Goal: Information Seeking & Learning: Learn about a topic

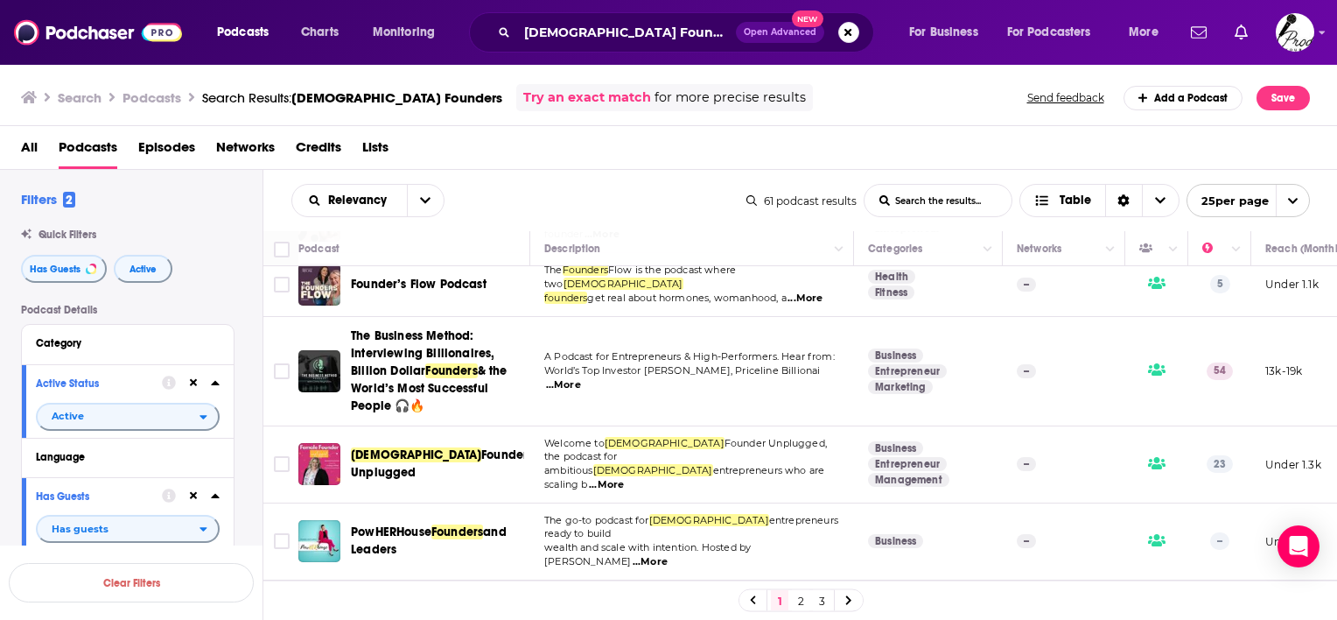
scroll to position [350, 0]
click at [624, 477] on span "...More" at bounding box center [606, 484] width 35 height 14
click at [705, 182] on div "Relevancy List Search Input Search the results... Table 61 podcast results List…" at bounding box center [800, 200] width 1075 height 61
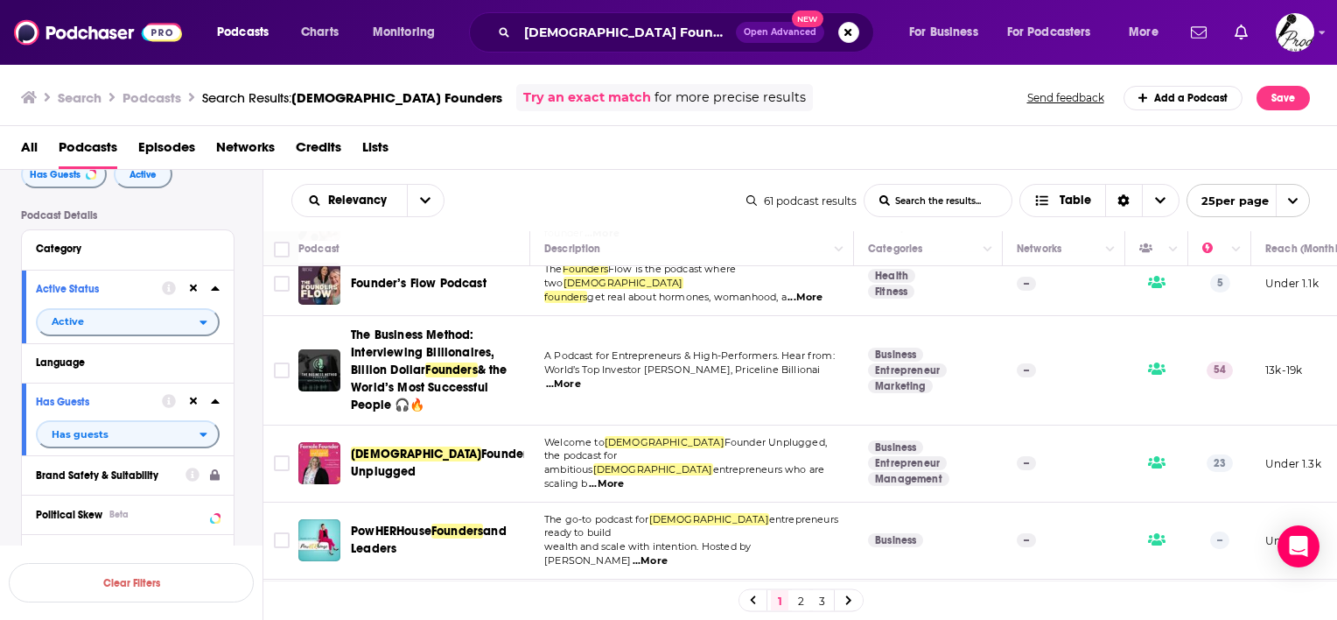
scroll to position [175, 0]
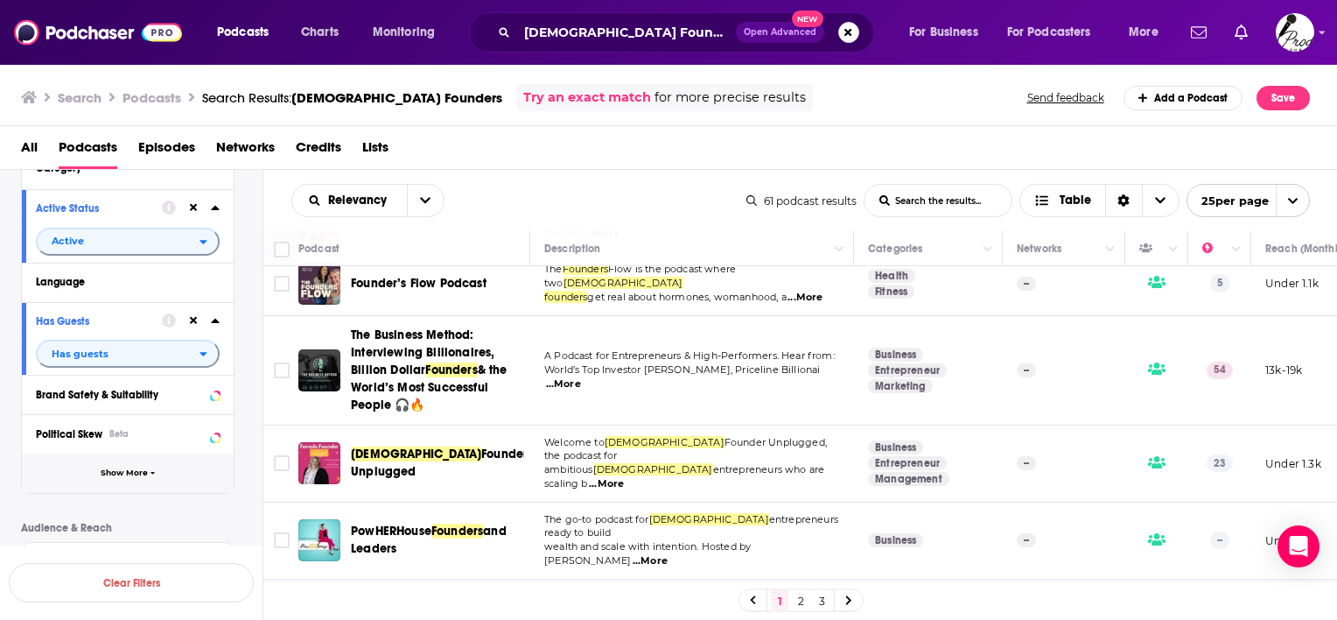
click at [125, 469] on span "Show More" at bounding box center [124, 473] width 47 height 10
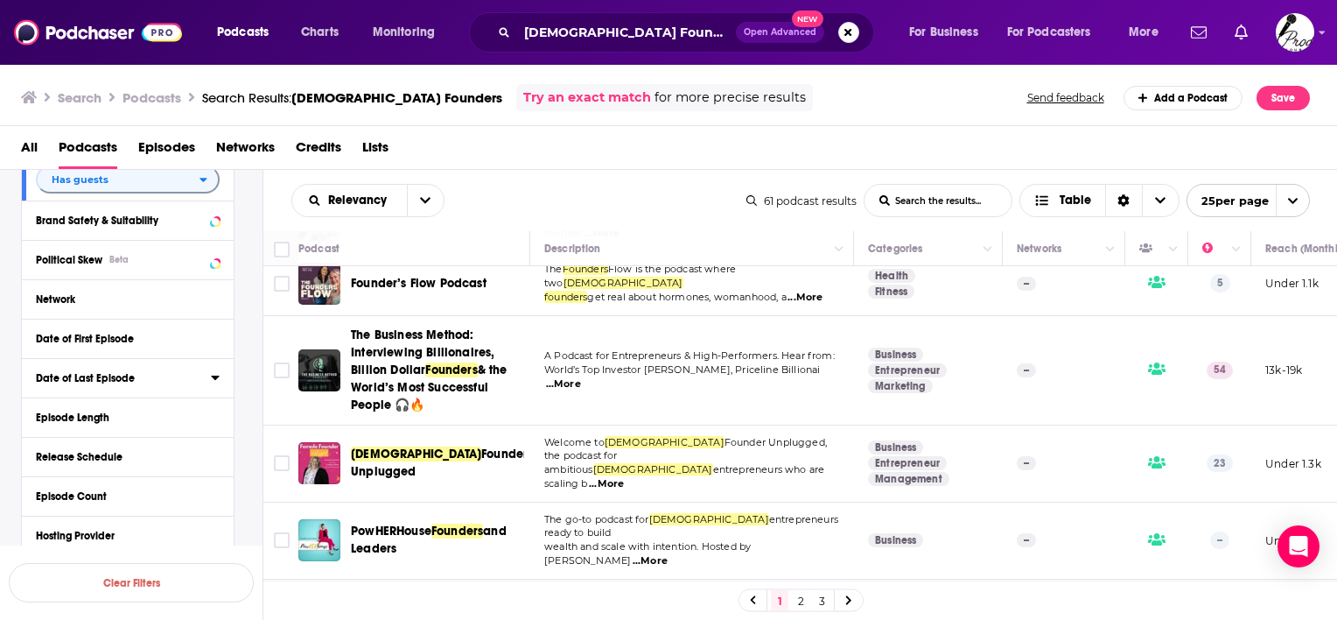
scroll to position [350, 0]
click at [179, 382] on div "Date of Last Episode" at bounding box center [118, 377] width 164 height 12
click at [213, 379] on icon at bounding box center [215, 377] width 8 height 4
click at [213, 379] on icon at bounding box center [215, 376] width 9 height 14
click at [137, 408] on button "30D" at bounding box center [132, 409] width 34 height 28
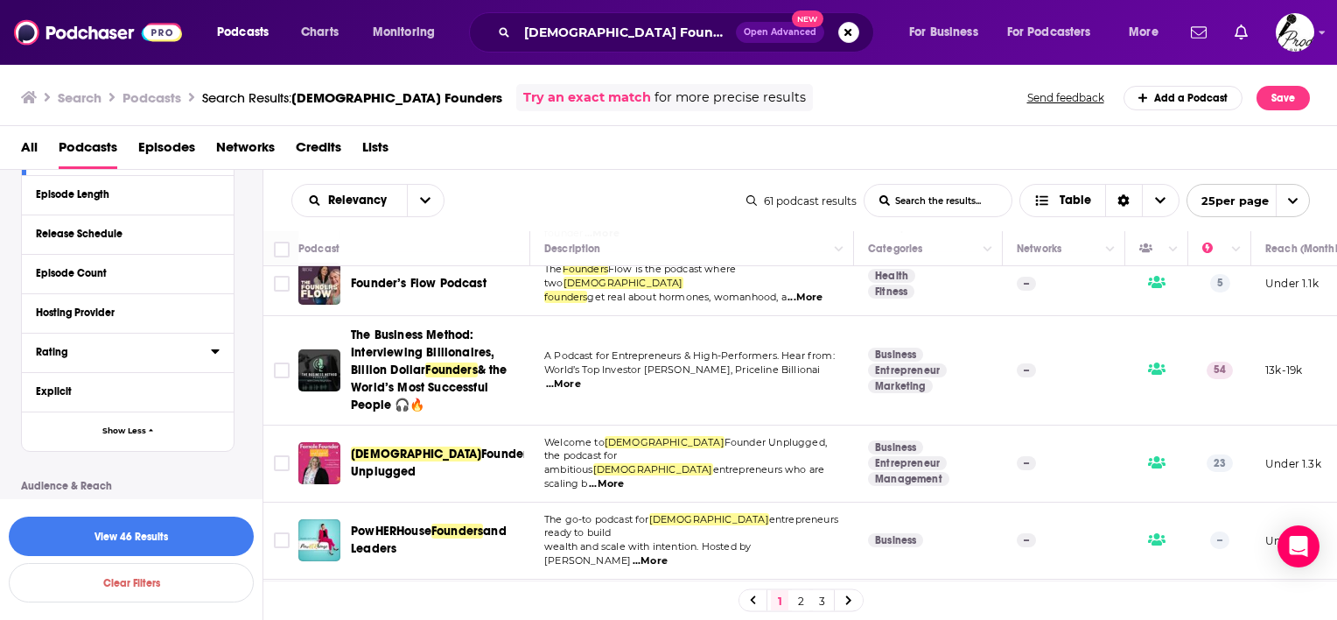
scroll to position [613, 0]
click at [218, 352] on icon at bounding box center [215, 350] width 9 height 14
click at [189, 376] on span "Any Rating" at bounding box center [119, 383] width 164 height 23
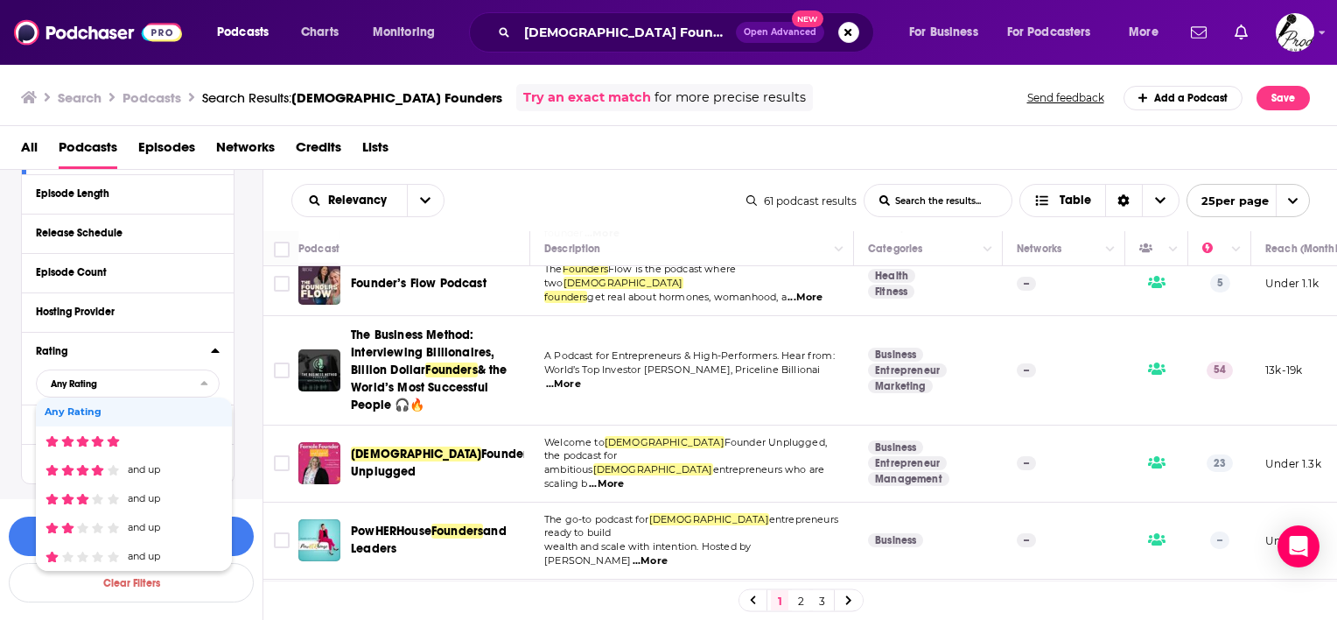
click at [14, 339] on div "Filters 3 Quick Filters Has Guests Active Podcast Details Category Active Statu…" at bounding box center [131, 207] width 263 height 1259
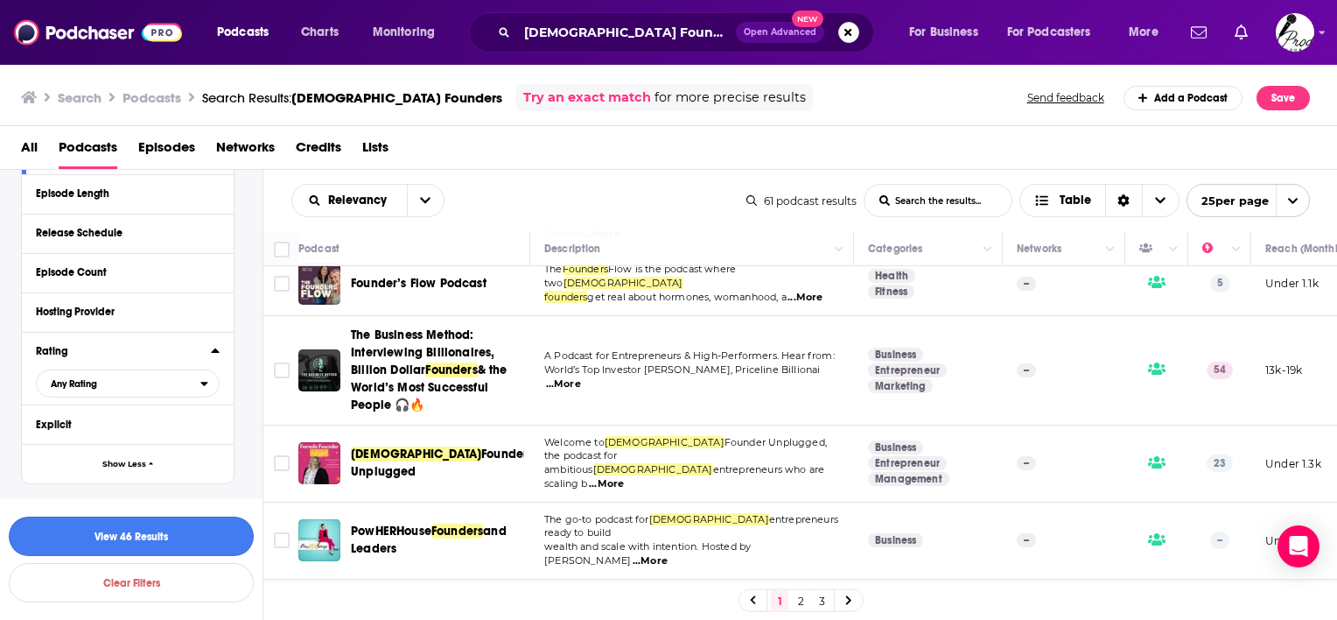
click at [165, 537] on button "View 46 Results" at bounding box center [131, 535] width 245 height 39
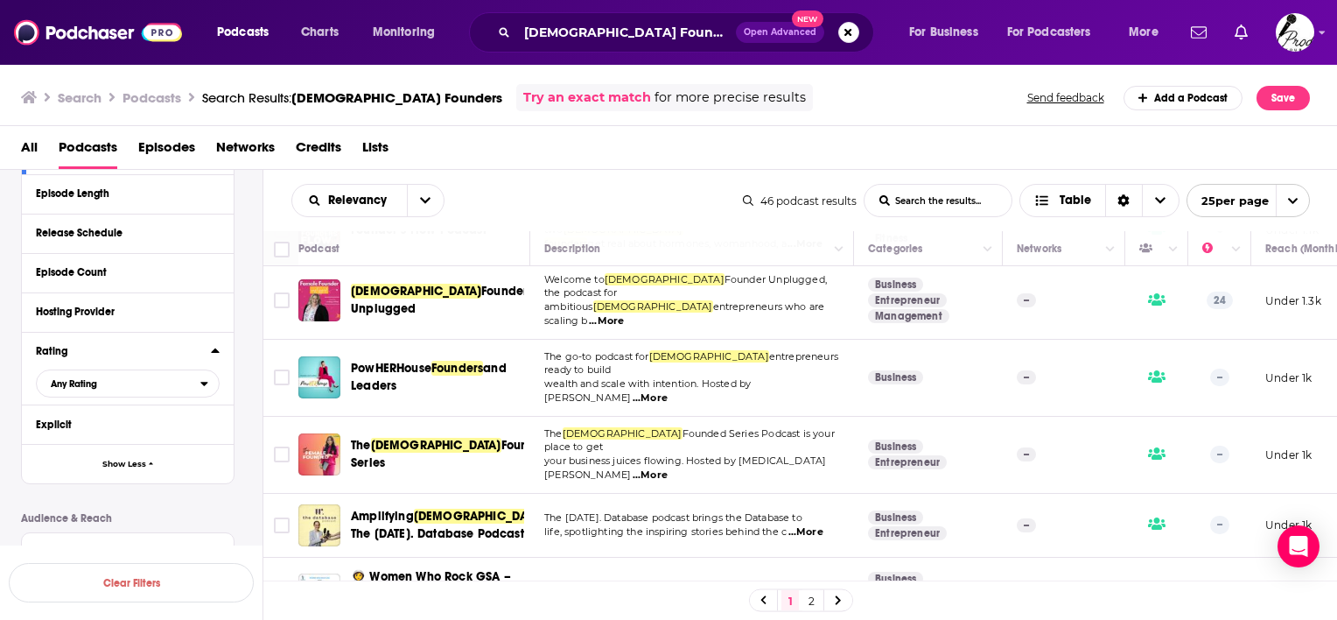
scroll to position [350, 0]
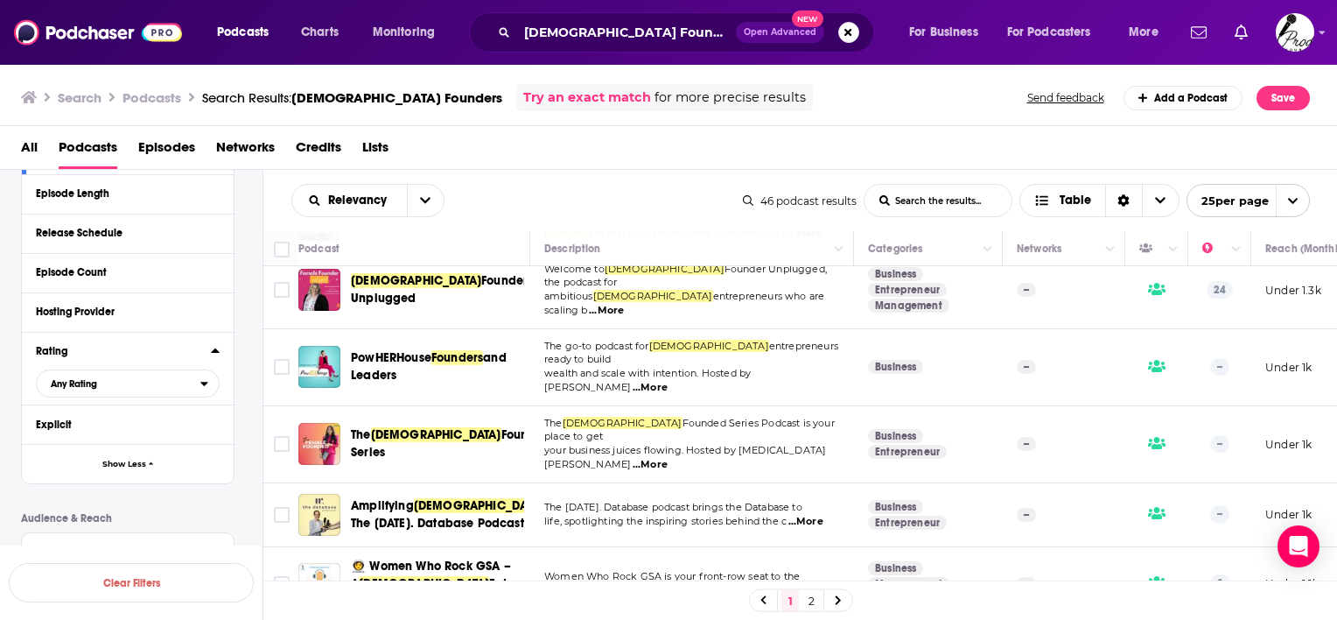
click at [668, 458] on span "...More" at bounding box center [650, 465] width 35 height 14
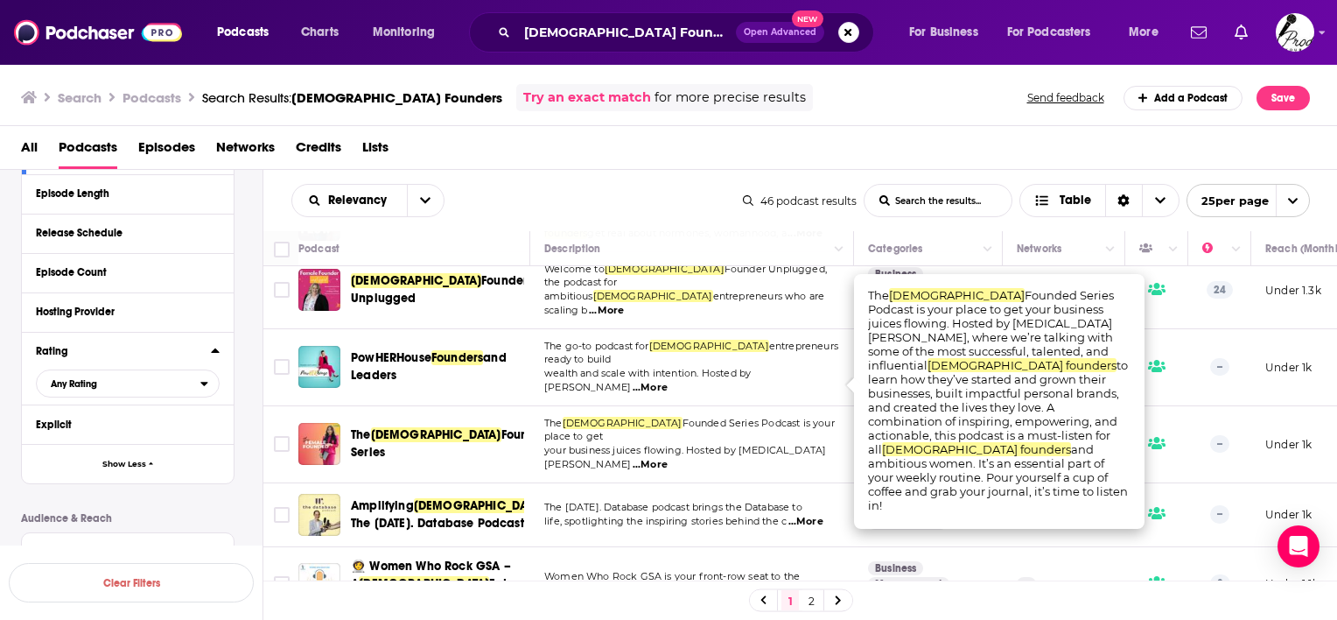
click at [629, 483] on td "The wednesday. Database podcast brings the Database to life, spotlighting the i…" at bounding box center [692, 515] width 324 height 64
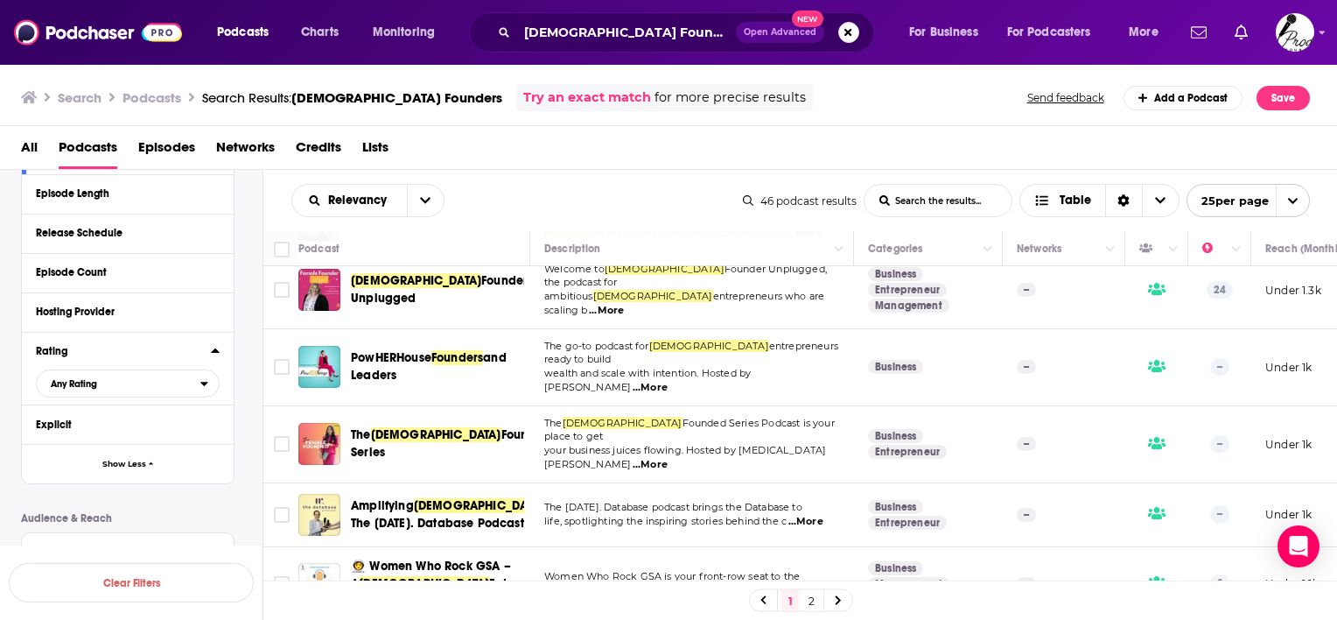
click at [812, 515] on span "...More" at bounding box center [806, 522] width 35 height 14
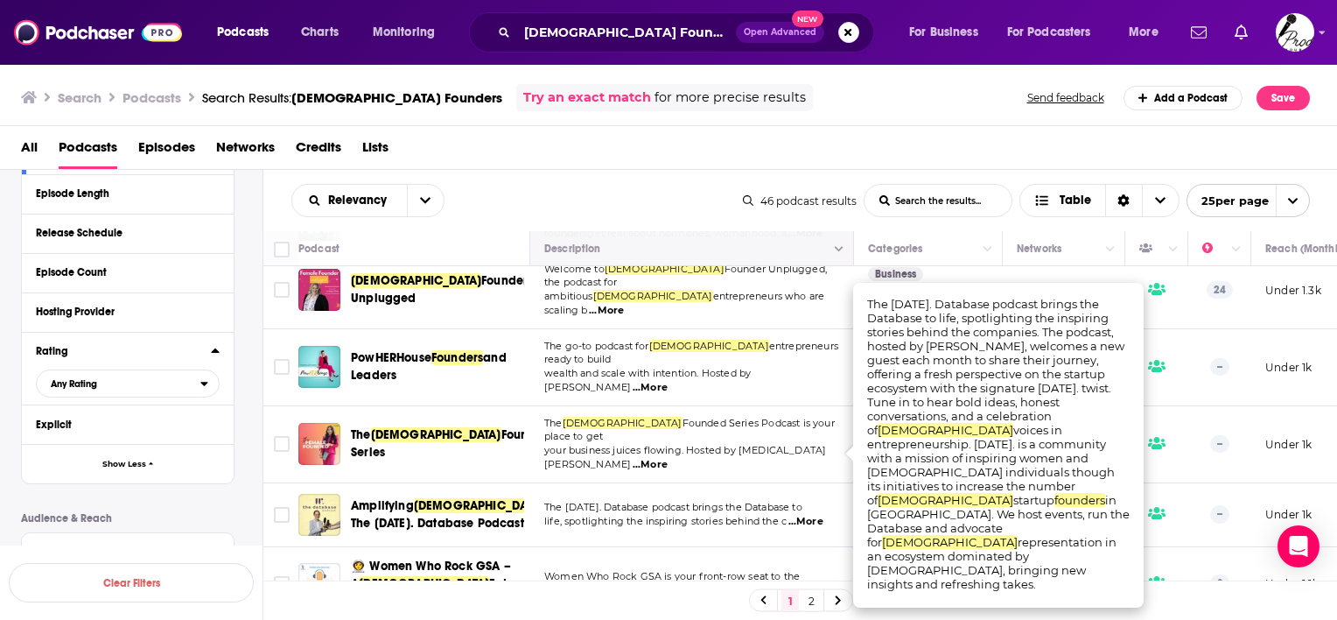
click at [724, 245] on button "Move" at bounding box center [690, 248] width 295 height 21
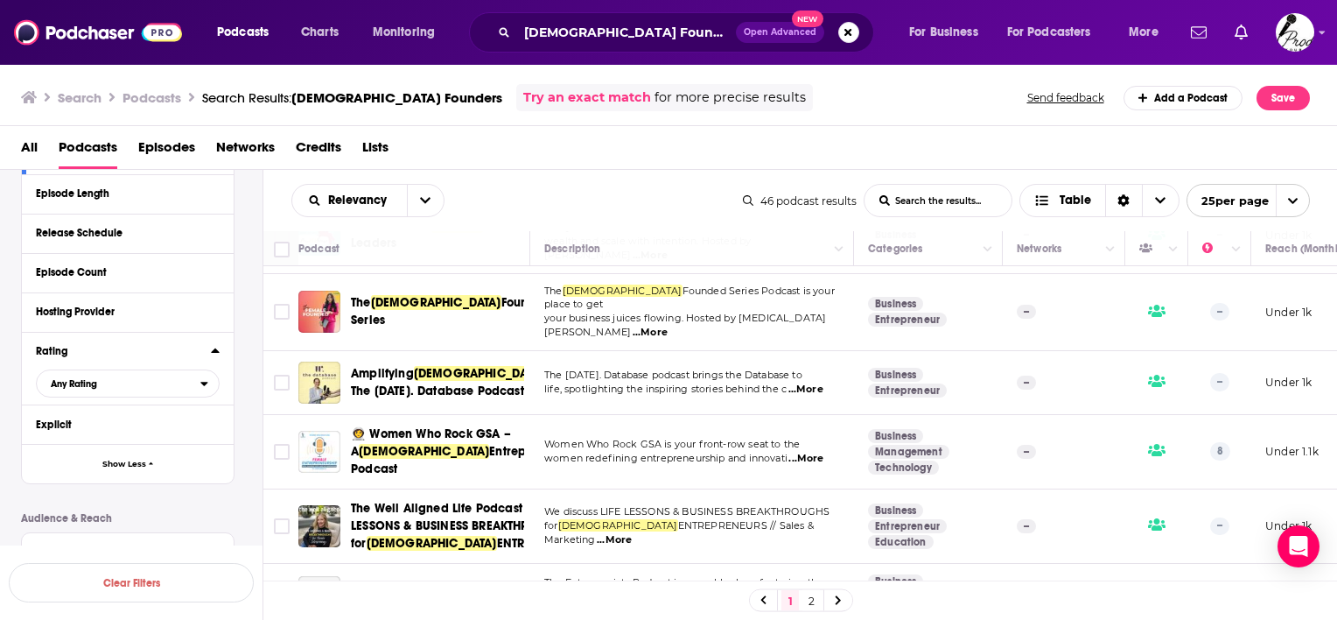
scroll to position [525, 0]
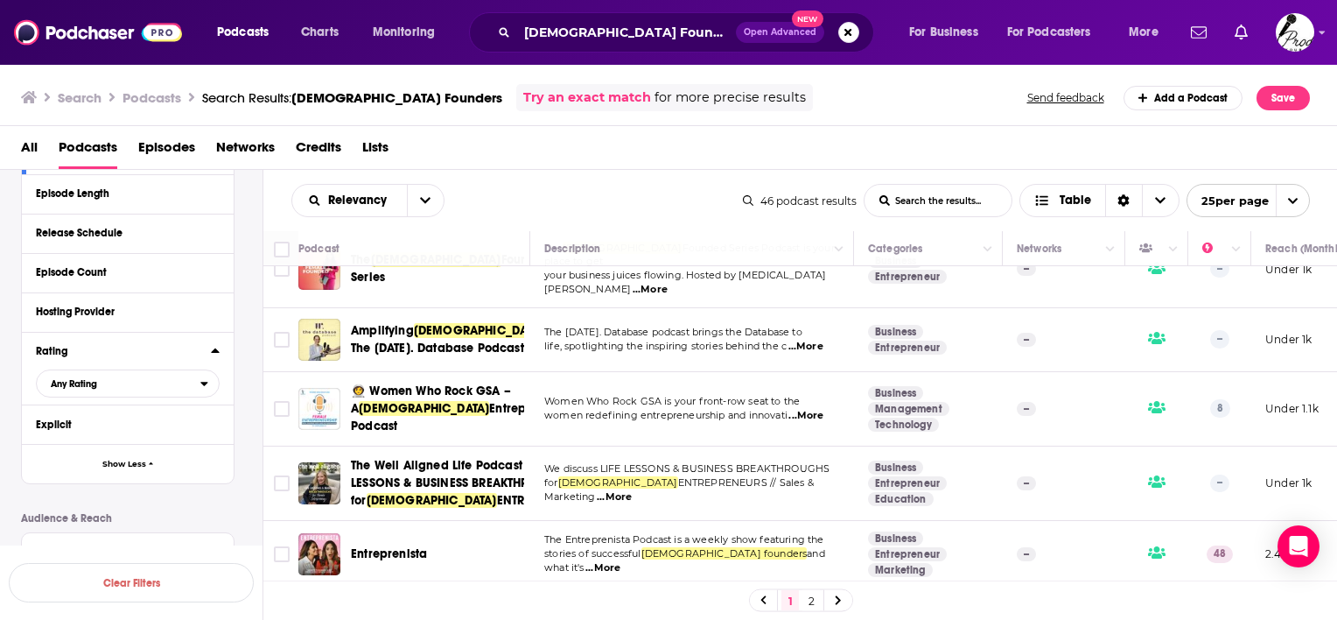
click at [806, 409] on span "...More" at bounding box center [806, 416] width 35 height 14
click at [574, 446] on td "We discuss LIFE LESSONS & BUSINESS BREAKTHROUGHS for FEMALE ENTREPRENEURS // Sa…" at bounding box center [692, 483] width 324 height 74
click at [621, 561] on span "...More" at bounding box center [603, 568] width 35 height 14
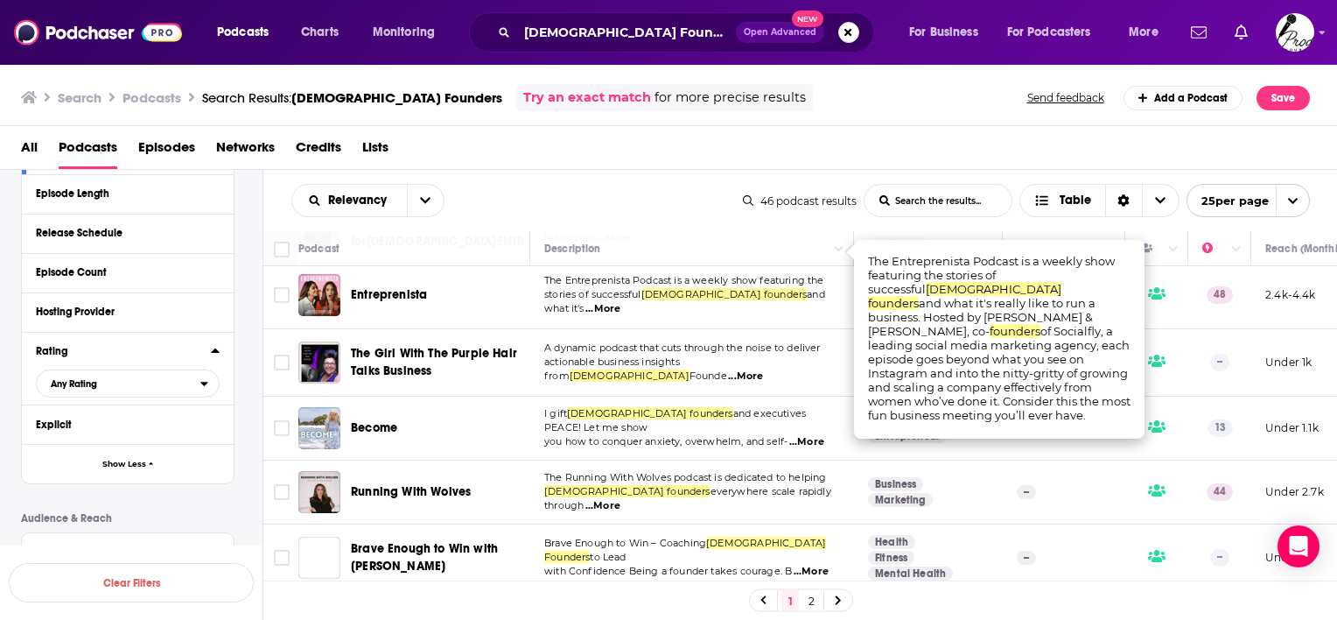
scroll to position [788, 0]
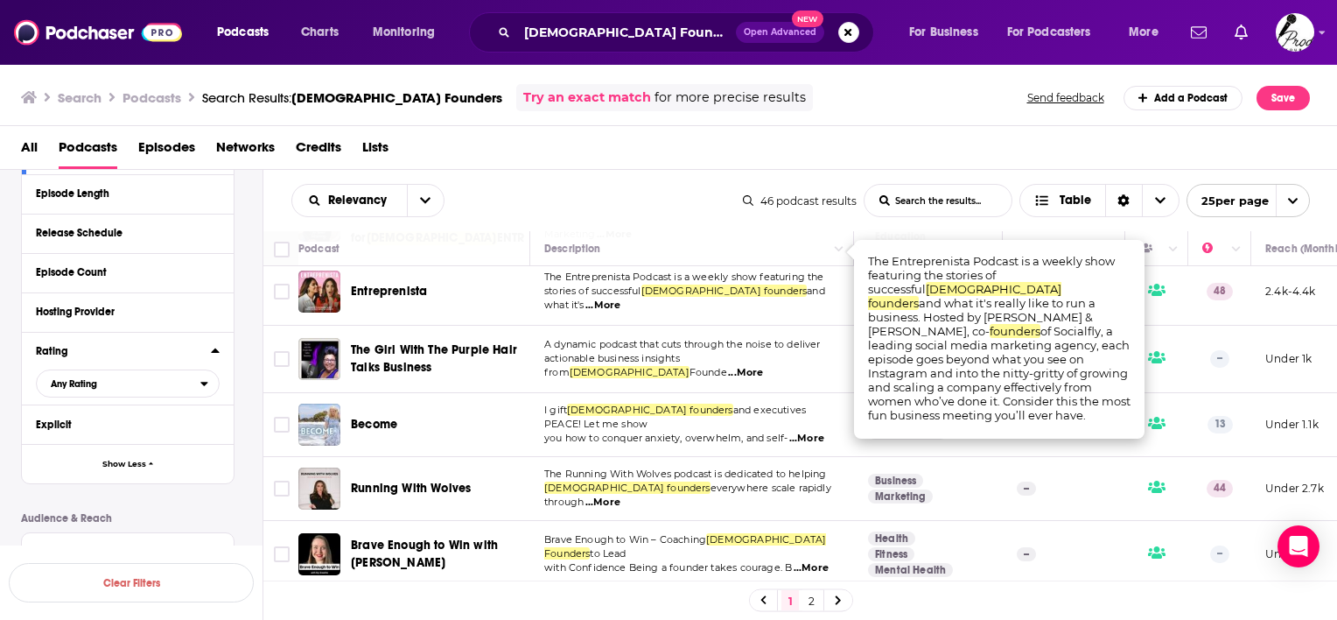
click at [815, 431] on span "...More" at bounding box center [806, 438] width 35 height 14
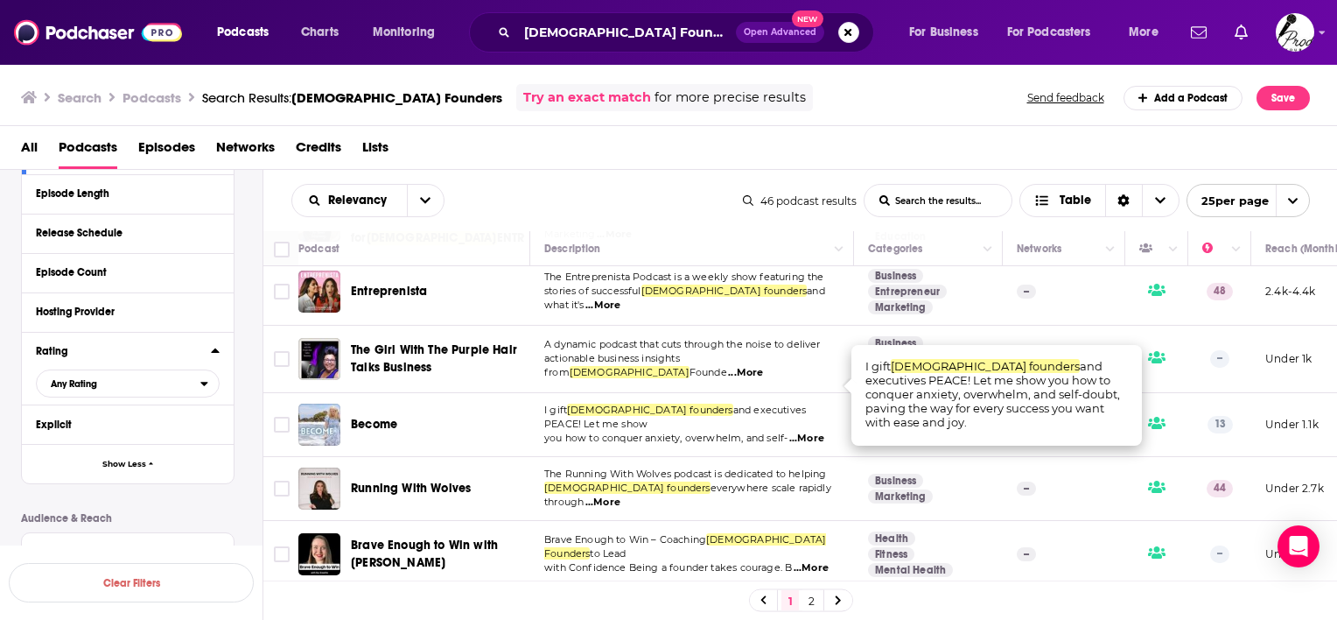
click at [621, 495] on span "...More" at bounding box center [603, 502] width 35 height 14
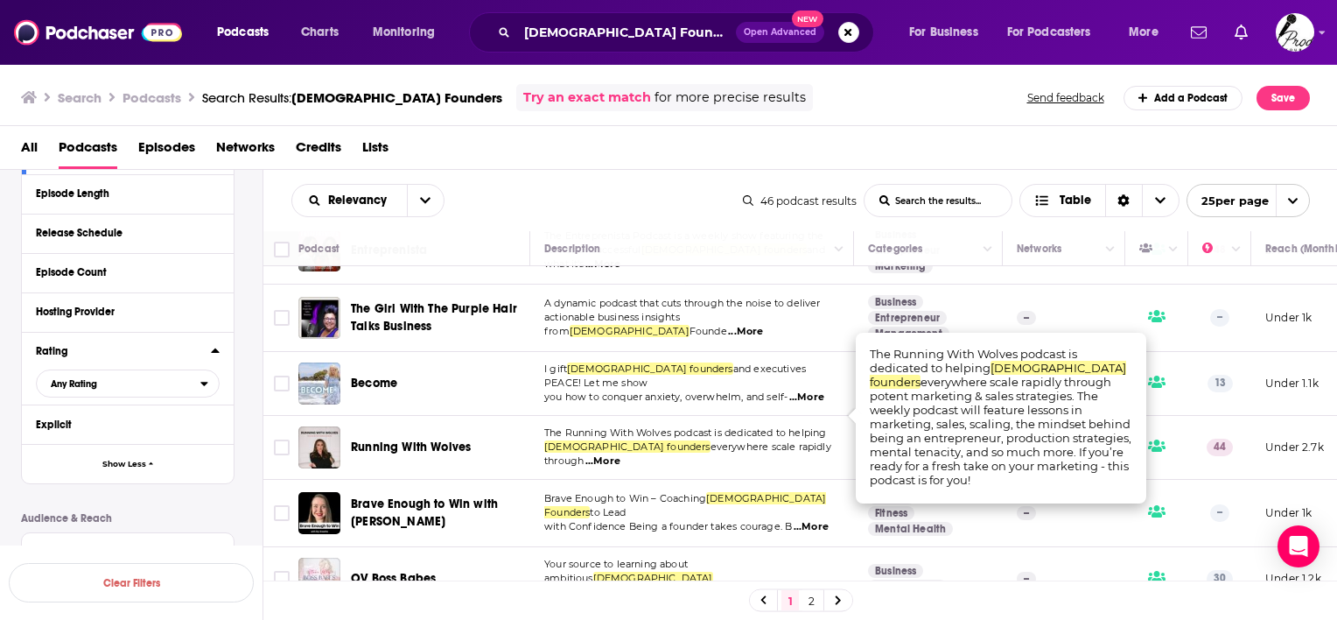
scroll to position [875, 0]
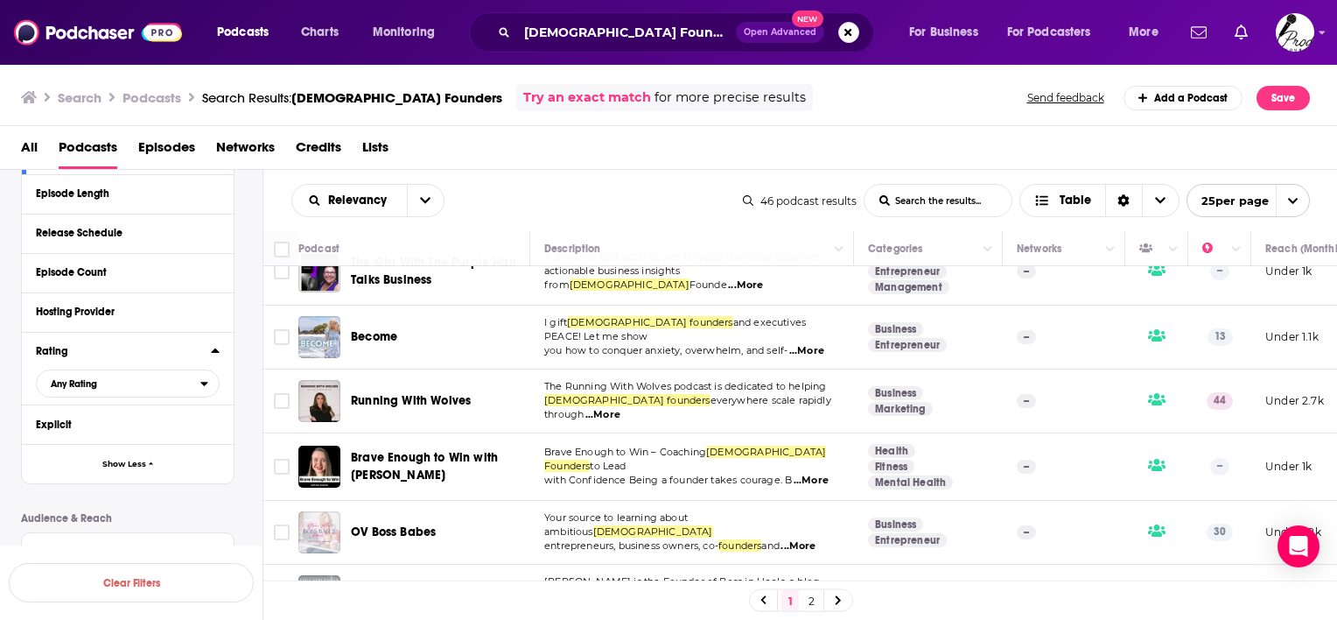
click at [810, 474] on span "...More" at bounding box center [811, 481] width 35 height 14
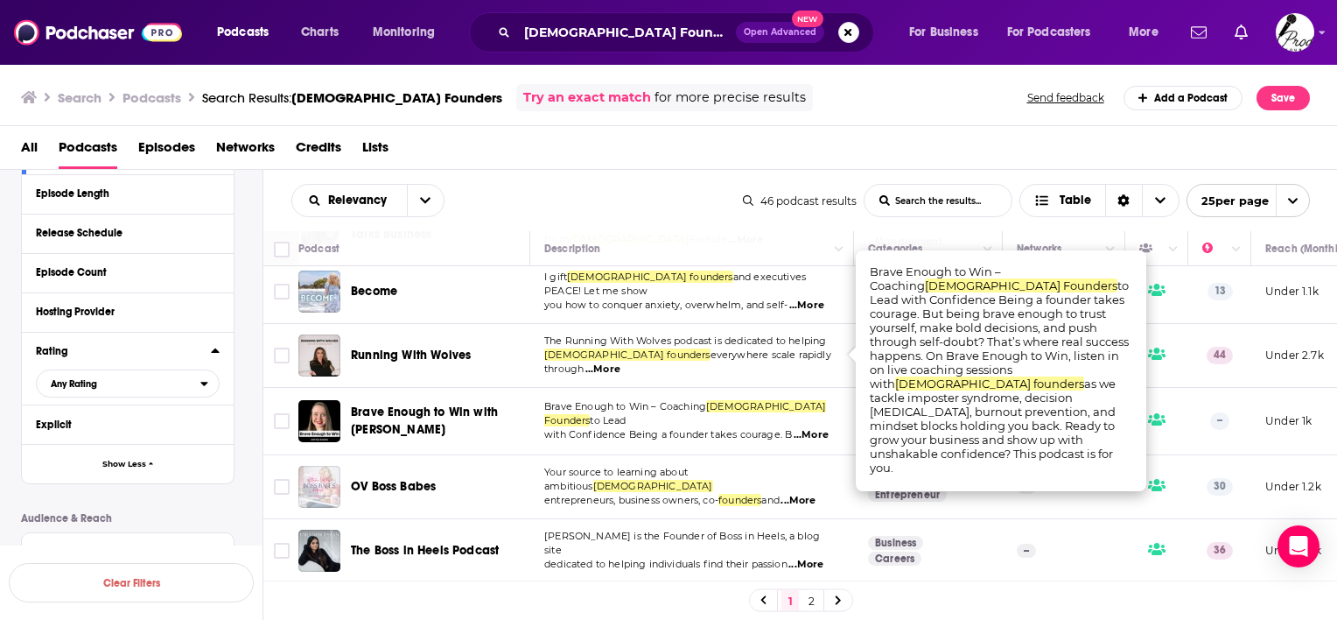
scroll to position [963, 0]
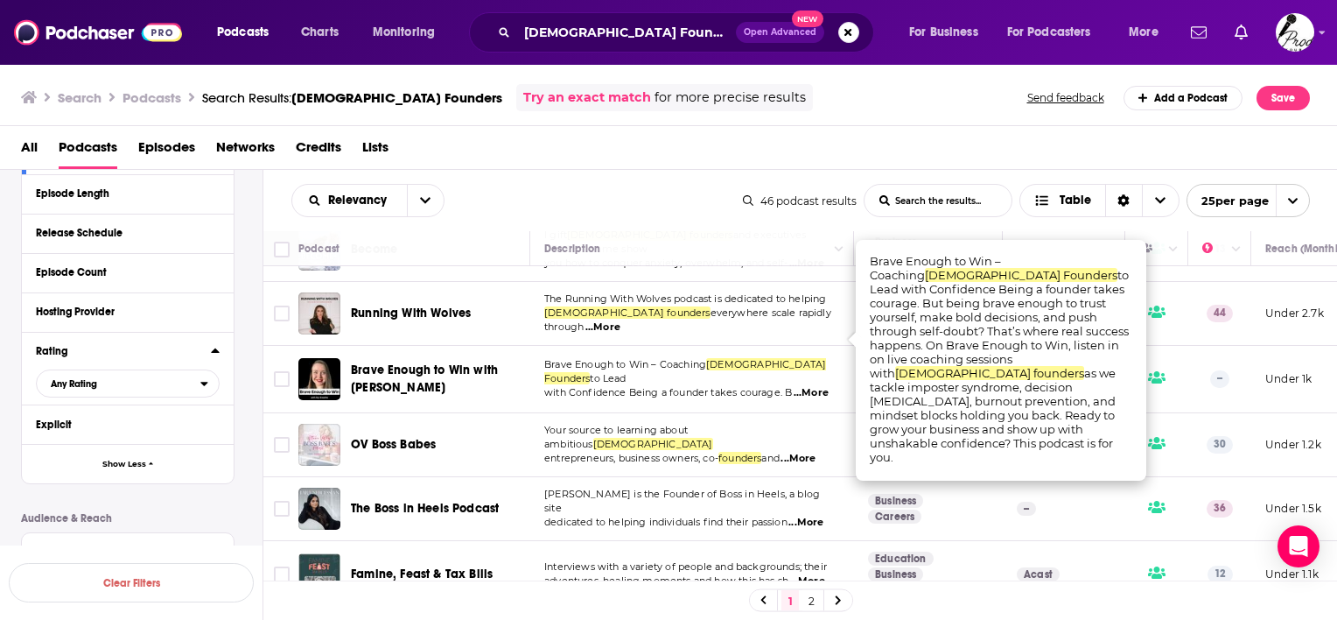
click at [816, 452] on span "...More" at bounding box center [798, 459] width 35 height 14
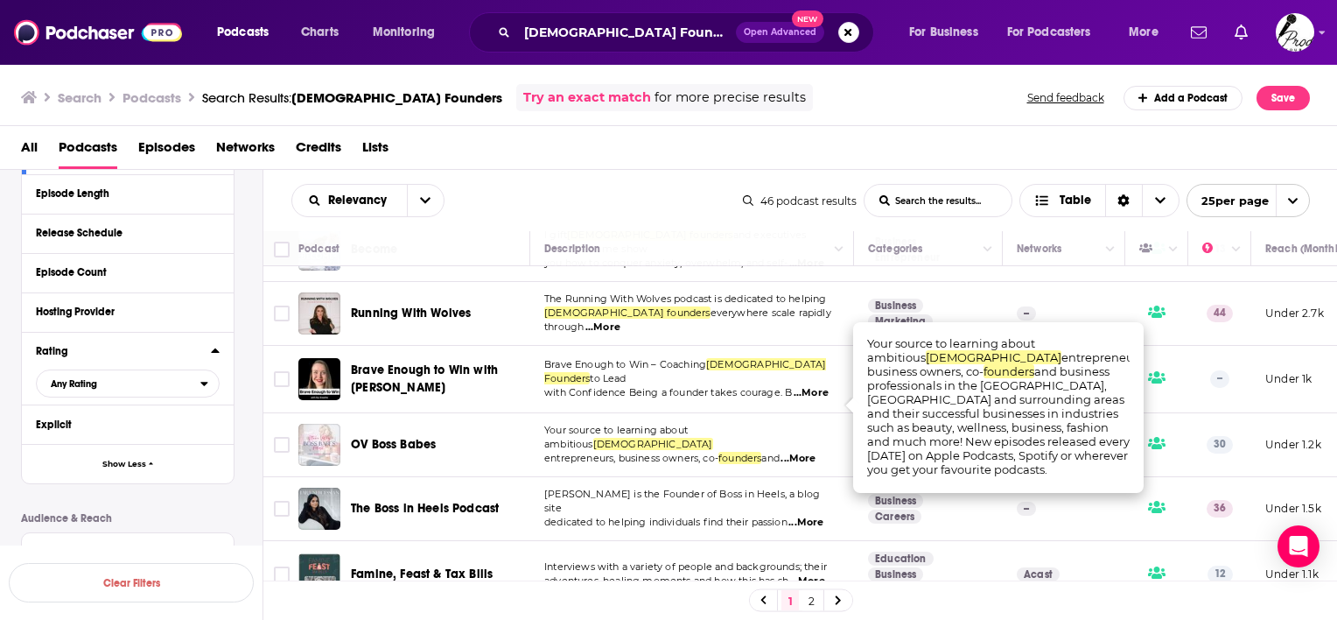
click at [818, 516] on span "...More" at bounding box center [806, 523] width 35 height 14
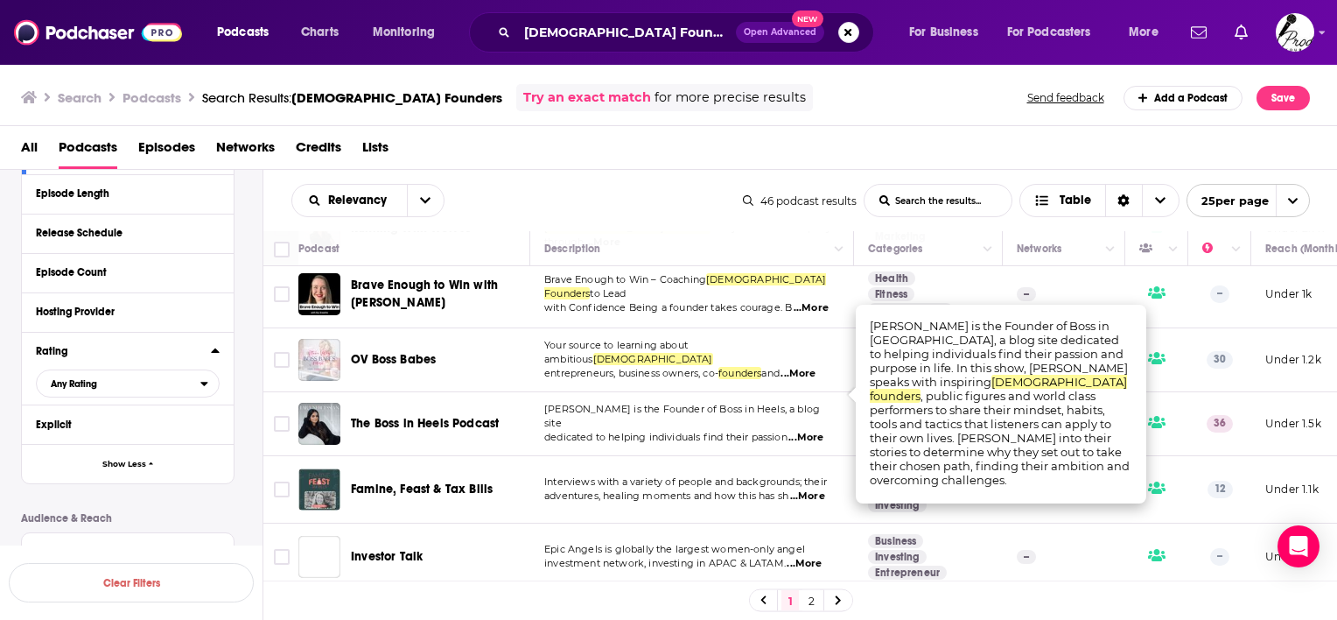
scroll to position [1050, 0]
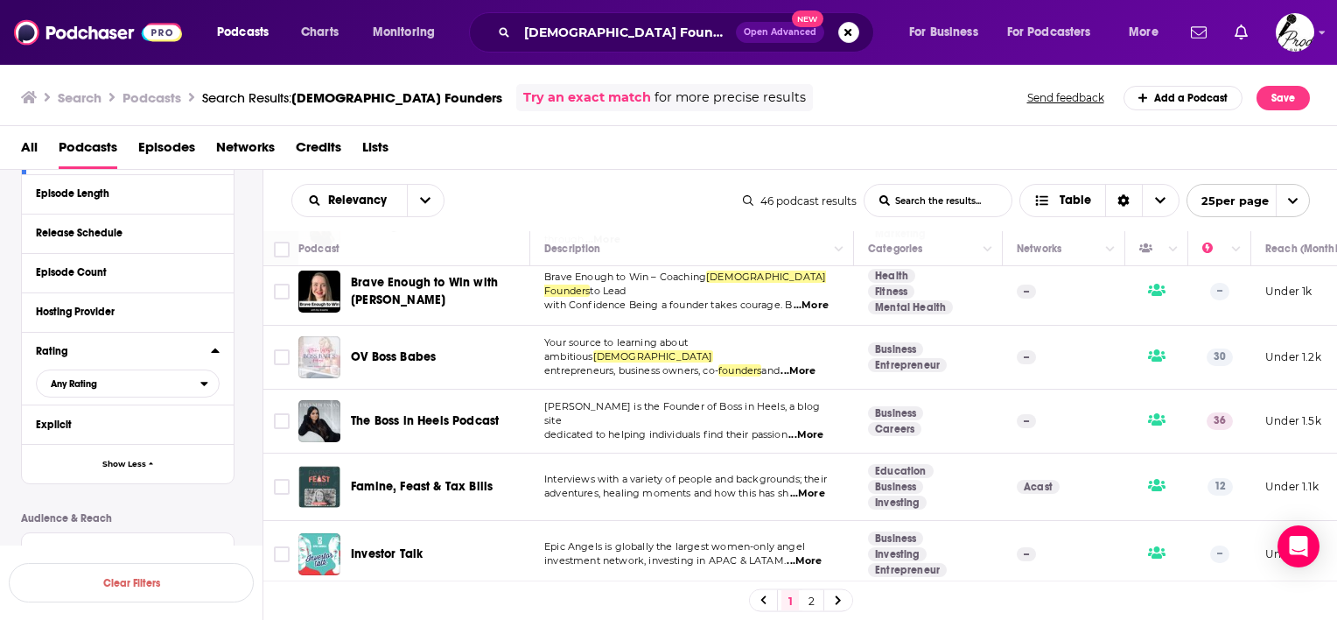
click at [821, 487] on span "...More" at bounding box center [807, 494] width 35 height 14
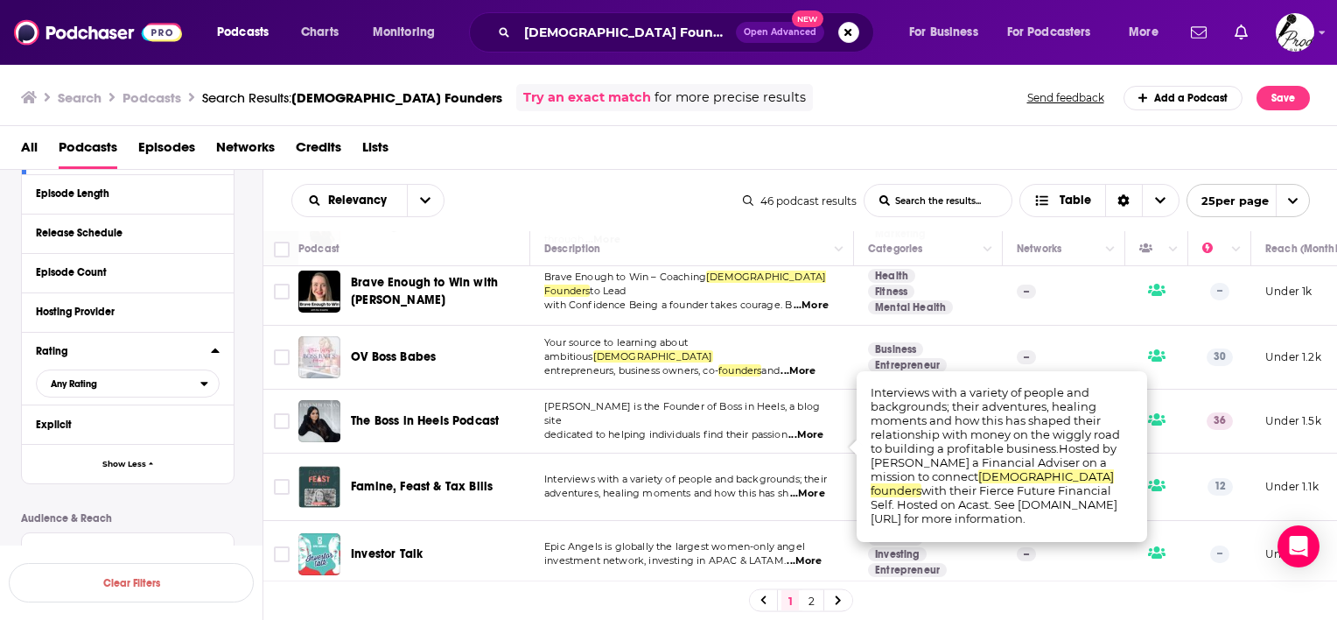
click at [557, 157] on div "All Podcasts Episodes Networks Credits Lists" at bounding box center [672, 151] width 1303 height 36
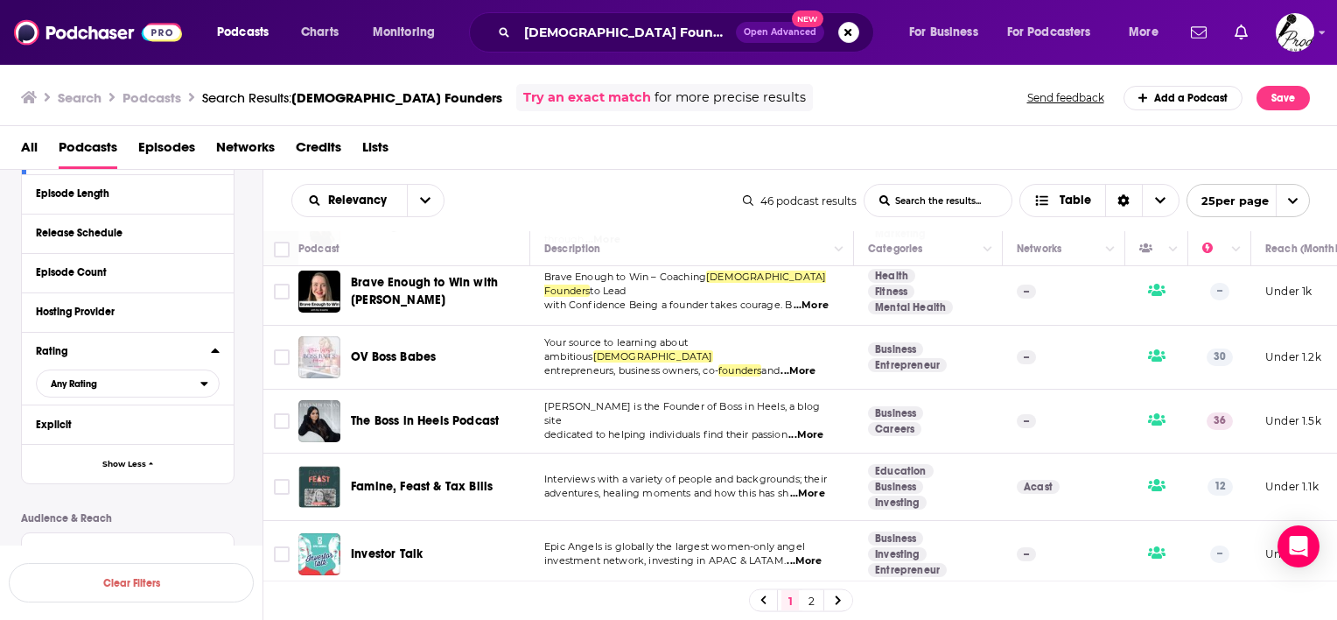
click at [816, 487] on span "...More" at bounding box center [807, 494] width 35 height 14
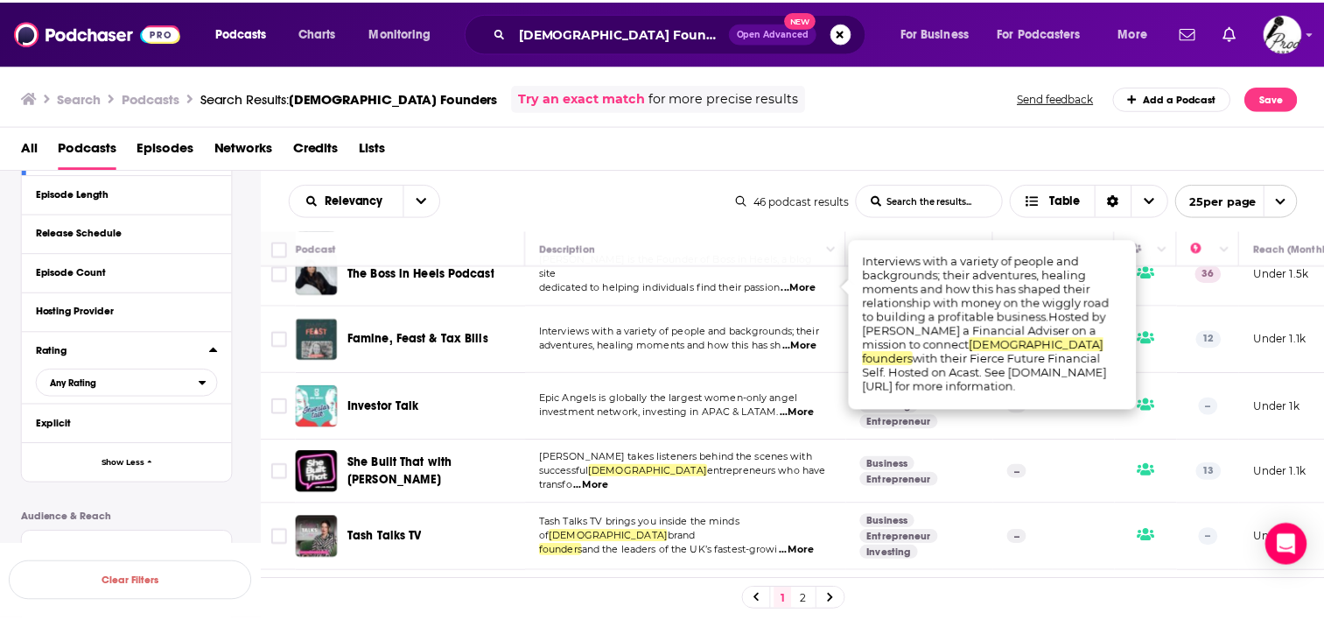
scroll to position [1225, 0]
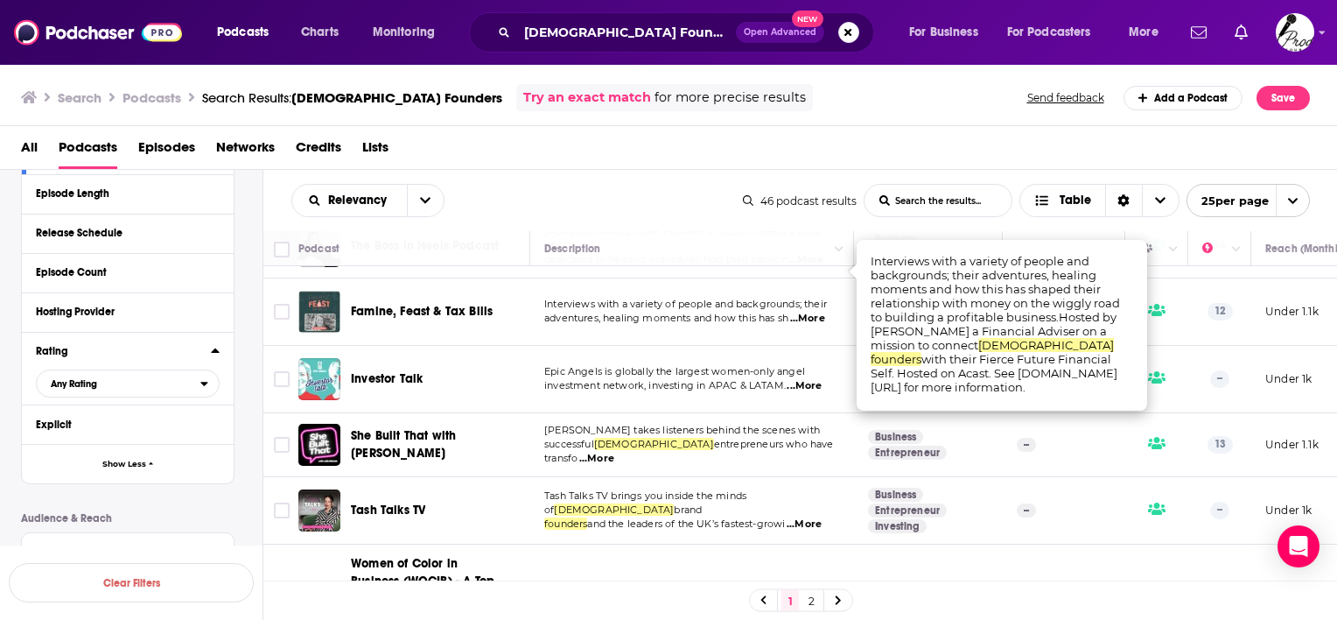
click at [614, 452] on span "...More" at bounding box center [596, 459] width 35 height 14
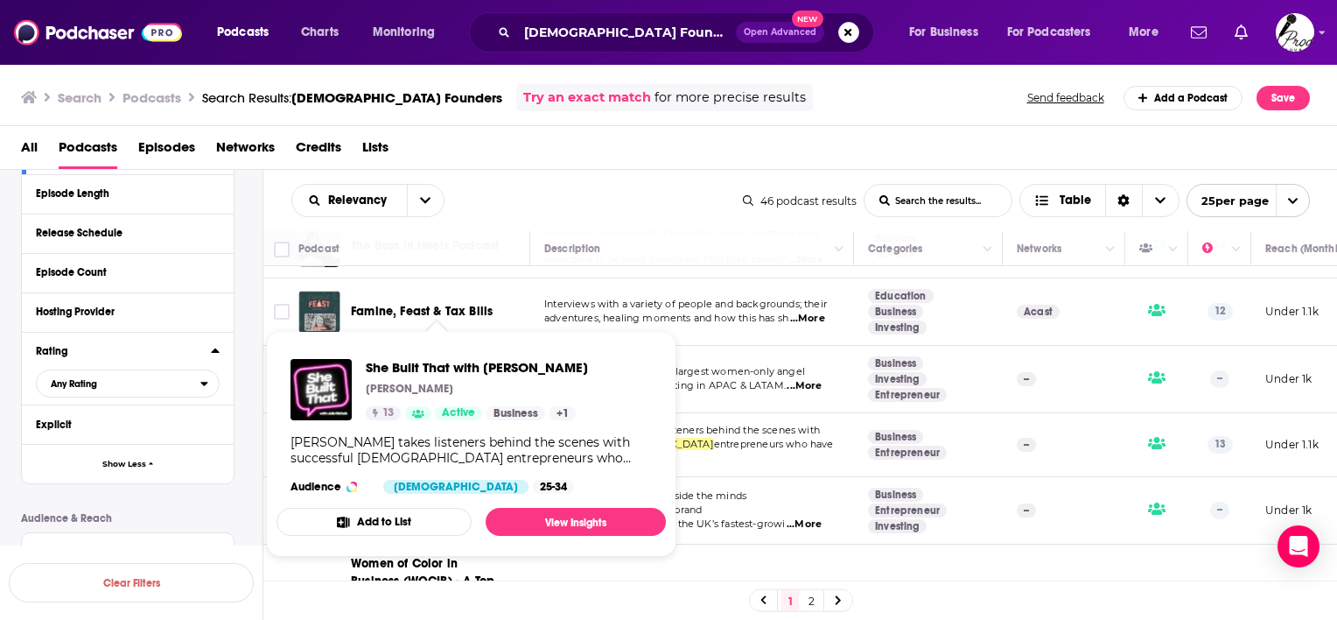
click at [427, 393] on p "Julie Nichols" at bounding box center [410, 389] width 88 height 14
click at [433, 373] on span "She Built That with Julie Nichols" at bounding box center [477, 367] width 222 height 17
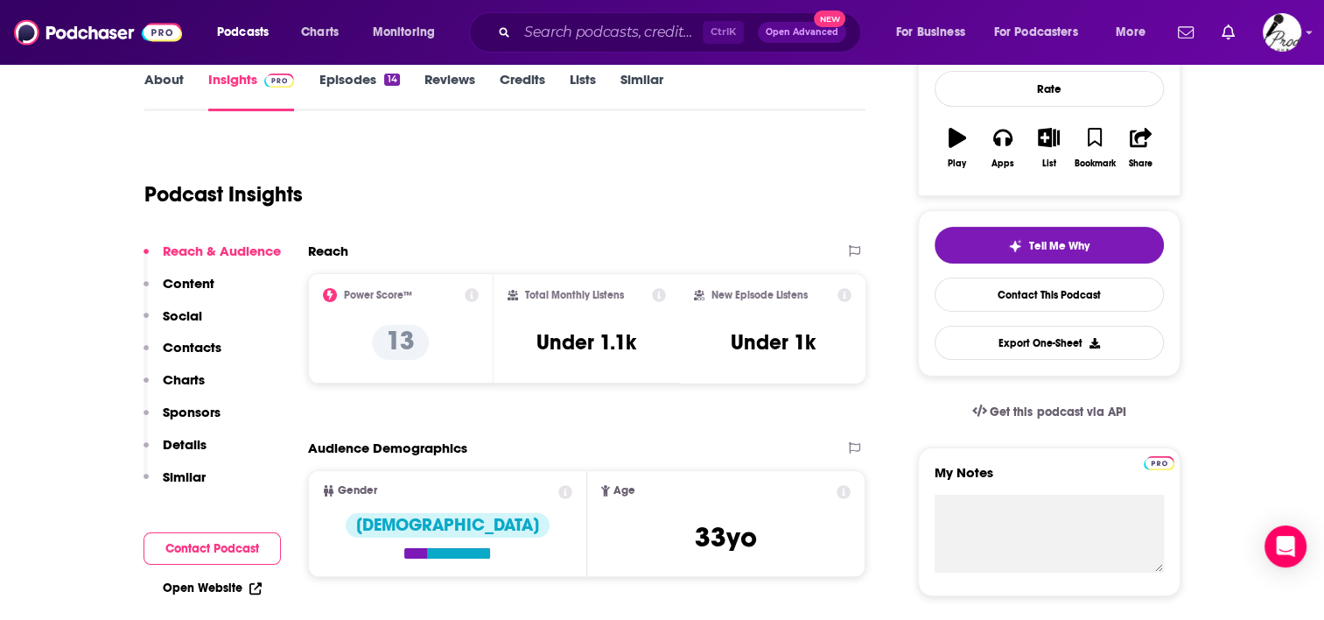
scroll to position [350, 0]
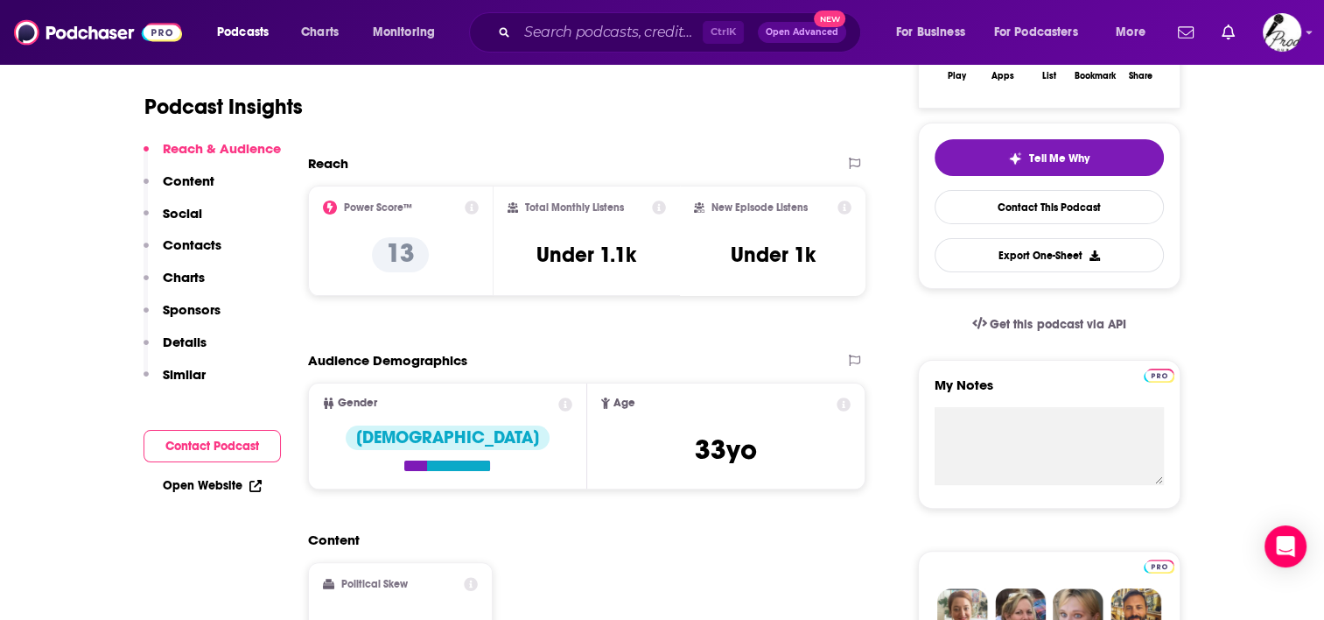
click at [659, 201] on icon at bounding box center [659, 207] width 14 height 14
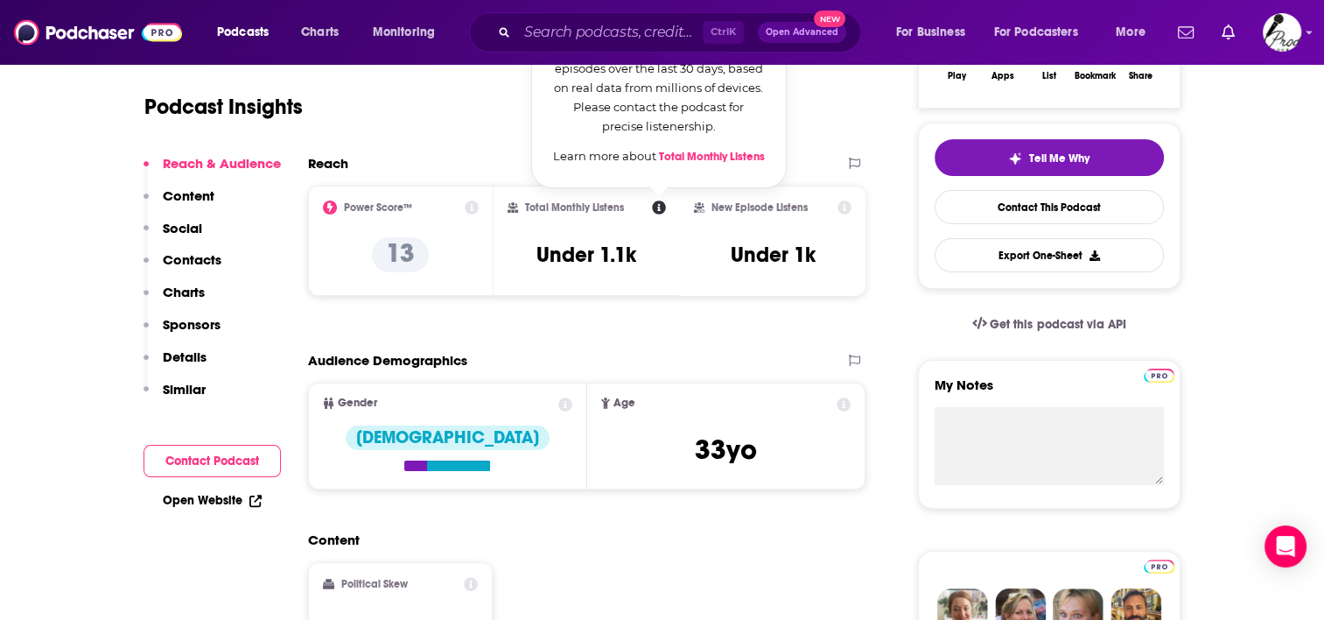
scroll to position [263, 0]
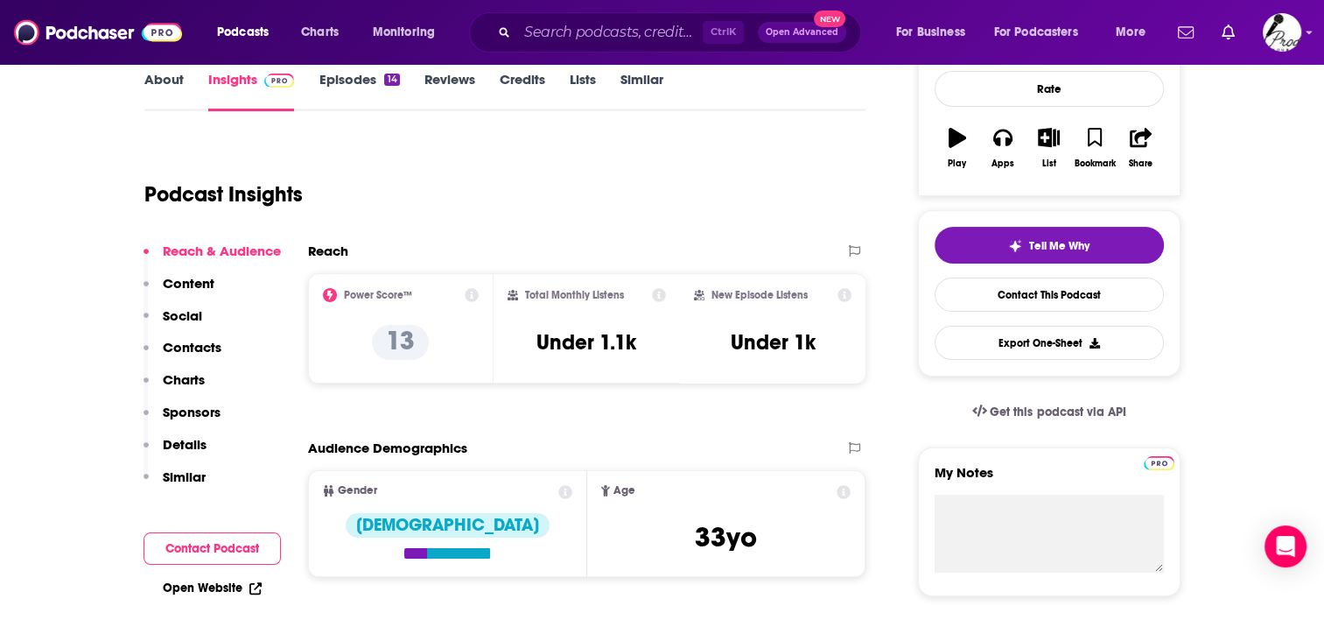
click at [813, 177] on div "Podcast Insights" at bounding box center [498, 183] width 708 height 89
click at [839, 298] on icon at bounding box center [845, 295] width 14 height 14
click at [475, 293] on icon at bounding box center [472, 295] width 14 height 14
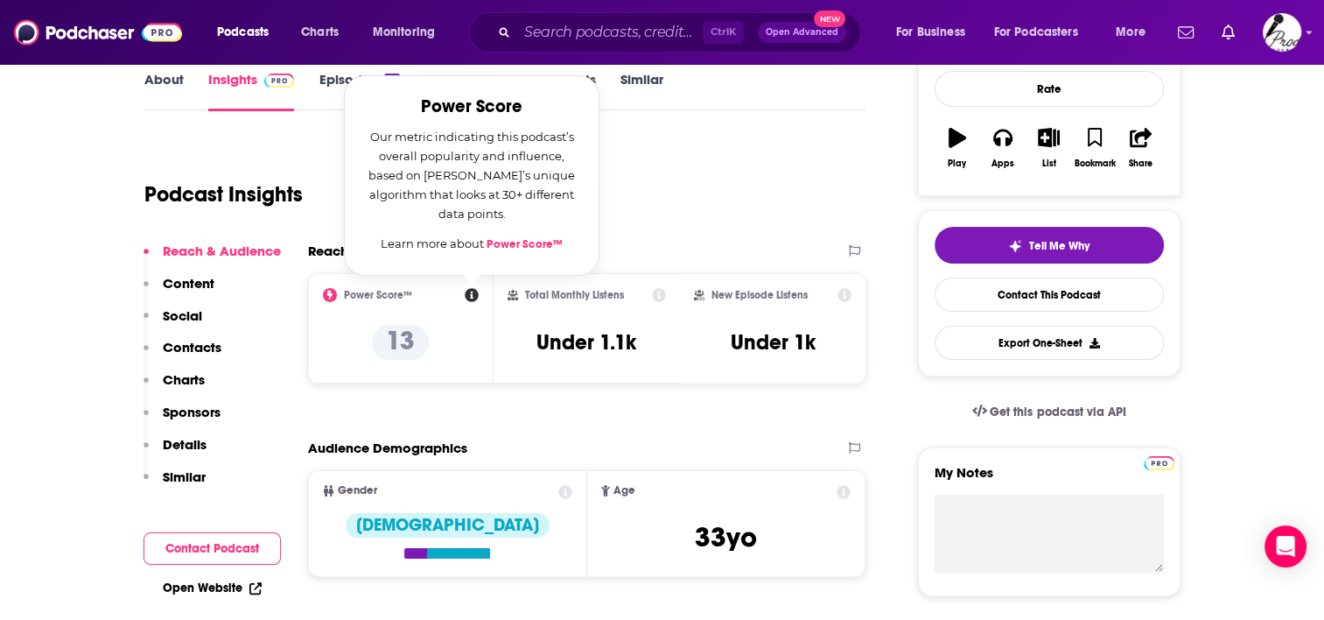
click at [667, 204] on div "Podcast Insights" at bounding box center [498, 183] width 708 height 89
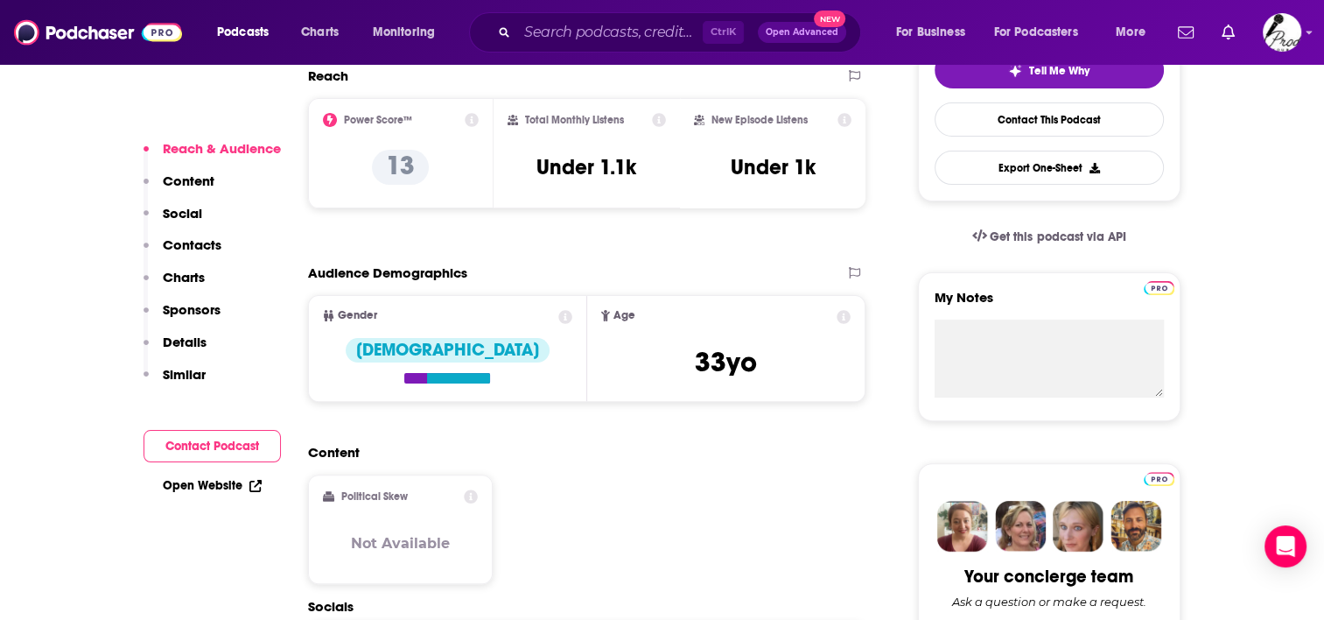
scroll to position [525, 0]
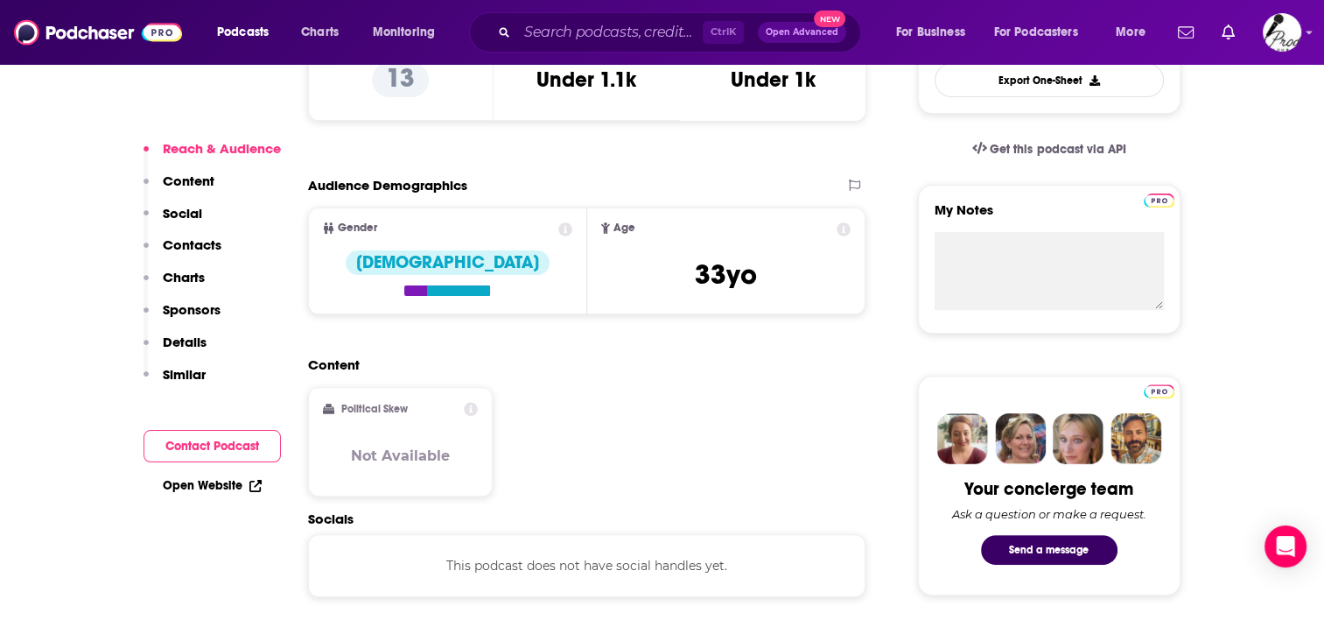
click at [182, 247] on p "Contacts" at bounding box center [192, 244] width 59 height 17
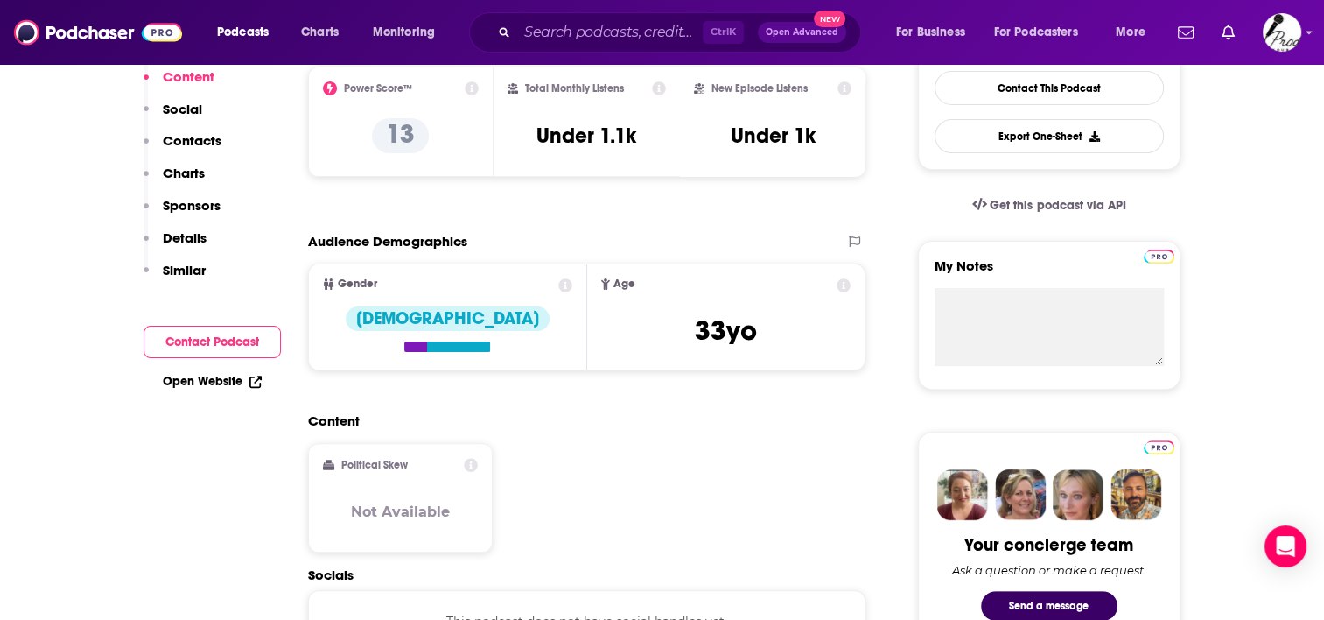
scroll to position [294, 0]
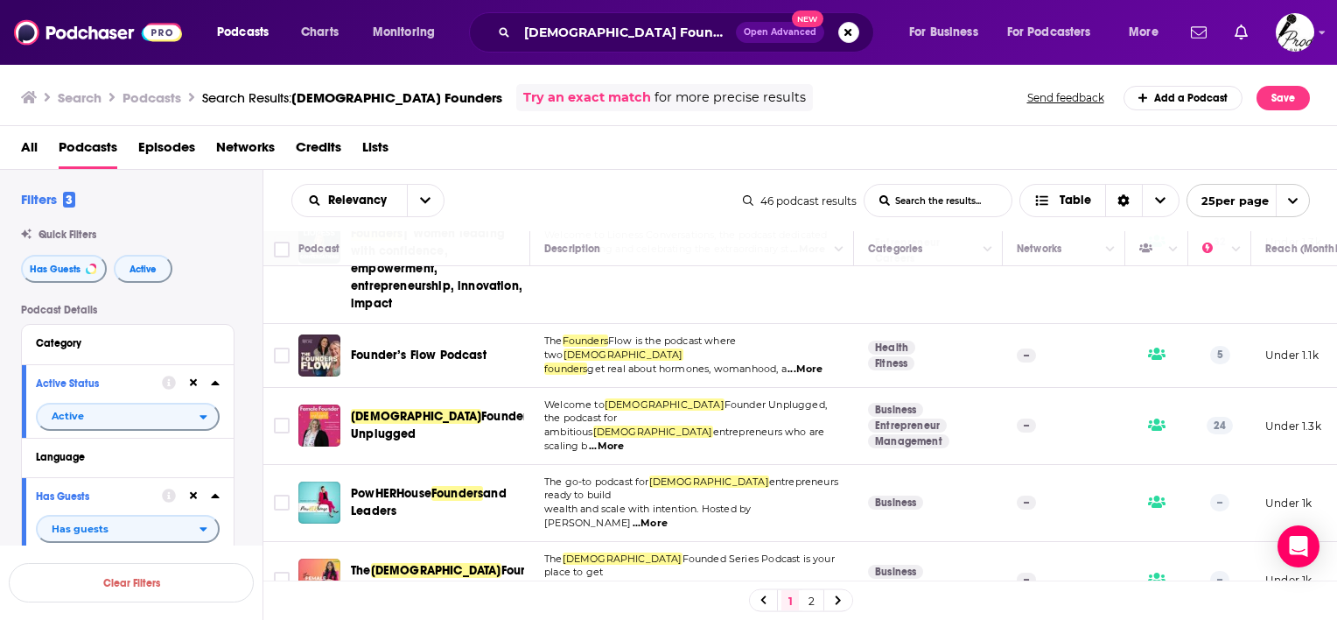
scroll to position [263, 0]
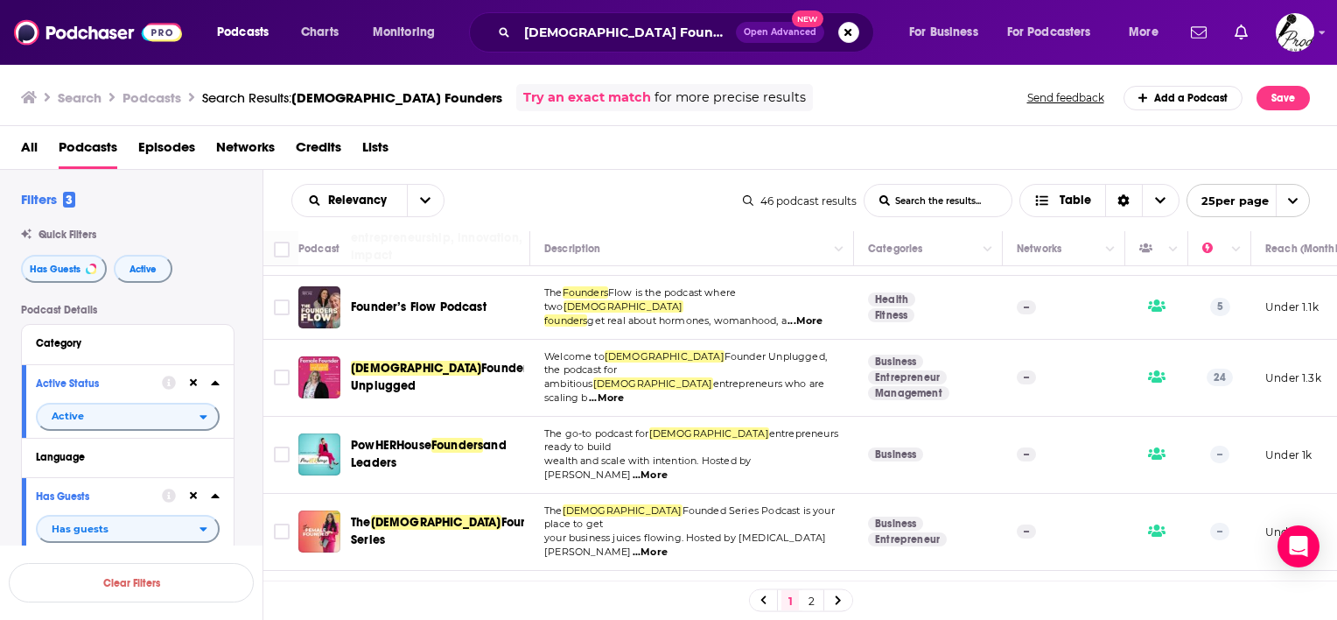
click at [668, 545] on span "...More" at bounding box center [650, 552] width 35 height 14
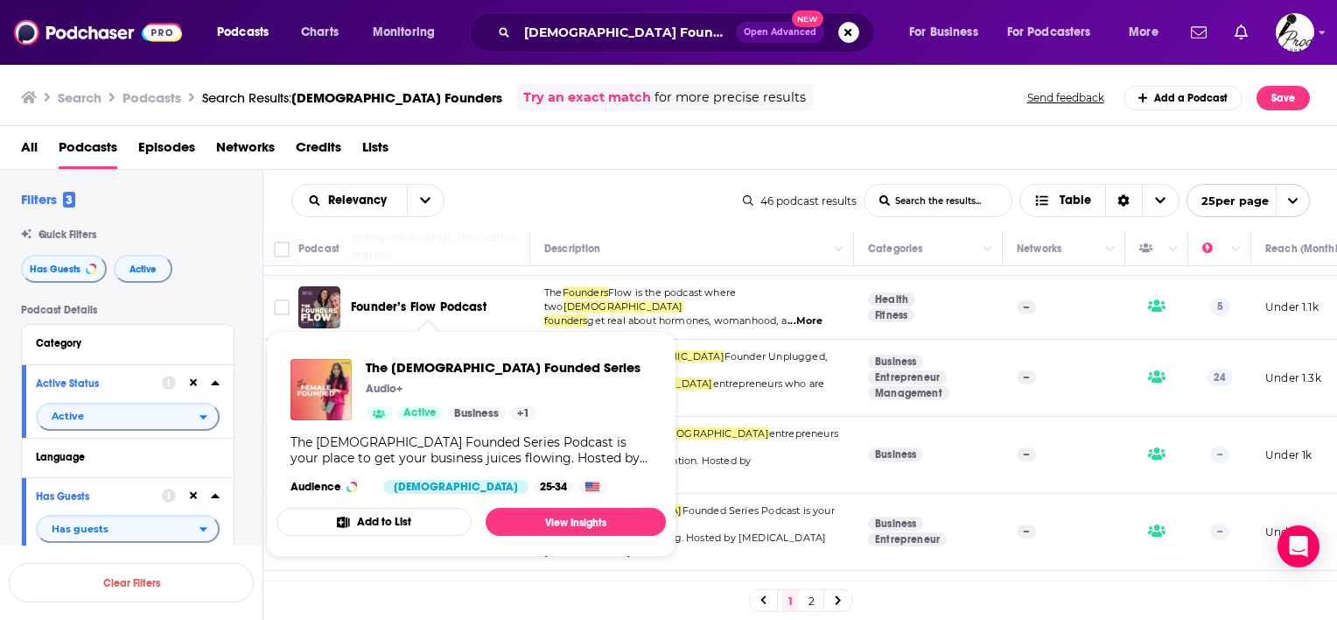
click at [420, 462] on div "The Female Founded Series Podcast is your place to get your business juices flo…" at bounding box center [471, 450] width 361 height 32
click at [457, 373] on span "The Female Founded Series" at bounding box center [503, 367] width 275 height 17
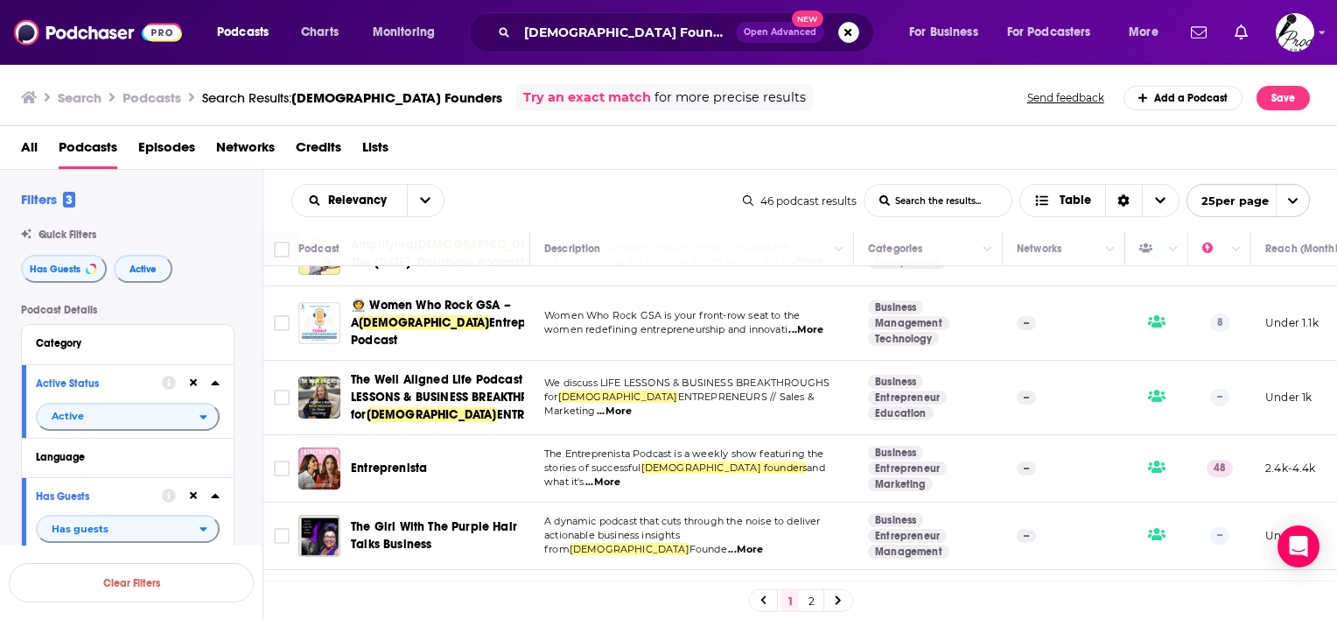
scroll to position [613, 0]
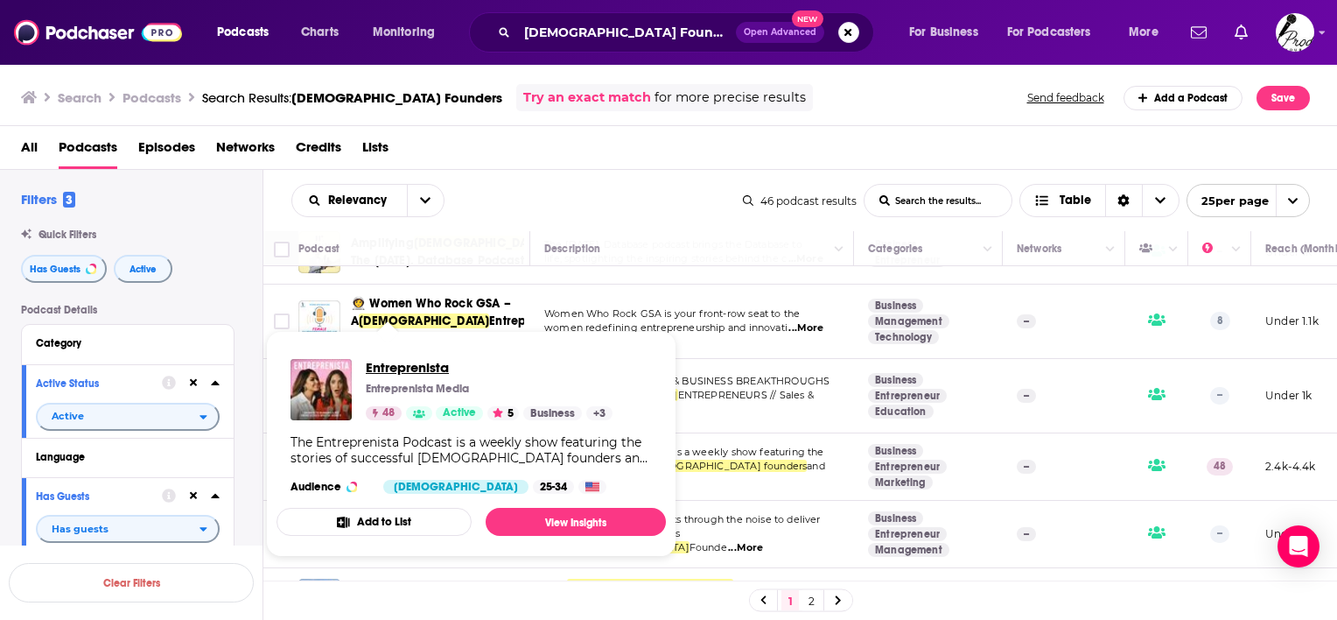
click at [406, 367] on span "Entreprenista" at bounding box center [489, 367] width 247 height 17
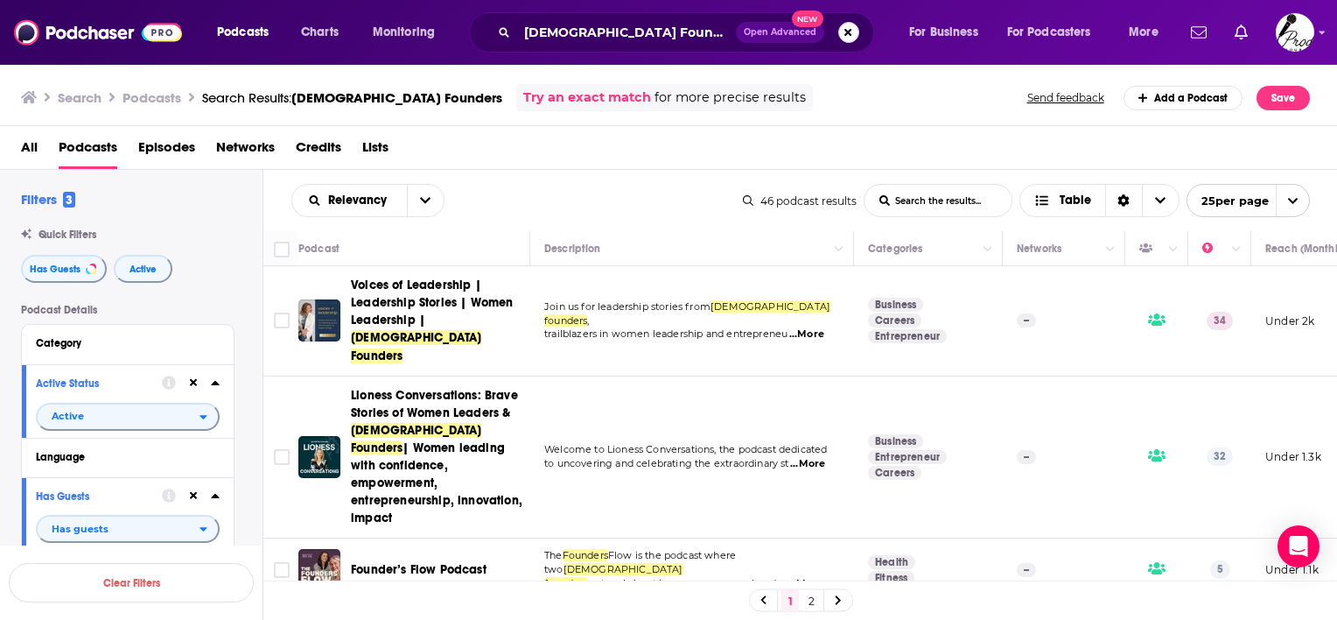
click at [842, 31] on button "Search podcasts, credits, & more..." at bounding box center [848, 32] width 21 height 21
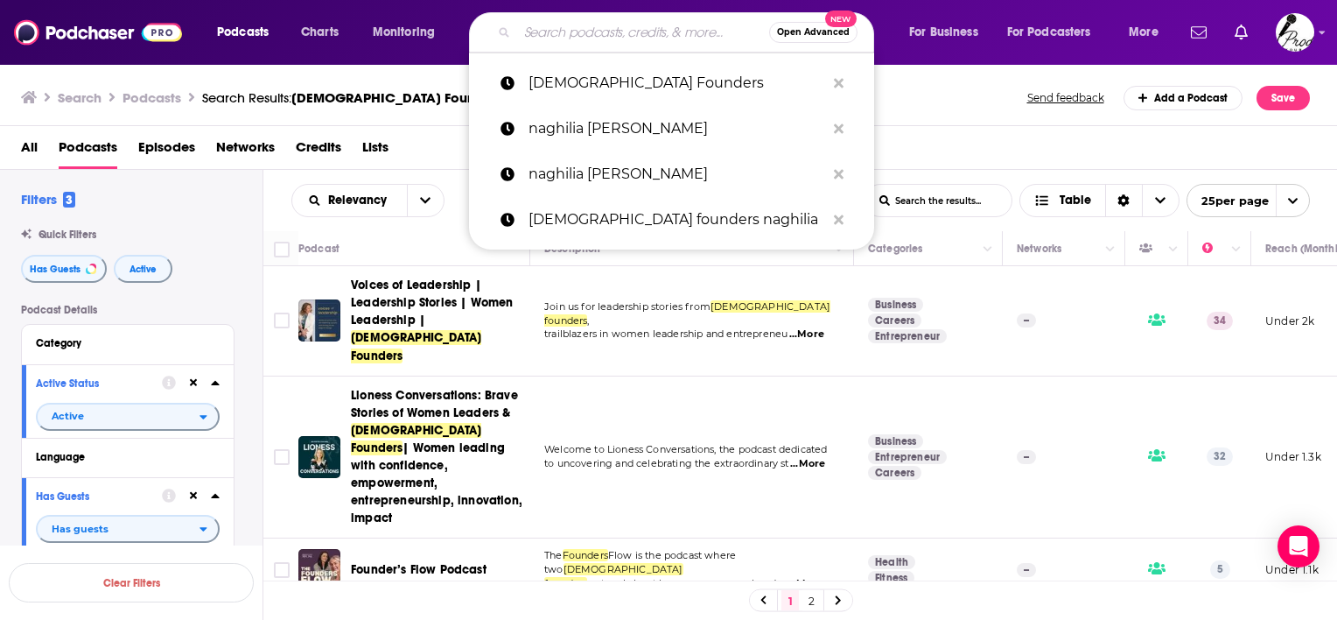
click at [644, 37] on input "Search podcasts, credits, & more..." at bounding box center [643, 32] width 252 height 28
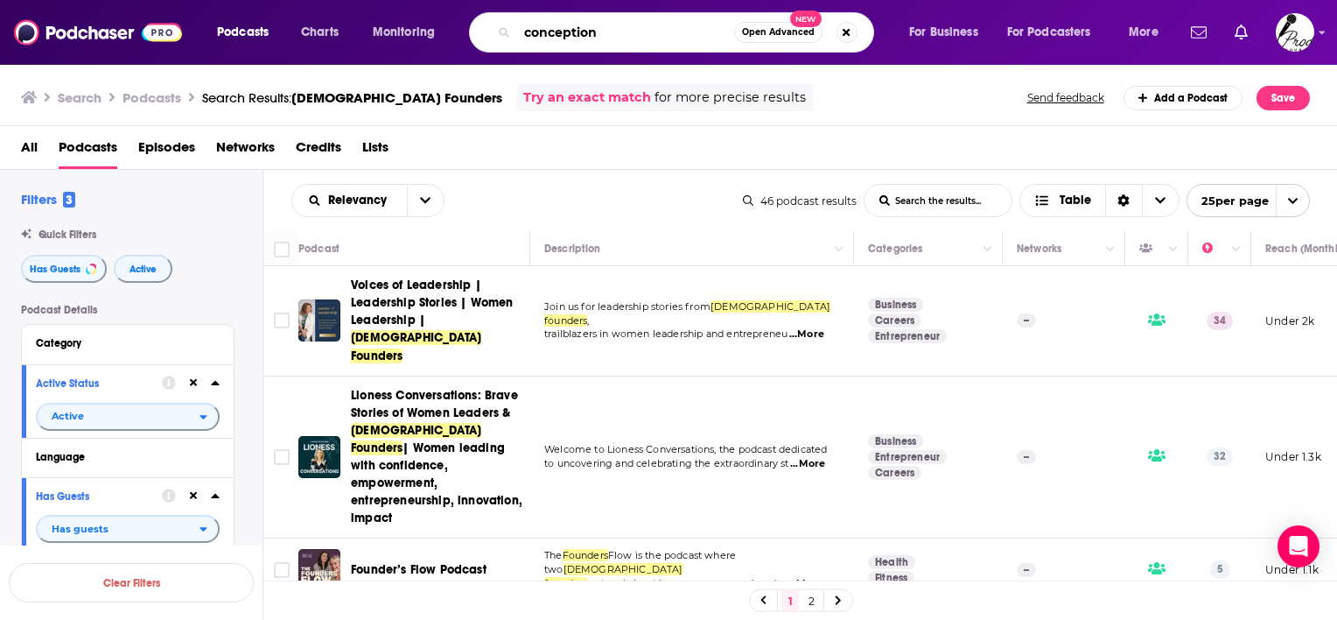
type input "conception"
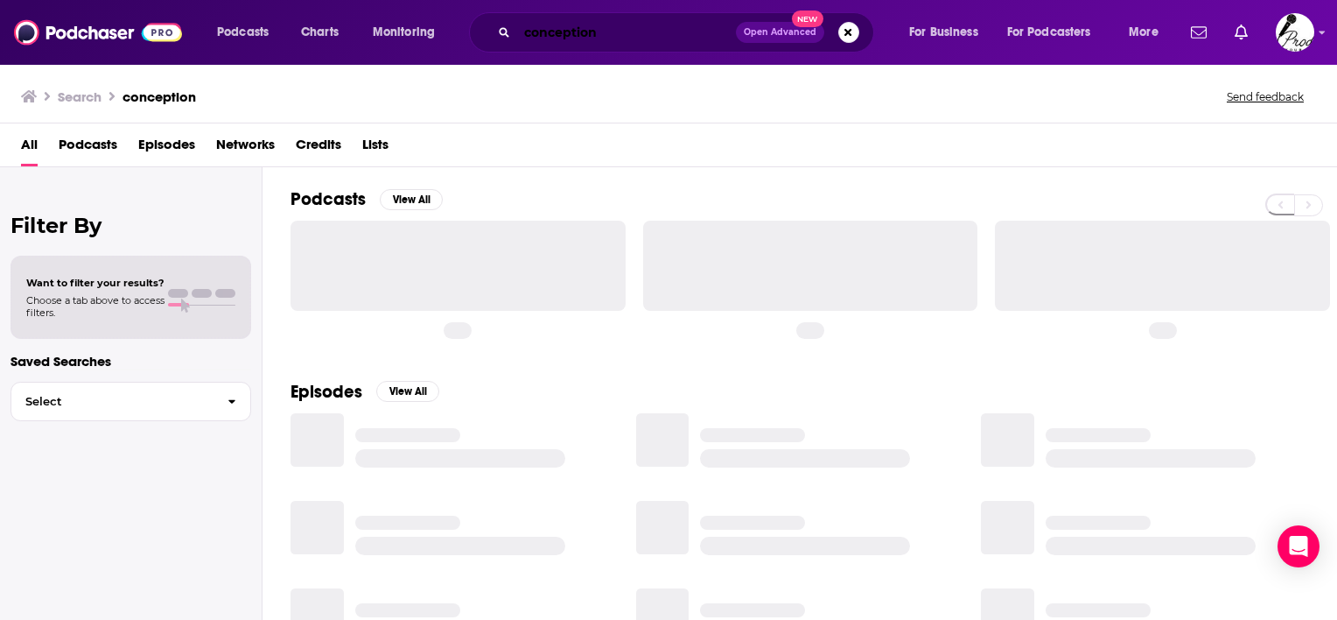
click at [594, 30] on input "conception" at bounding box center [626, 32] width 219 height 28
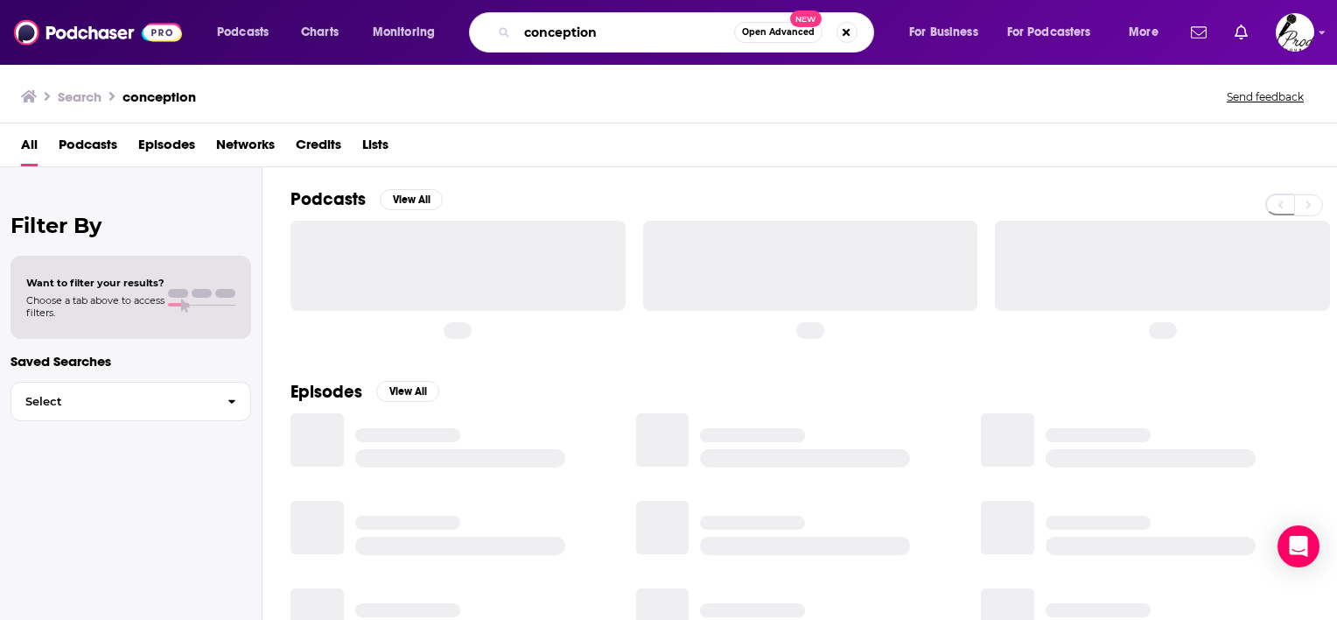
click at [635, 37] on input "conception" at bounding box center [625, 32] width 217 height 28
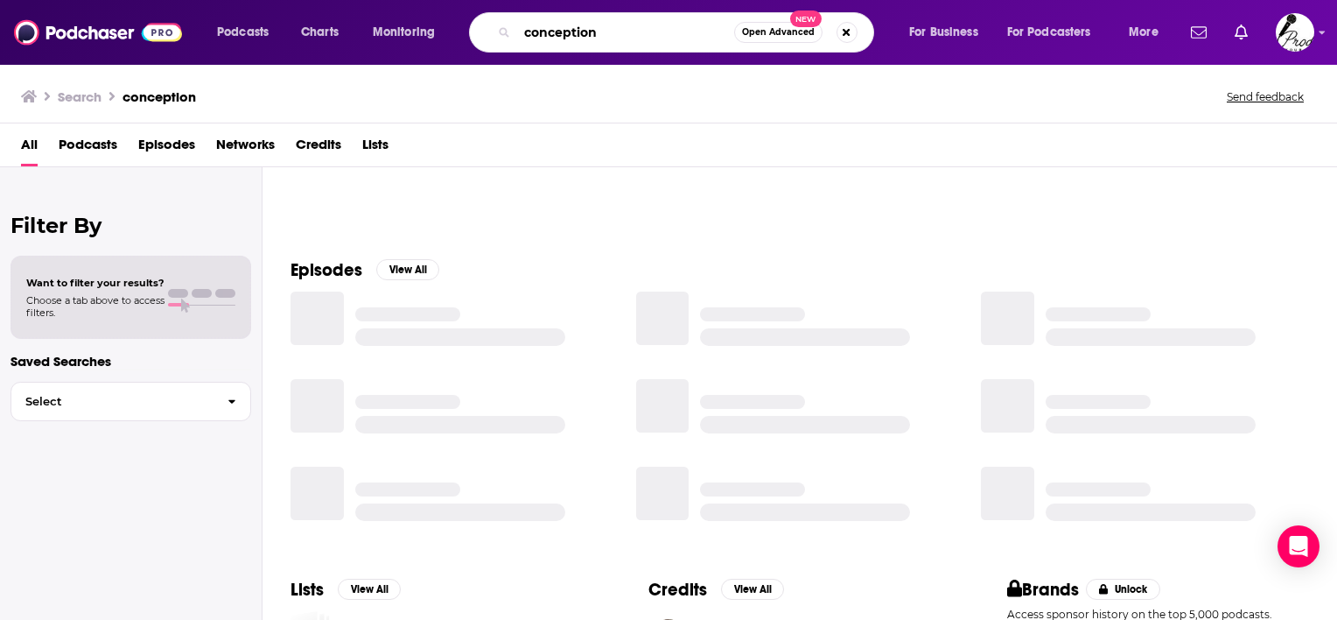
scroll to position [175, 0]
click at [81, 146] on span "Podcasts" at bounding box center [88, 148] width 59 height 36
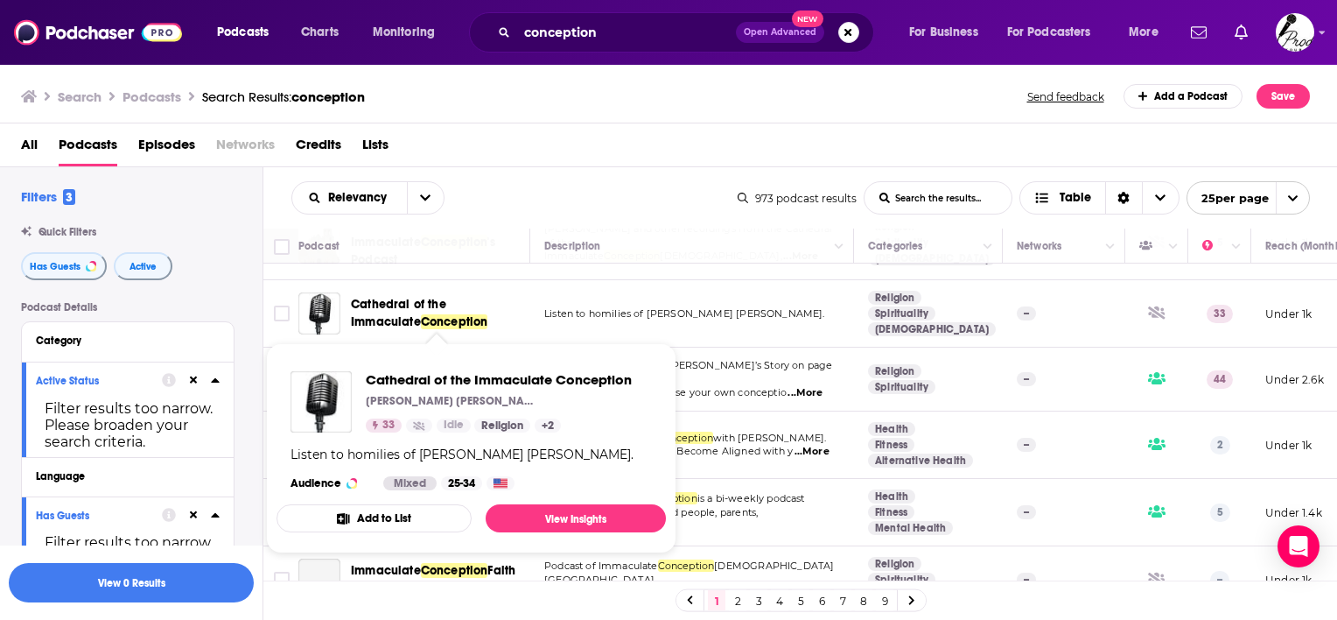
scroll to position [175, 0]
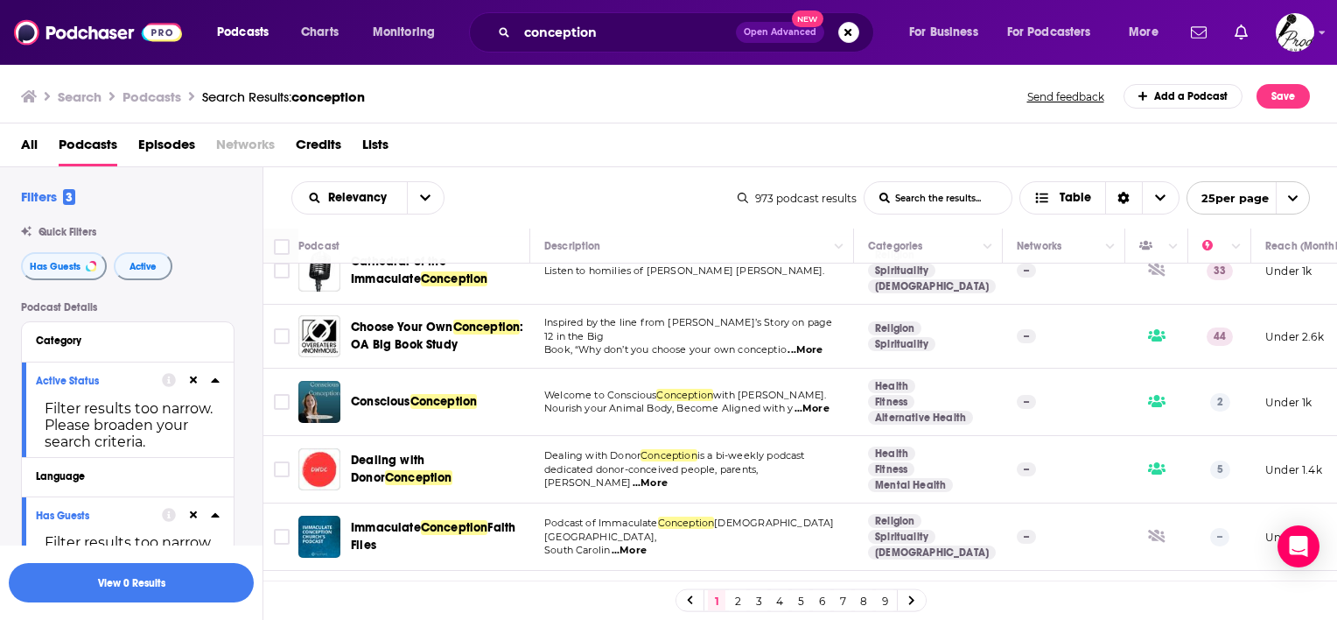
click at [820, 409] on span "...More" at bounding box center [812, 409] width 35 height 14
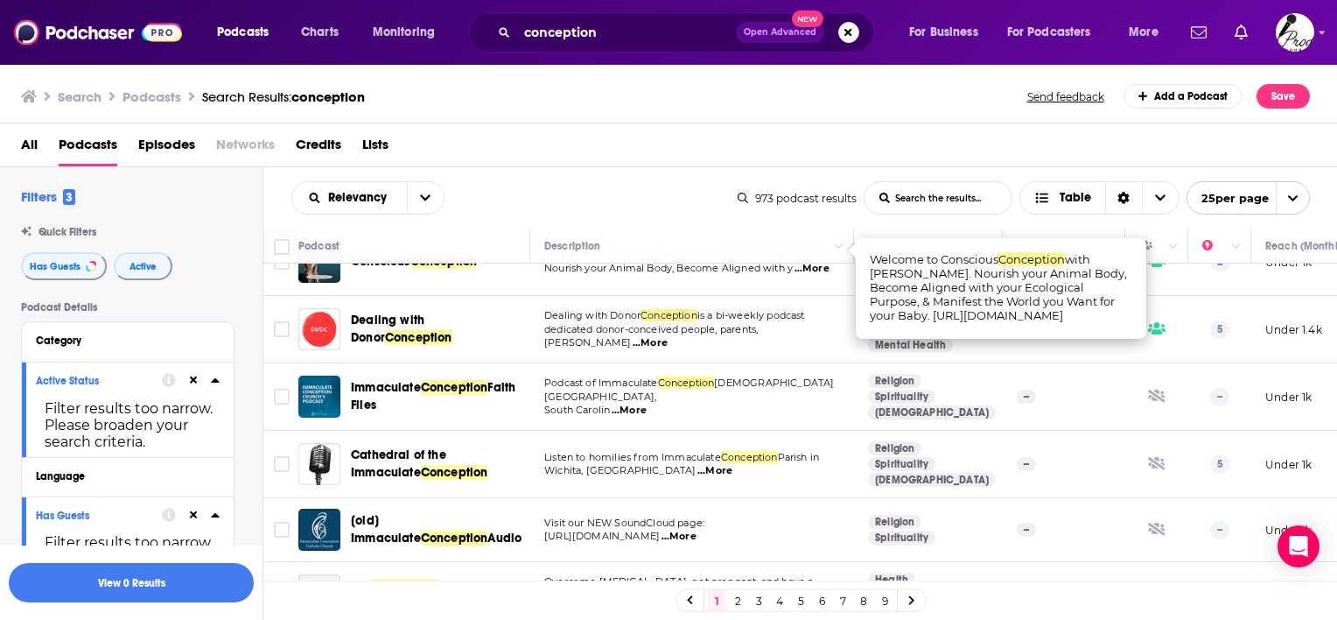
scroll to position [350, 0]
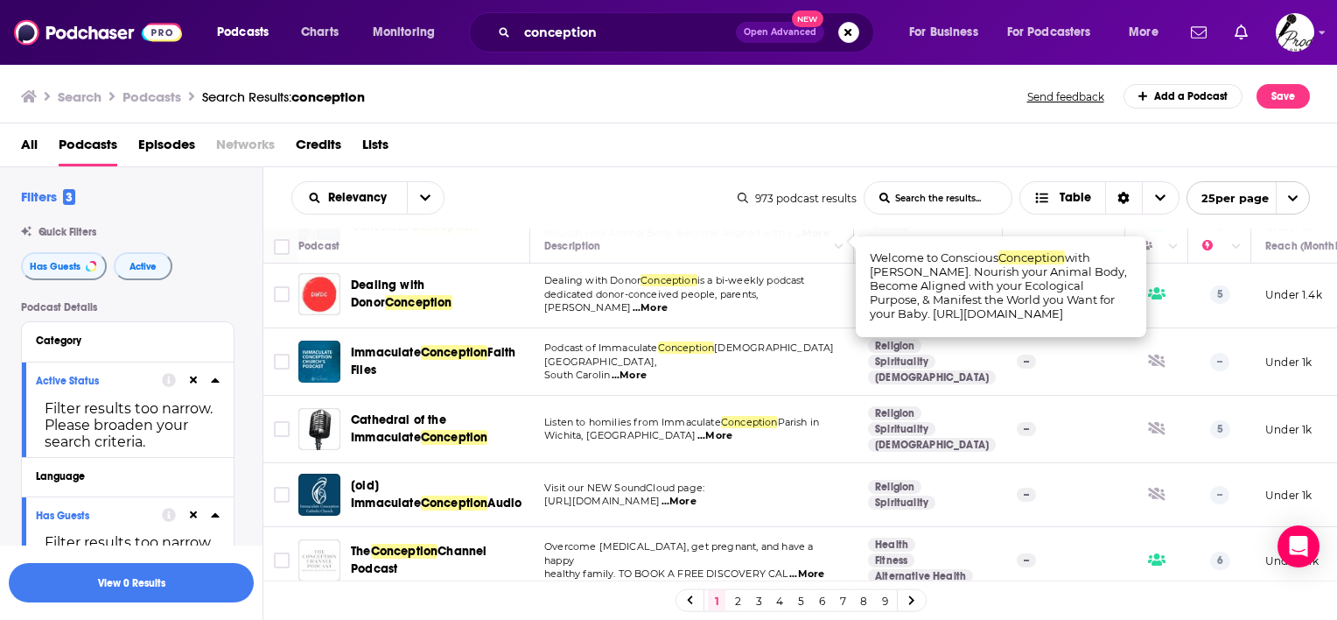
click at [668, 307] on span "...More" at bounding box center [650, 308] width 35 height 14
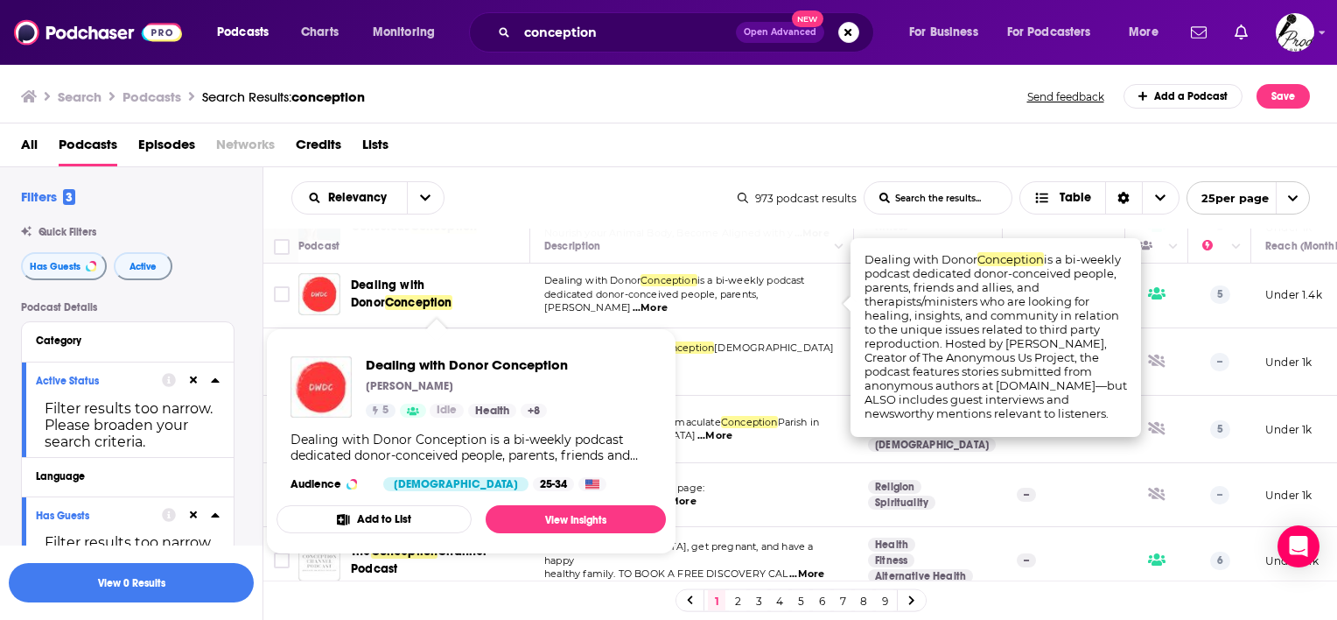
click at [391, 287] on span "Dealing with Donor" at bounding box center [388, 293] width 74 height 32
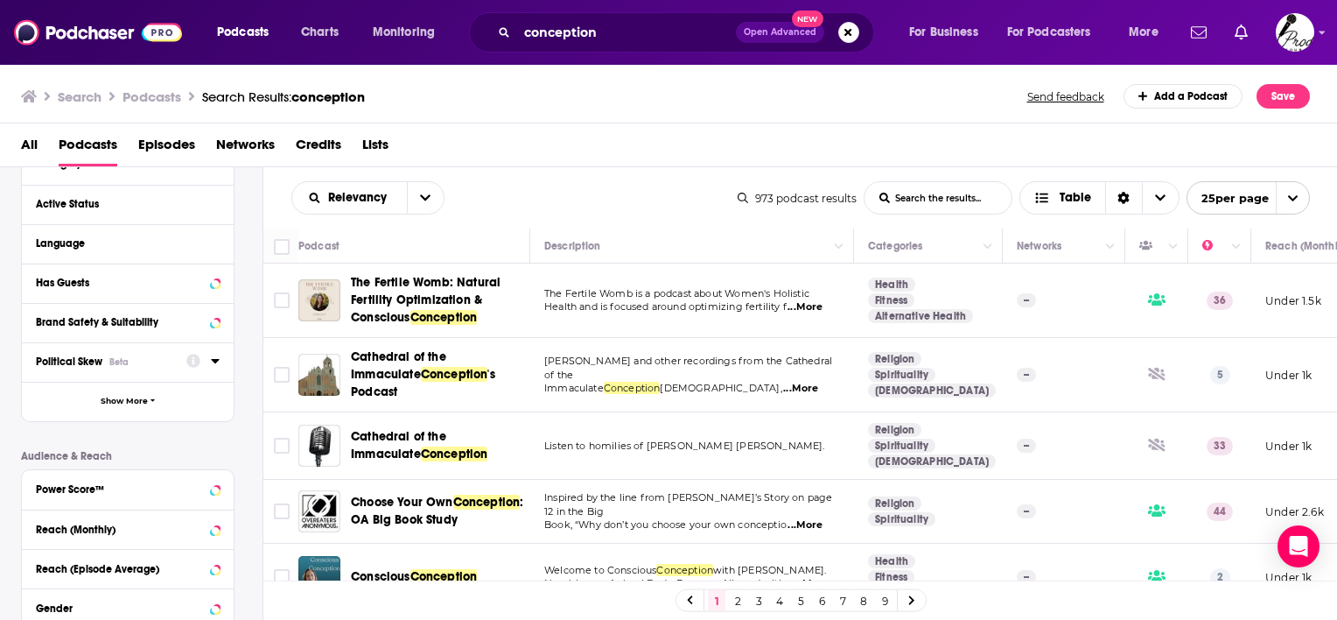
scroll to position [178, 0]
click at [139, 399] on span "Show More" at bounding box center [124, 401] width 47 height 10
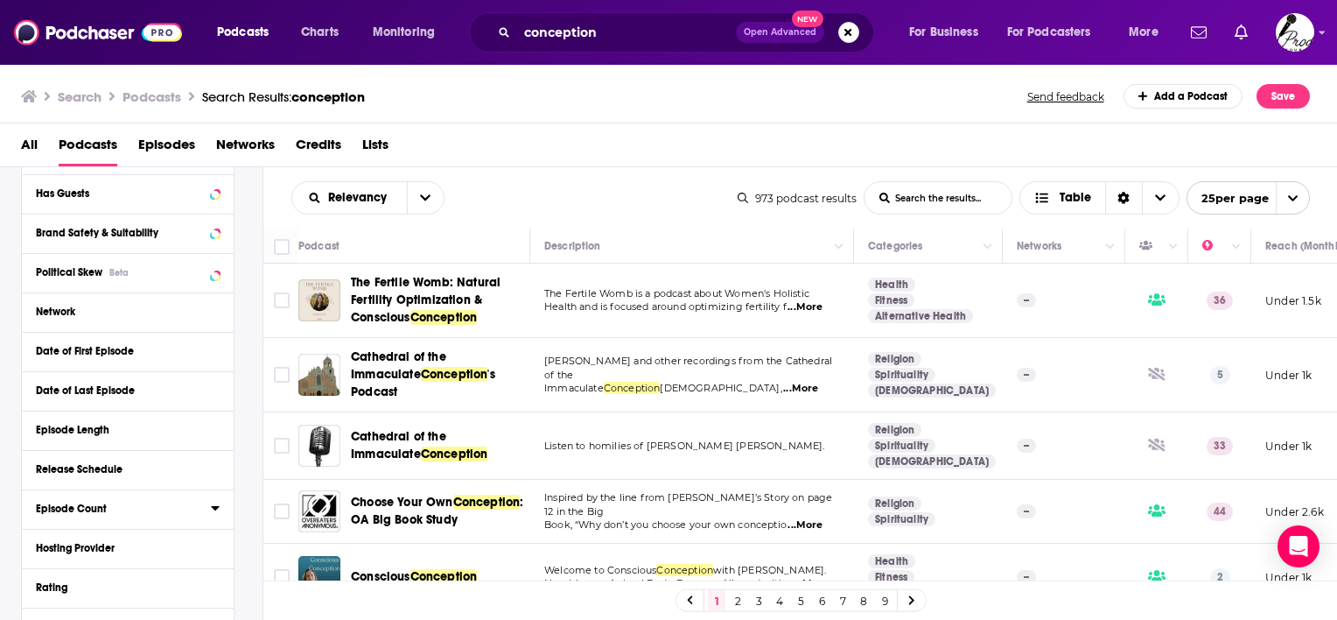
scroll to position [265, 0]
click at [210, 392] on button "Date of Last Episode" at bounding box center [123, 391] width 175 height 22
click at [134, 417] on button "30D" at bounding box center [132, 423] width 34 height 28
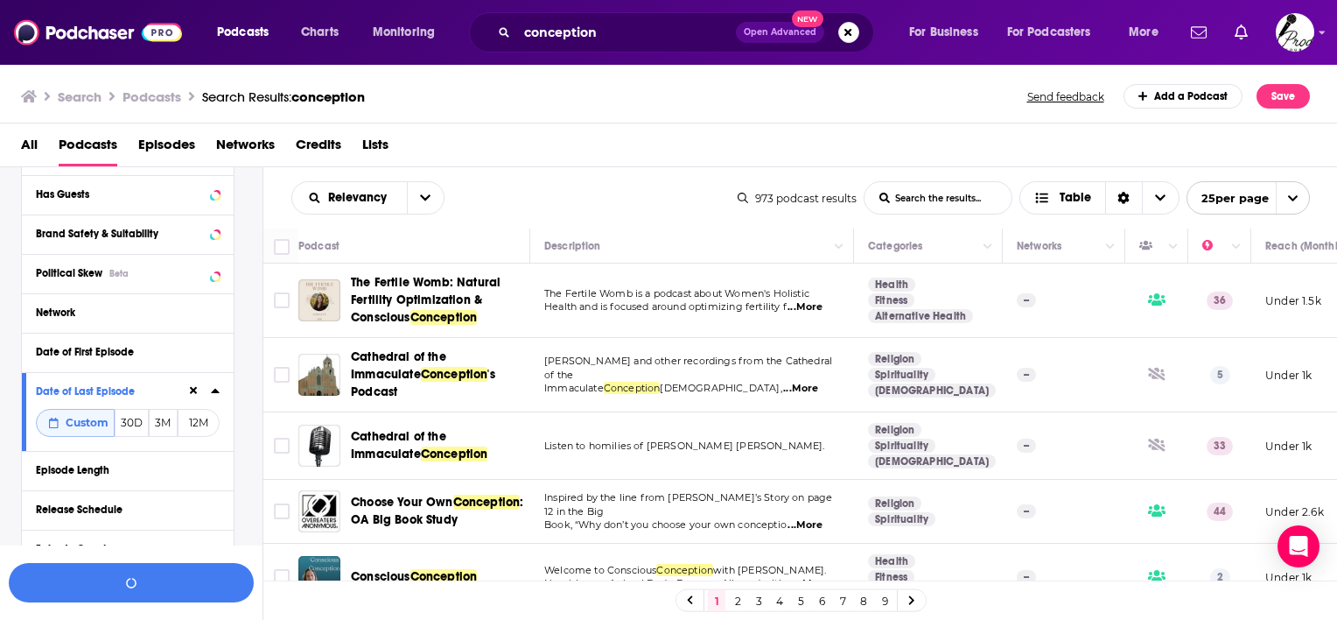
click at [588, 116] on div "Search Podcasts Search Results: conception Send feedback Add a Podcast Save" at bounding box center [669, 93] width 1338 height 60
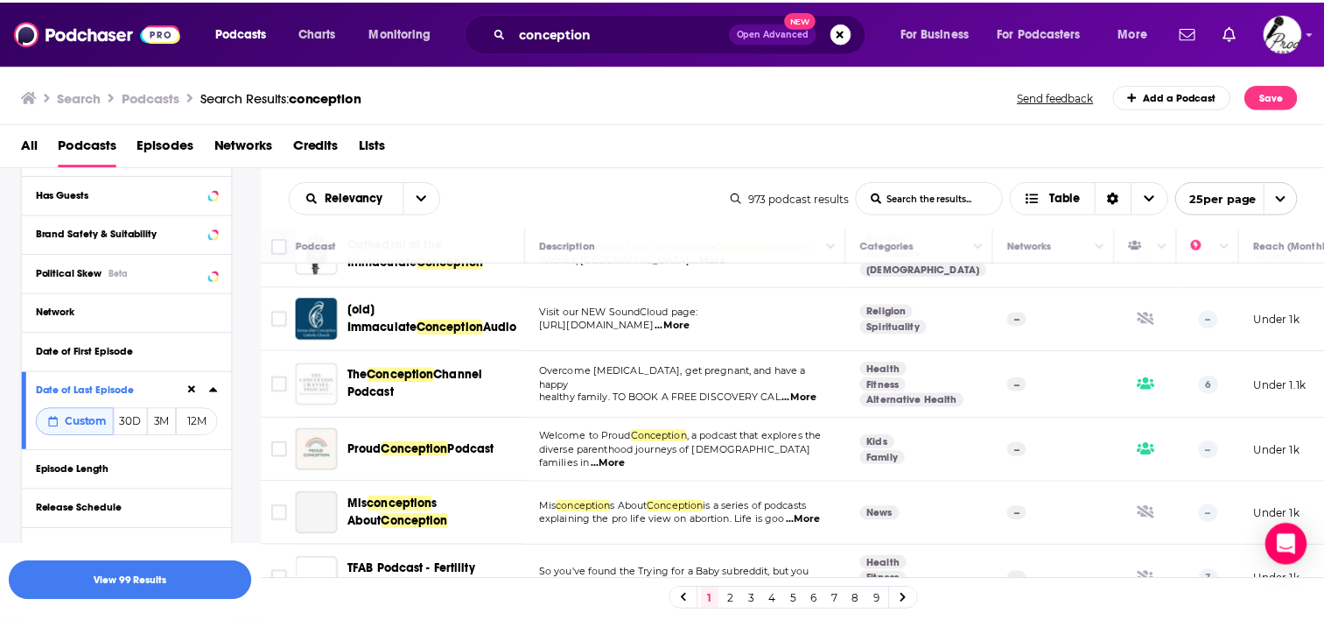
scroll to position [613, 0]
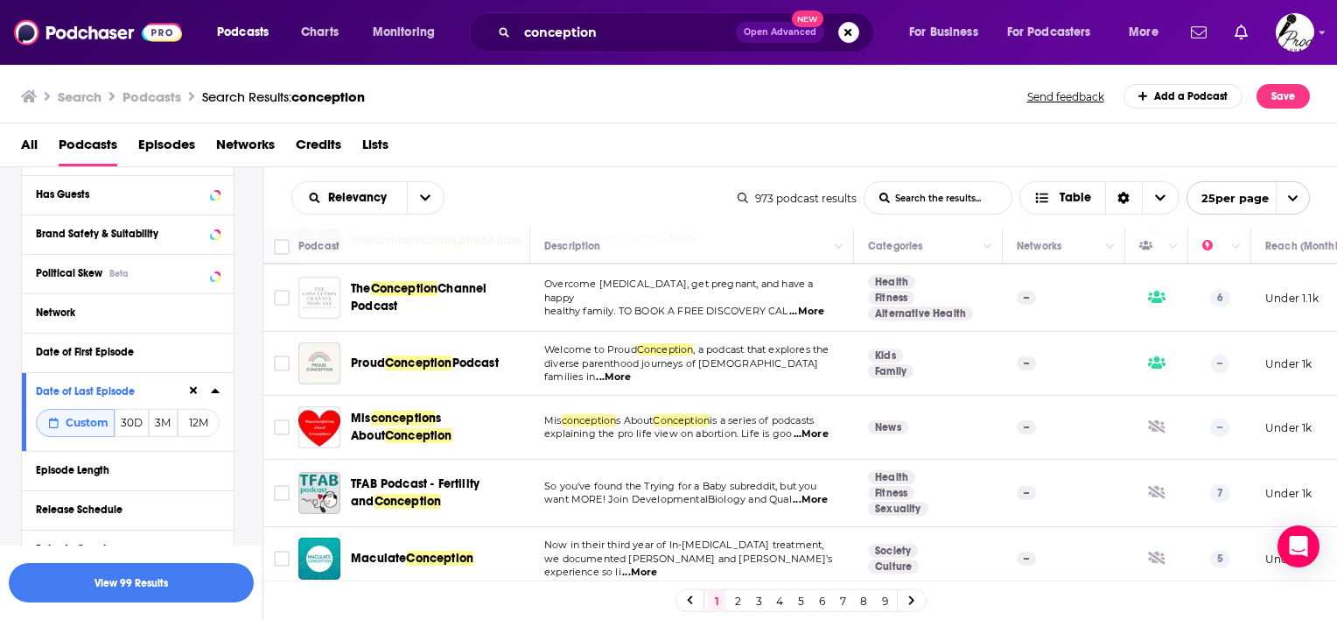
click at [810, 435] on span "...More" at bounding box center [811, 434] width 35 height 14
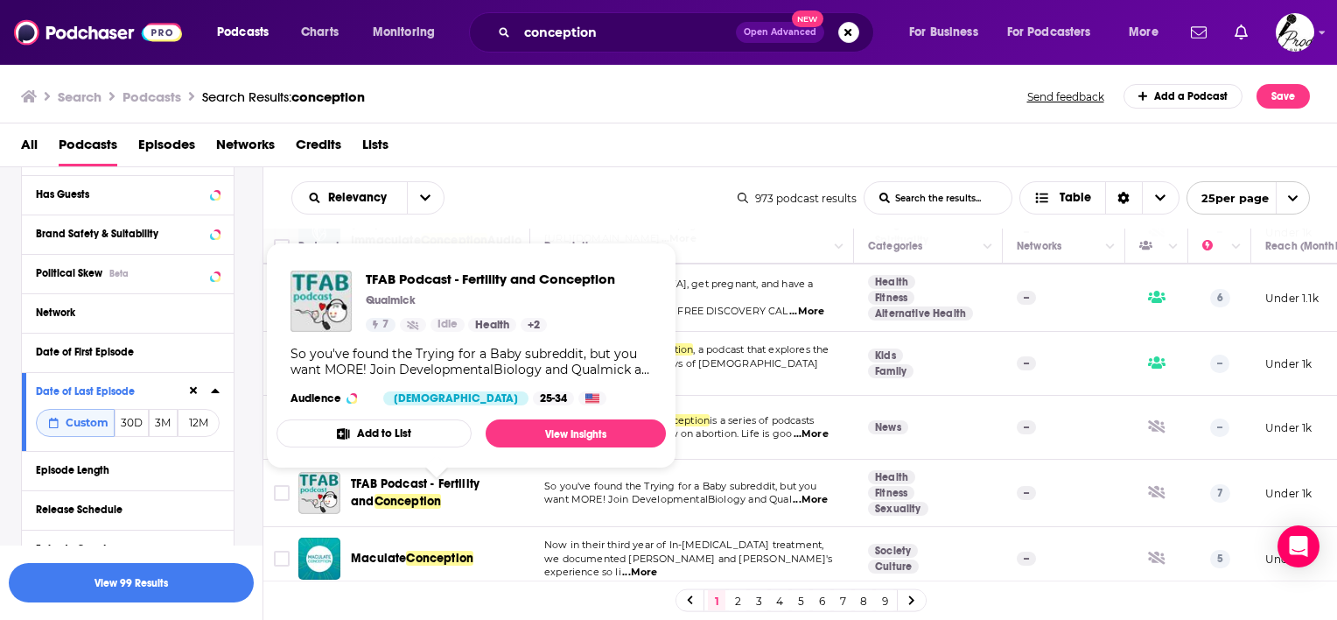
click at [450, 487] on span "TFAB Podcast - Fertility and" at bounding box center [415, 492] width 129 height 32
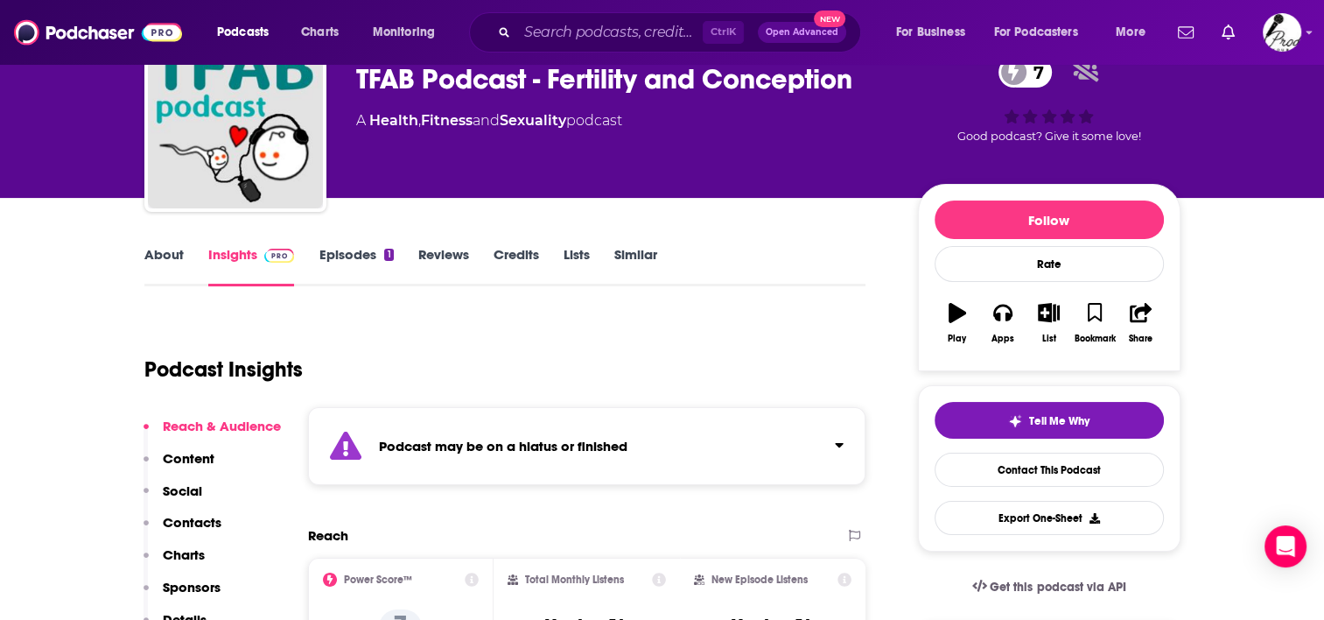
scroll to position [175, 0]
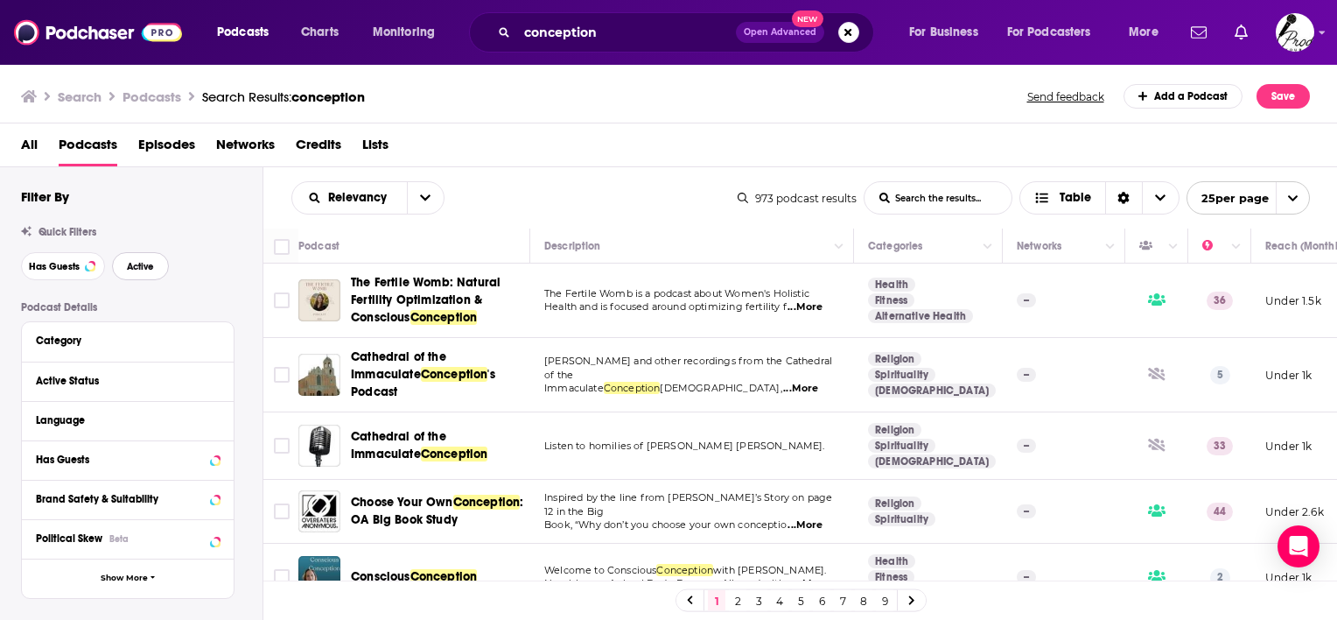
click at [144, 273] on button "Active" at bounding box center [140, 266] width 57 height 28
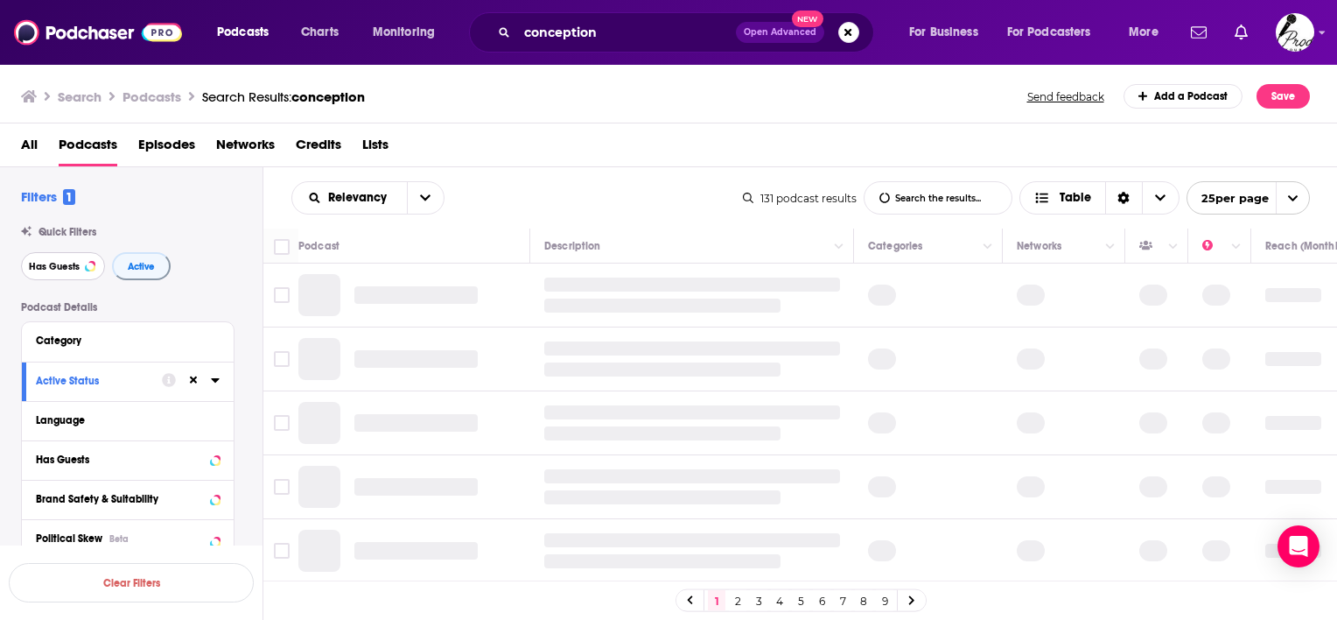
click at [56, 277] on button "Has Guests" at bounding box center [63, 266] width 84 height 28
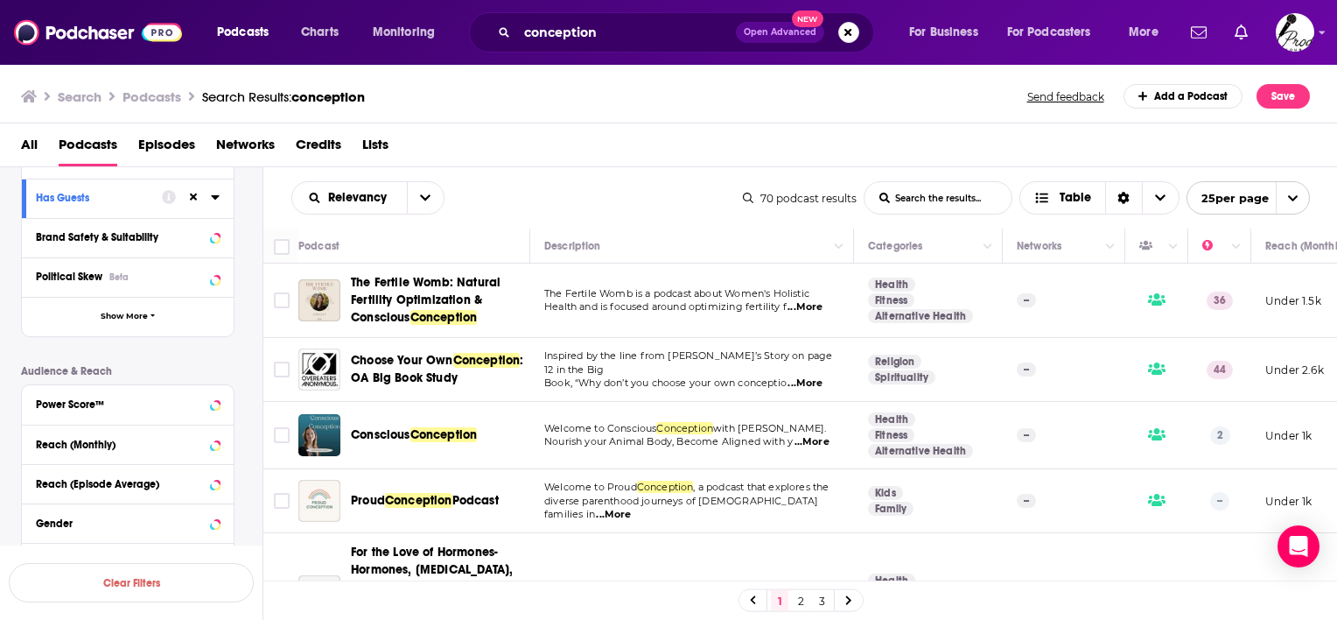
scroll to position [263, 0]
click at [127, 312] on span "Show More" at bounding box center [124, 316] width 47 height 10
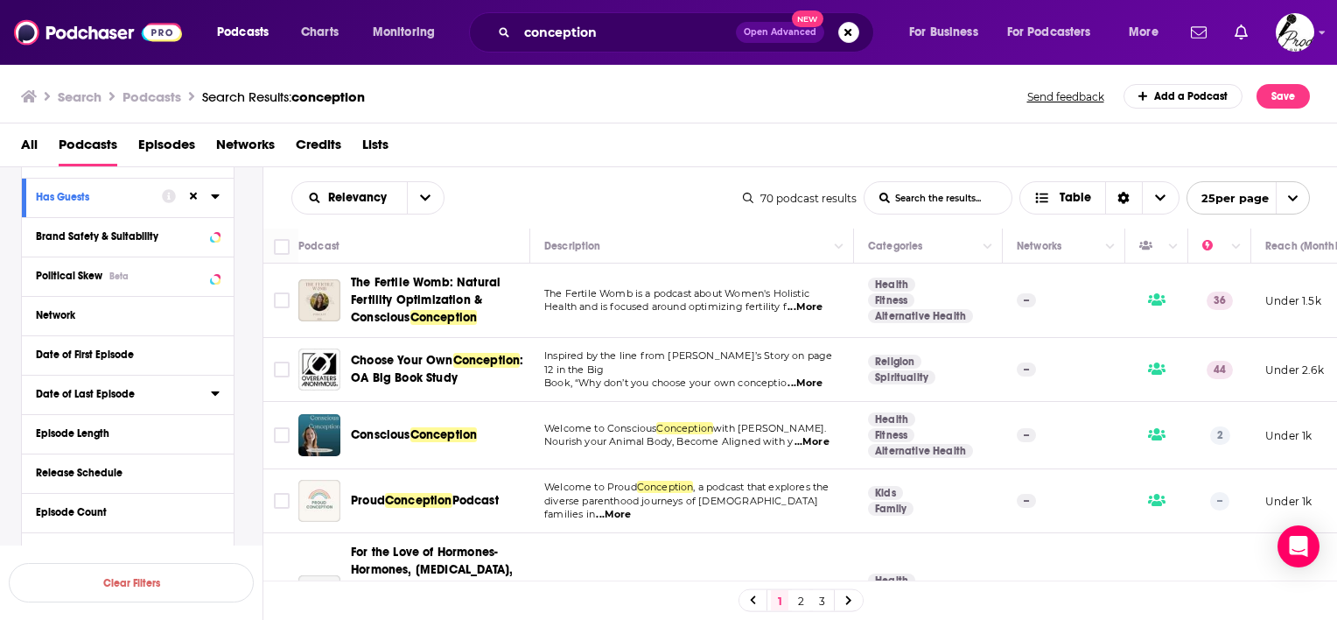
click at [215, 389] on icon at bounding box center [215, 393] width 9 height 14
click at [122, 422] on button "30D" at bounding box center [132, 425] width 34 height 28
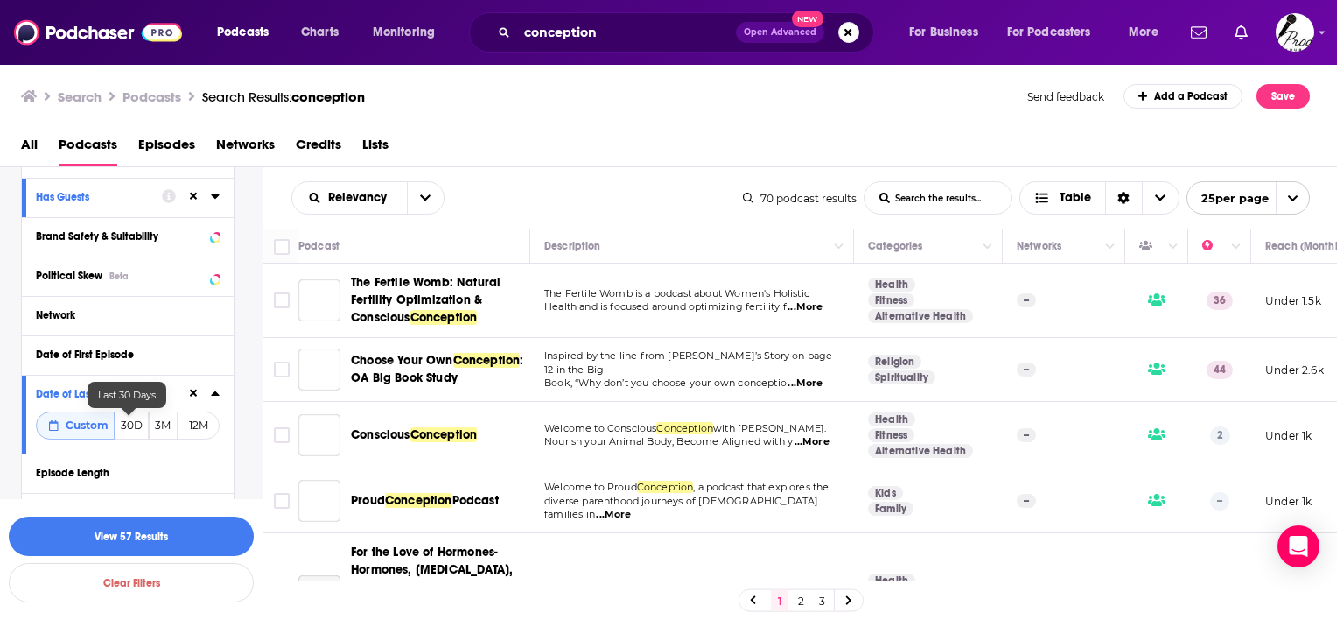
click at [124, 425] on button "30D" at bounding box center [132, 425] width 34 height 28
click at [120, 424] on button "30D" at bounding box center [132, 425] width 34 height 28
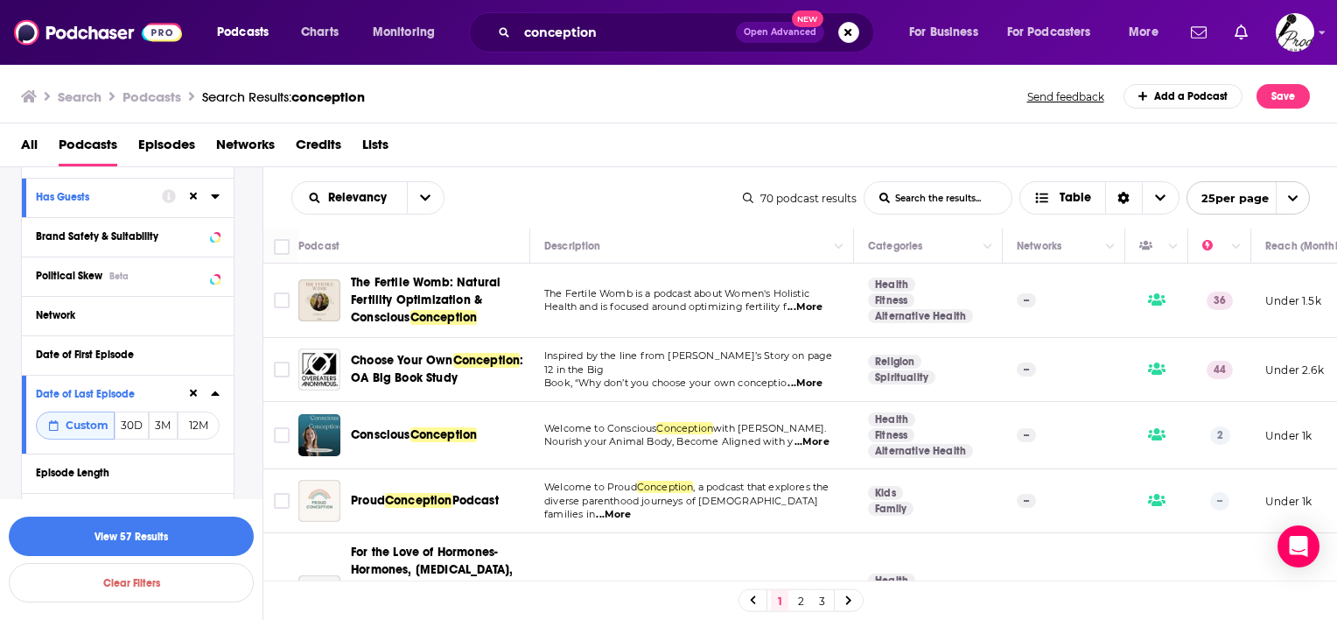
click at [537, 158] on div "All Podcasts Episodes Networks Credits Lists" at bounding box center [672, 148] width 1303 height 36
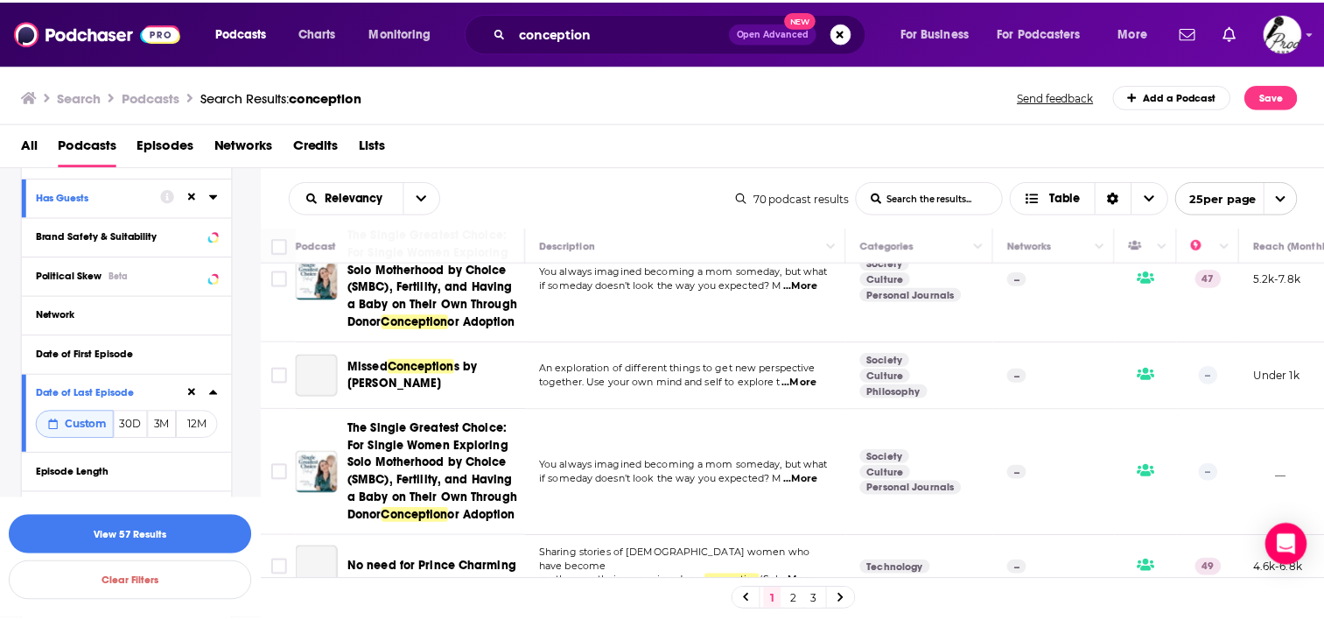
scroll to position [525, 0]
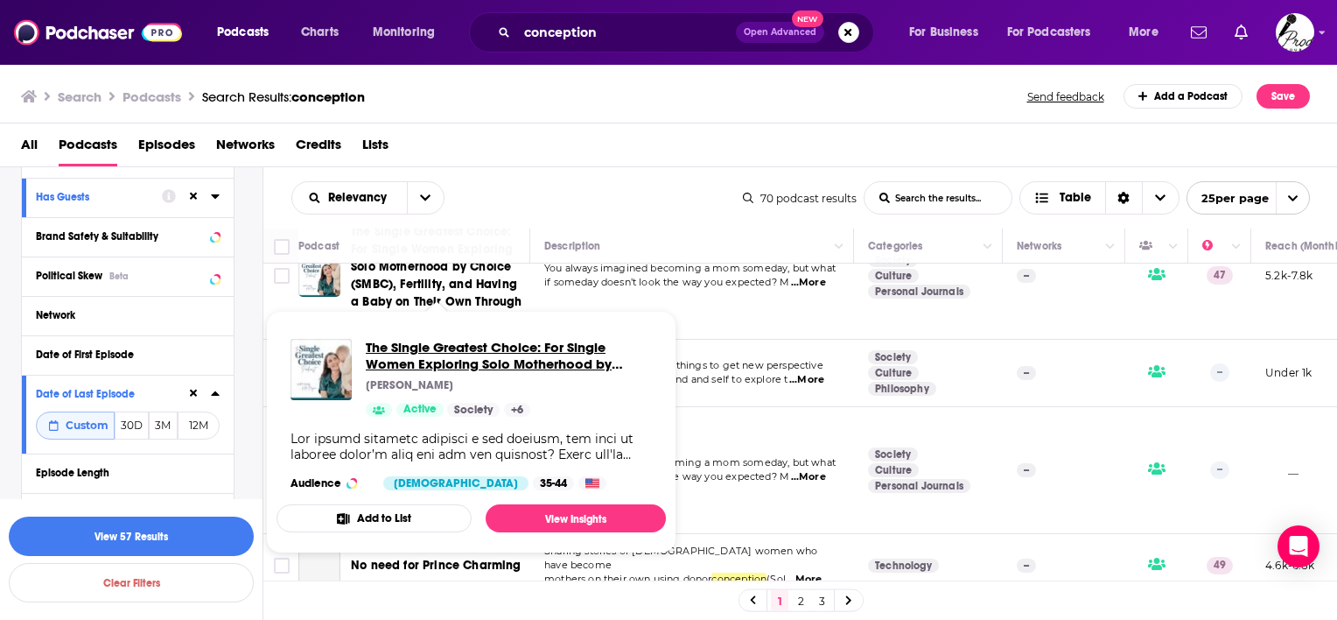
click at [473, 366] on span "The Single Greatest Choice: For Single Women Exploring Solo Motherhood by Choic…" at bounding box center [509, 355] width 286 height 33
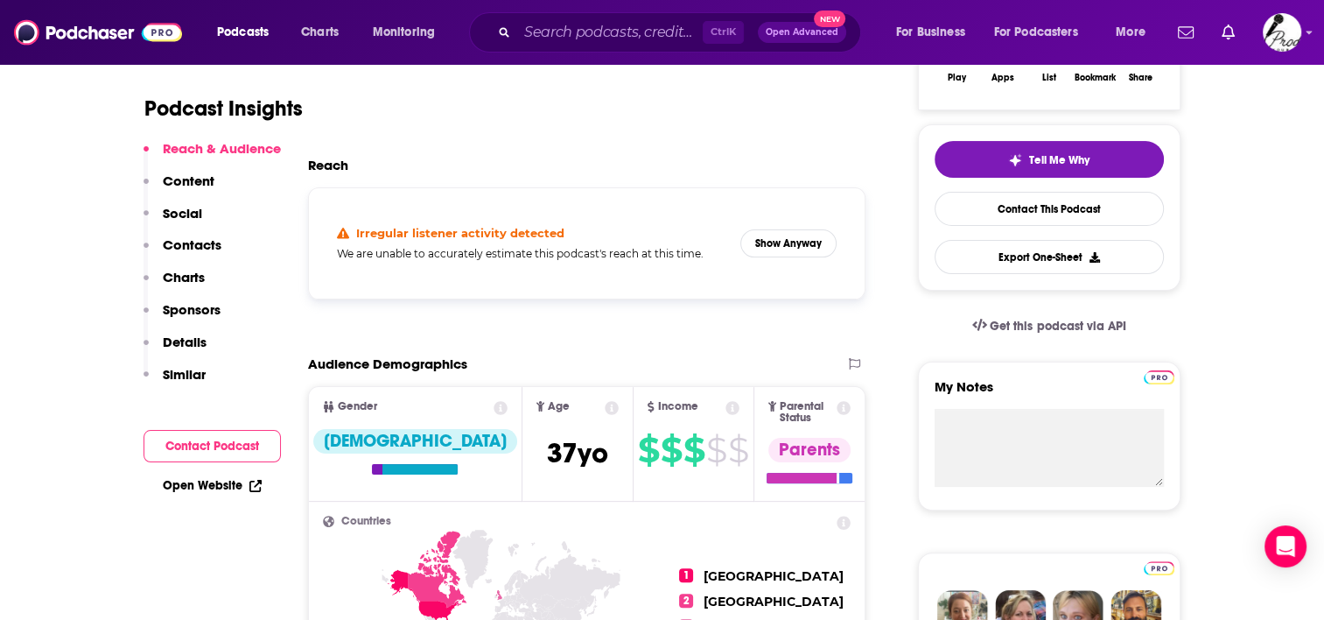
scroll to position [350, 0]
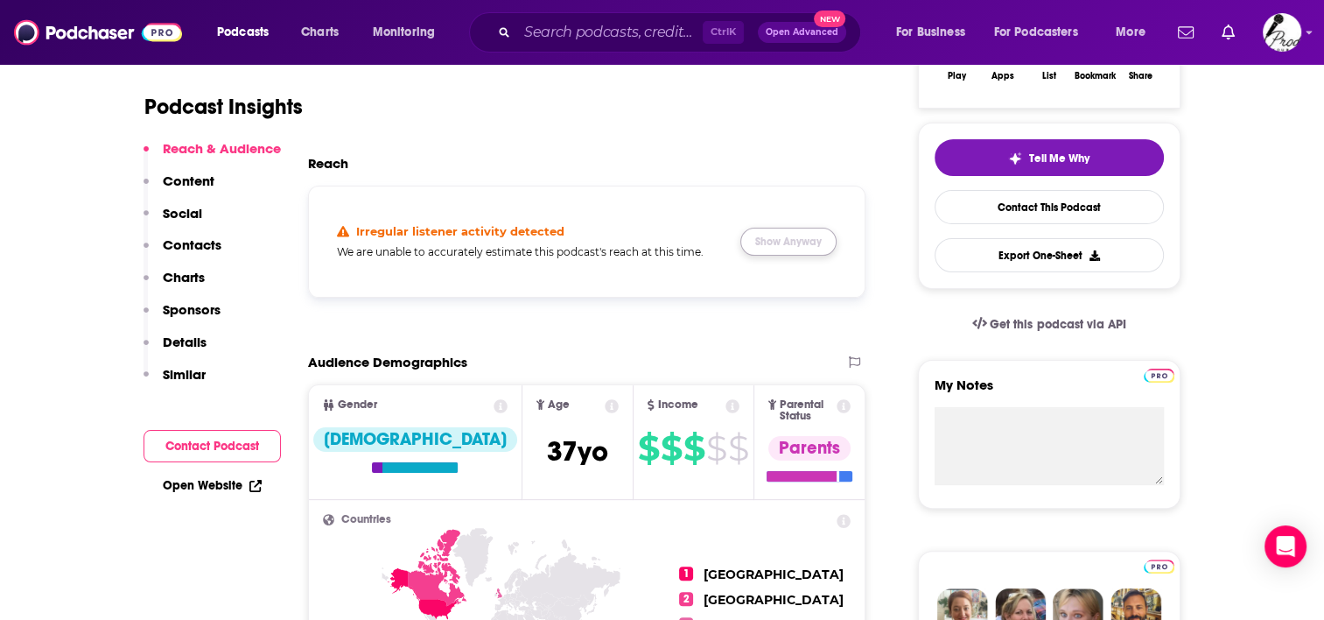
click at [787, 245] on button "Show Anyway" at bounding box center [788, 242] width 96 height 28
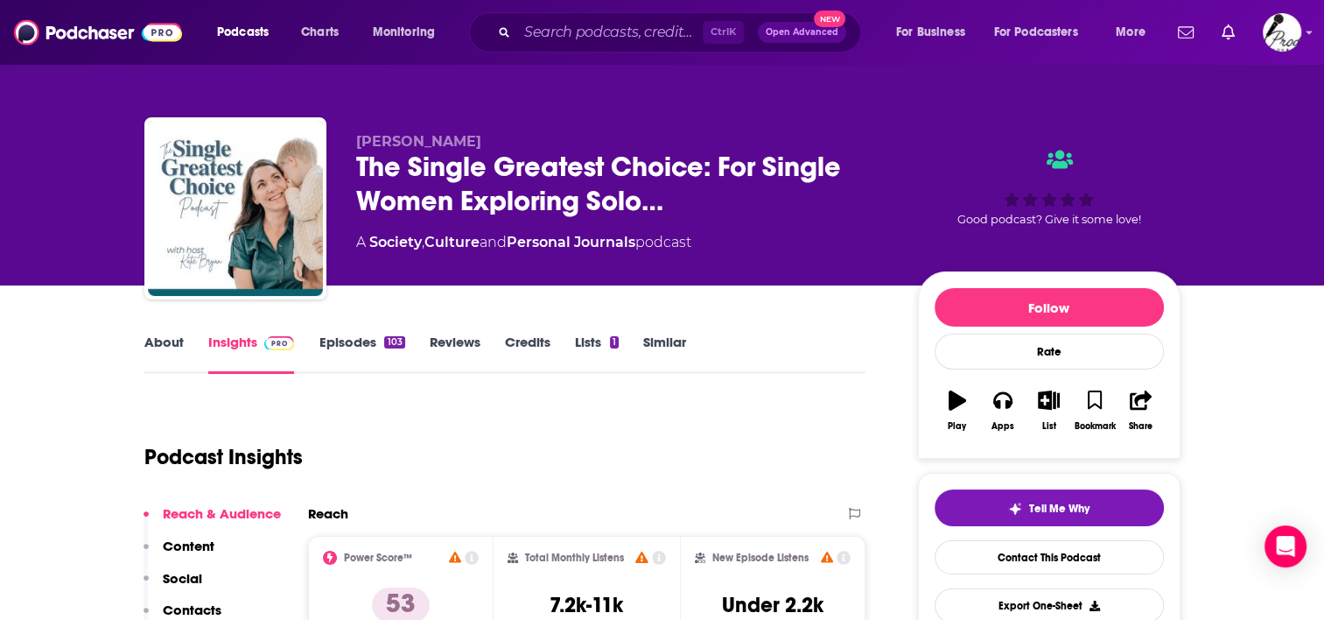
scroll to position [88, 0]
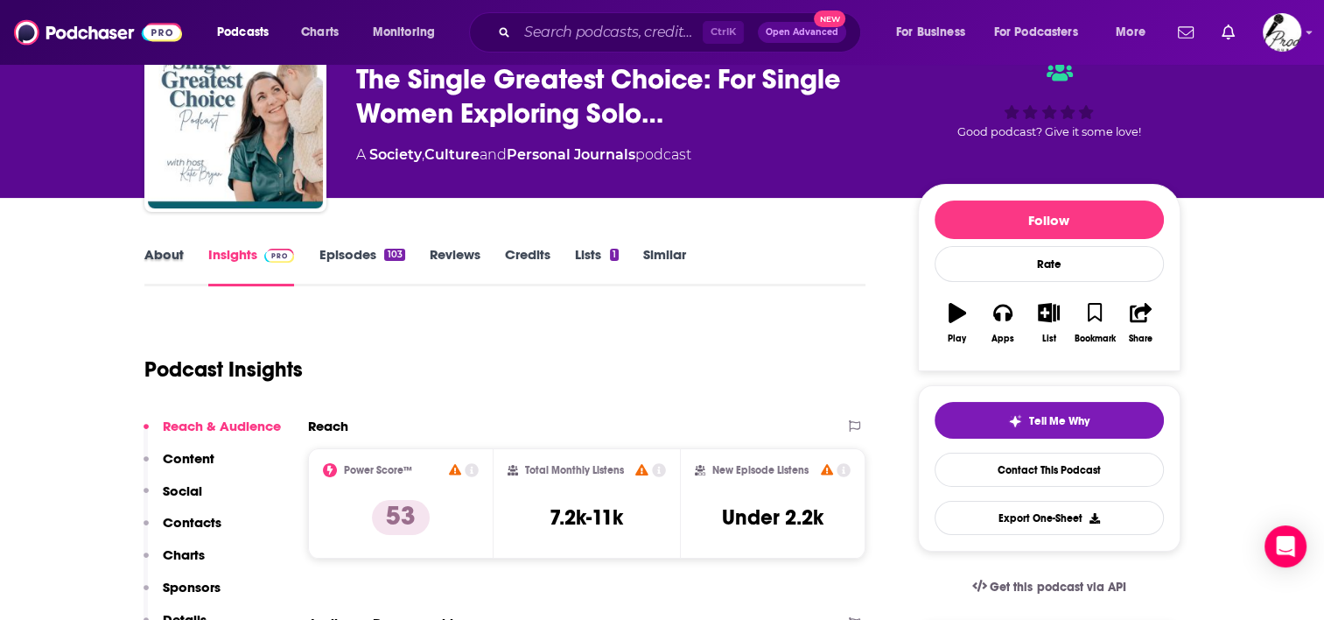
click at [185, 253] on div "About" at bounding box center [176, 266] width 64 height 40
click at [169, 256] on link "About" at bounding box center [163, 266] width 39 height 40
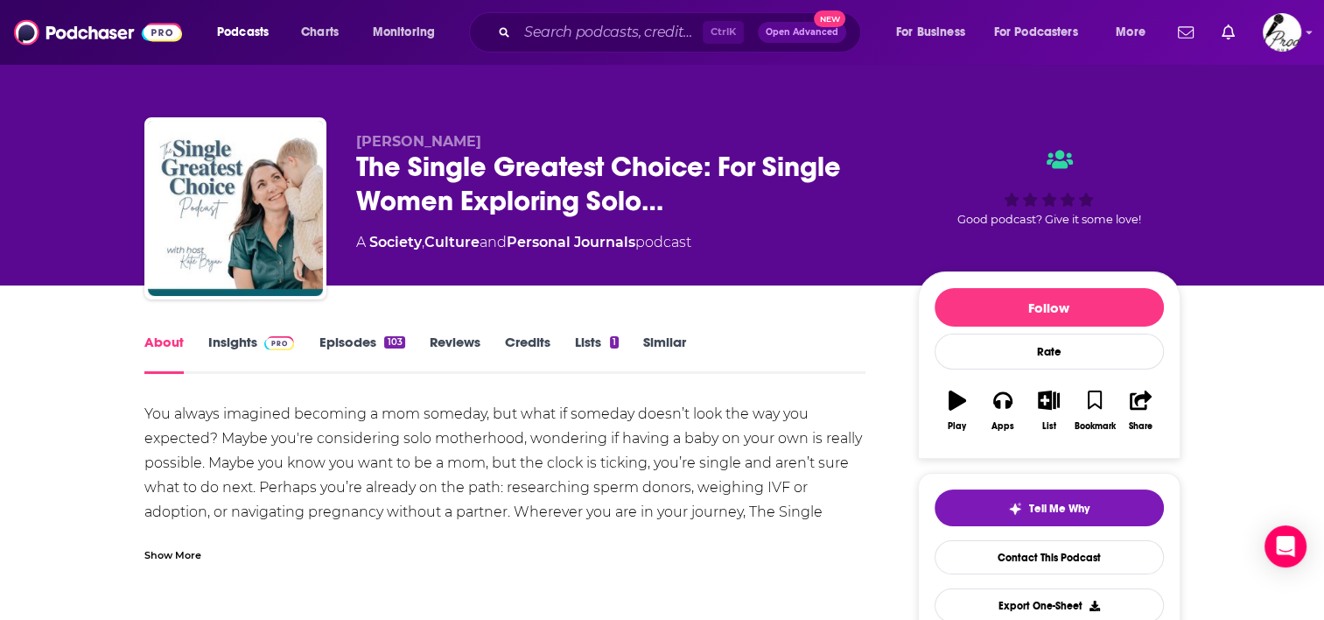
scroll to position [88, 0]
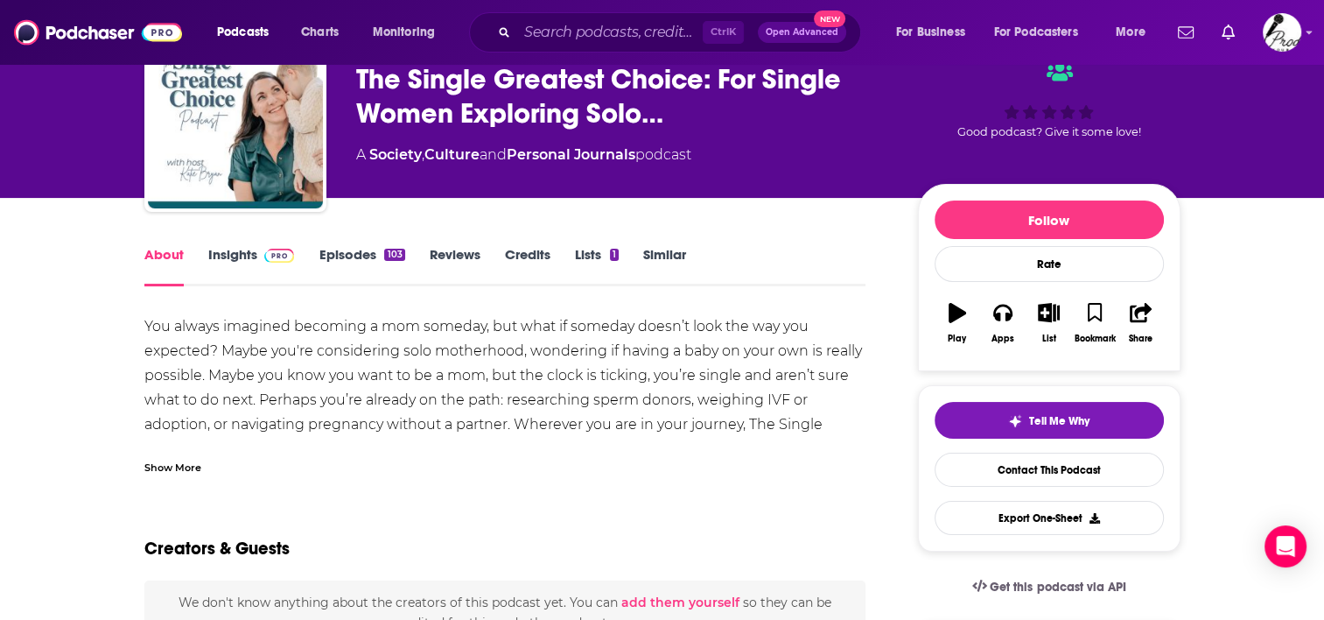
click at [178, 459] on div "Show More" at bounding box center [172, 466] width 57 height 17
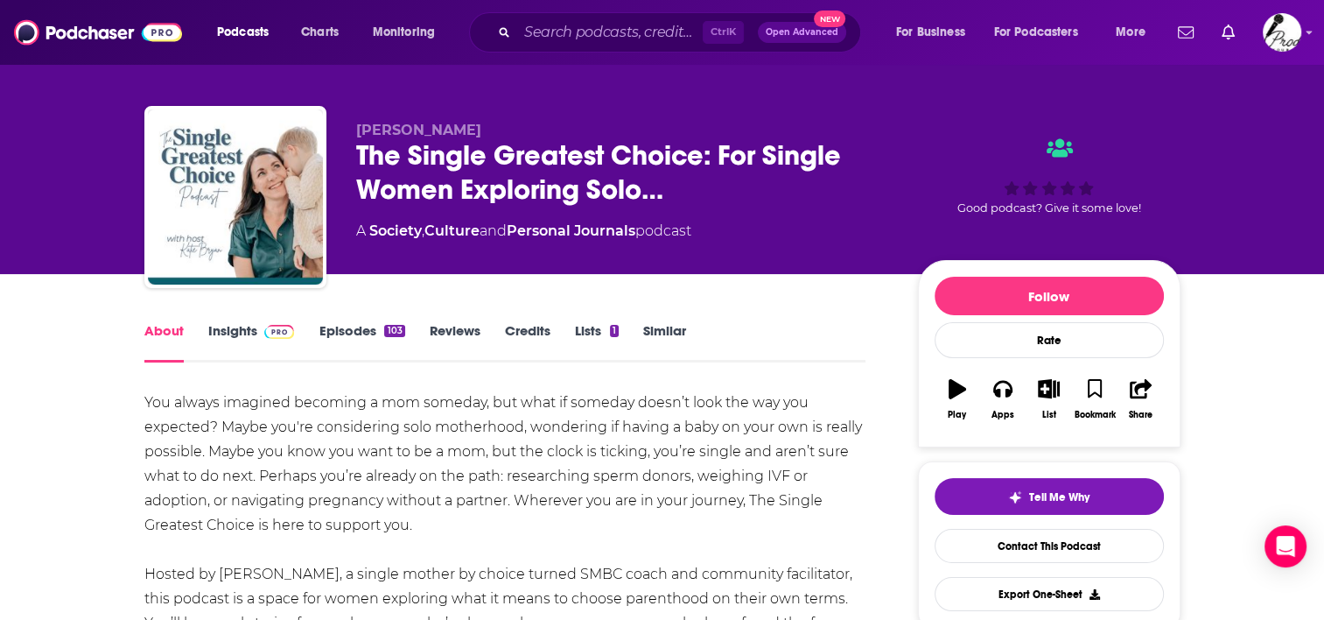
scroll to position [0, 0]
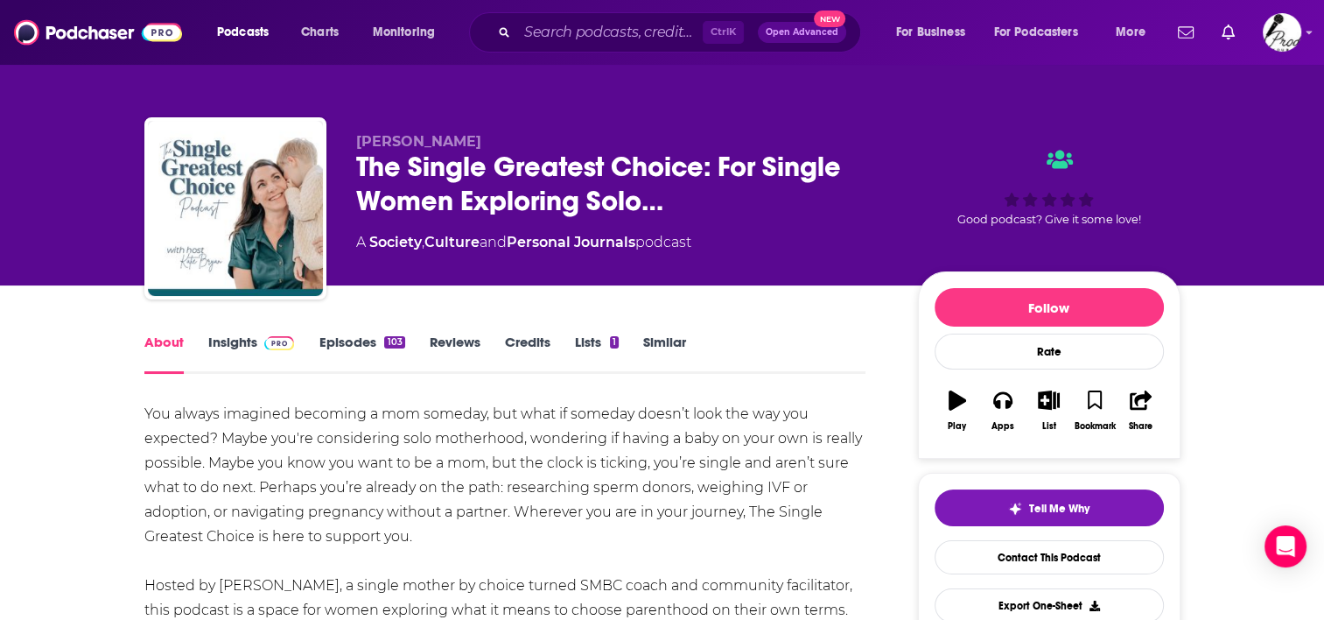
click at [252, 331] on div "About Insights Episodes 103 Reviews Credits Lists 1 Similar" at bounding box center [505, 352] width 722 height 43
click at [241, 341] on link "Insights" at bounding box center [251, 353] width 87 height 40
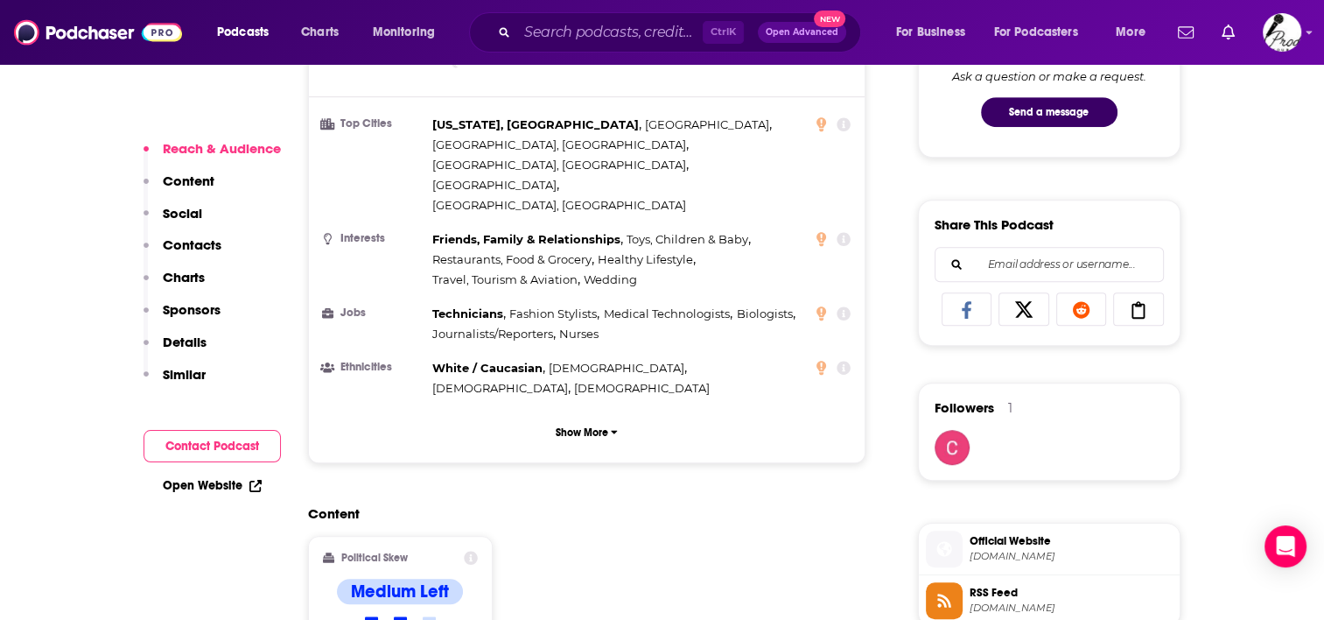
scroll to position [1313, 0]
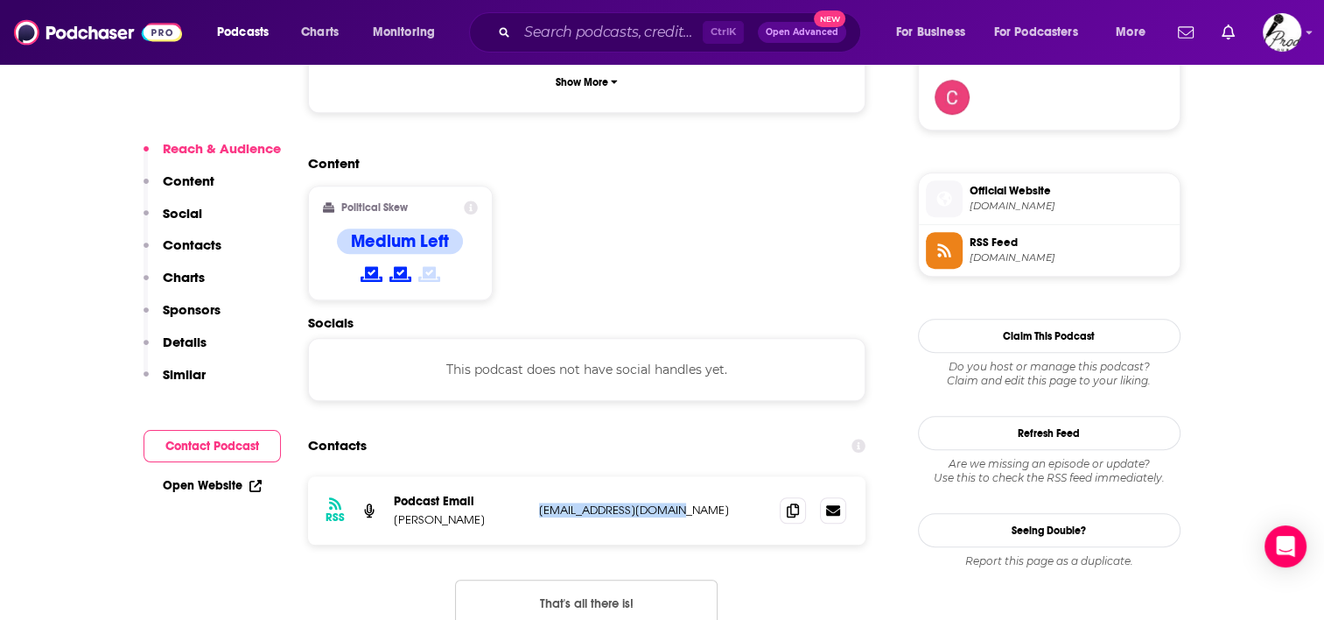
drag, startPoint x: 693, startPoint y: 424, endPoint x: 532, endPoint y: 418, distance: 161.1
click at [532, 476] on div "RSS Podcast Email Katie Bryan katiebryan27@gmail.com katiebryan27@gmail.com" at bounding box center [587, 510] width 558 height 68
copy p "katiebryan27@gmail.com"
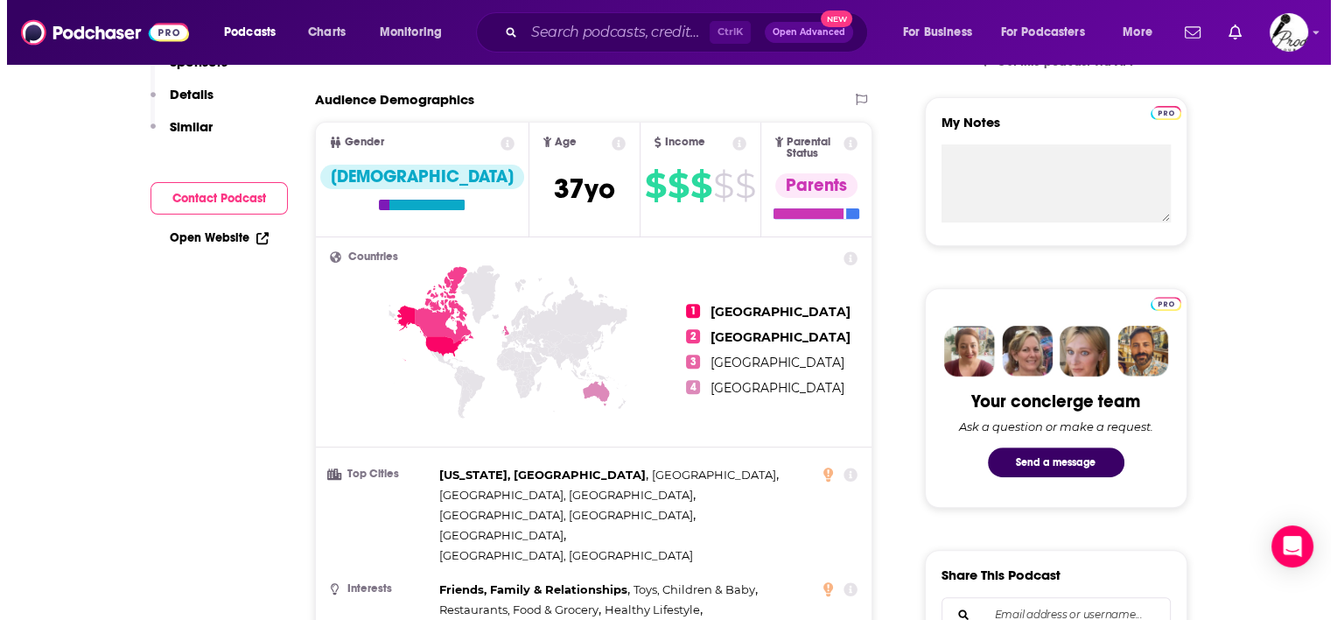
scroll to position [0, 0]
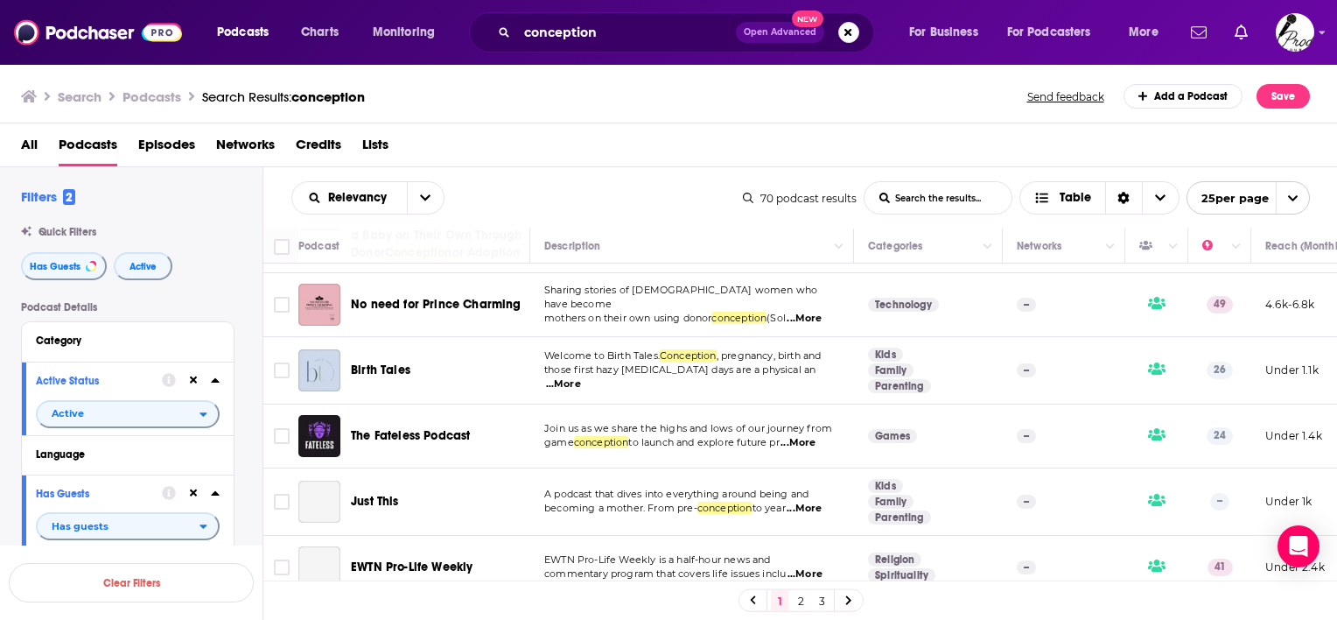
scroll to position [788, 0]
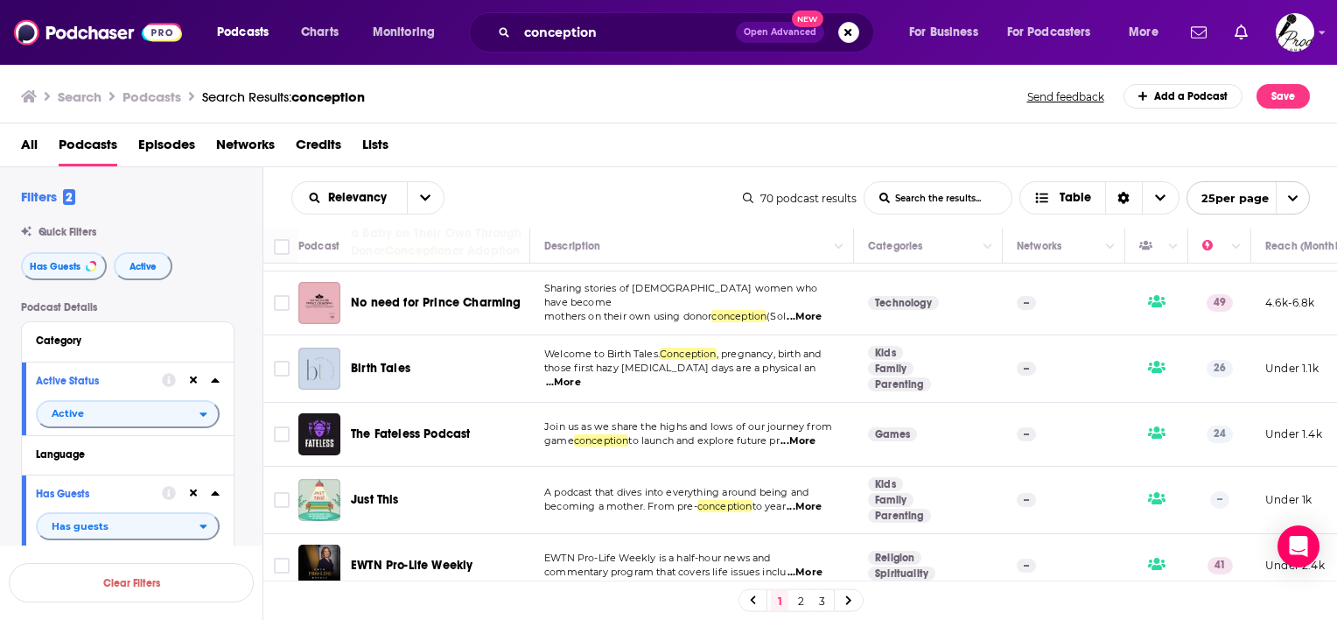
click at [819, 324] on span "...More" at bounding box center [804, 317] width 35 height 14
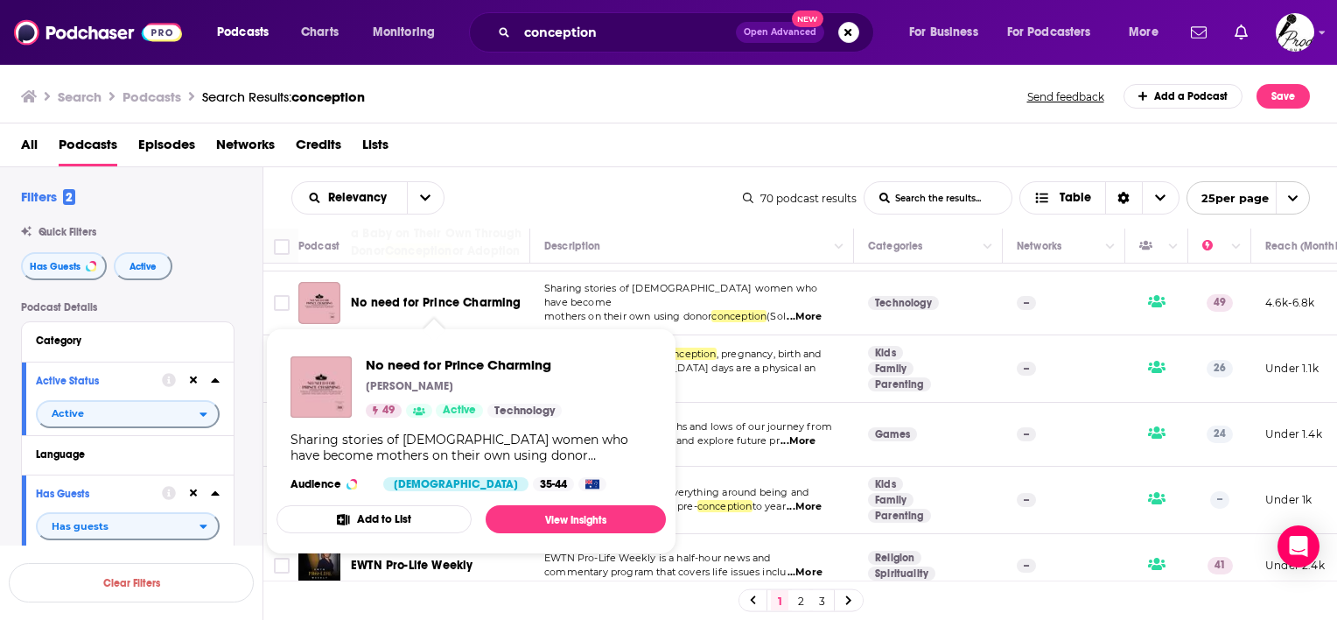
click at [366, 321] on div "Podcasts Charts Monitoring conception Open Advanced New For Business For Podcas…" at bounding box center [668, 310] width 1337 height 620
click at [562, 512] on link "View Insights" at bounding box center [576, 519] width 180 height 28
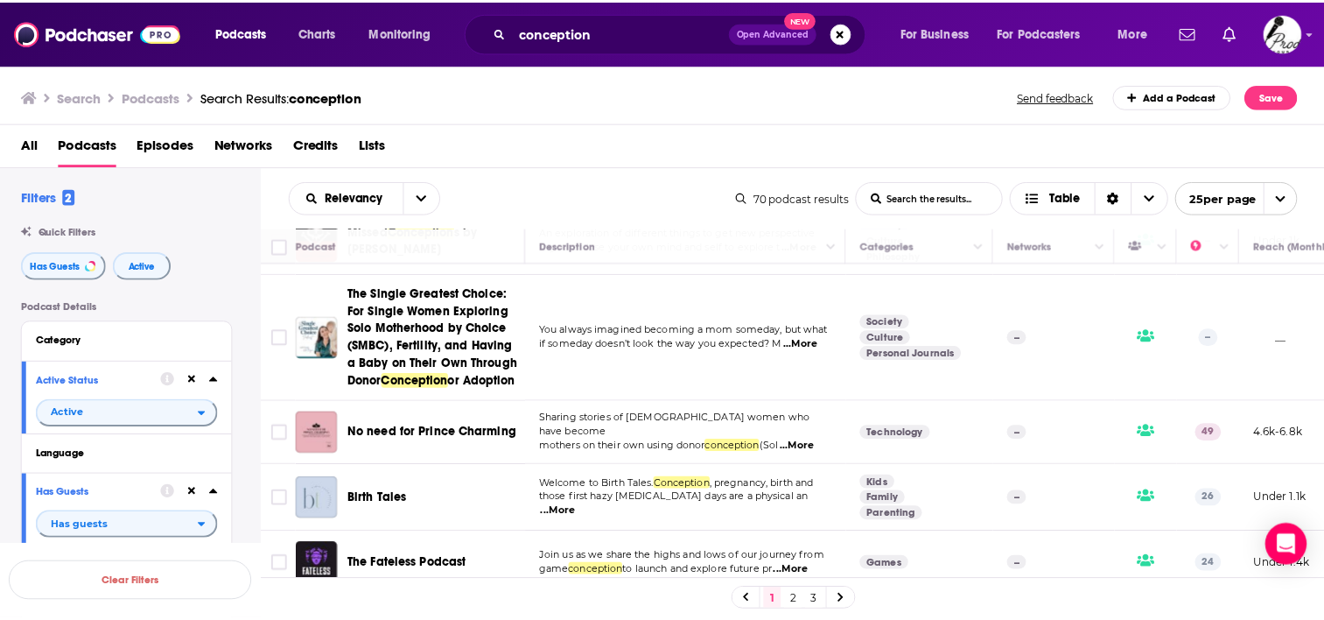
scroll to position [788, 0]
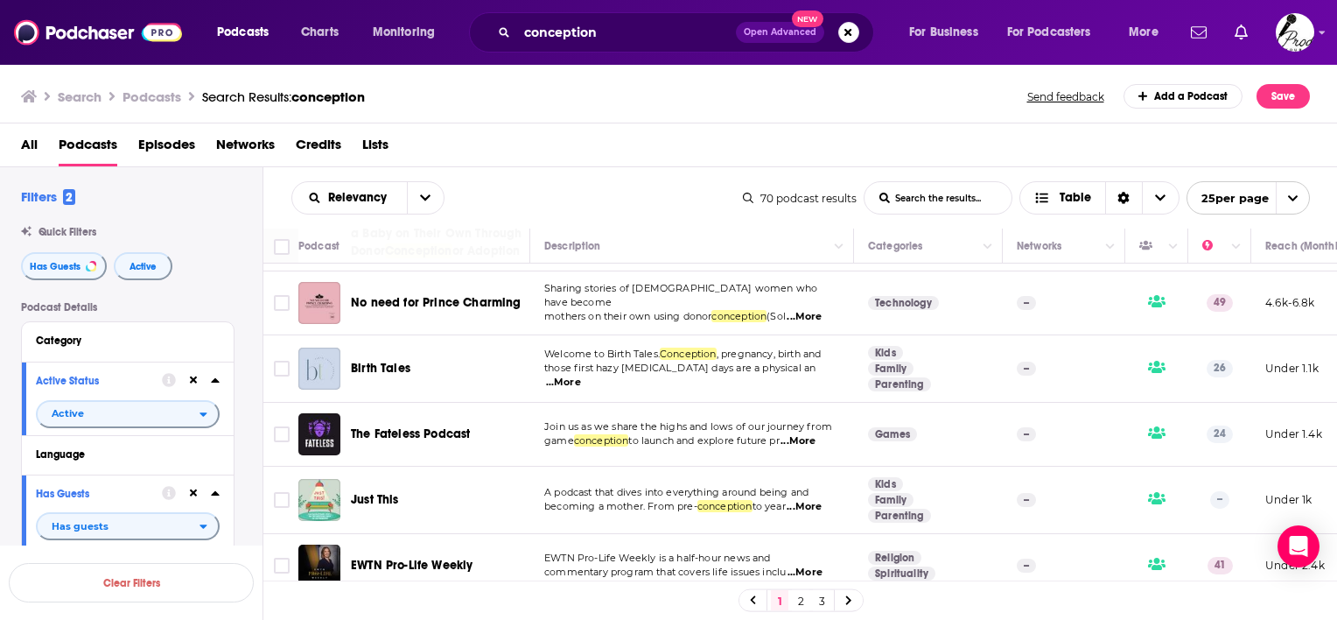
click at [581, 389] on span "...More" at bounding box center [563, 382] width 35 height 14
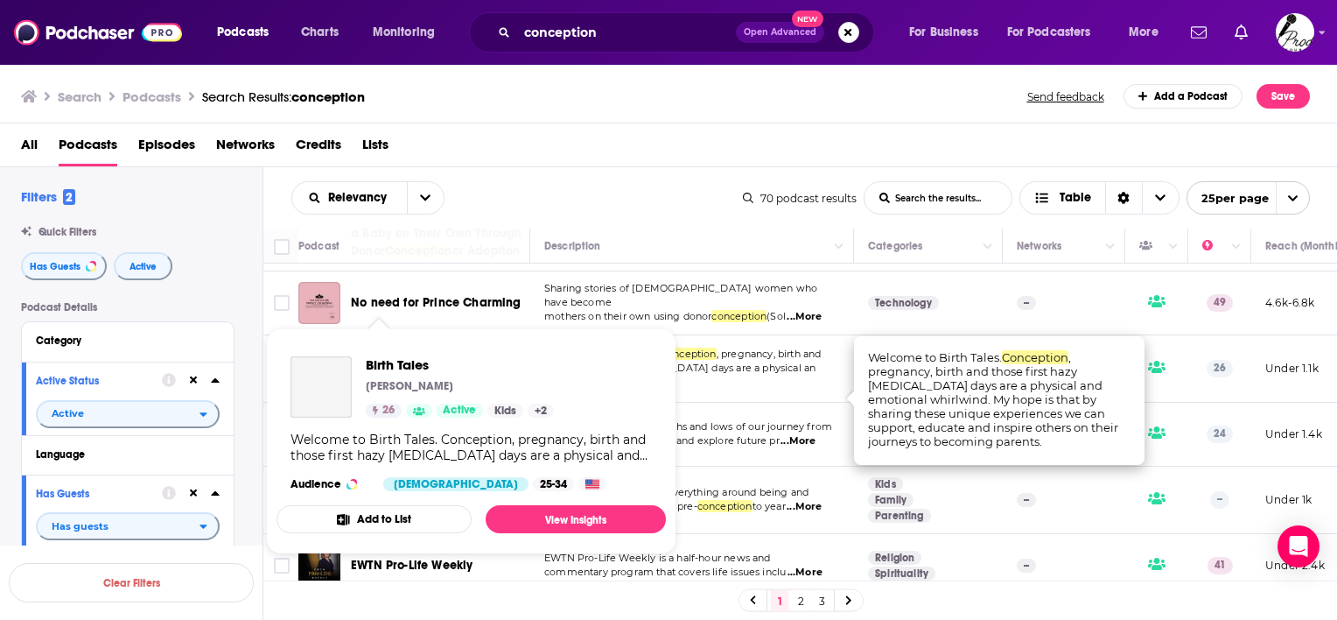
click at [368, 389] on p "Serena Louth" at bounding box center [410, 386] width 88 height 14
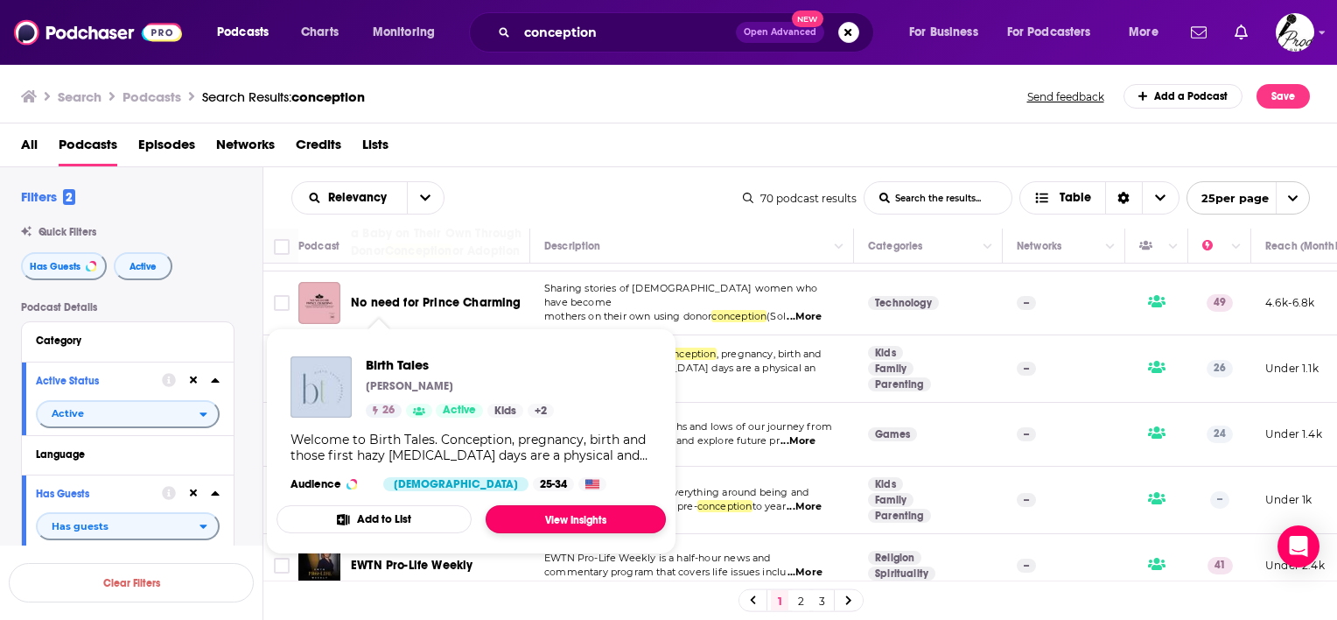
click at [542, 517] on link "View Insights" at bounding box center [576, 519] width 180 height 28
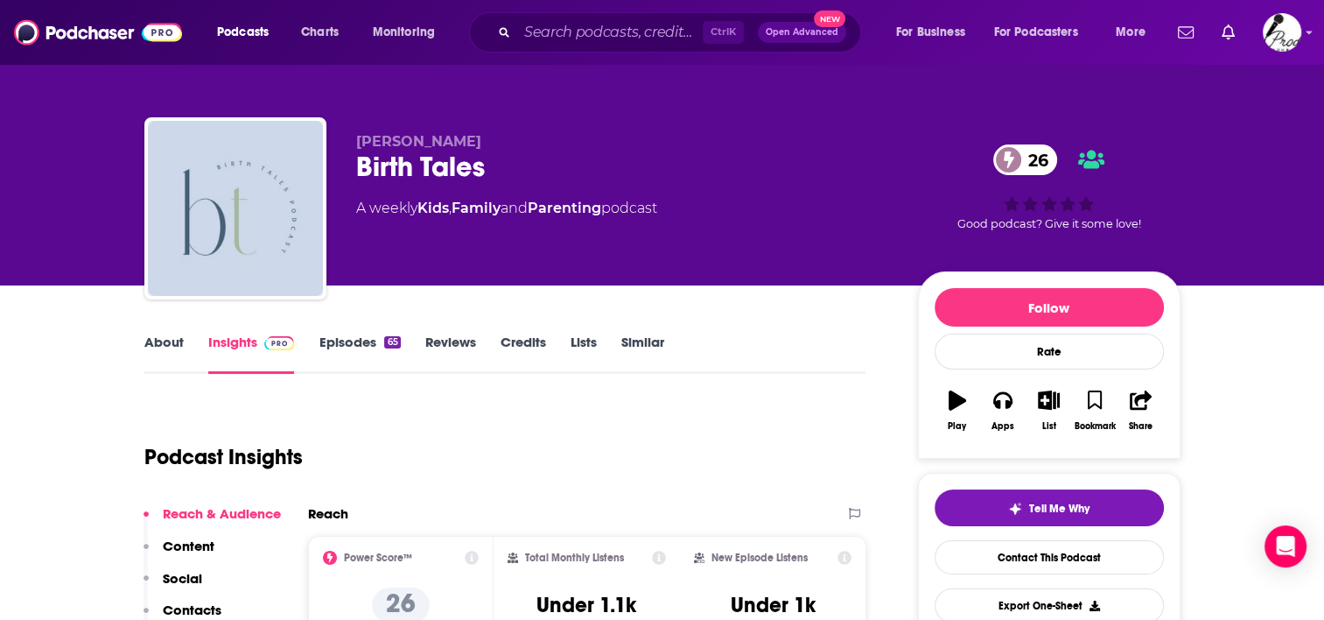
scroll to position [88, 0]
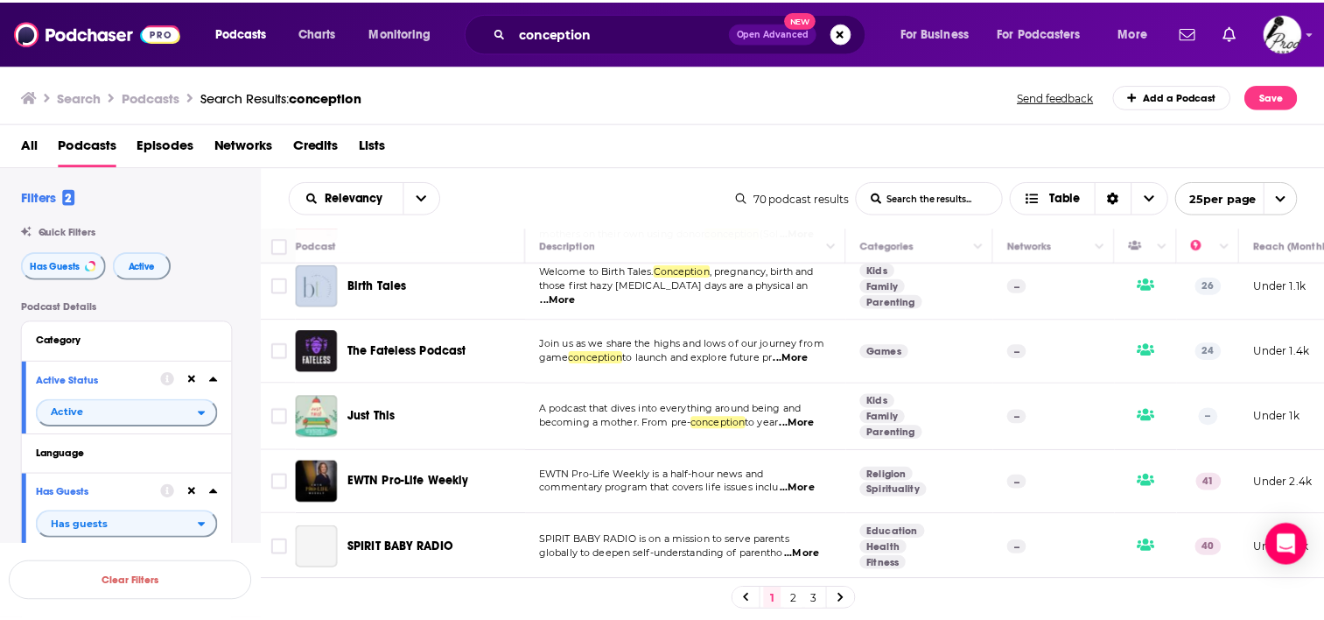
scroll to position [875, 0]
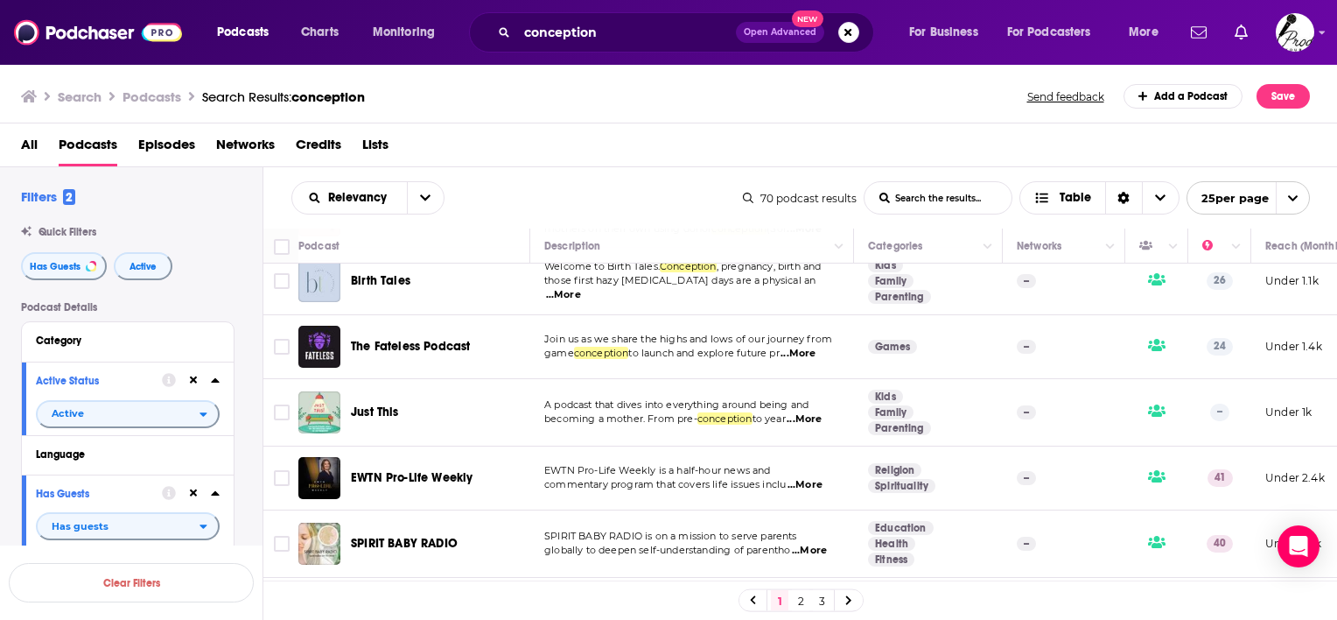
click at [808, 361] on span "...More" at bounding box center [798, 354] width 35 height 14
click at [805, 426] on span "...More" at bounding box center [804, 419] width 35 height 14
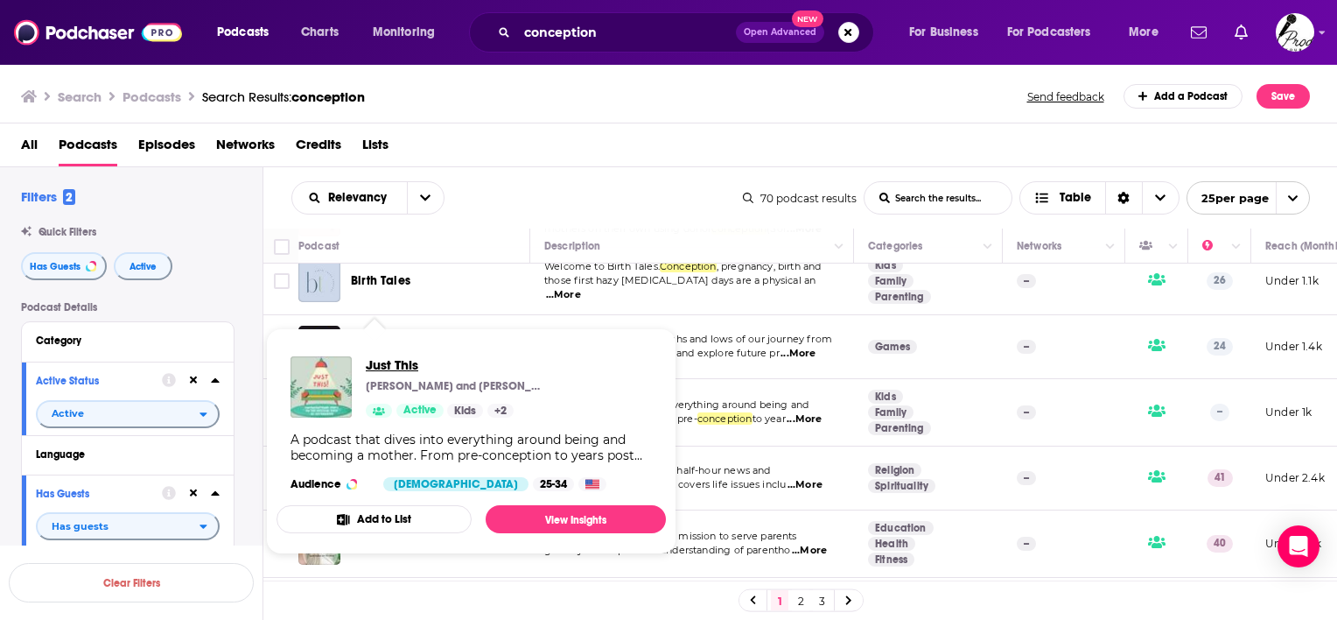
click at [379, 365] on span "Just This" at bounding box center [453, 364] width 175 height 17
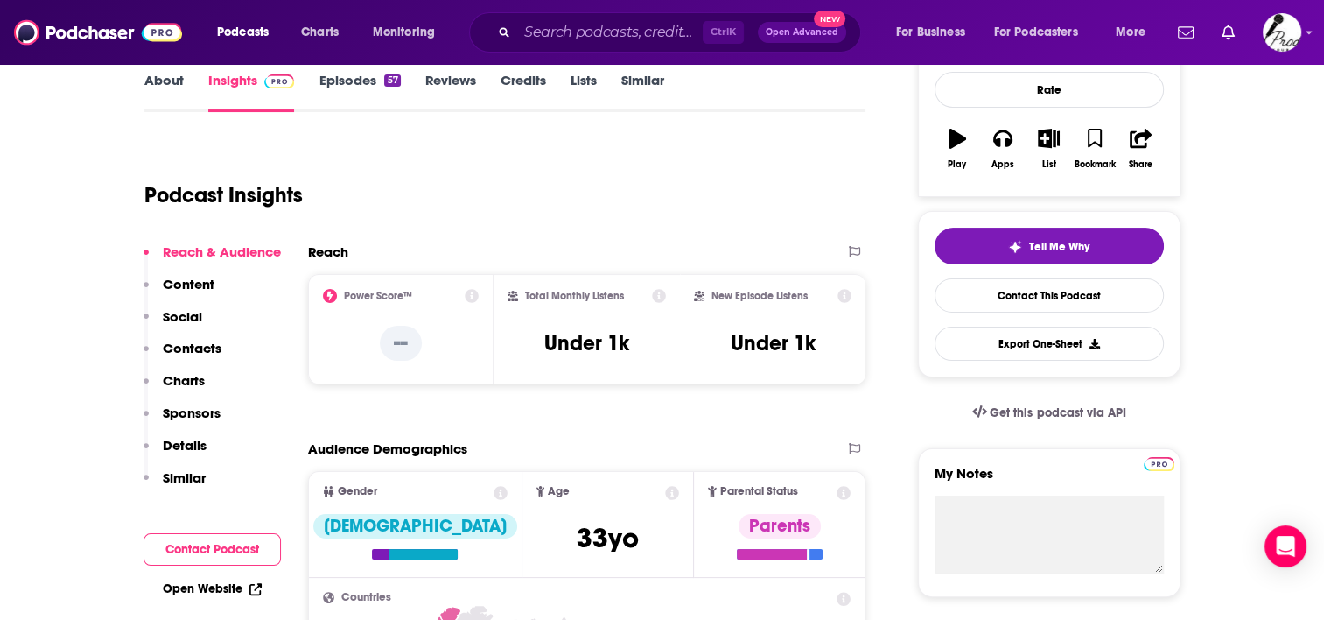
scroll to position [88, 0]
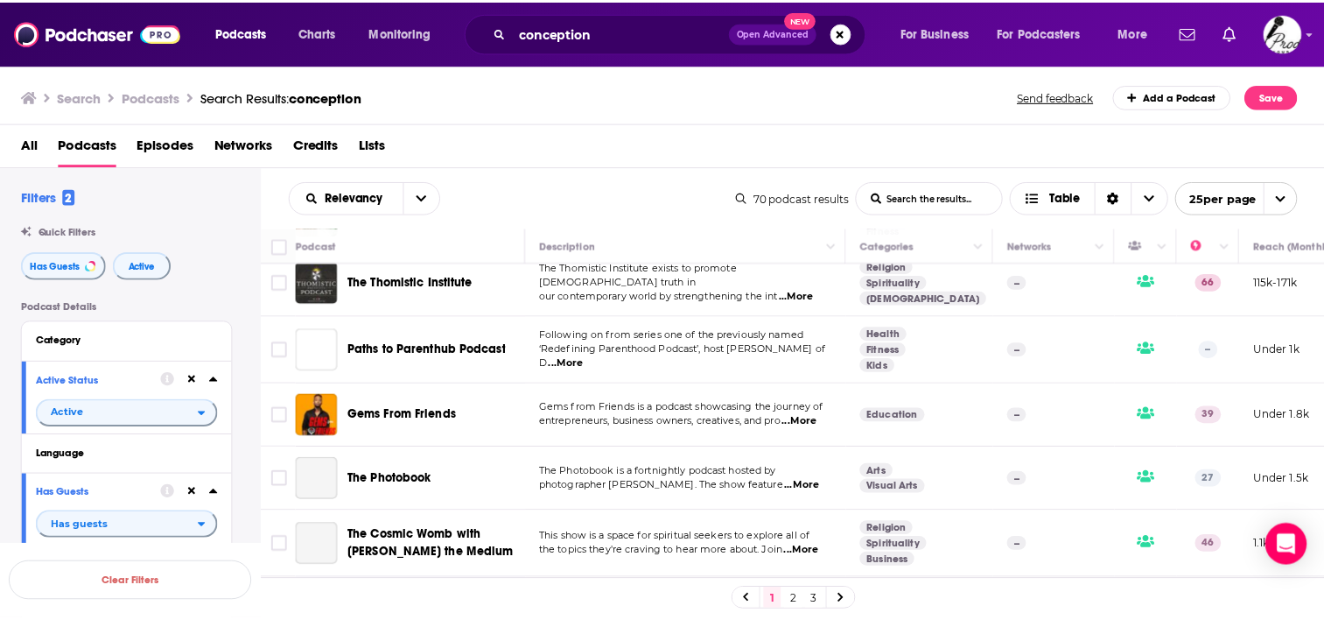
scroll to position [1225, 0]
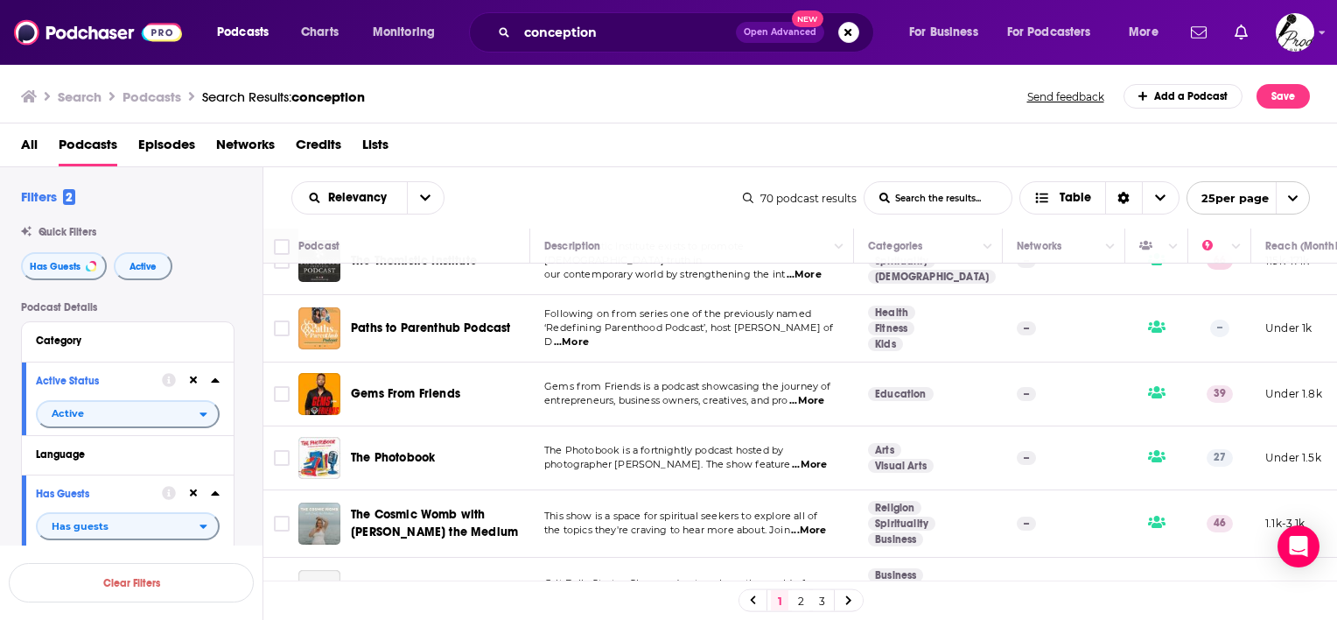
click at [589, 349] on span "...More" at bounding box center [571, 342] width 35 height 14
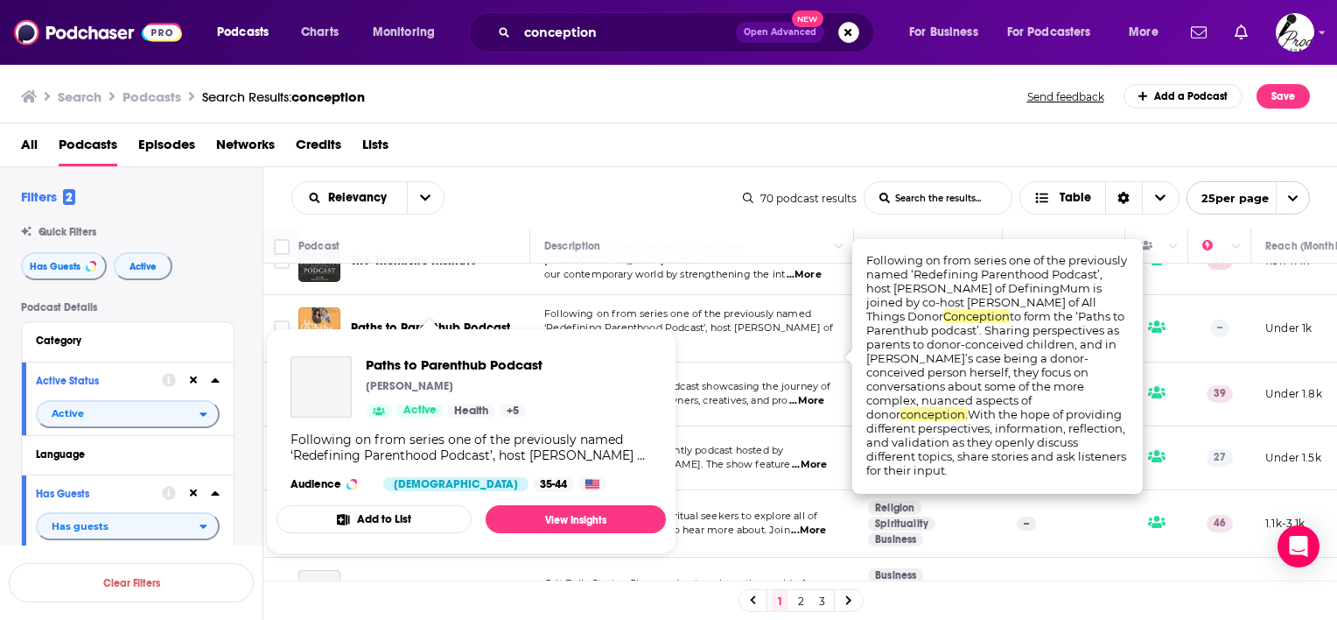
click at [452, 350] on div "Paths to Parenthub Podcast Becky Kearns Active Health + 5 Following on from ser…" at bounding box center [471, 423] width 389 height 163
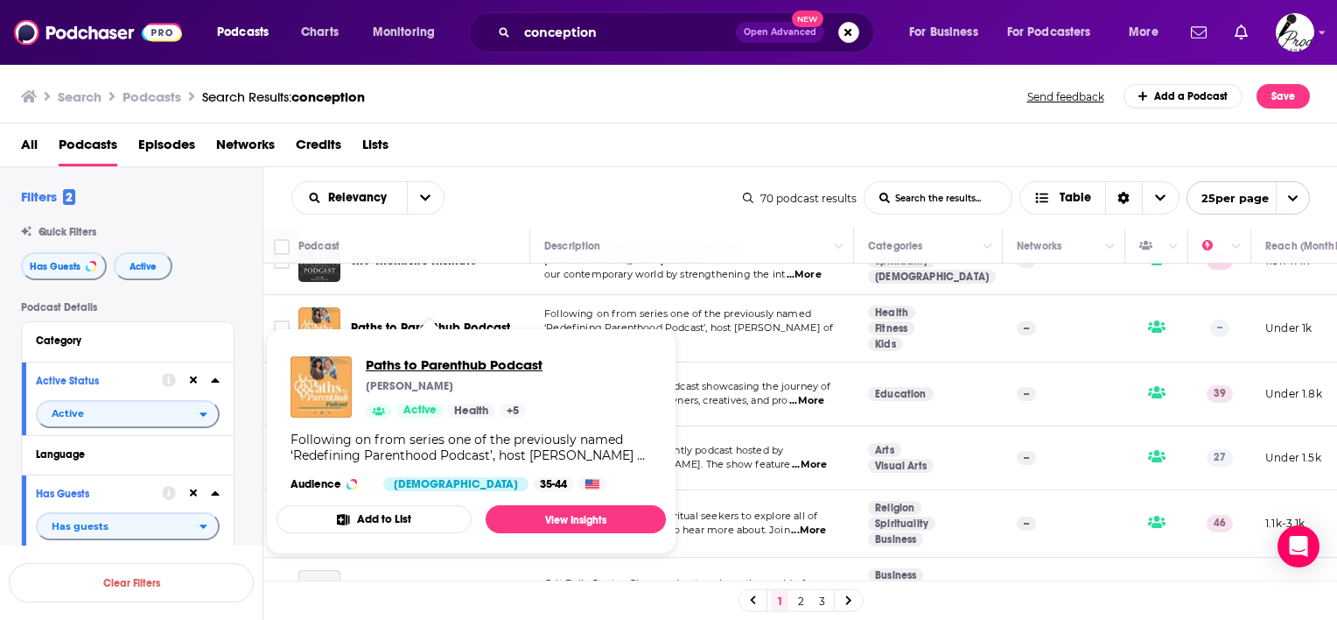
click at [455, 366] on span "Paths to Parenthub Podcast" at bounding box center [454, 364] width 177 height 17
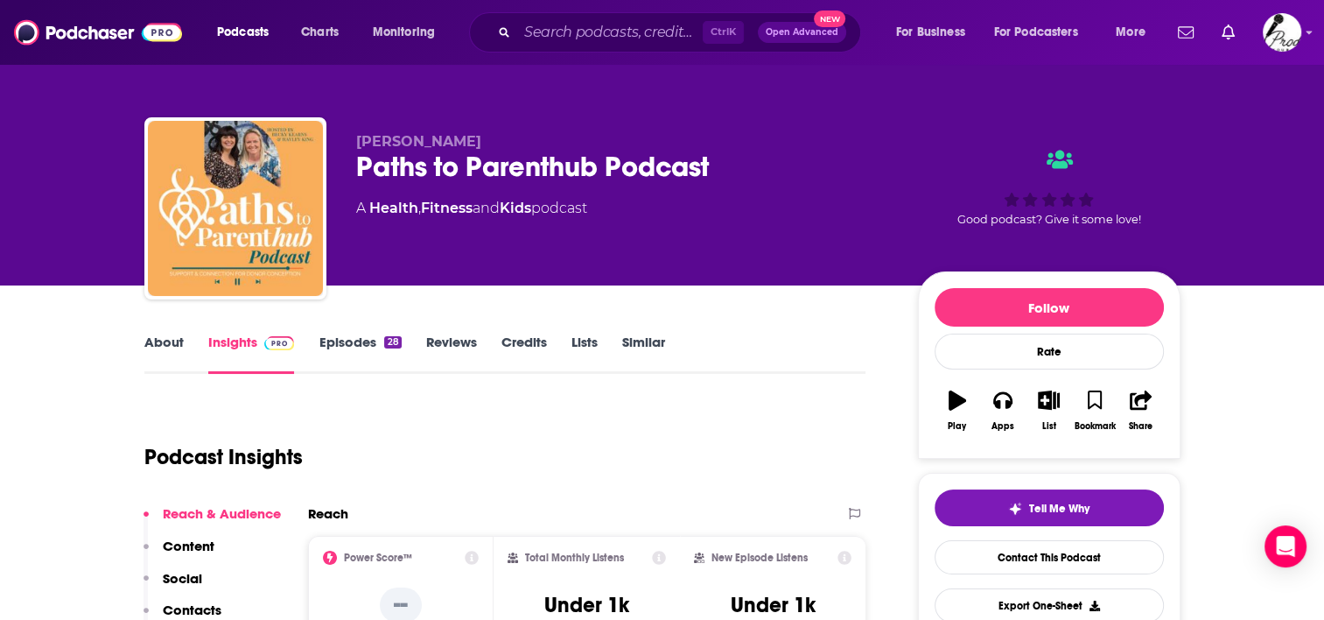
scroll to position [88, 0]
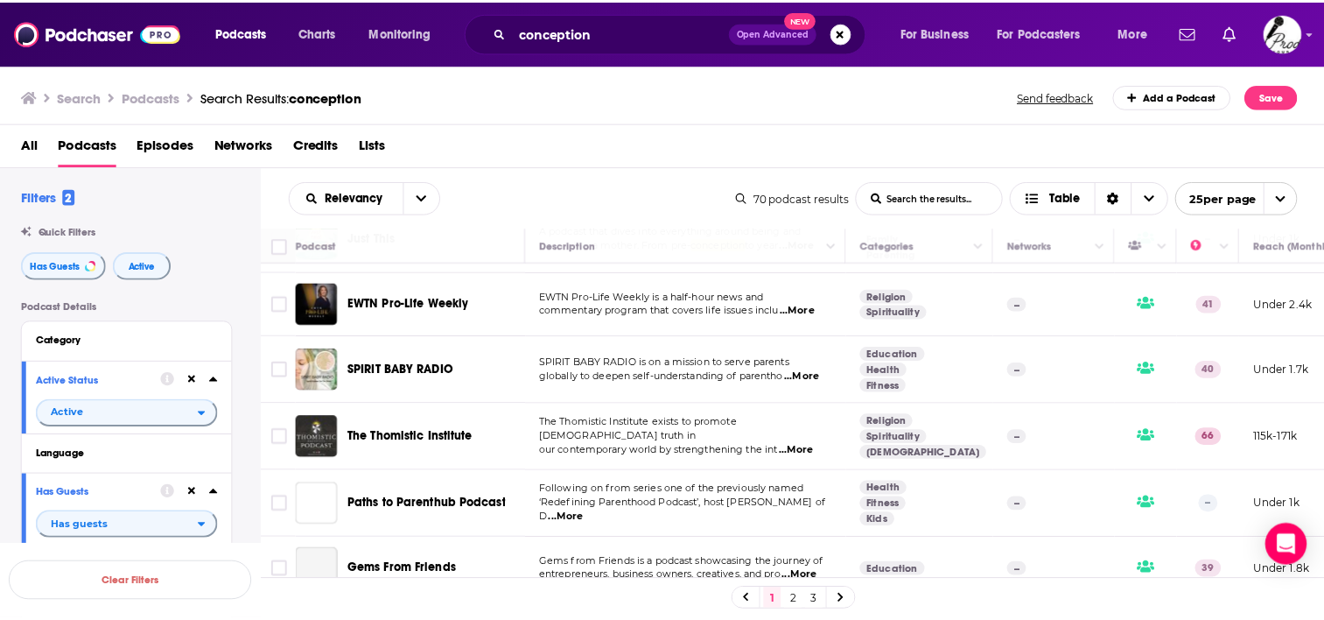
scroll to position [1050, 0]
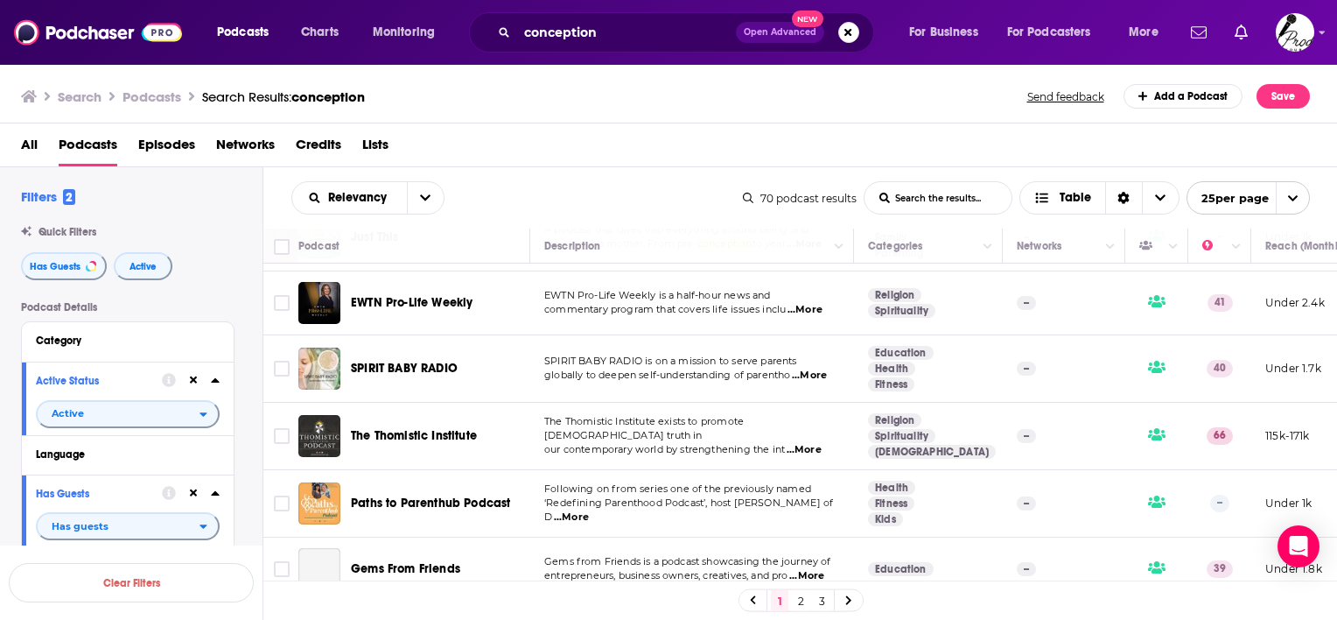
click at [803, 382] on span "...More" at bounding box center [809, 375] width 35 height 14
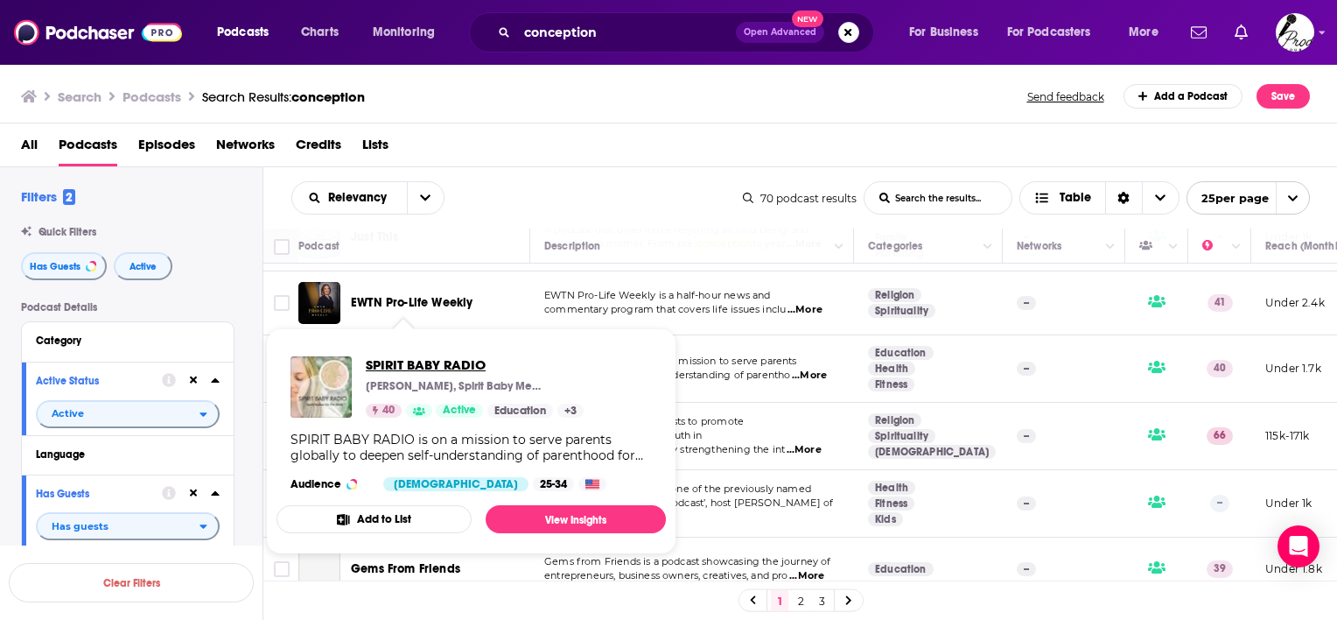
click at [442, 367] on span "SPIRIT BABY RADIO" at bounding box center [475, 364] width 218 height 17
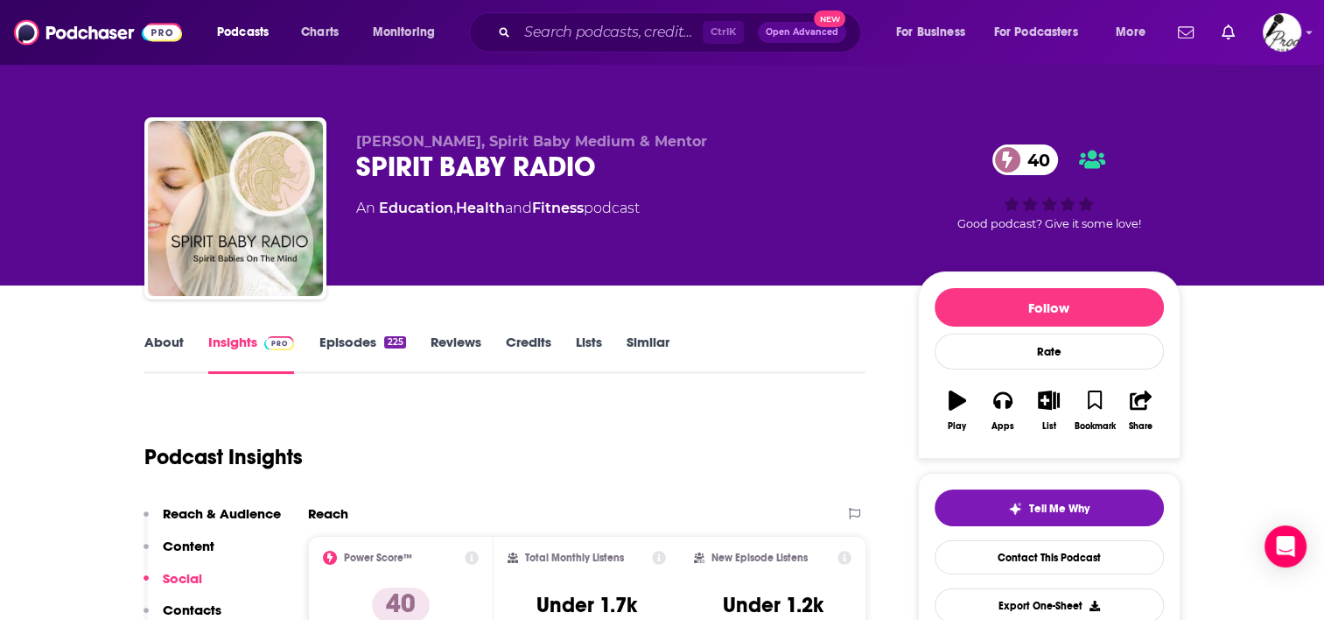
click at [350, 343] on link "Episodes 225" at bounding box center [362, 353] width 87 height 40
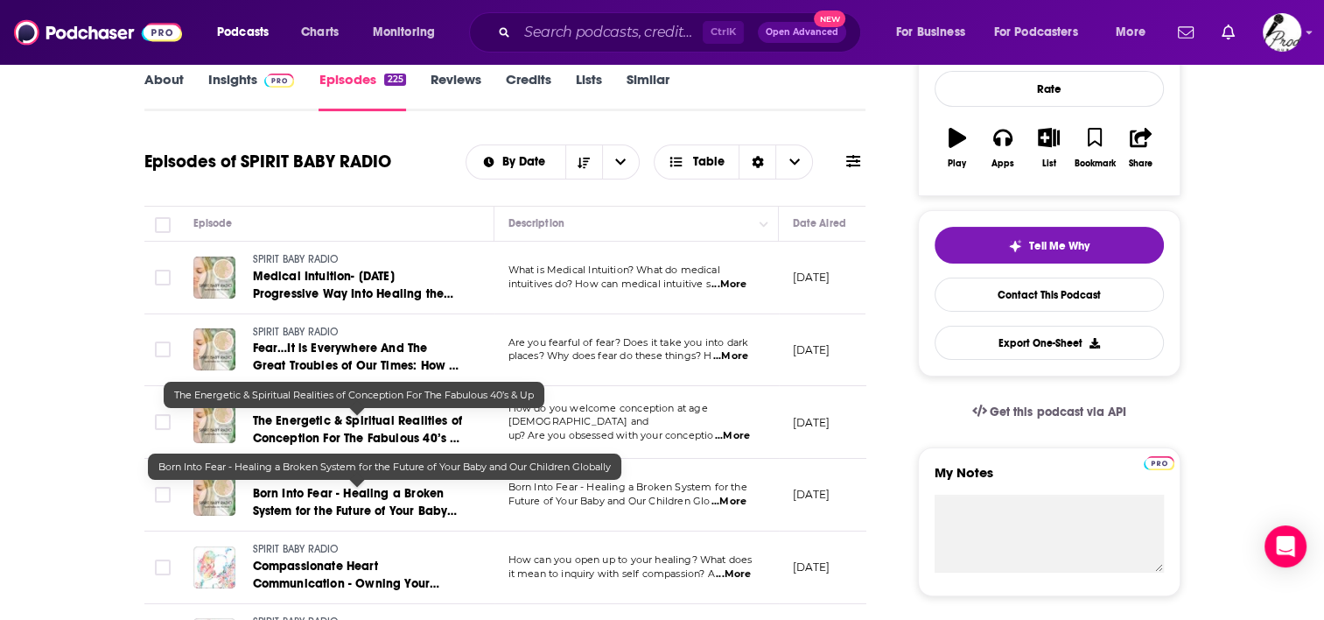
scroll to position [350, 0]
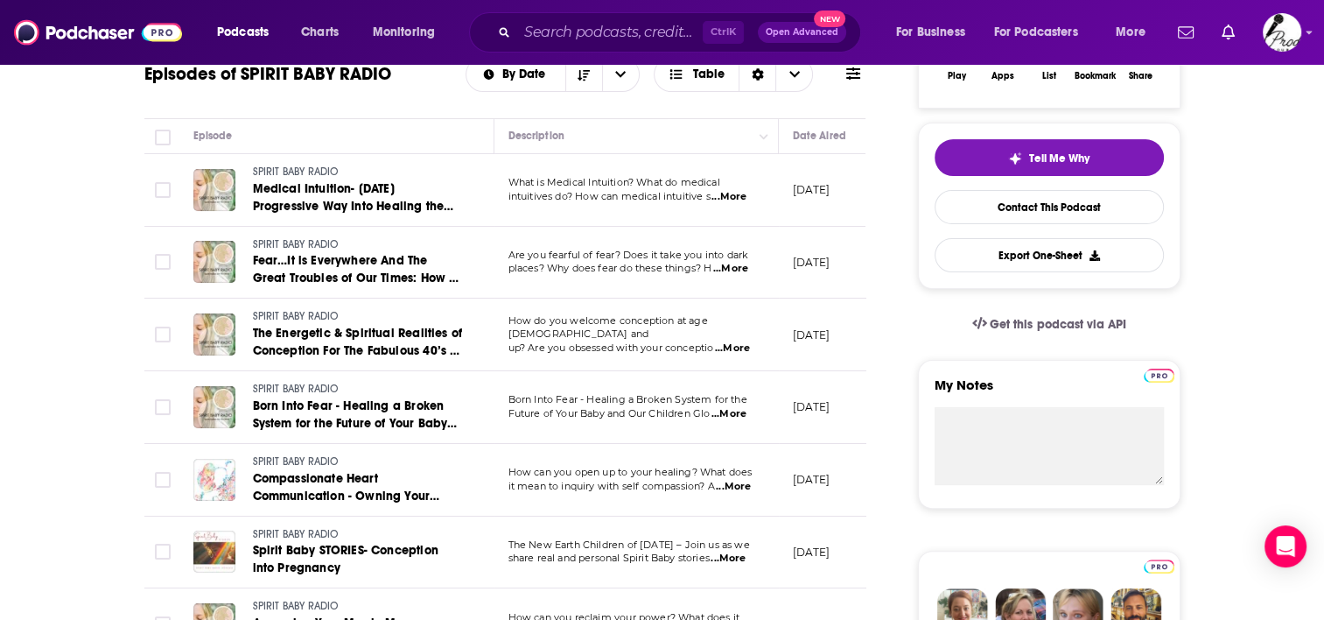
click at [742, 341] on span "...More" at bounding box center [732, 348] width 35 height 14
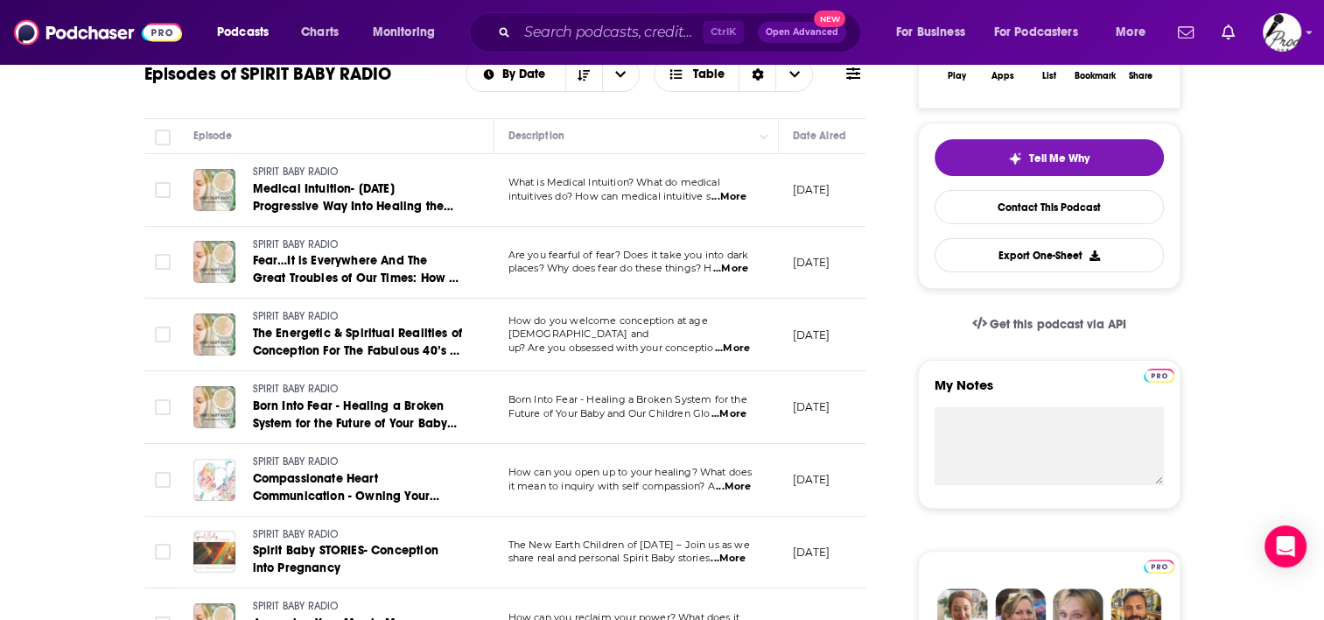
click at [731, 562] on span "...More" at bounding box center [728, 558] width 35 height 14
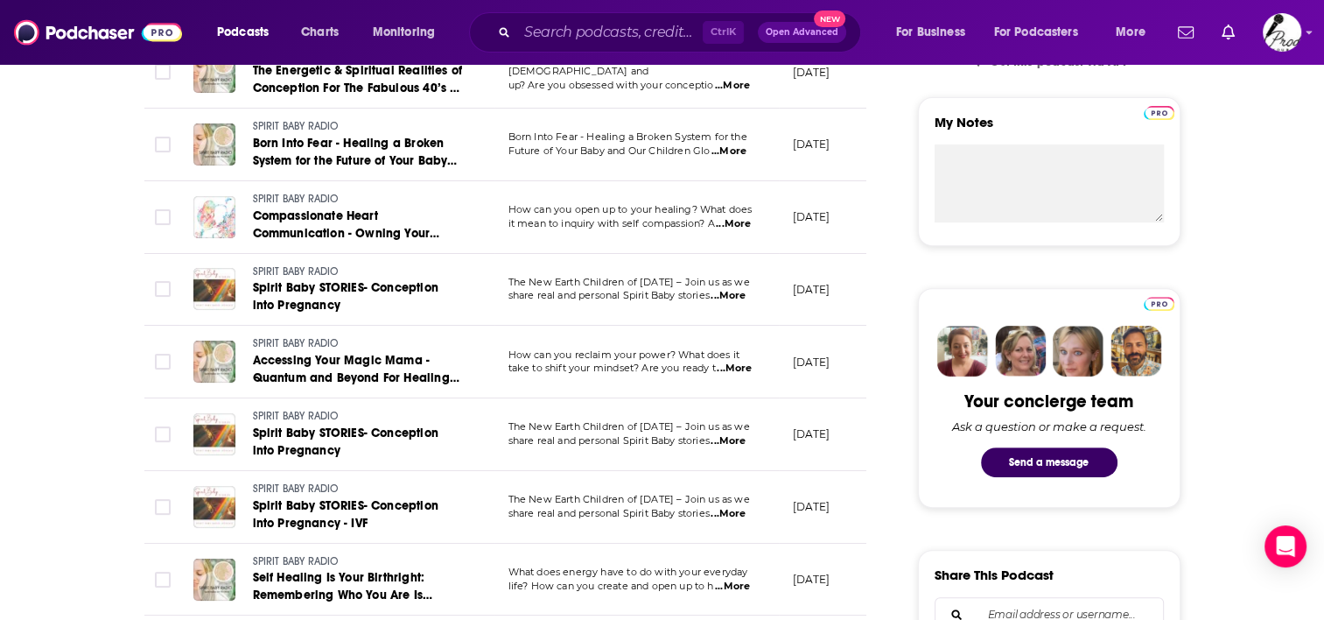
scroll to position [700, 0]
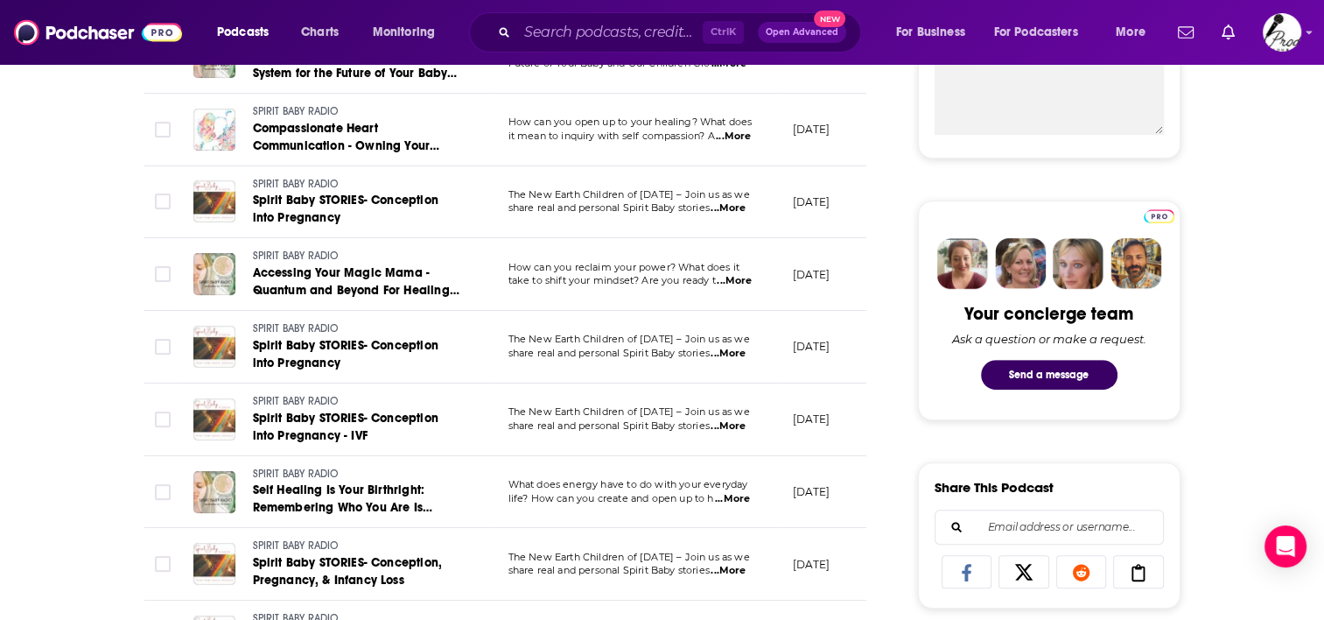
click at [746, 426] on span "...More" at bounding box center [728, 426] width 35 height 14
click at [317, 413] on span "Spirit Baby STORIES- Conception into Pregnancy - IVF" at bounding box center [346, 426] width 186 height 32
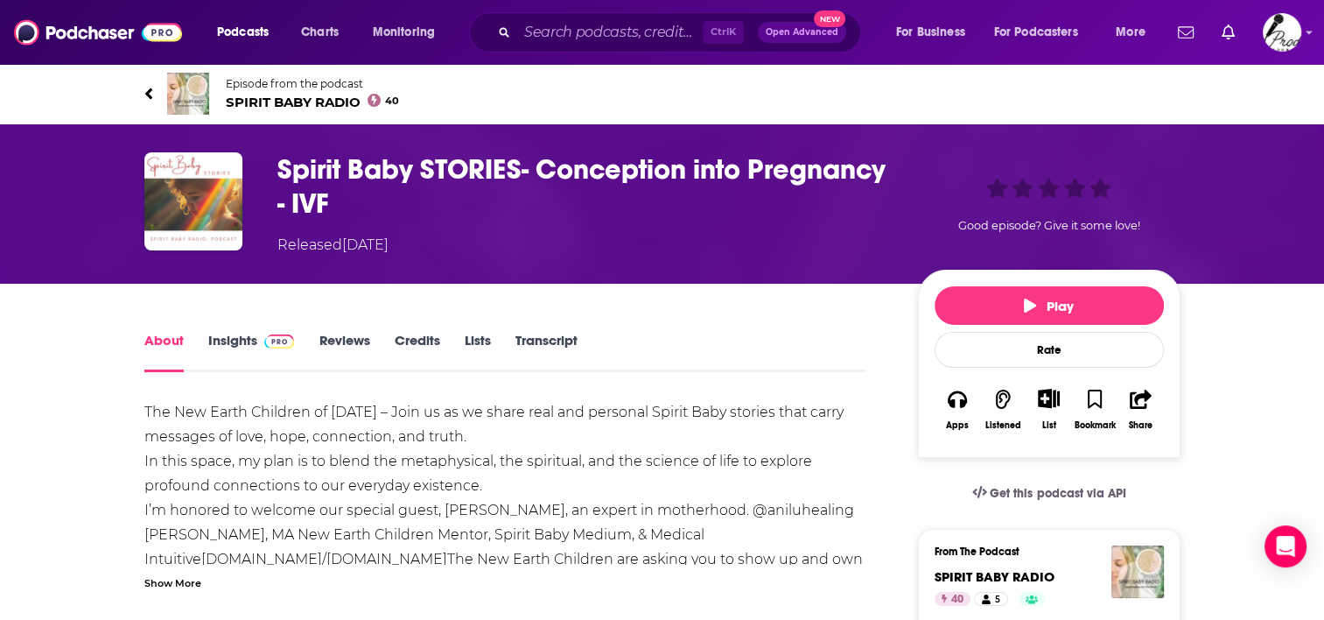
scroll to position [88, 0]
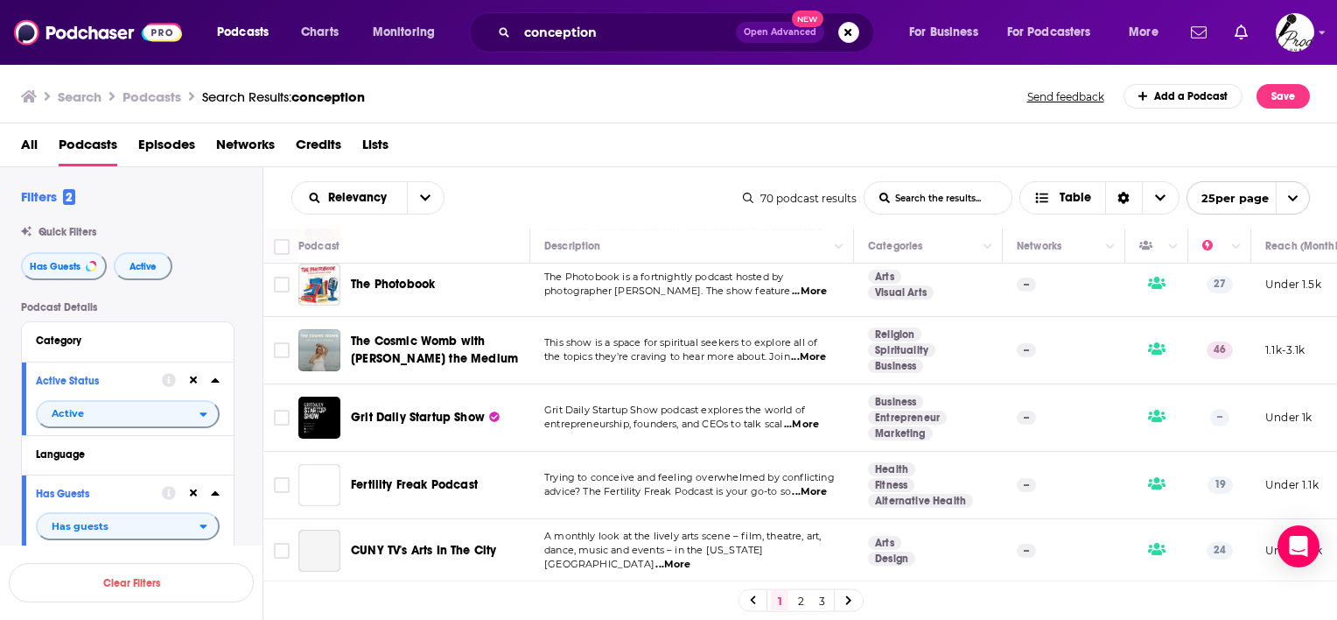
scroll to position [1400, 0]
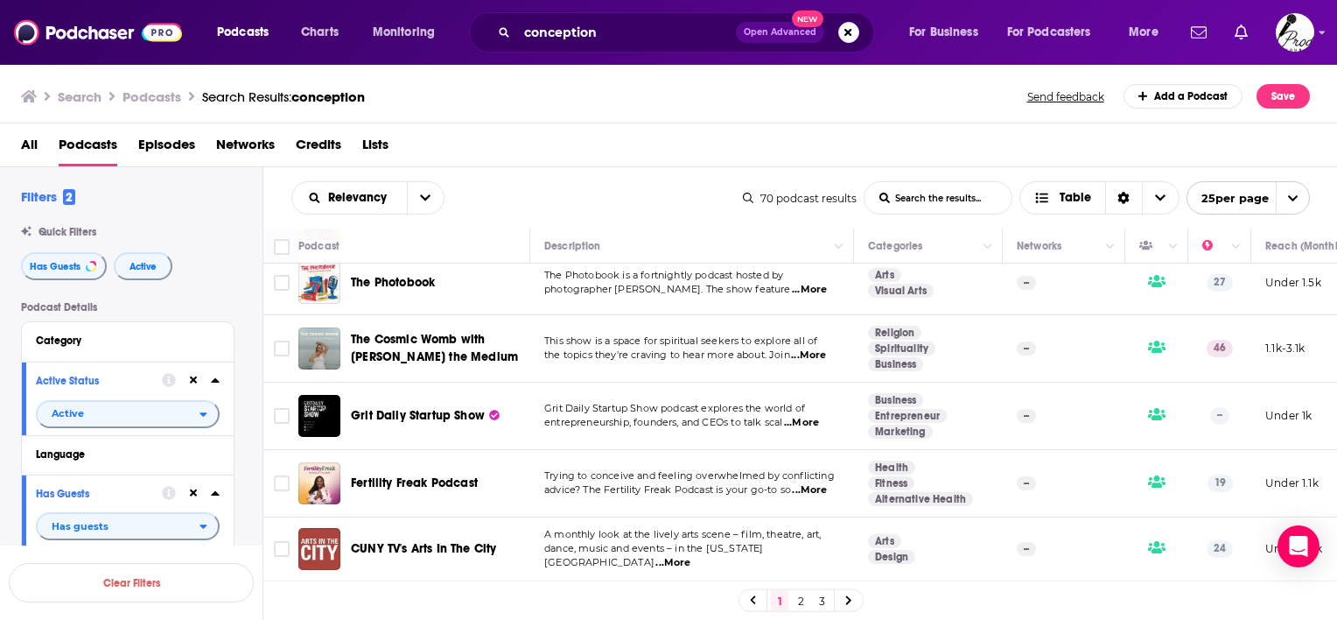
click at [805, 362] on span "...More" at bounding box center [808, 355] width 35 height 14
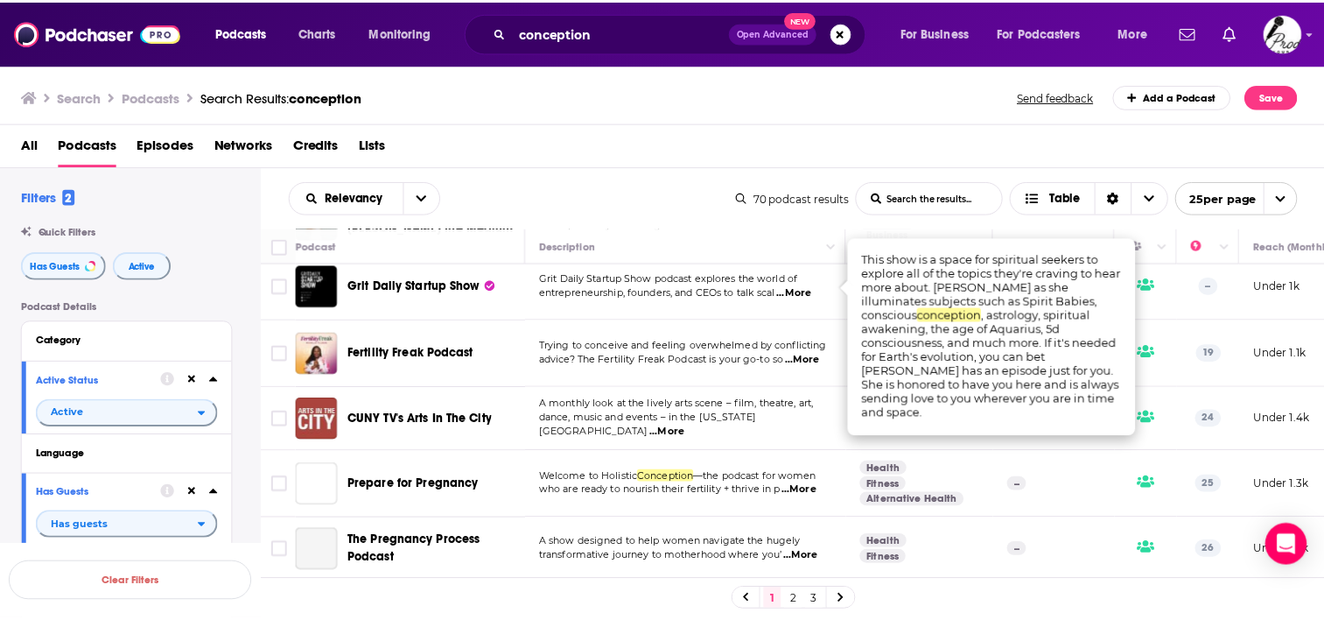
scroll to position [1565, 0]
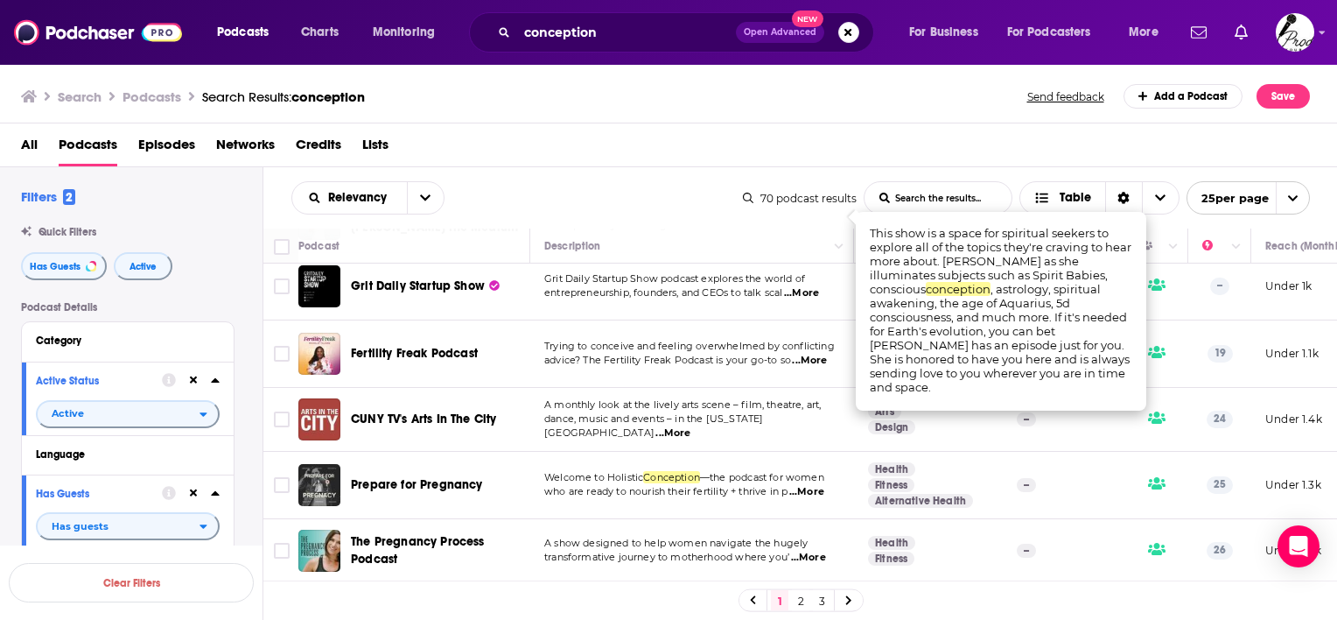
click at [817, 354] on span "...More" at bounding box center [809, 361] width 35 height 14
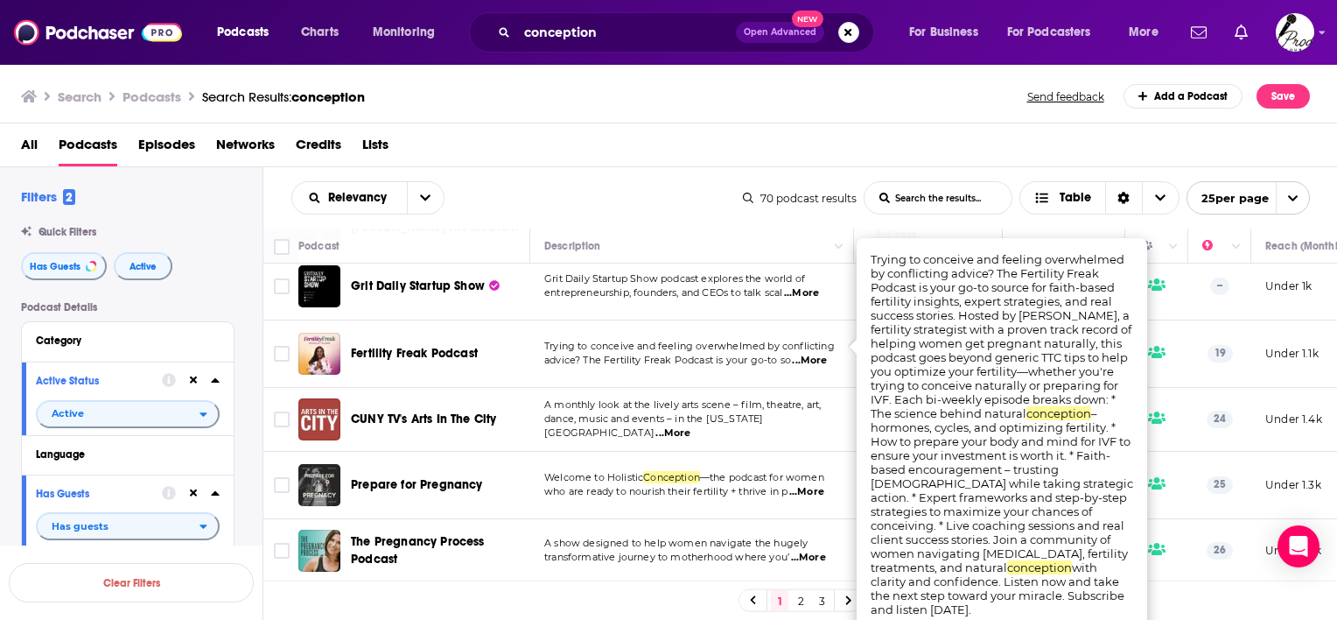
click at [494, 320] on td "Fertility Freak Podcast" at bounding box center [414, 353] width 232 height 67
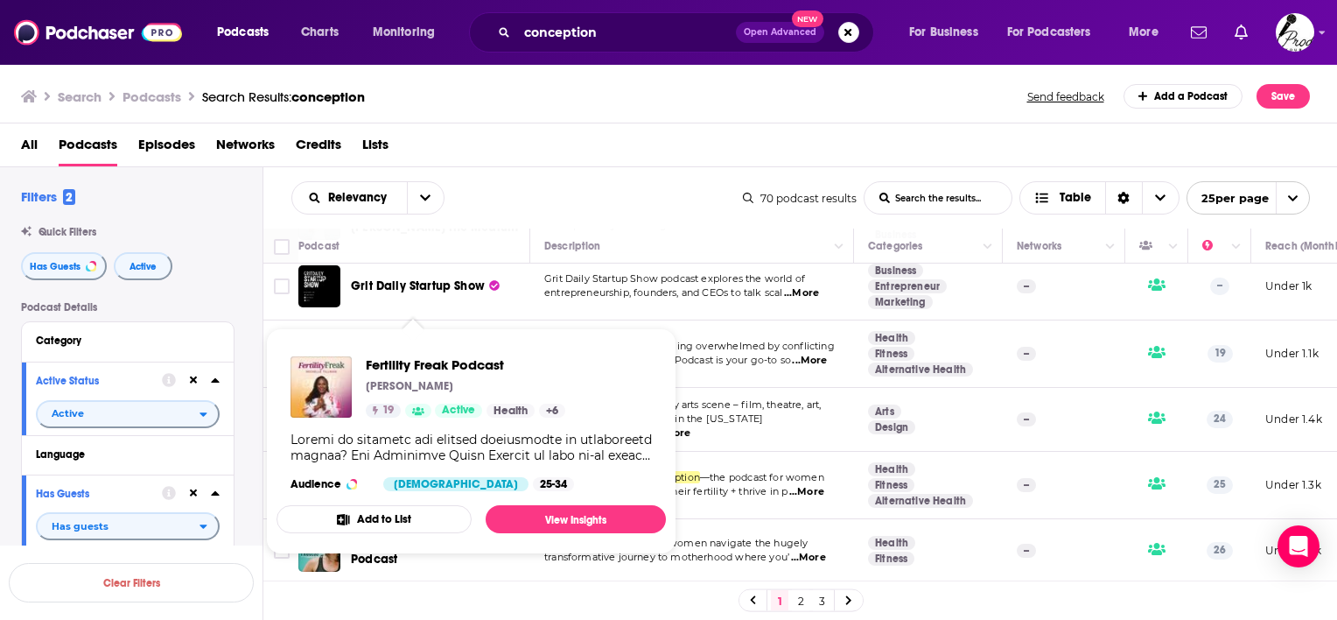
click at [437, 340] on div "Podcasts Charts Monitoring conception Open Advanced New For Business For Podcas…" at bounding box center [668, 310] width 1337 height 620
click at [541, 518] on link "View Insights" at bounding box center [576, 519] width 180 height 28
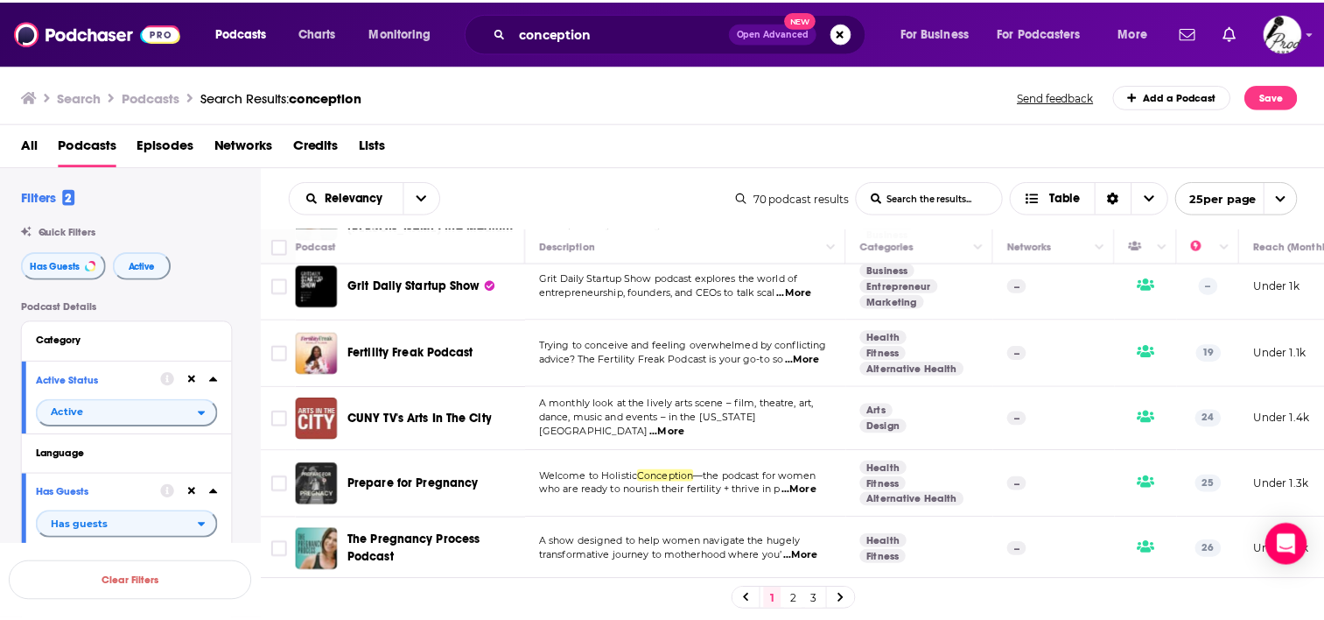
scroll to position [1565, 0]
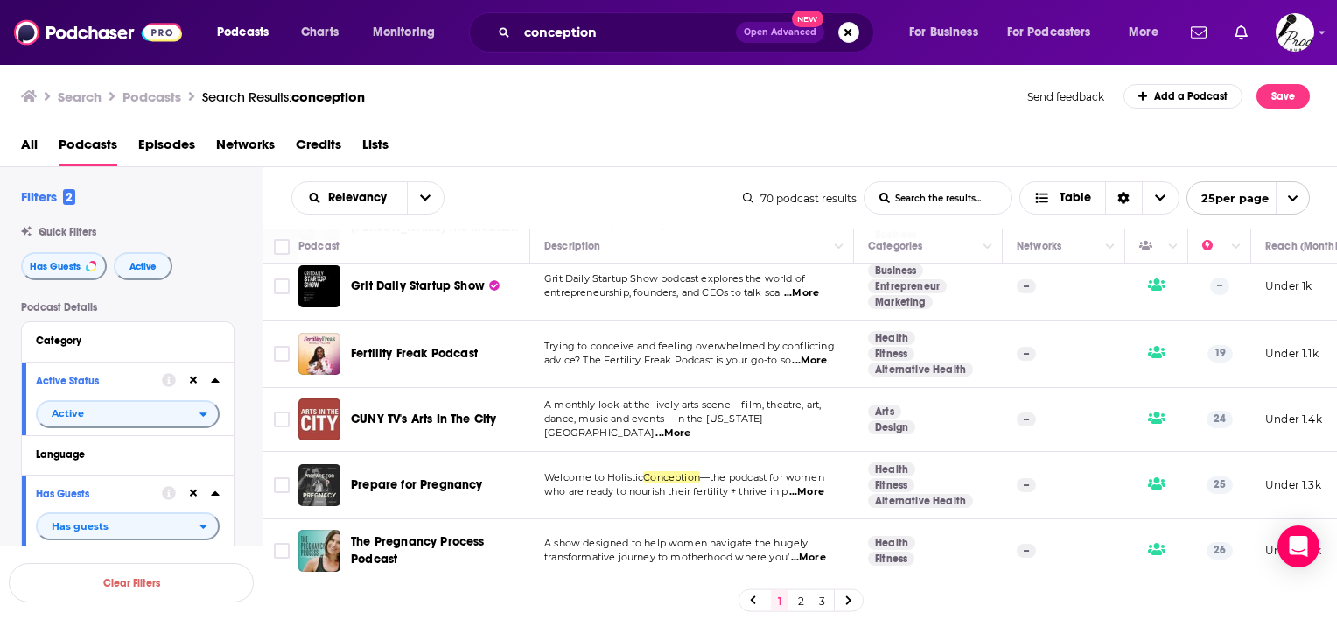
click at [810, 551] on span "...More" at bounding box center [808, 558] width 35 height 14
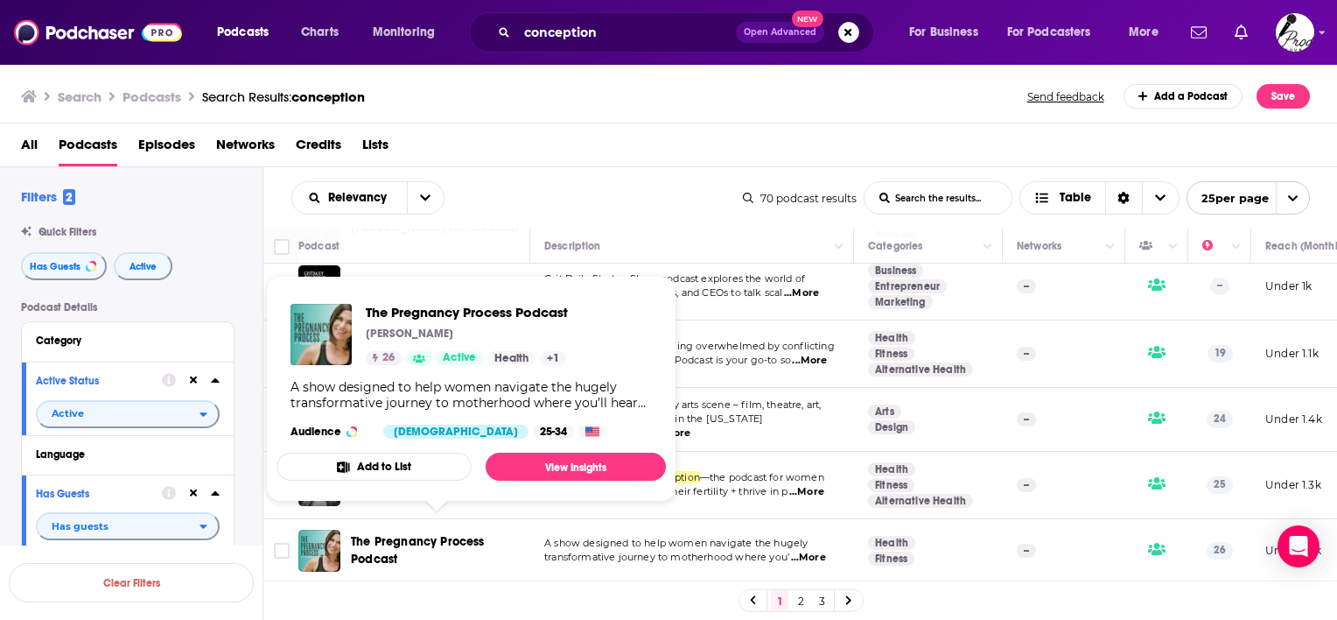
click at [449, 534] on span "The Pregnancy Process Podcast" at bounding box center [418, 550] width 134 height 32
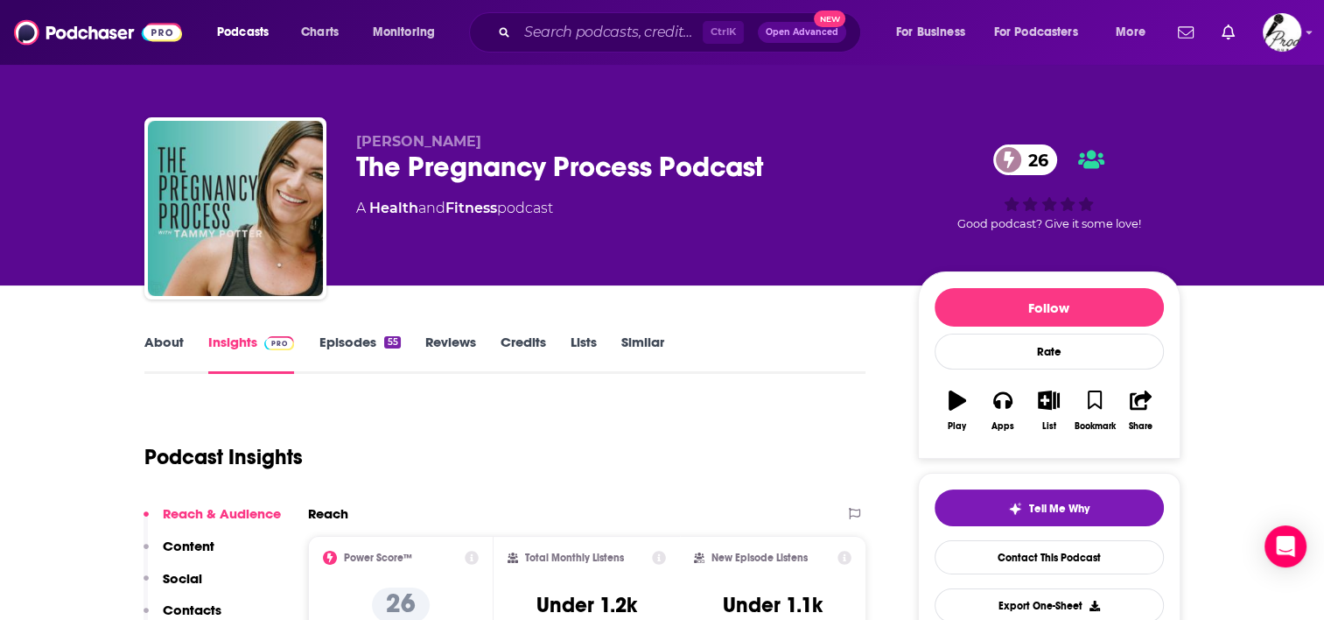
scroll to position [88, 0]
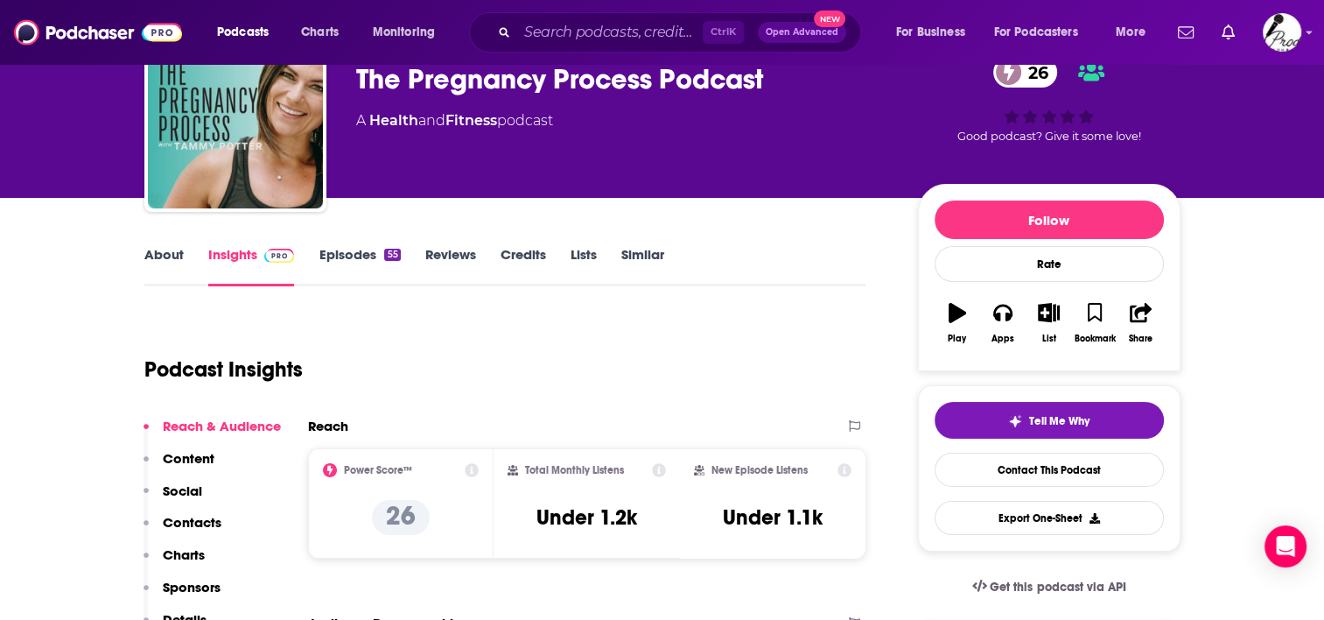
click at [343, 252] on link "Episodes 55" at bounding box center [359, 266] width 81 height 40
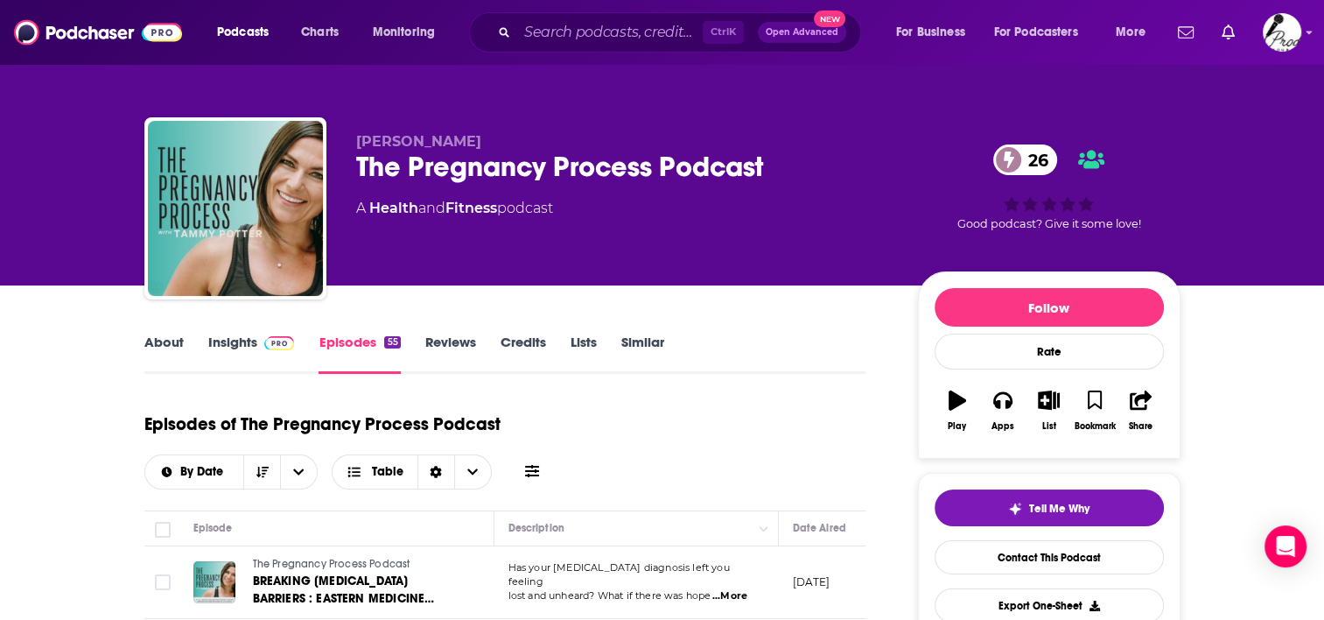
click at [227, 336] on link "Insights" at bounding box center [251, 353] width 87 height 40
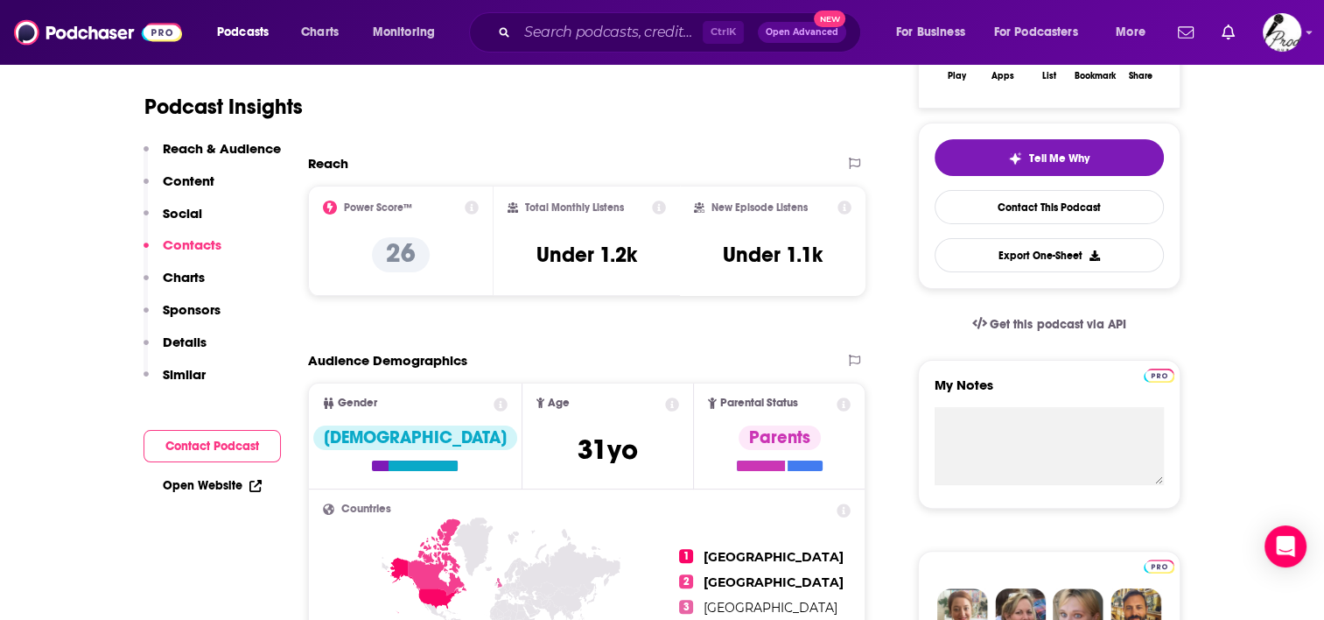
scroll to position [1138, 0]
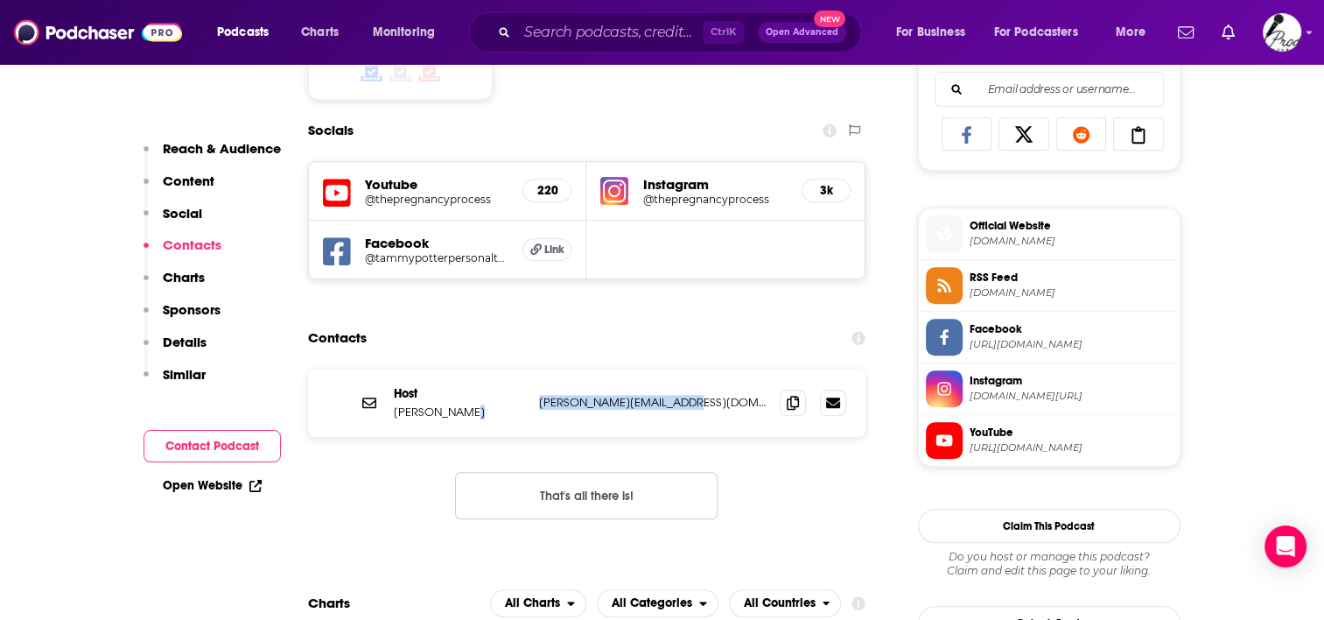
drag, startPoint x: 731, startPoint y: 404, endPoint x: 525, endPoint y: 410, distance: 205.8
click at [525, 410] on div "Host Tammy Potter tammy@tammypotter.com.au tammy@tammypotter.com.au" at bounding box center [587, 402] width 558 height 68
copy div "tammy@tammypotter.com.au"
click at [981, 241] on span "bit.ly" at bounding box center [1071, 241] width 203 height 13
click at [1093, 350] on span "Facebook https://www.facebook.com/tammypotterpersonaltraining" at bounding box center [1068, 336] width 210 height 35
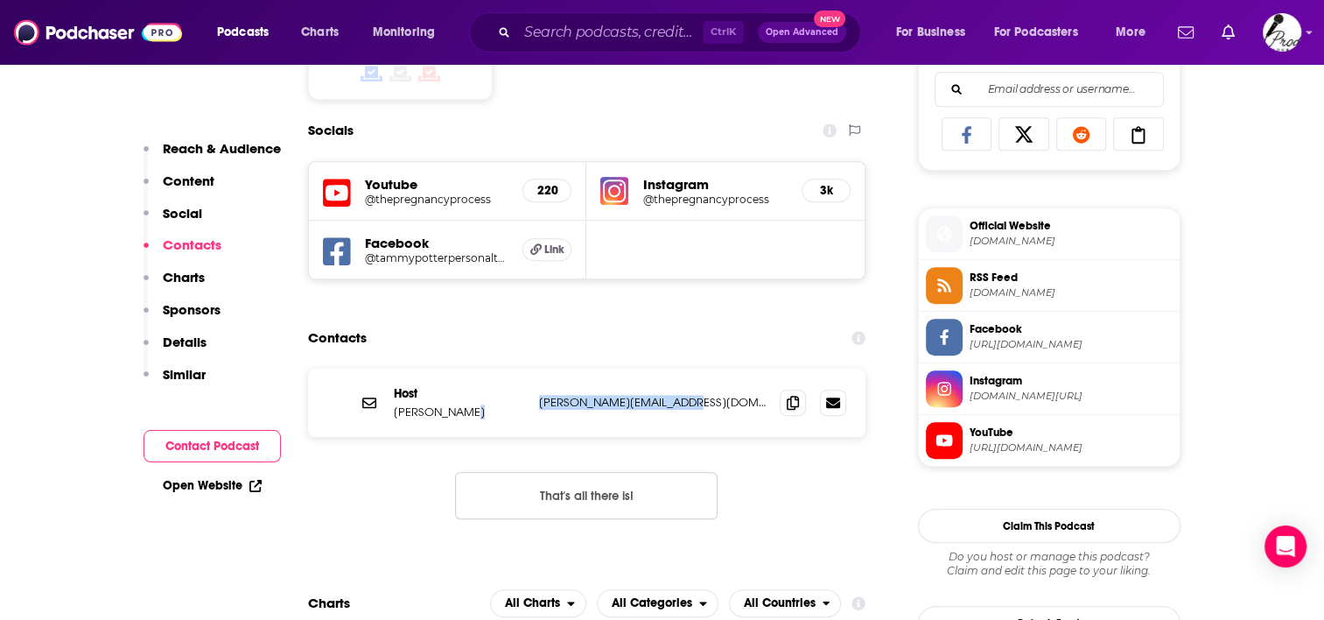
click at [1051, 393] on span "instagram.com/thepregnancyprocess" at bounding box center [1071, 395] width 203 height 13
click at [1011, 434] on span "YouTube" at bounding box center [1071, 432] width 203 height 16
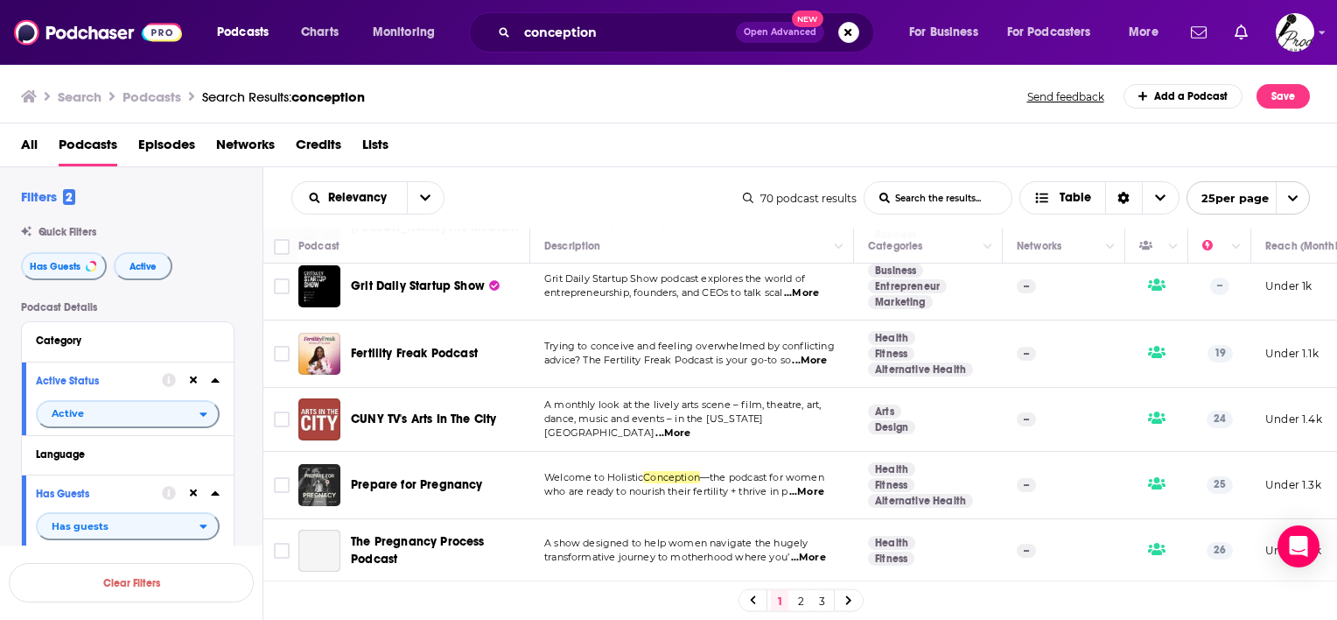
scroll to position [1565, 0]
click at [798, 601] on link "2" at bounding box center [801, 600] width 18 height 21
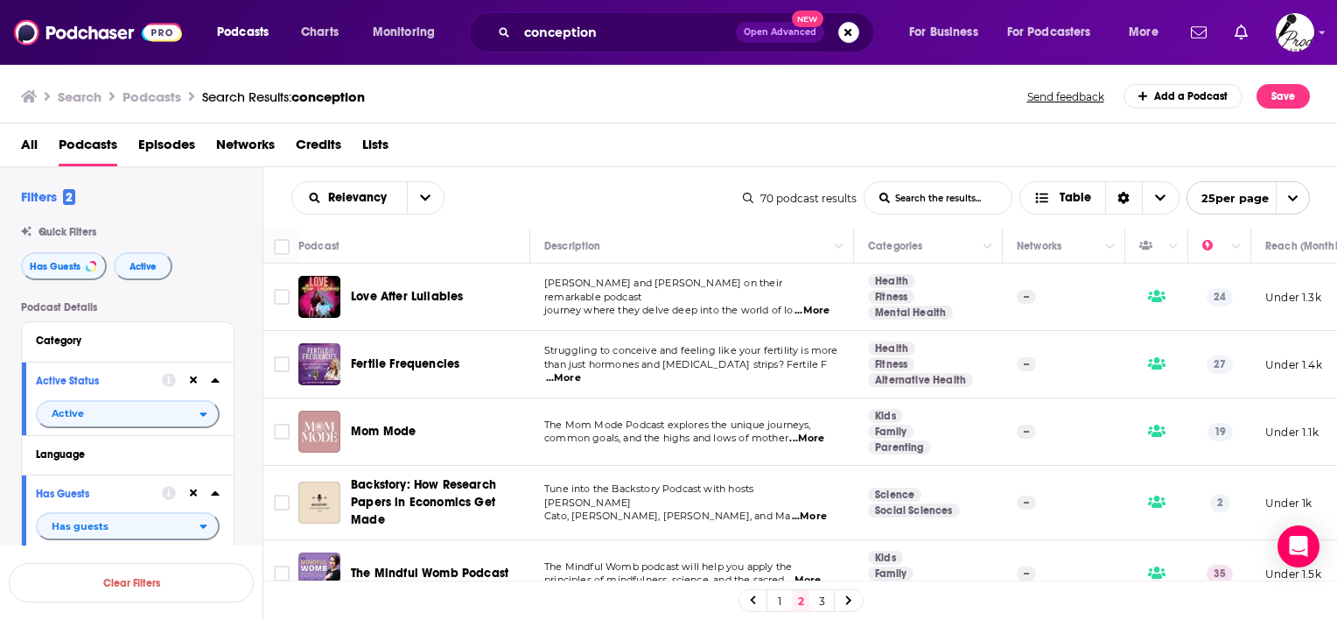
click at [823, 304] on span "...More" at bounding box center [812, 311] width 35 height 14
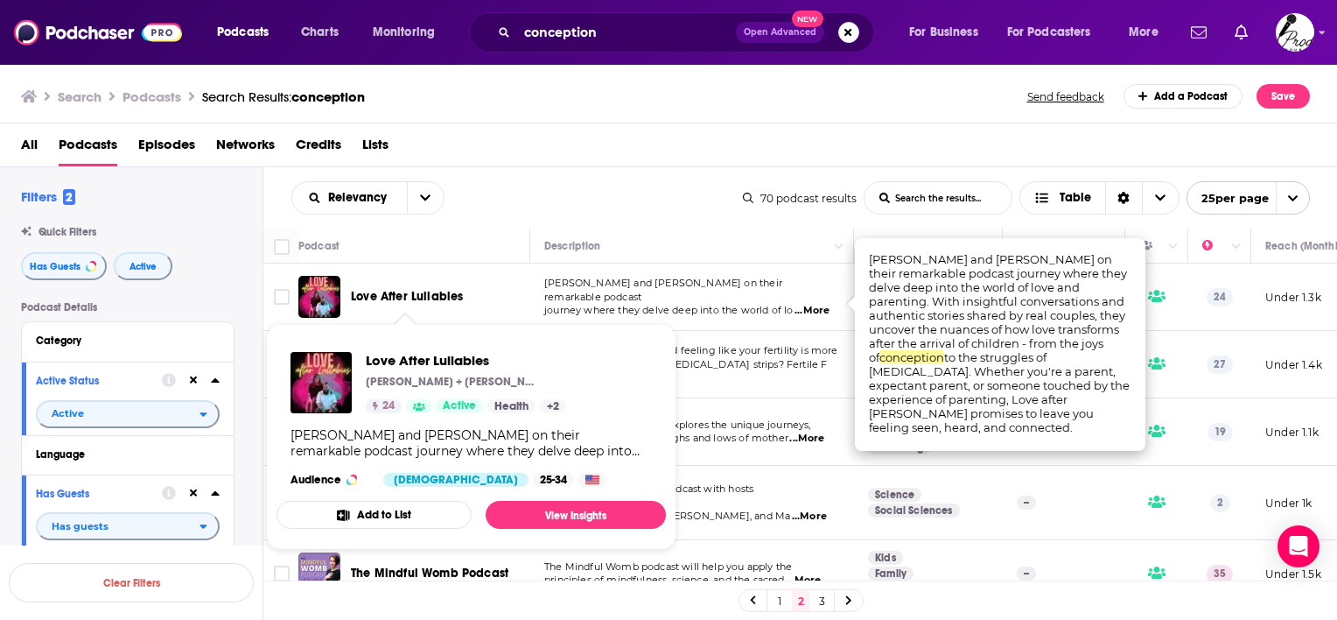
click at [436, 291] on span "Love After Lullabies" at bounding box center [407, 296] width 112 height 15
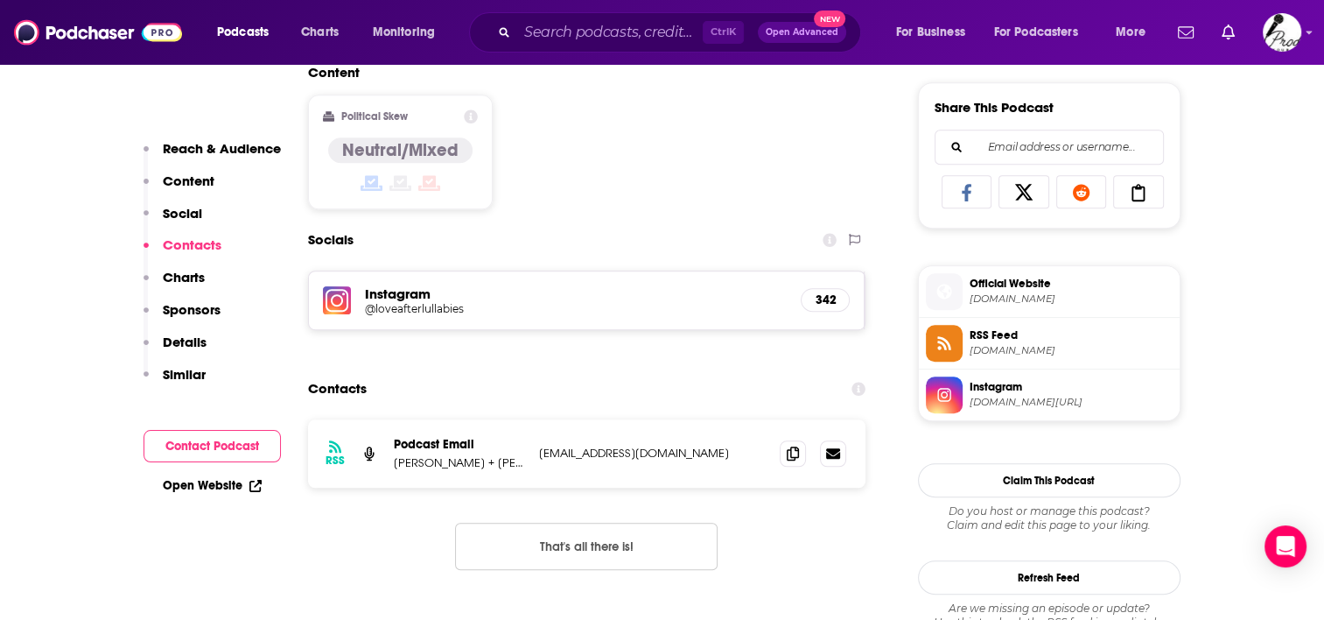
scroll to position [1138, 0]
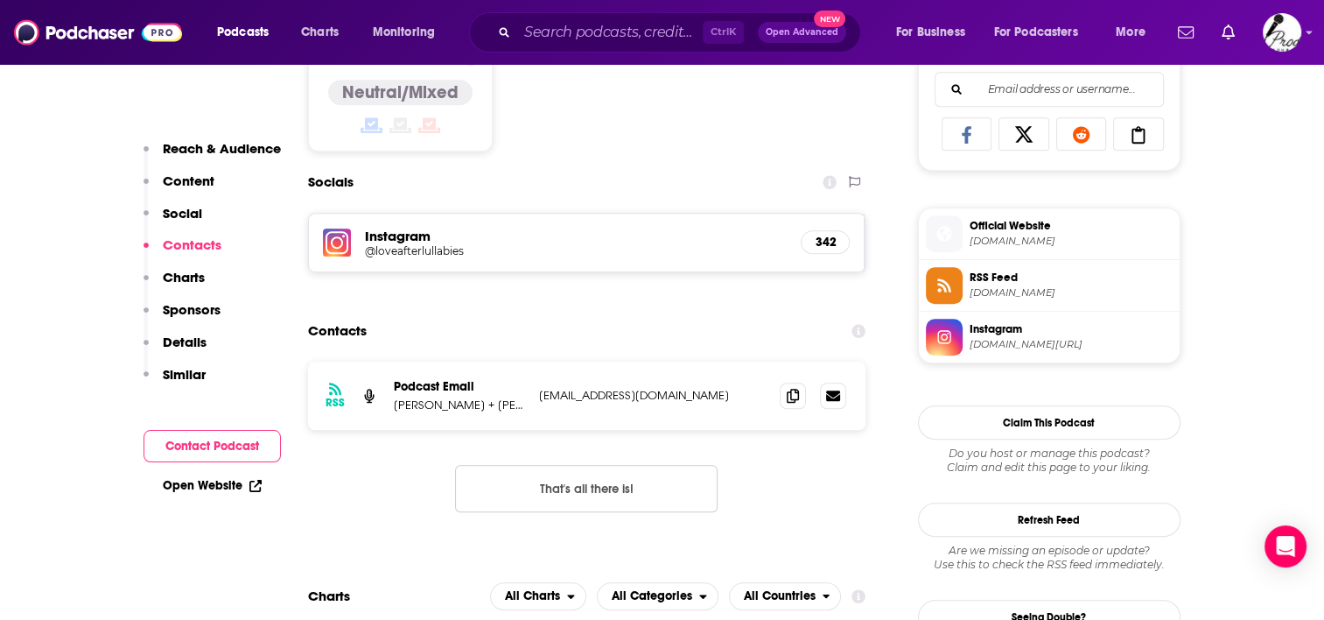
click at [1015, 237] on span "loveafterlullabies.com" at bounding box center [1071, 241] width 203 height 13
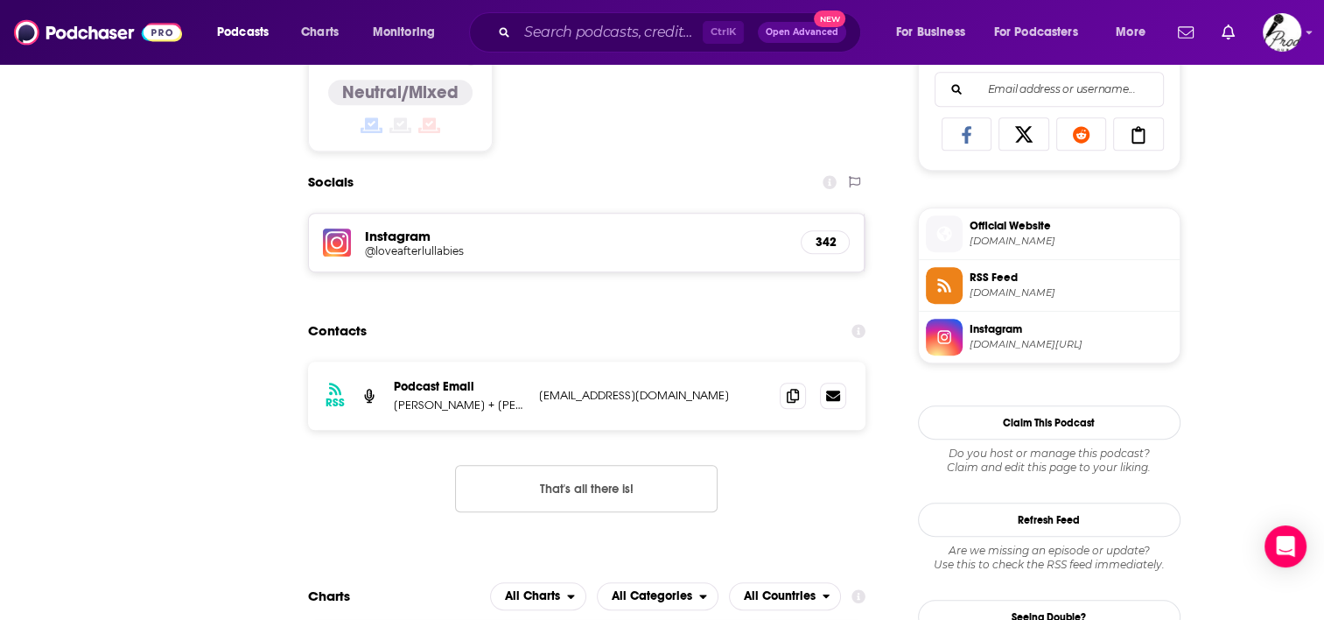
scroll to position [59, 0]
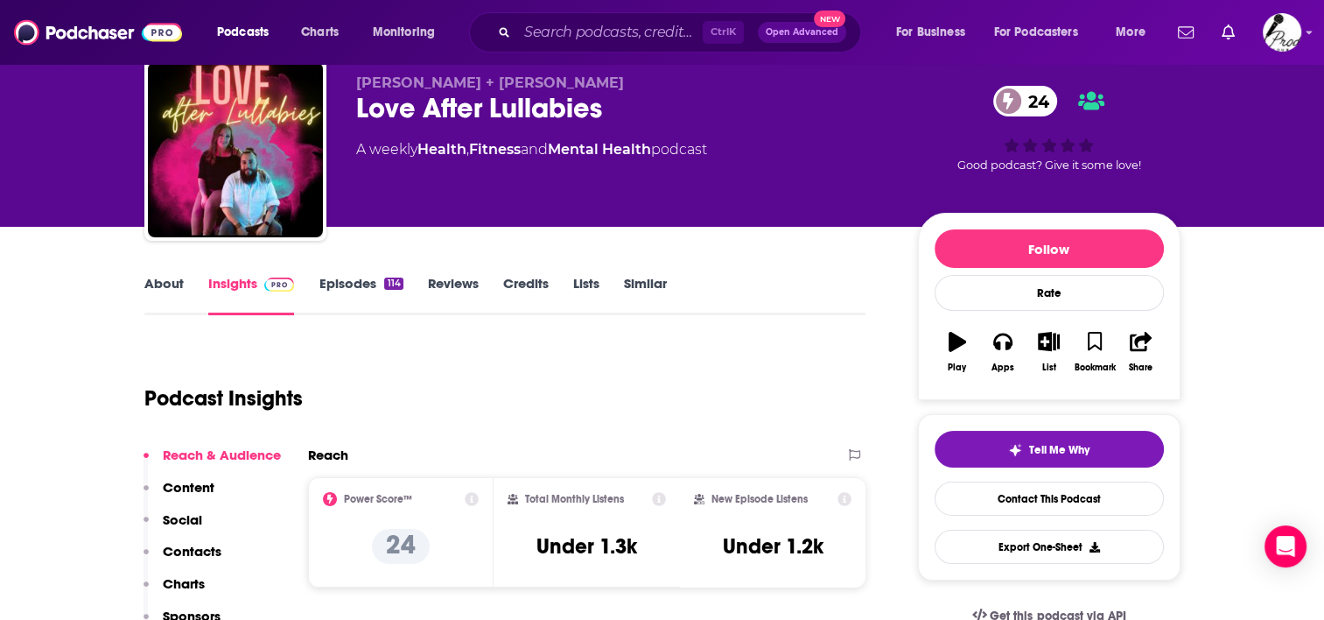
click at [329, 289] on link "Episodes 114" at bounding box center [361, 295] width 84 height 40
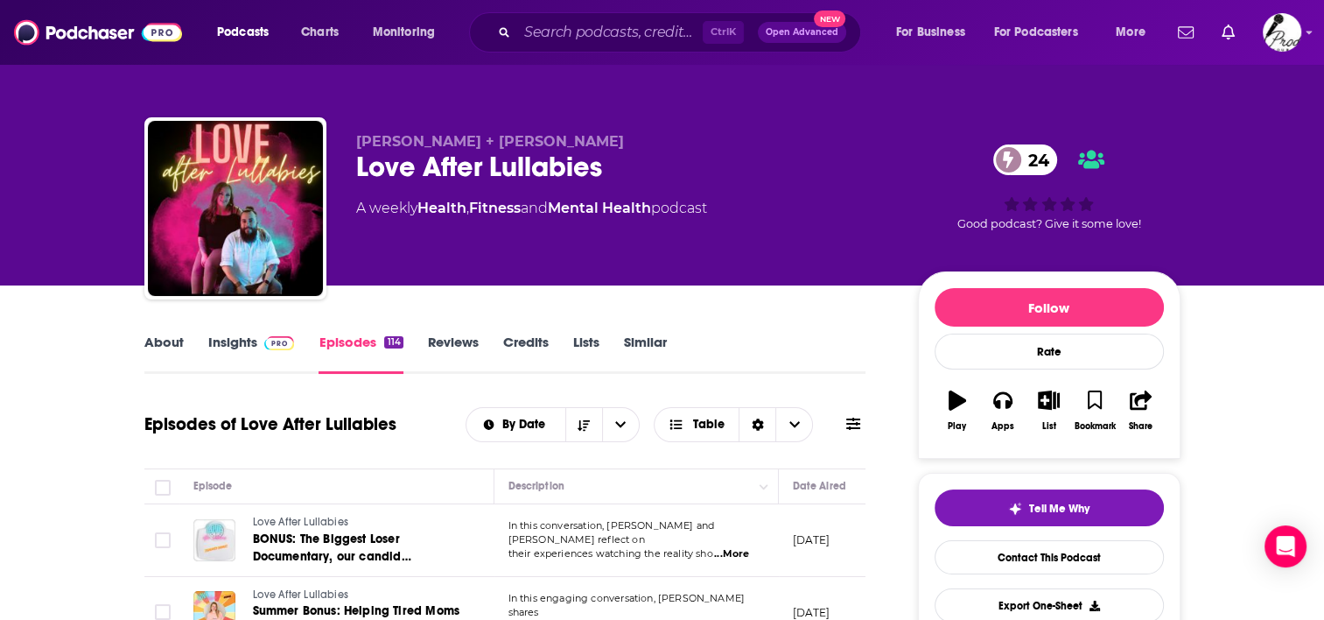
click at [243, 336] on link "Insights" at bounding box center [251, 353] width 87 height 40
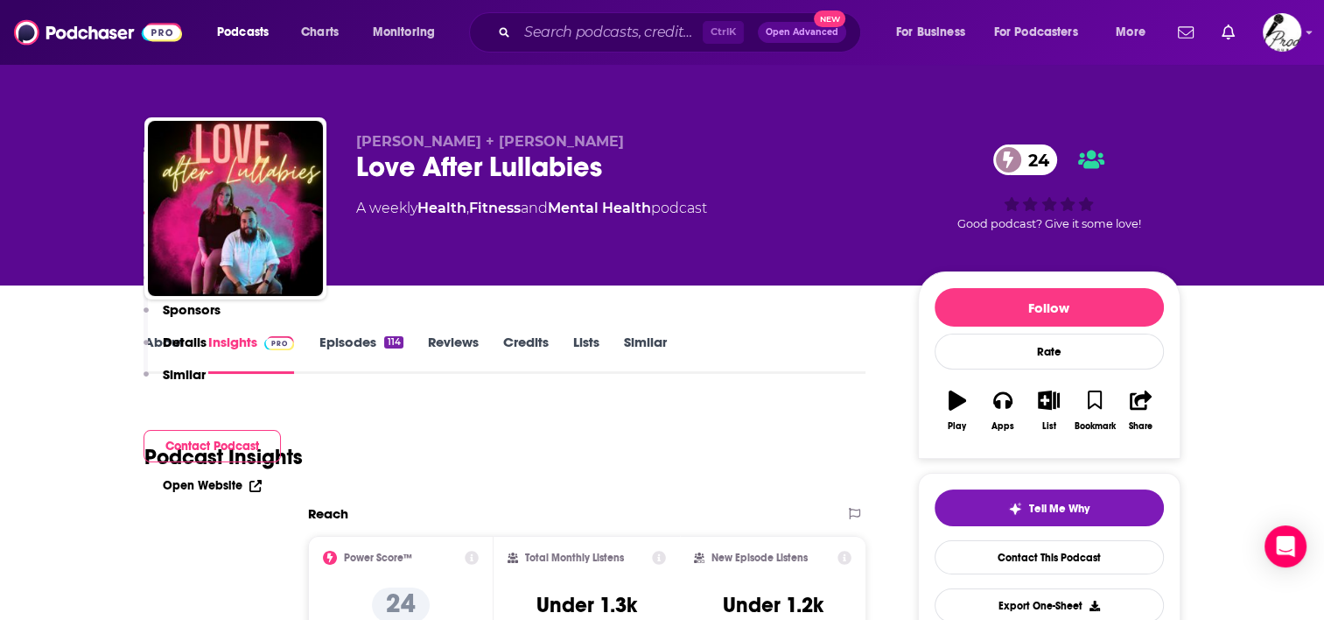
scroll to position [1400, 0]
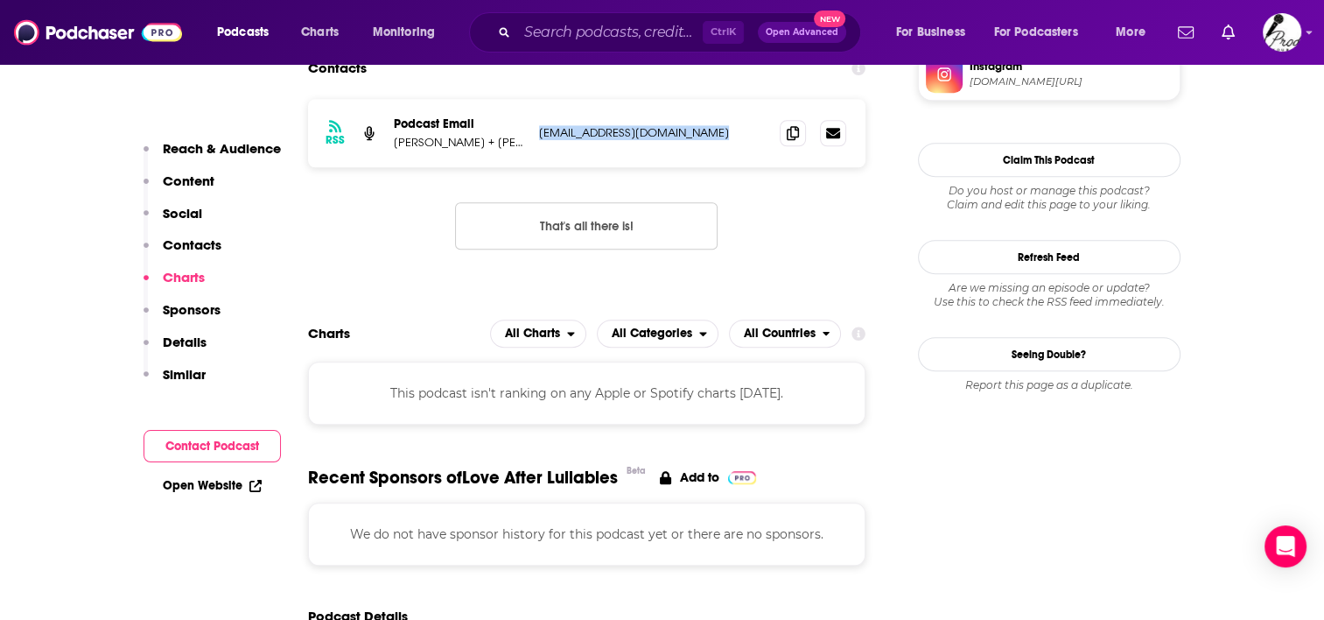
drag, startPoint x: 707, startPoint y: 130, endPoint x: 537, endPoint y: 129, distance: 170.7
click at [537, 129] on div "RSS Podcast Email Miranda + Aaron loveafterlullabies@gmail.com loveafterlullabi…" at bounding box center [587, 133] width 558 height 68
copy p "loveafterlullabies@gmail.com"
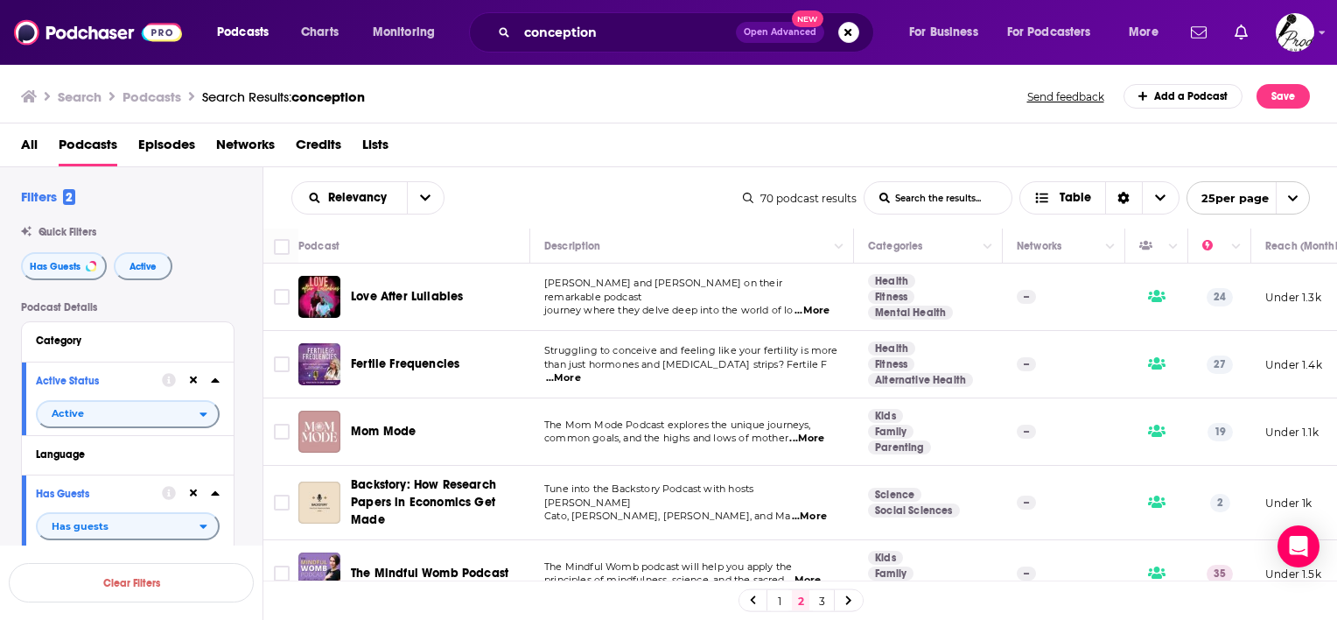
click at [581, 371] on span "...More" at bounding box center [563, 378] width 35 height 14
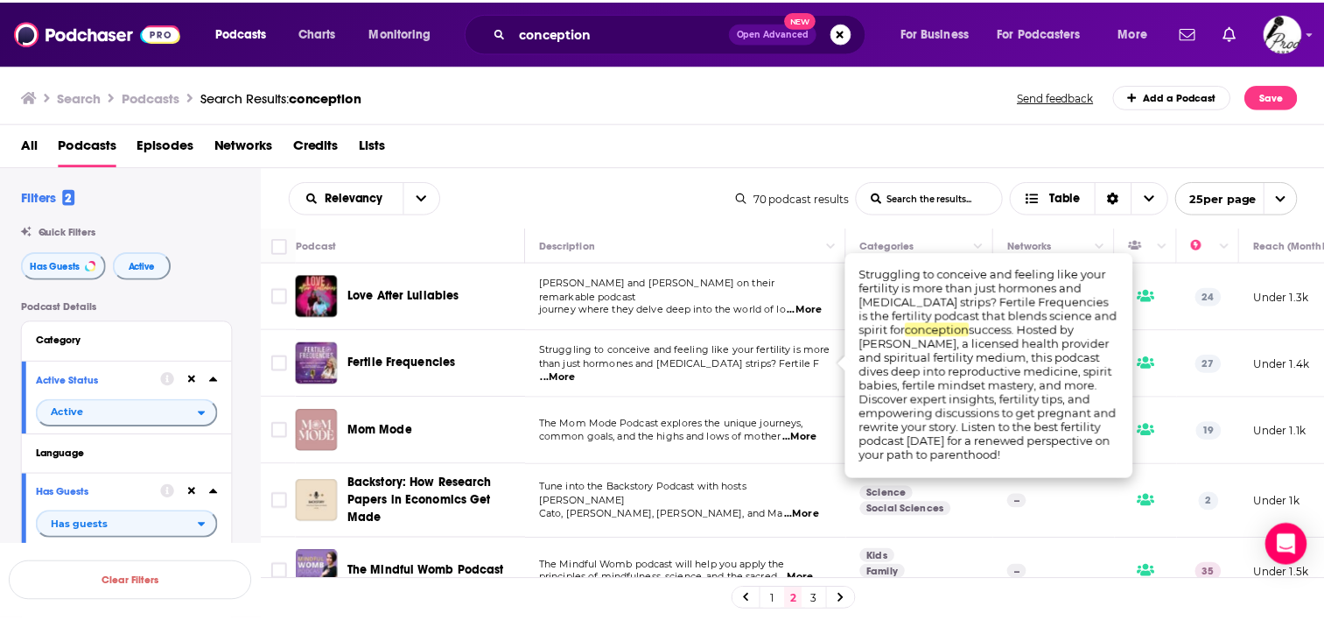
scroll to position [88, 0]
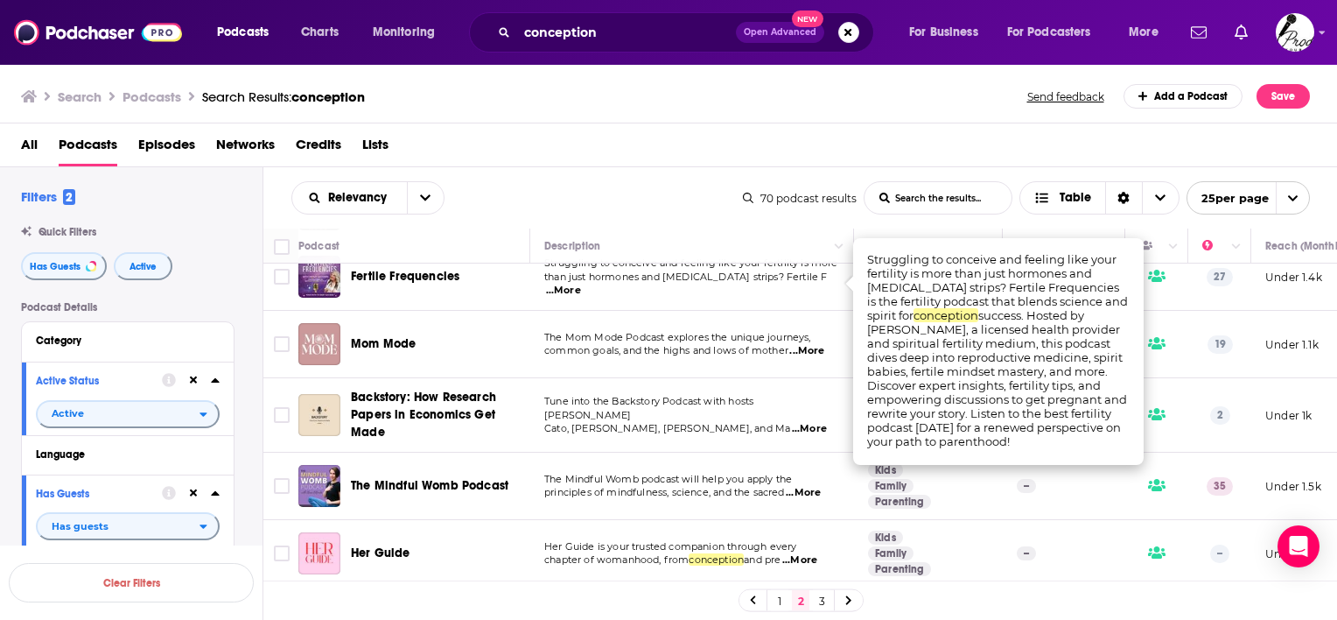
click at [813, 344] on span "...More" at bounding box center [806, 351] width 35 height 14
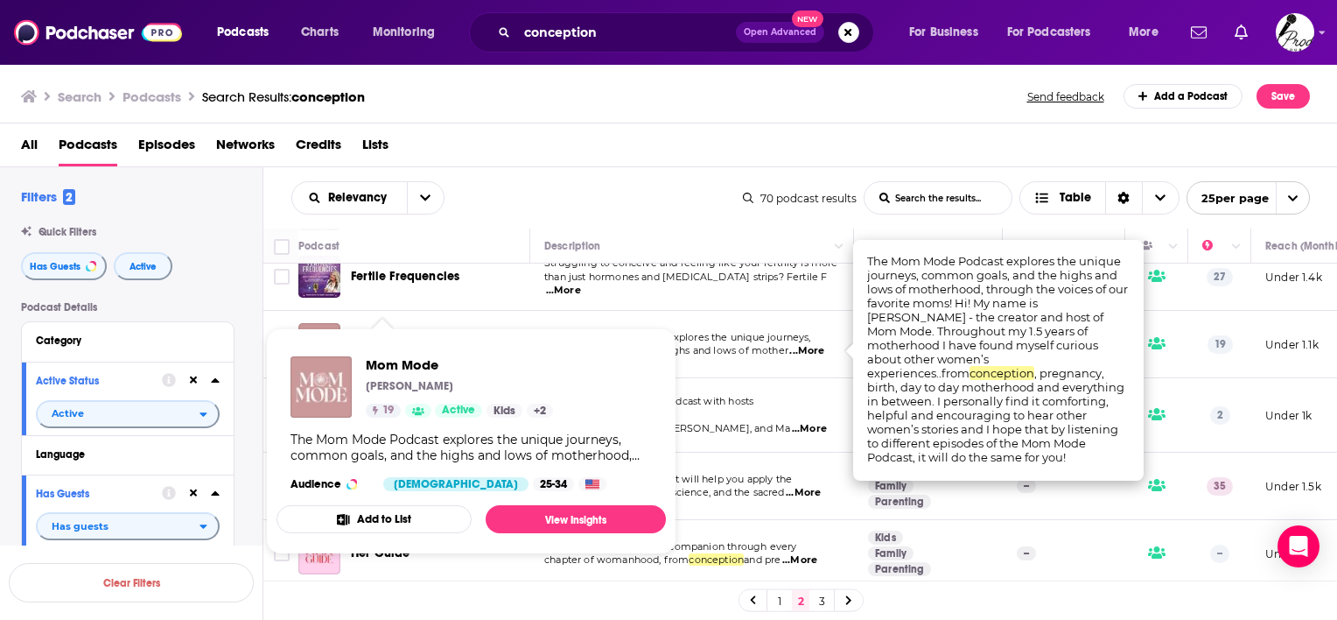
click at [396, 342] on div "Mom Mode Nichole Whitney 19 Active Kids + 2 The Mom Mode Podcast explores the u…" at bounding box center [471, 423] width 389 height 163
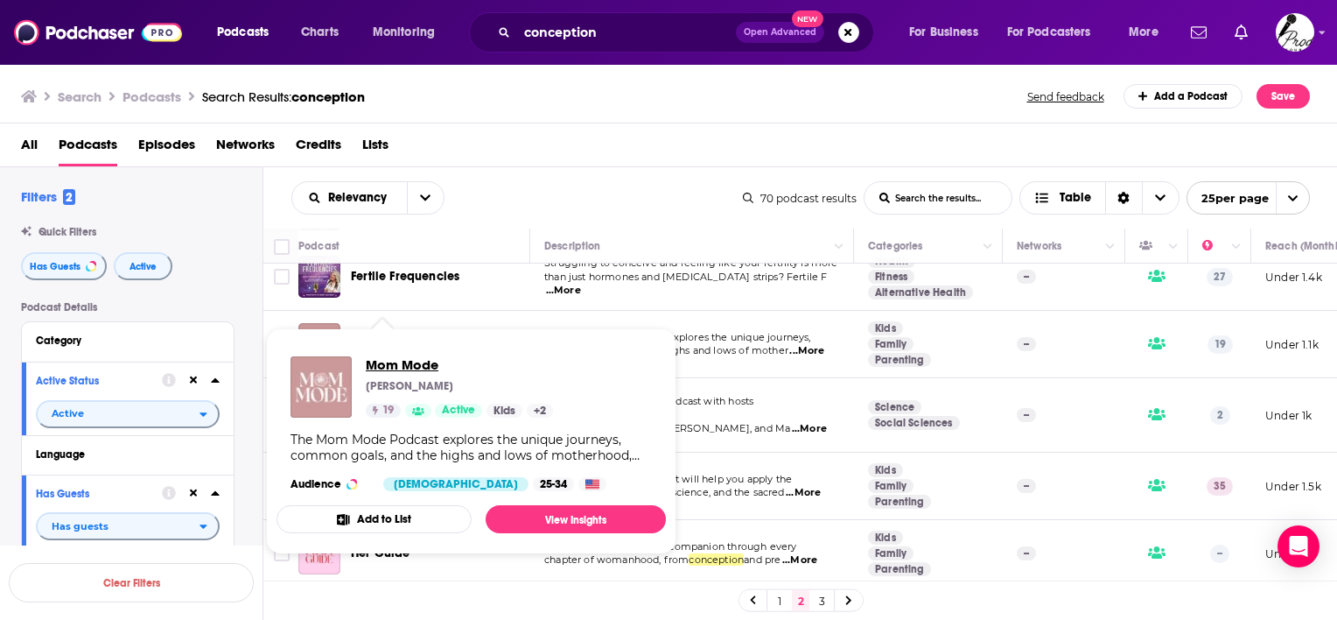
click at [390, 369] on span "Mom Mode" at bounding box center [459, 364] width 187 height 17
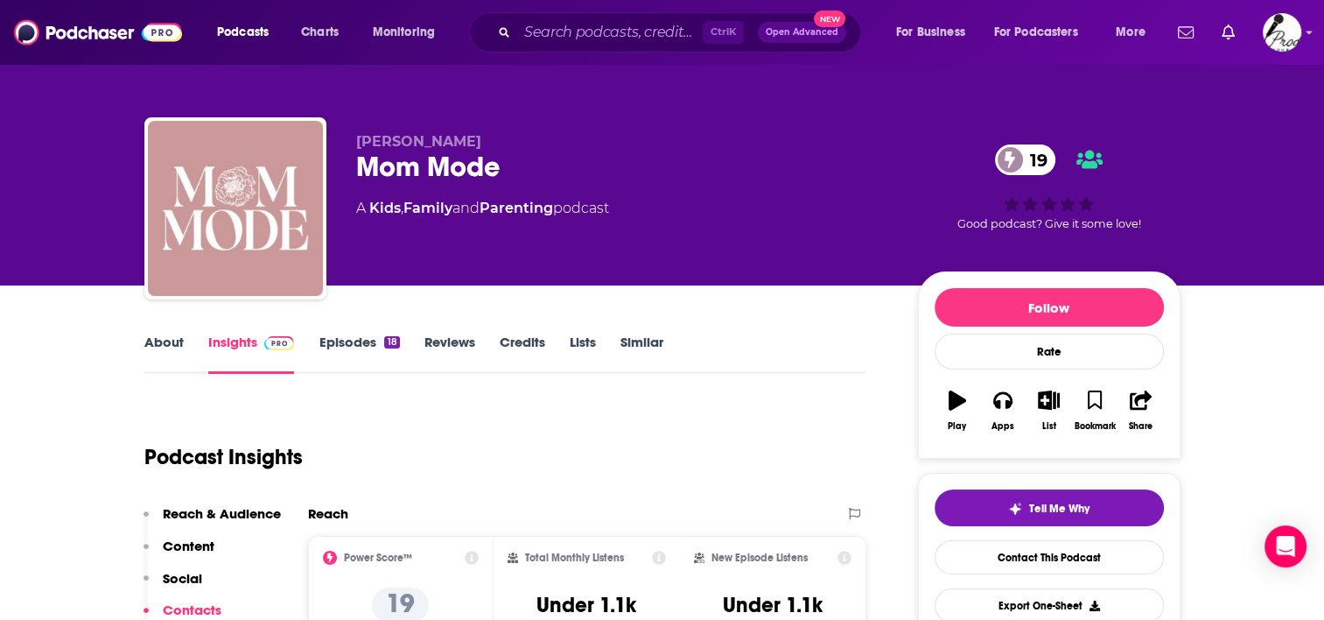
click at [328, 336] on link "Episodes 18" at bounding box center [359, 353] width 81 height 40
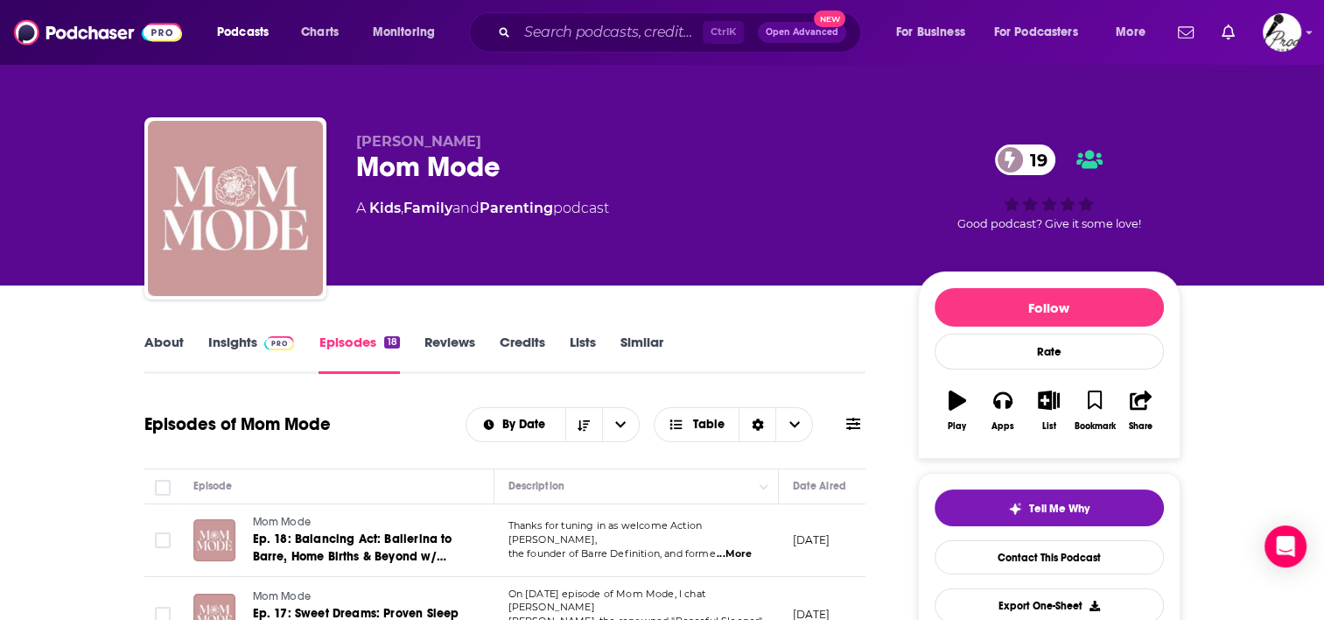
click at [154, 342] on link "About" at bounding box center [163, 353] width 39 height 40
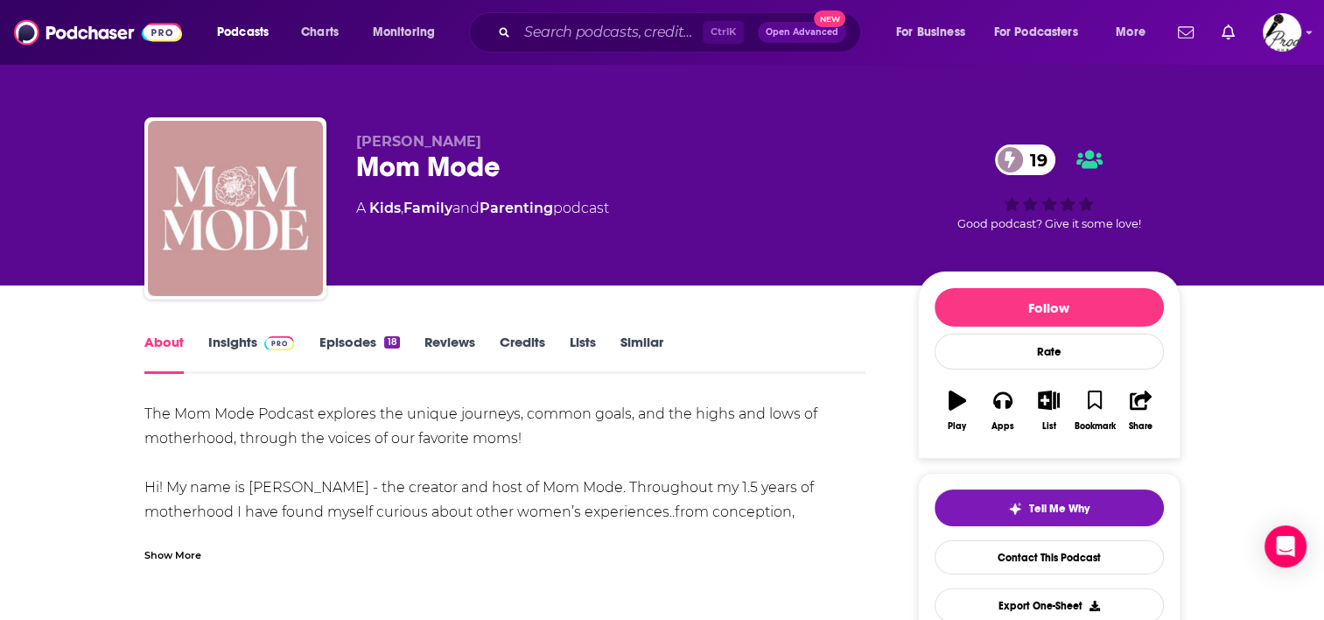
click at [239, 340] on link "Insights" at bounding box center [251, 353] width 87 height 40
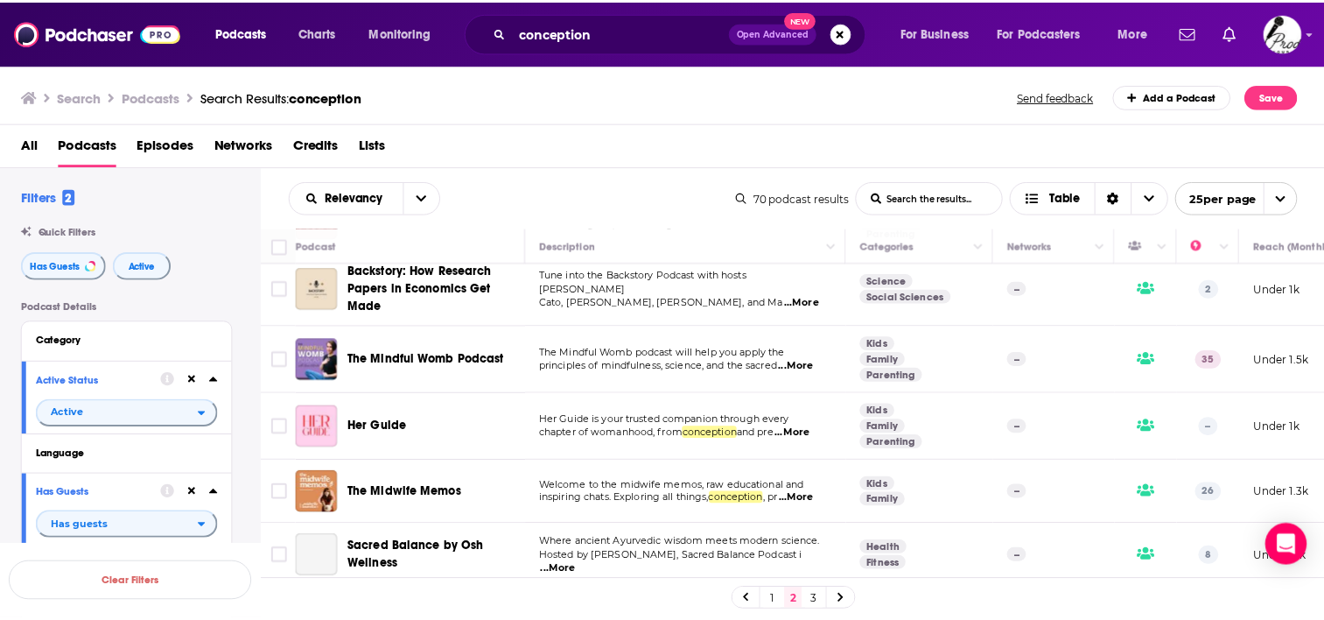
scroll to position [263, 0]
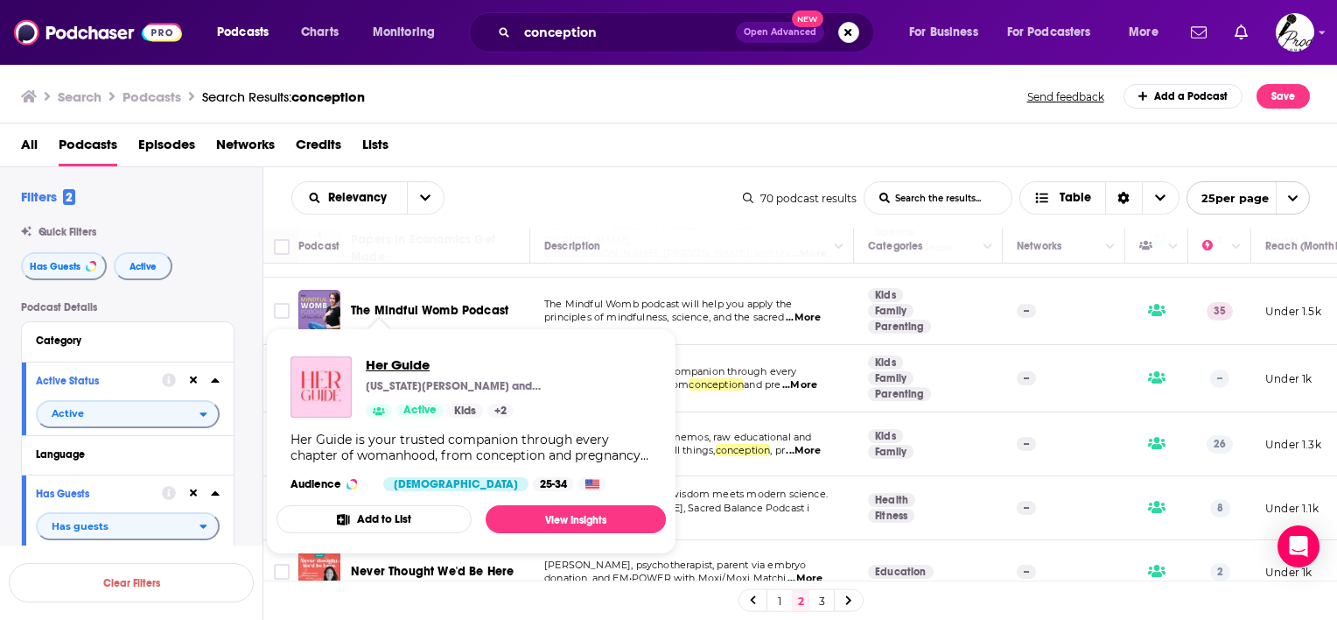
click at [399, 371] on span "Her Guide" at bounding box center [453, 364] width 175 height 17
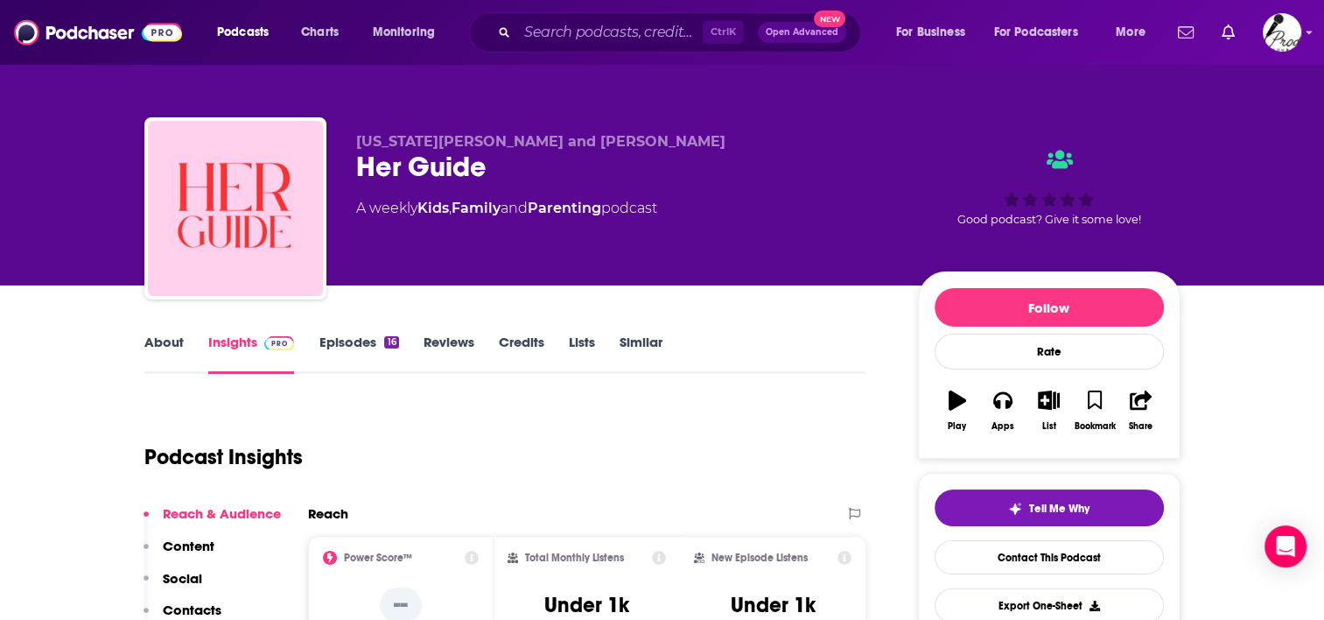
scroll to position [88, 0]
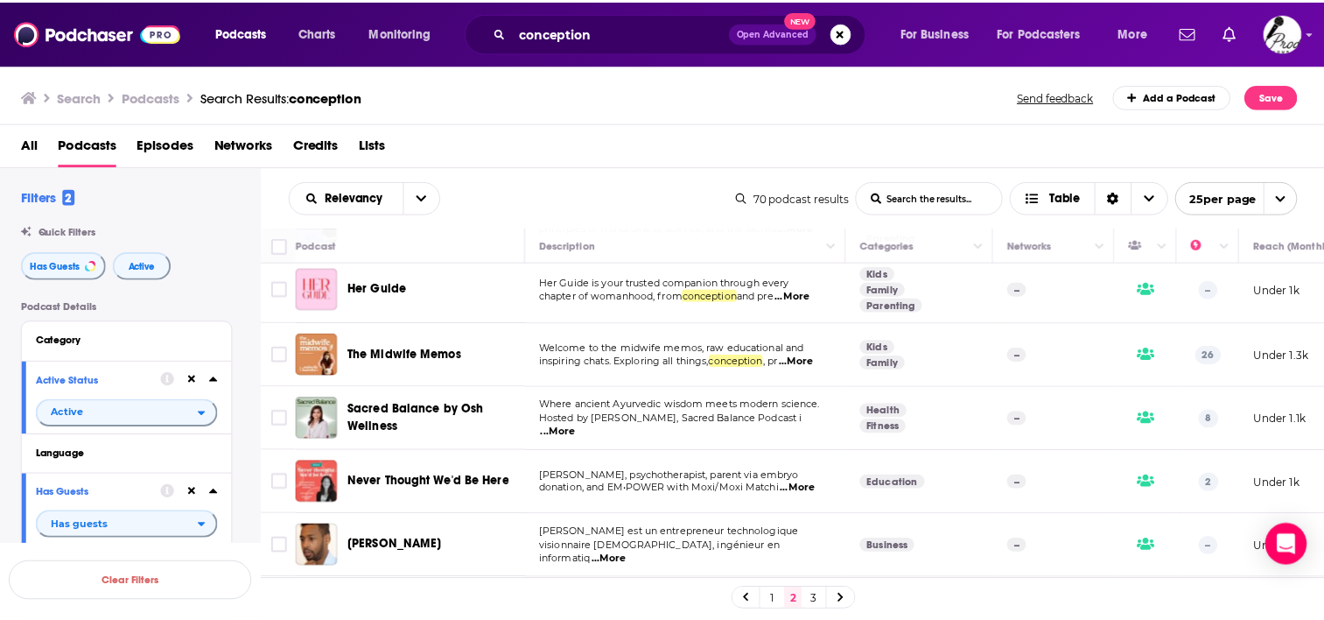
scroll to position [350, 0]
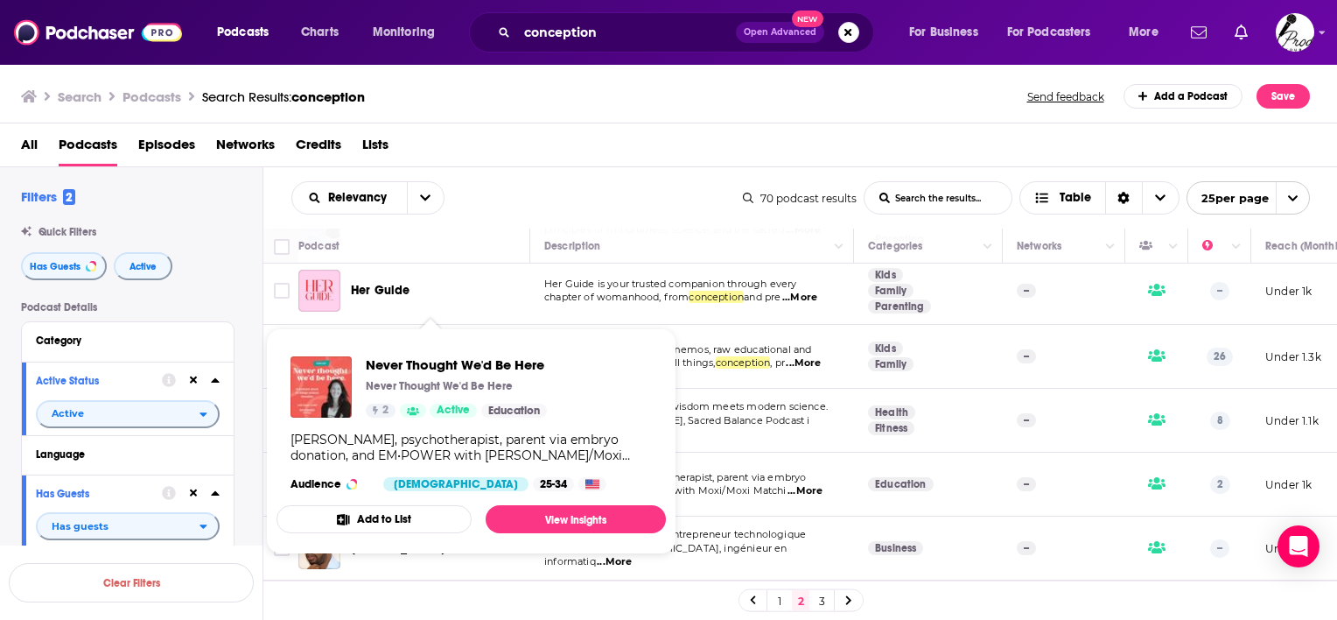
click at [533, 482] on div "25-34" at bounding box center [553, 484] width 41 height 14
click at [571, 524] on link "View Insights" at bounding box center [576, 519] width 180 height 28
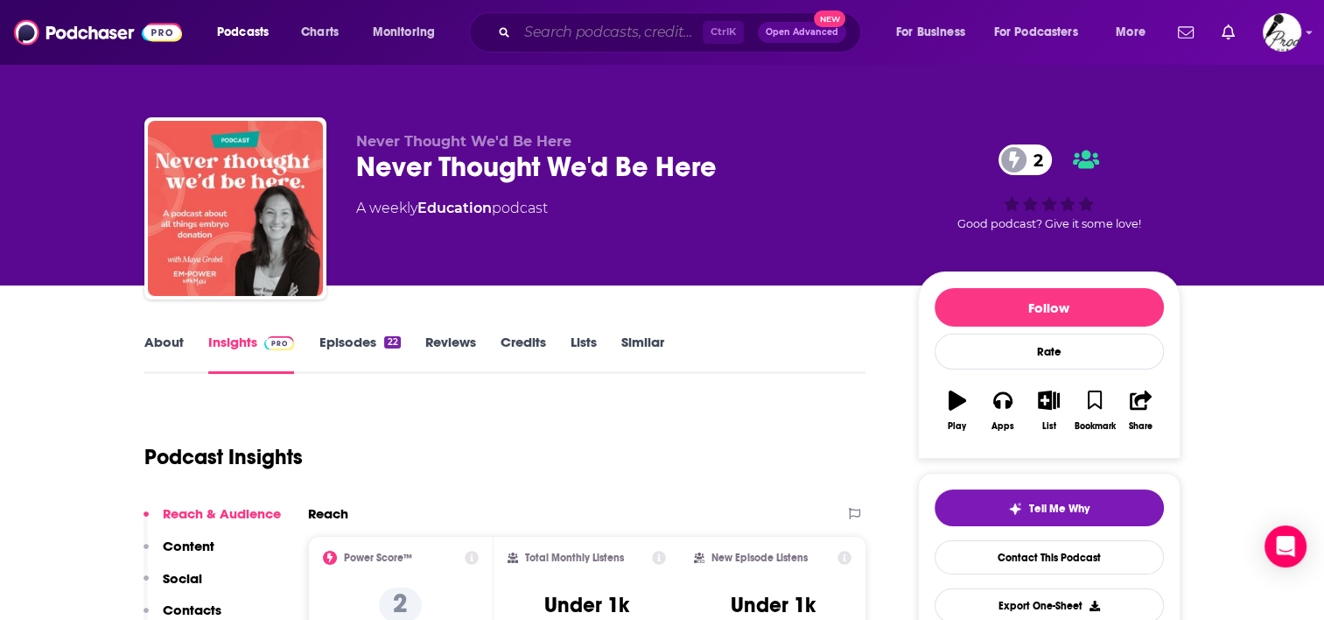
click at [569, 25] on input "Search podcasts, credits, & more..." at bounding box center [610, 32] width 186 height 28
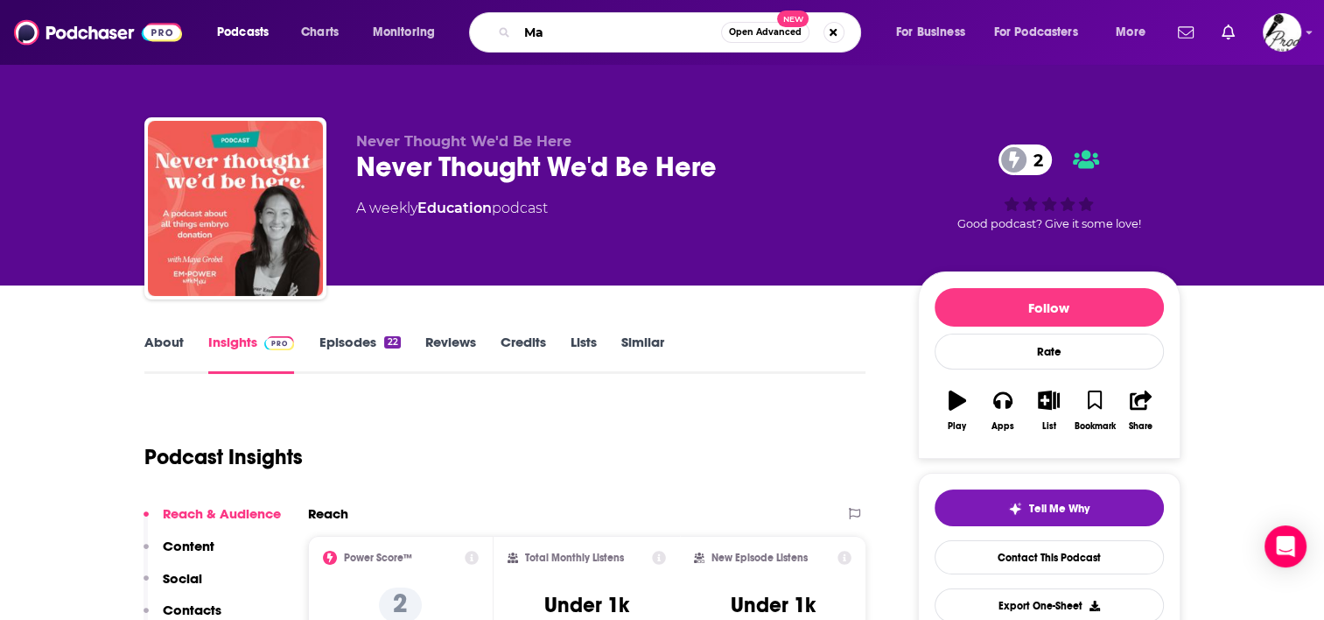
type input "M"
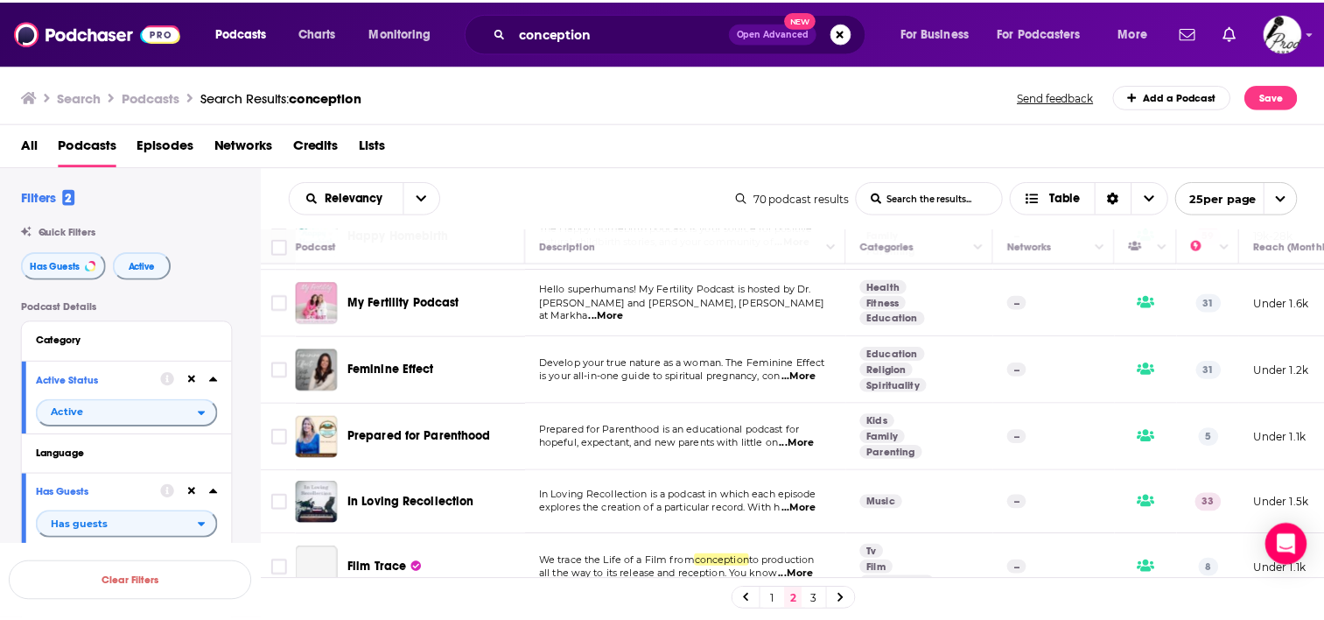
scroll to position [1050, 0]
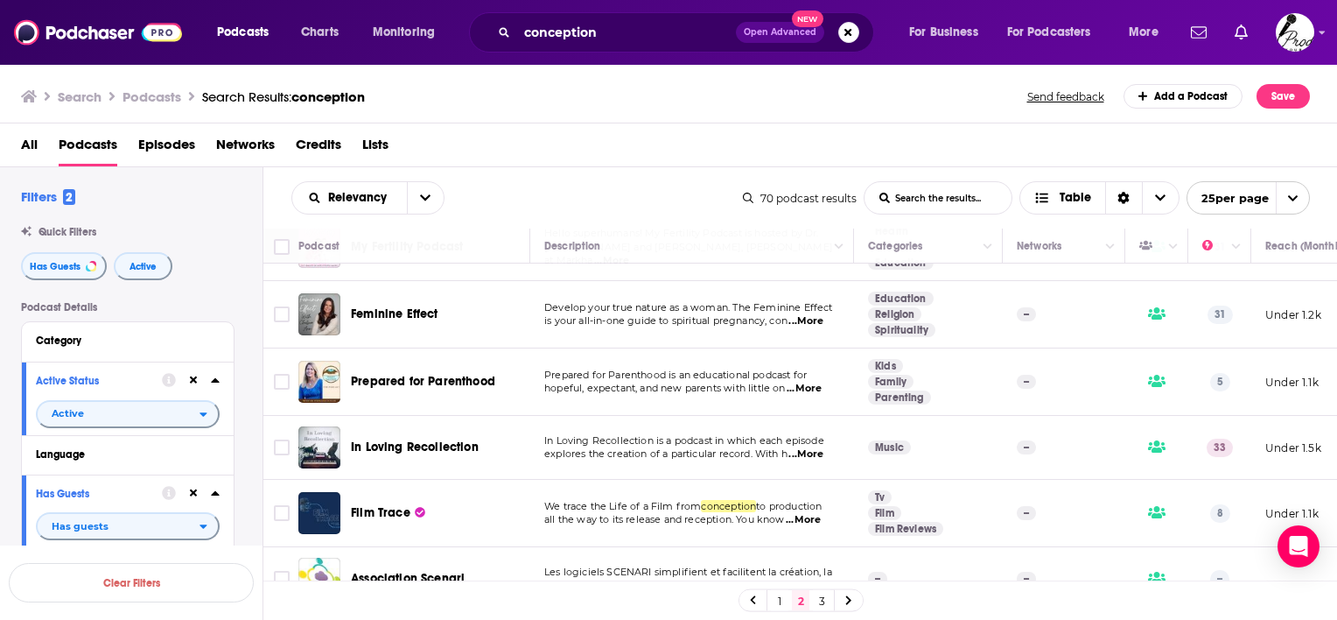
click at [810, 382] on span "...More" at bounding box center [804, 389] width 35 height 14
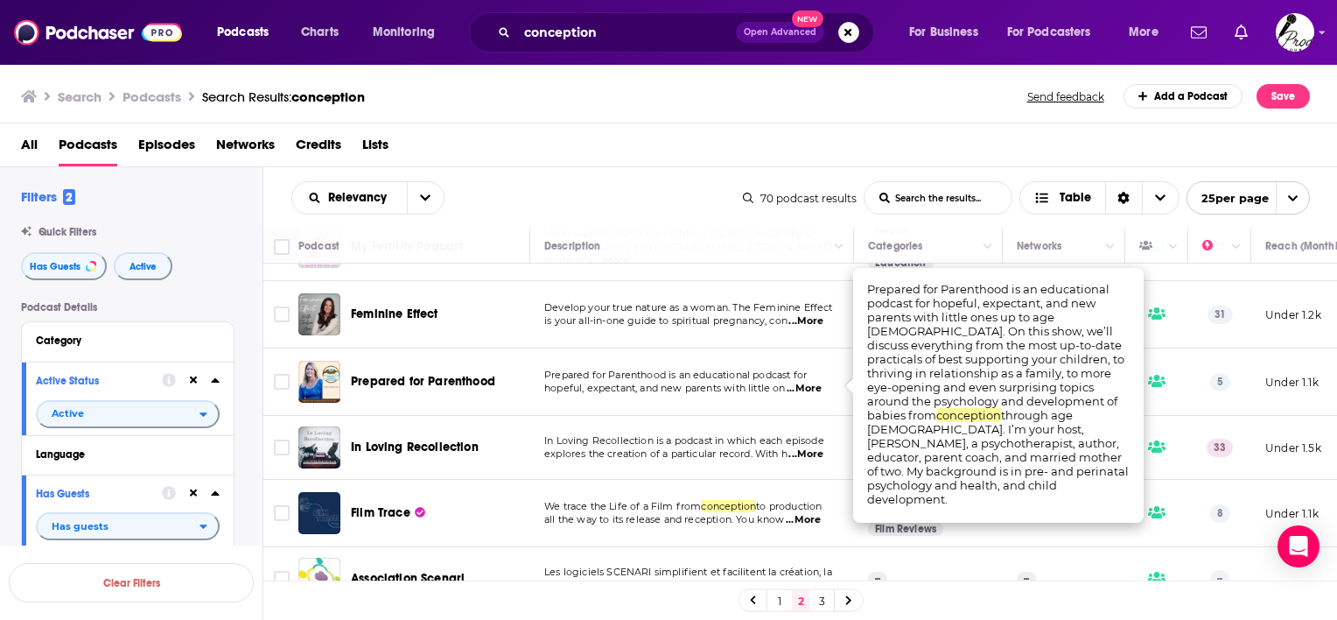
click at [420, 381] on div "Podcasts Charts Monitoring conception Open Advanced New For Business For Podcas…" at bounding box center [668, 310] width 1337 height 620
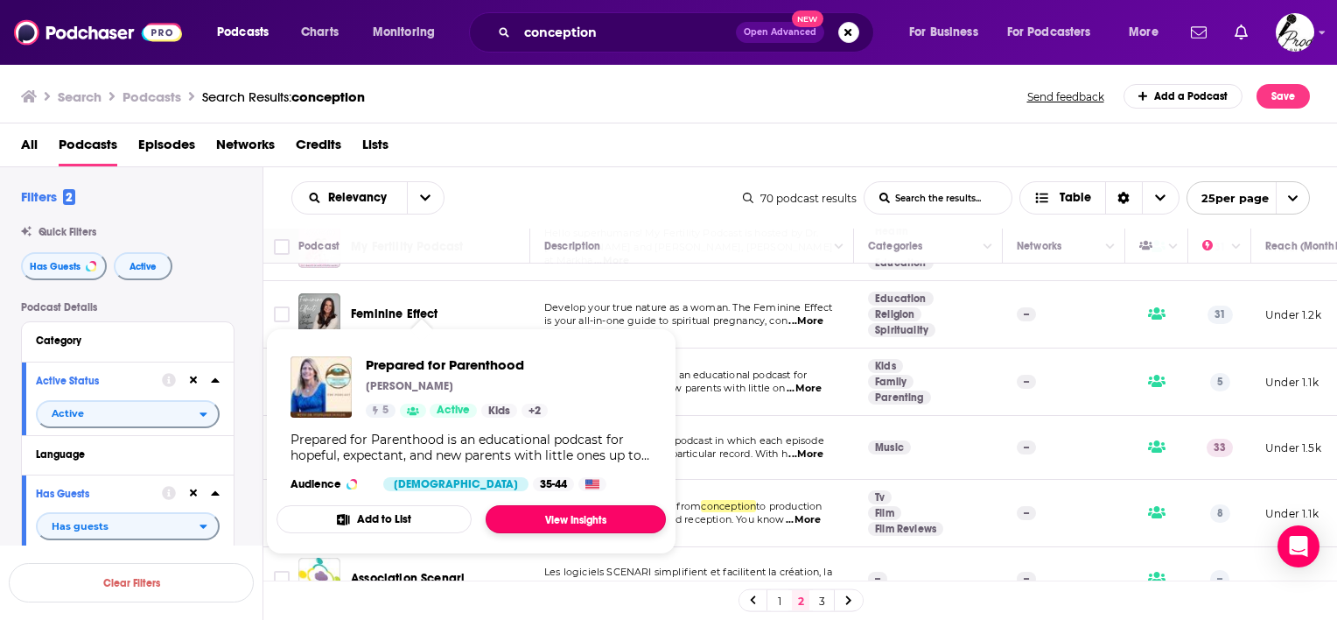
click at [566, 513] on link "View Insights" at bounding box center [576, 519] width 180 height 28
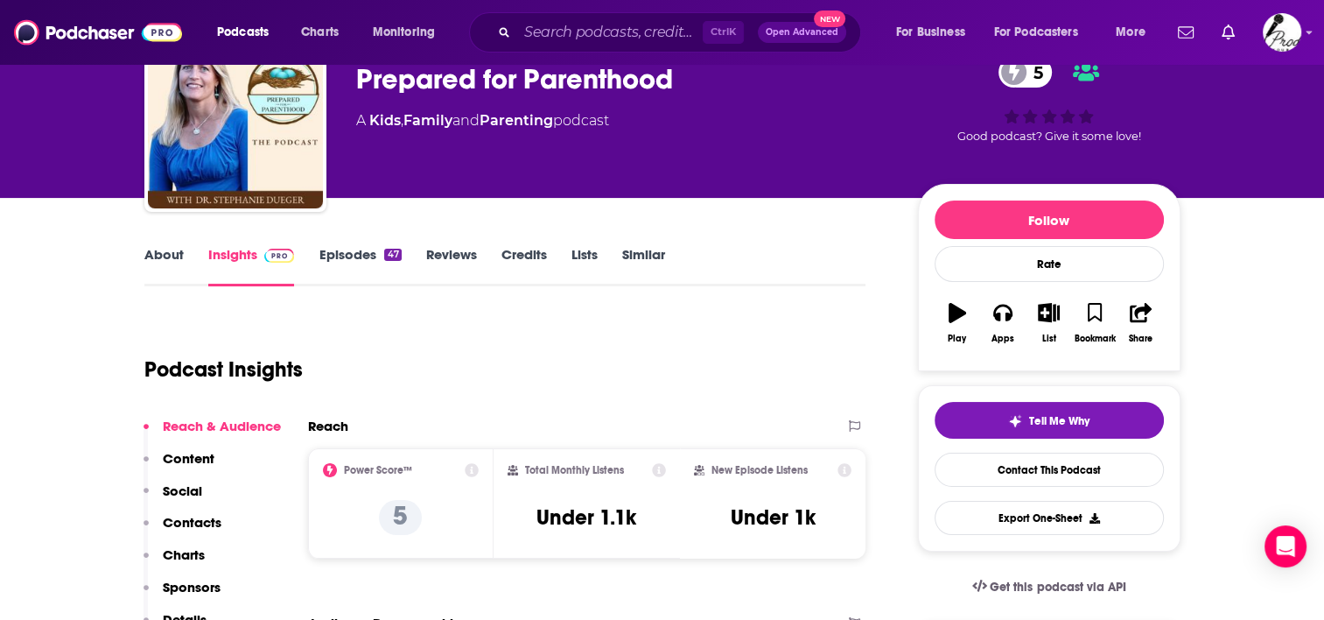
scroll to position [175, 0]
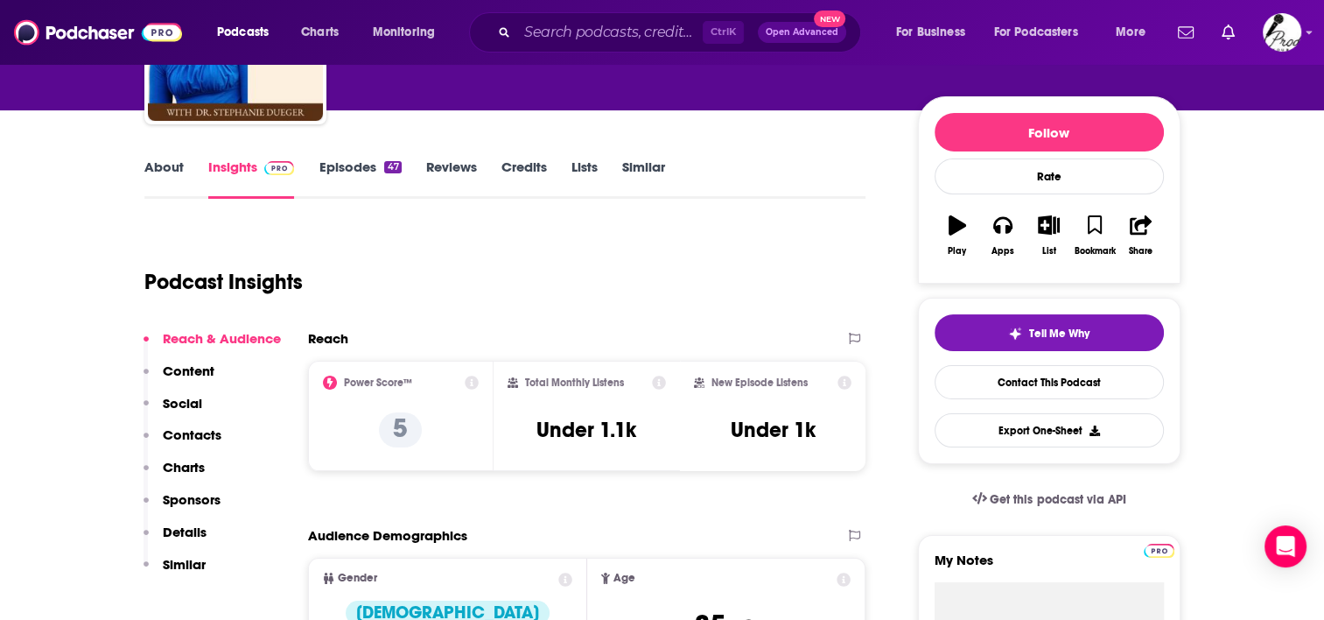
click at [357, 162] on link "Episodes 47" at bounding box center [360, 178] width 82 height 40
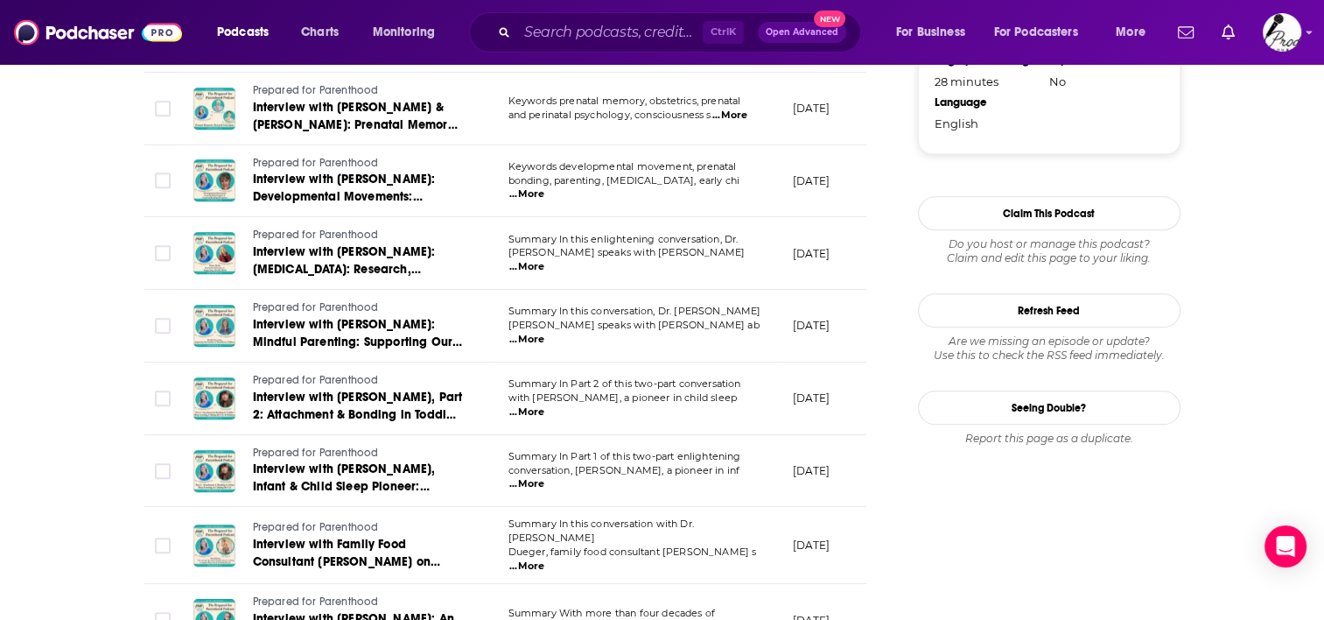
scroll to position [1750, 0]
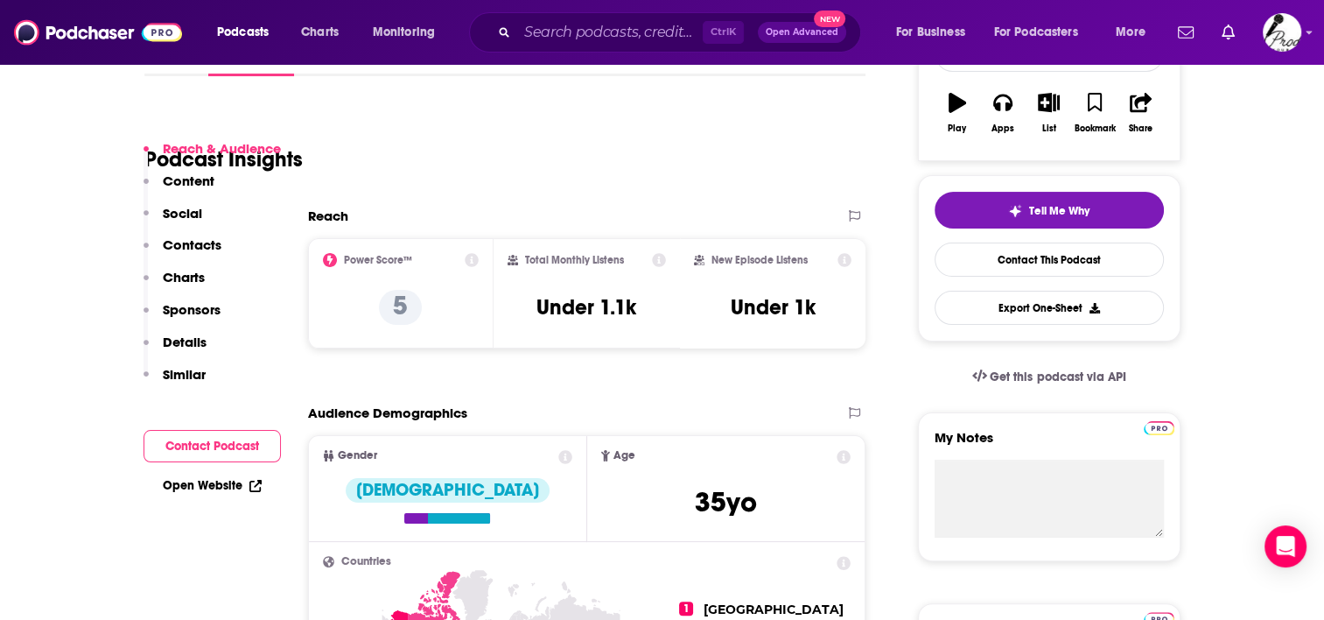
scroll to position [525, 0]
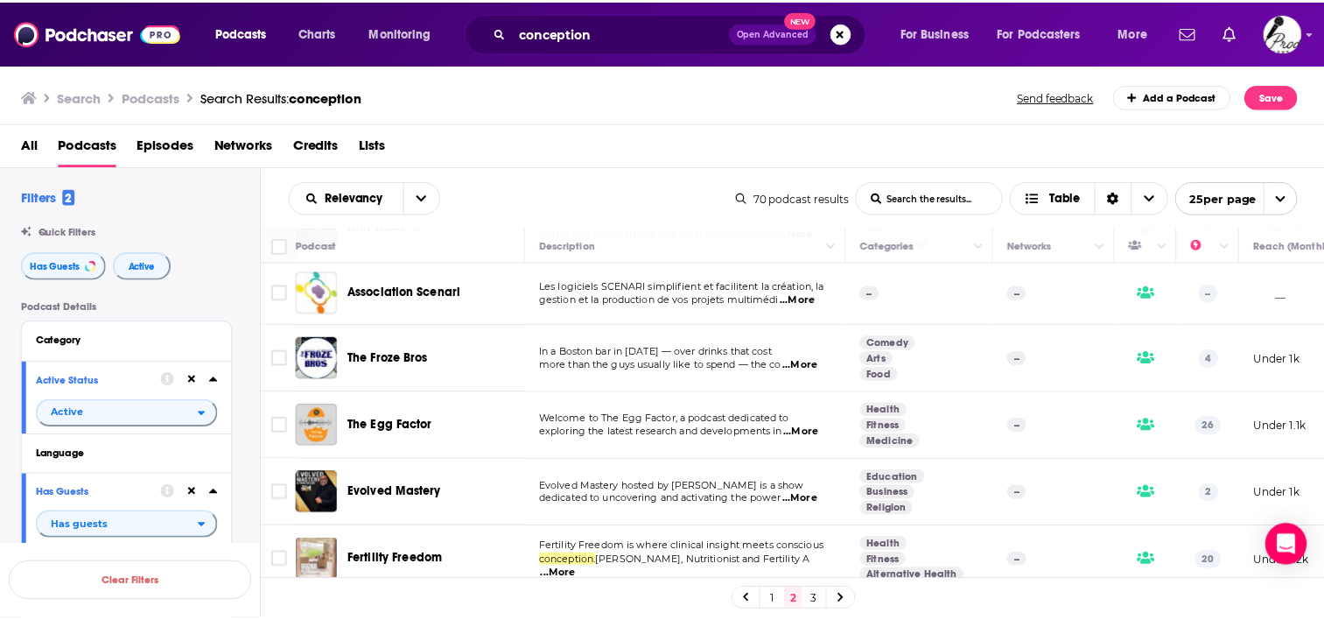
scroll to position [1358, 0]
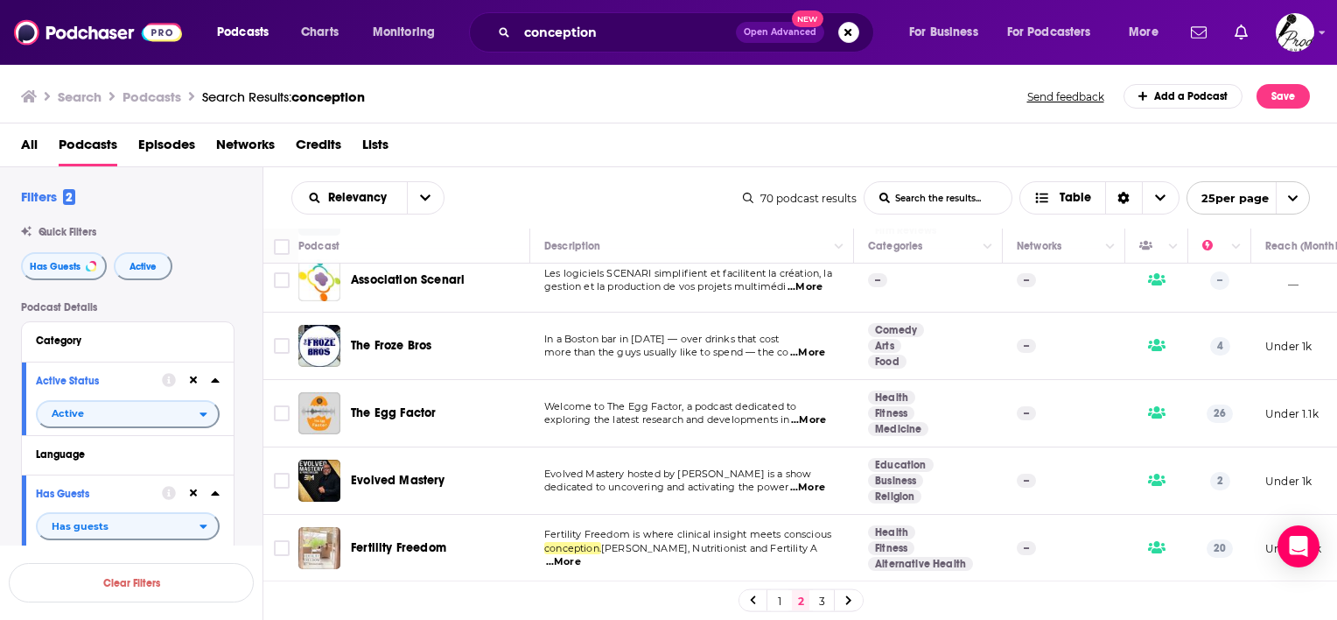
click at [807, 413] on span "...More" at bounding box center [808, 420] width 35 height 14
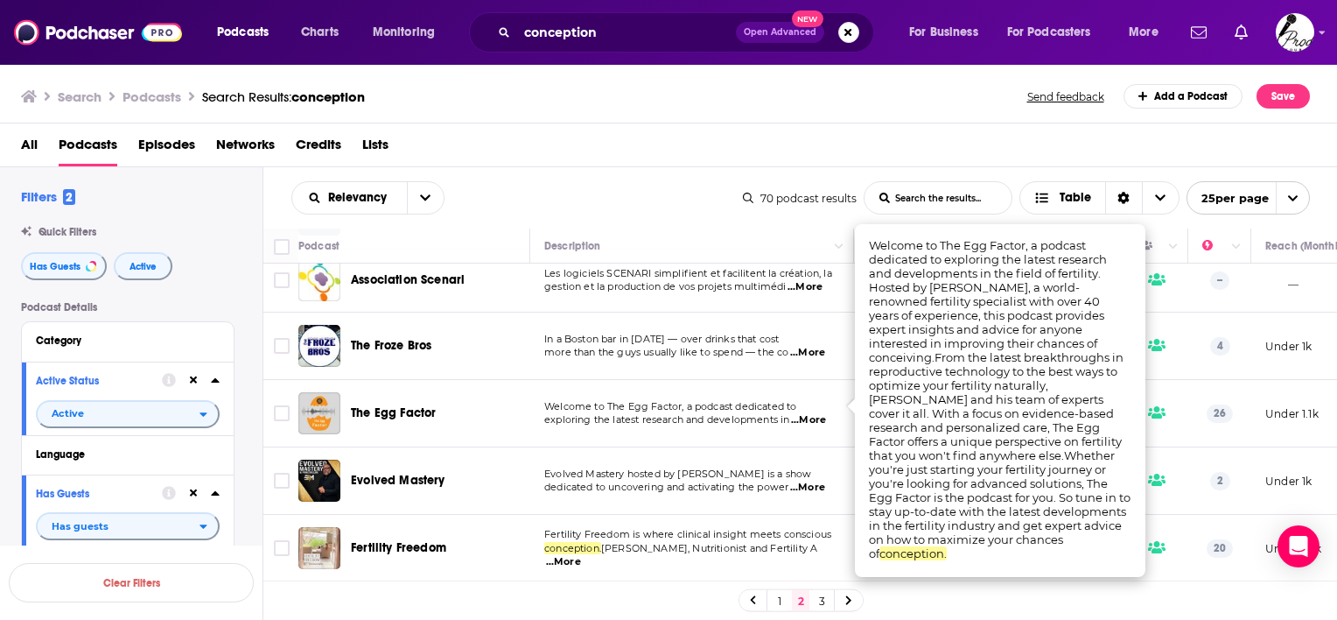
click at [725, 424] on td "Welcome to The Egg Factor, a podcast dedicated to exploring the latest research…" at bounding box center [692, 413] width 324 height 67
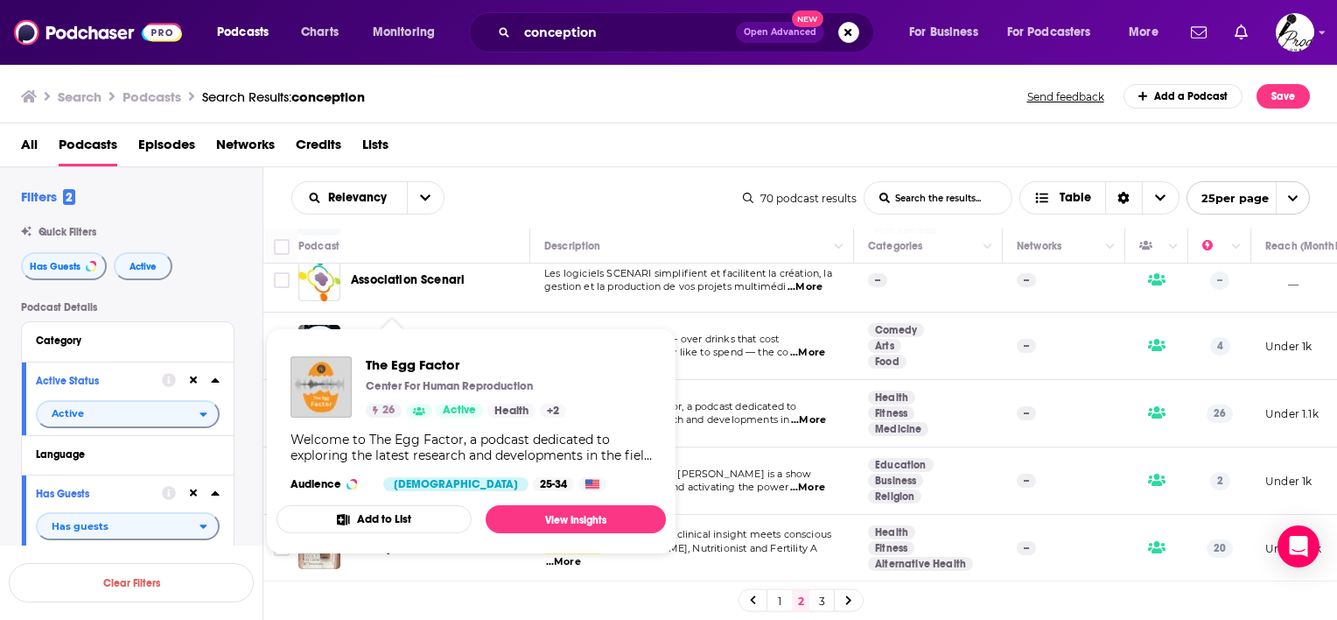
click at [410, 393] on p "Center For Human Reproduction" at bounding box center [449, 386] width 167 height 14
click at [588, 523] on link "View Insights" at bounding box center [576, 519] width 180 height 28
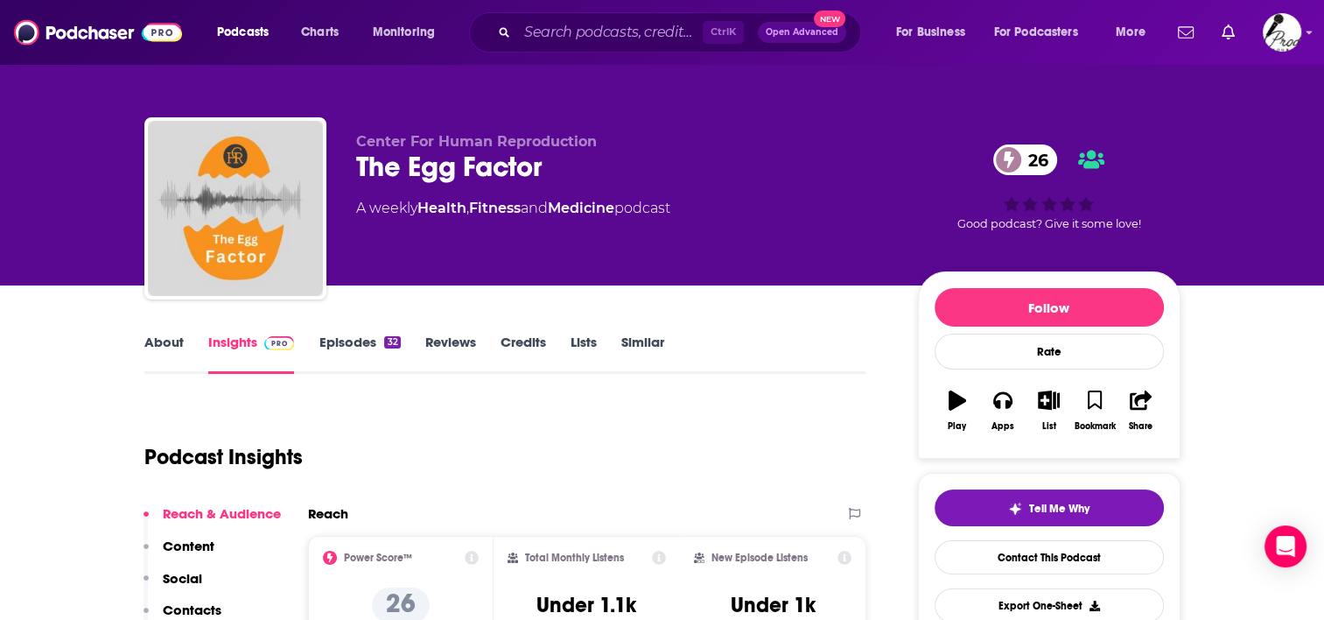
click at [336, 345] on link "Episodes 32" at bounding box center [359, 353] width 81 height 40
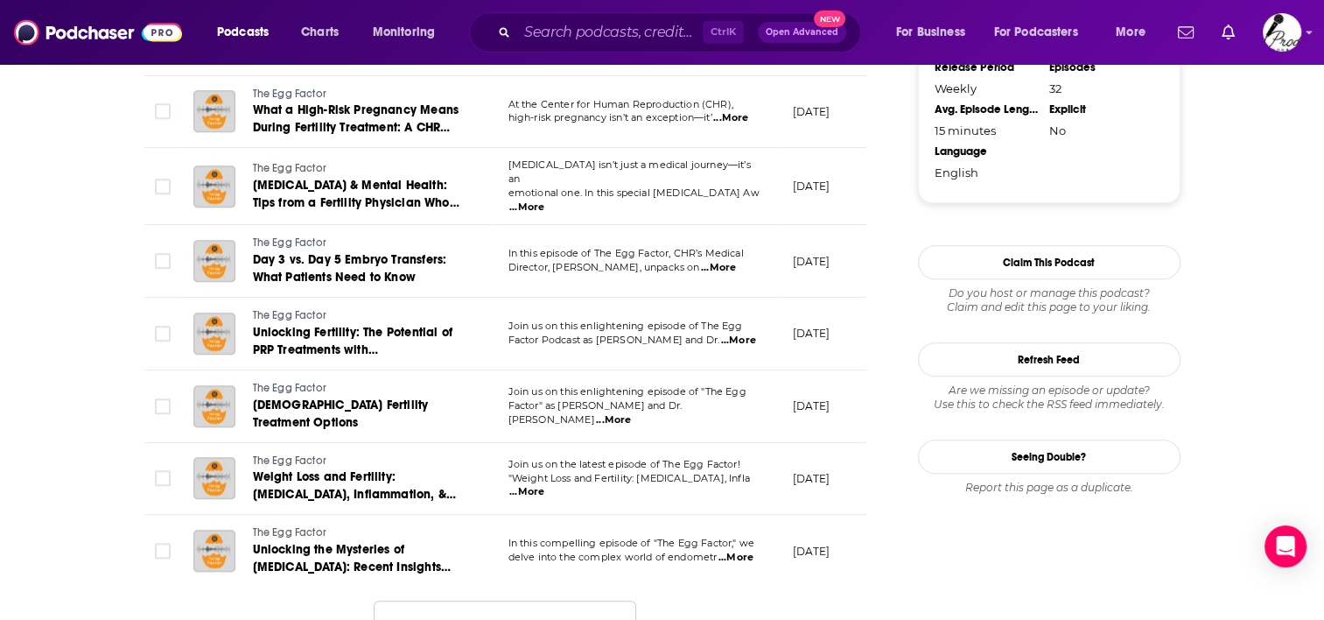
scroll to position [1838, 0]
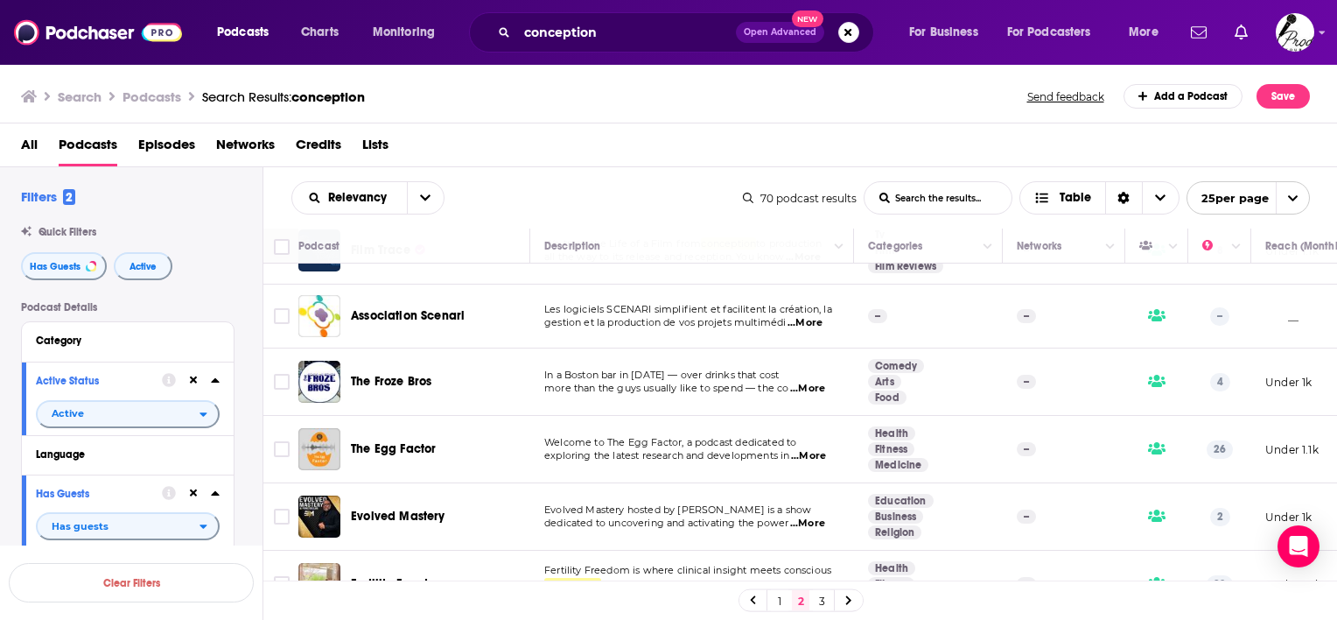
scroll to position [1358, 0]
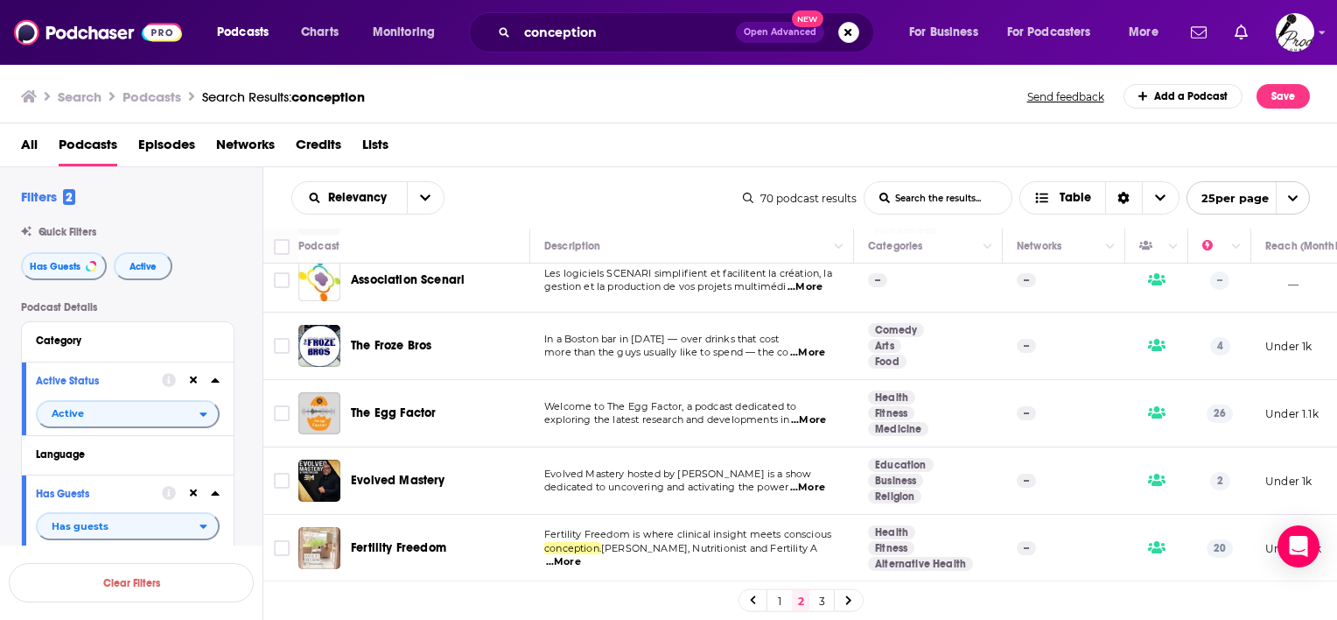
click at [817, 598] on link "3" at bounding box center [822, 600] width 18 height 21
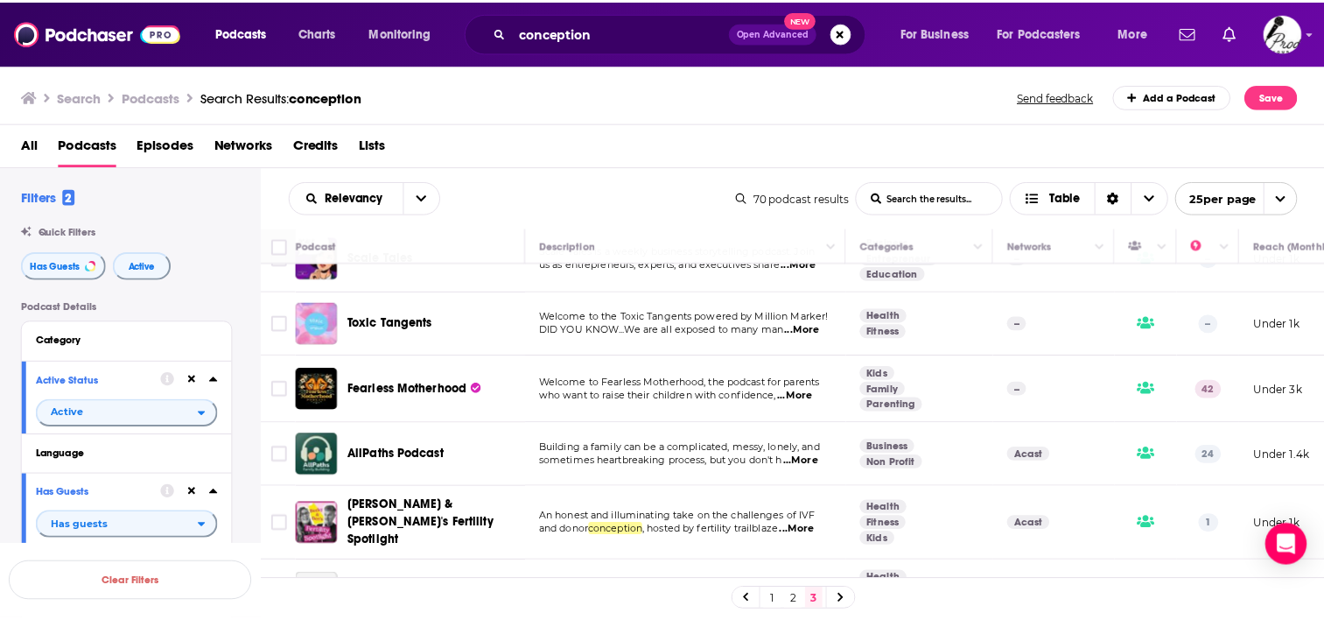
scroll to position [88, 0]
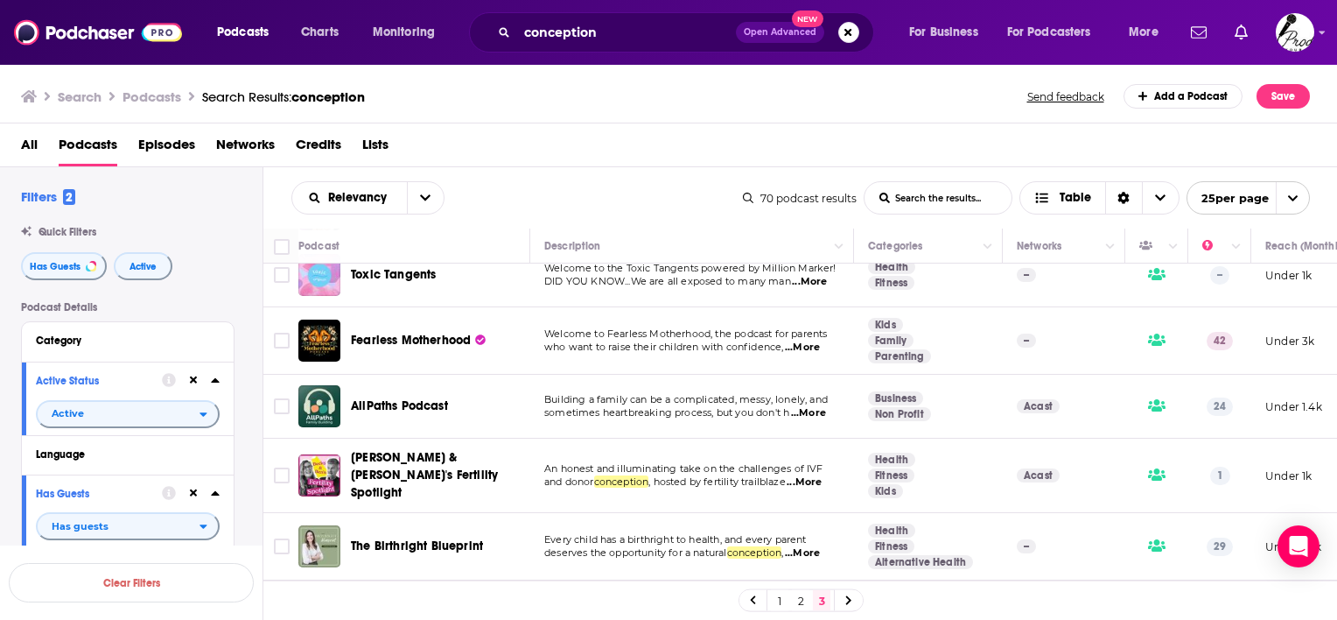
click at [420, 403] on div "Podcasts Charts Monitoring conception Open Advanced New For Business For Podcas…" at bounding box center [668, 310] width 1337 height 620
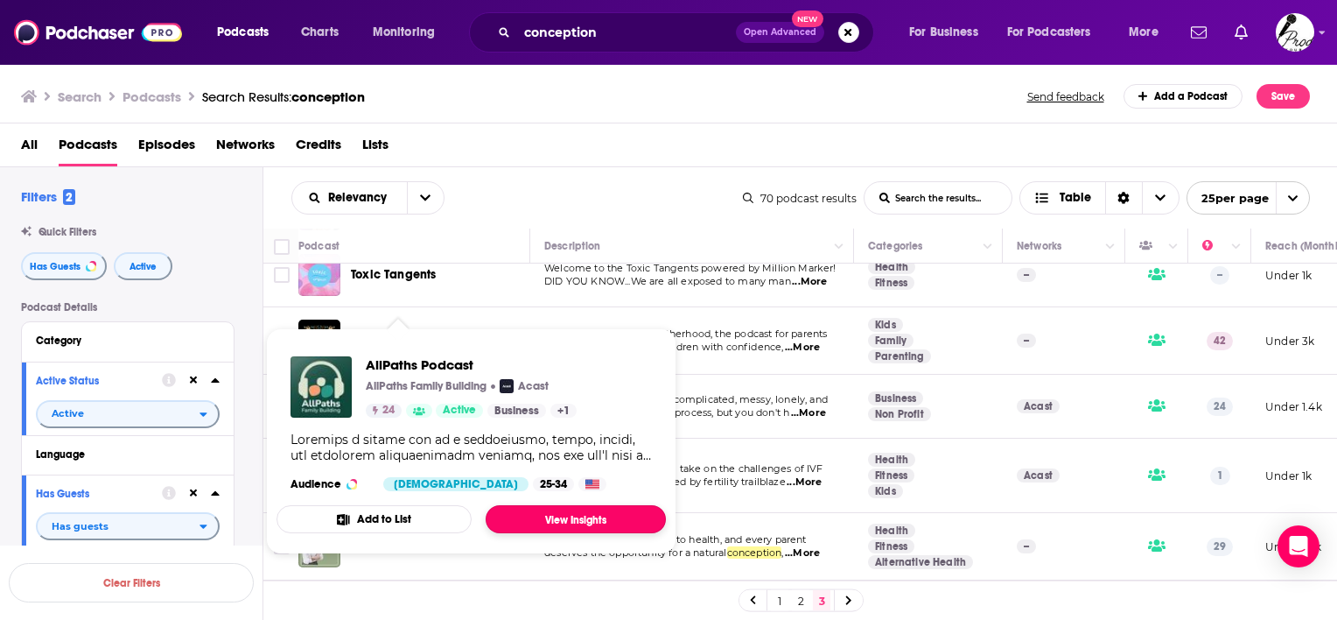
click at [555, 526] on link "View Insights" at bounding box center [576, 519] width 180 height 28
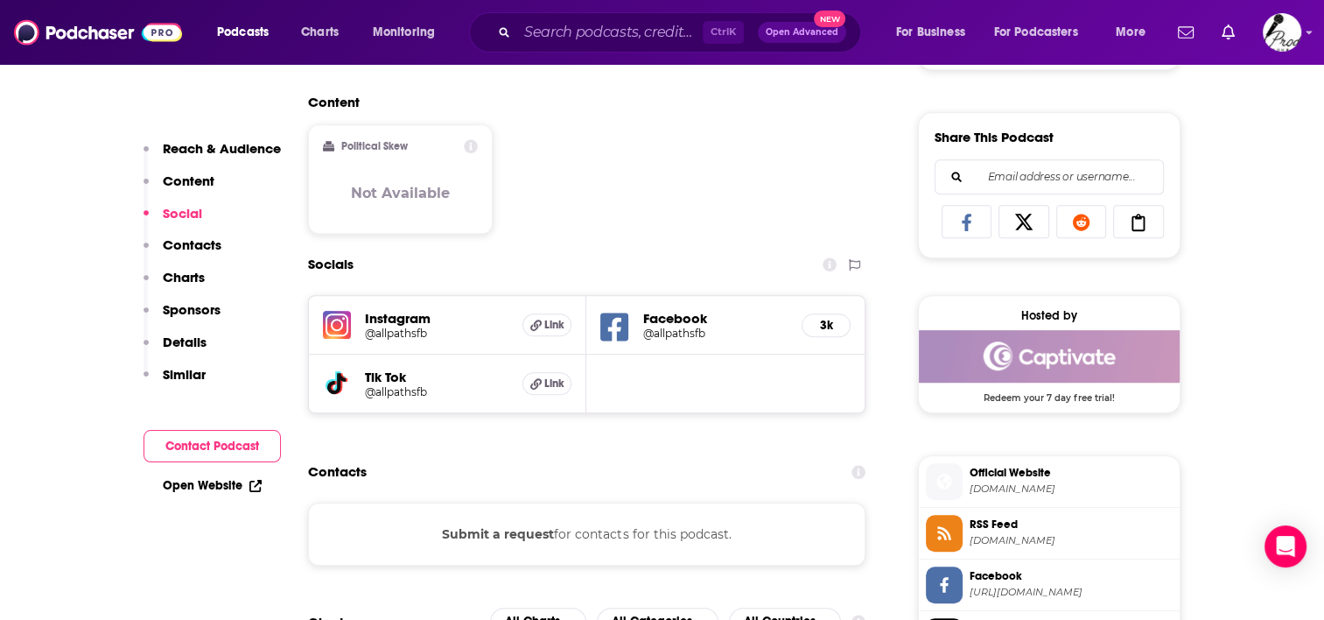
scroll to position [1138, 0]
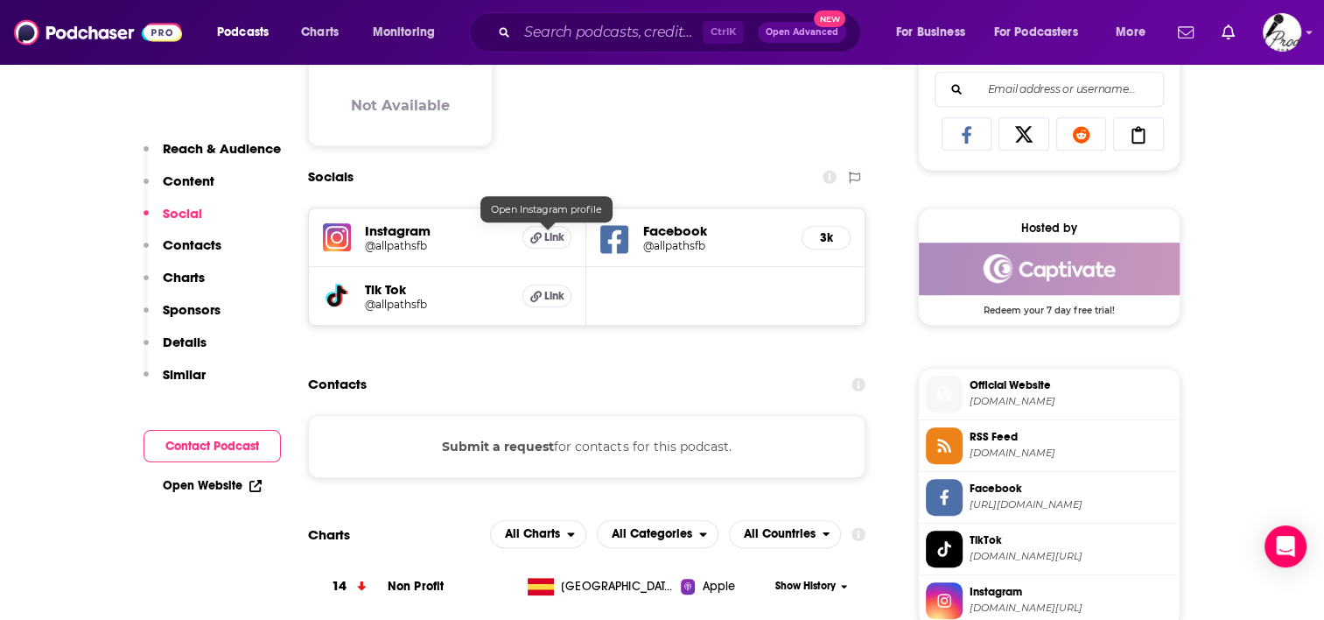
click at [534, 235] on icon at bounding box center [535, 237] width 11 height 11
click at [700, 236] on h5 "Facebook" at bounding box center [714, 230] width 145 height 17
click at [544, 297] on span "Link" at bounding box center [554, 296] width 20 height 14
click at [1045, 498] on span "[URL][DOMAIN_NAME]" at bounding box center [1071, 504] width 203 height 13
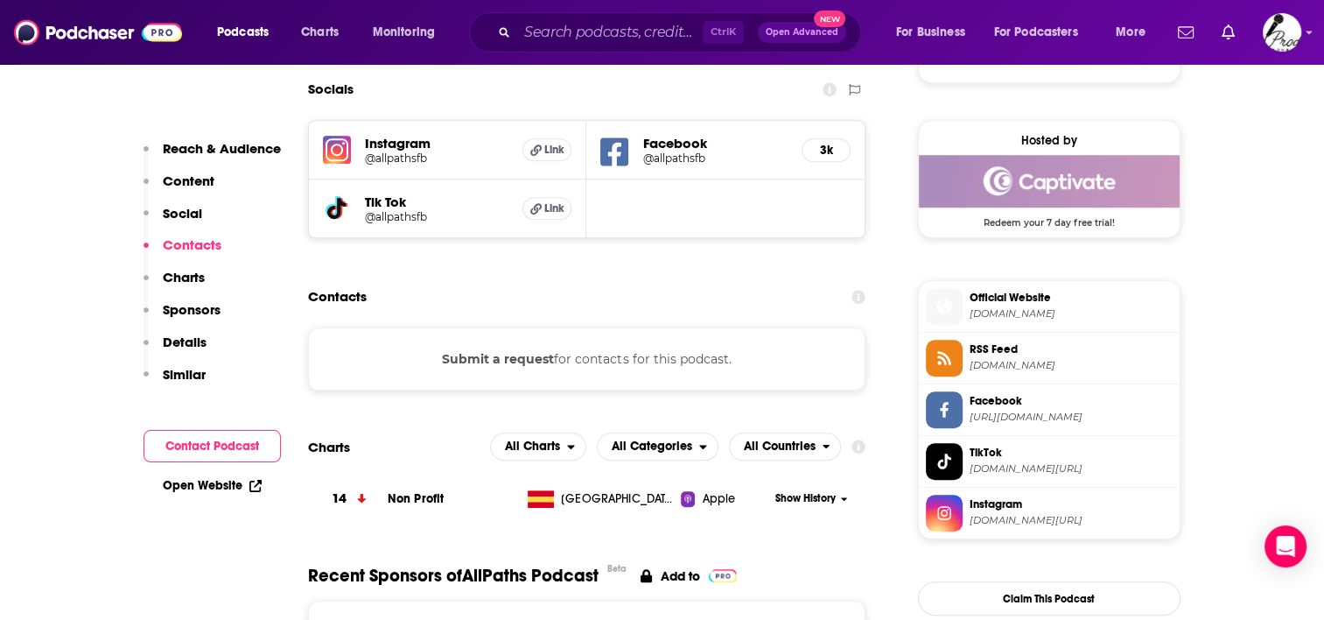
click at [1065, 315] on span "[DOMAIN_NAME]" at bounding box center [1071, 313] width 203 height 13
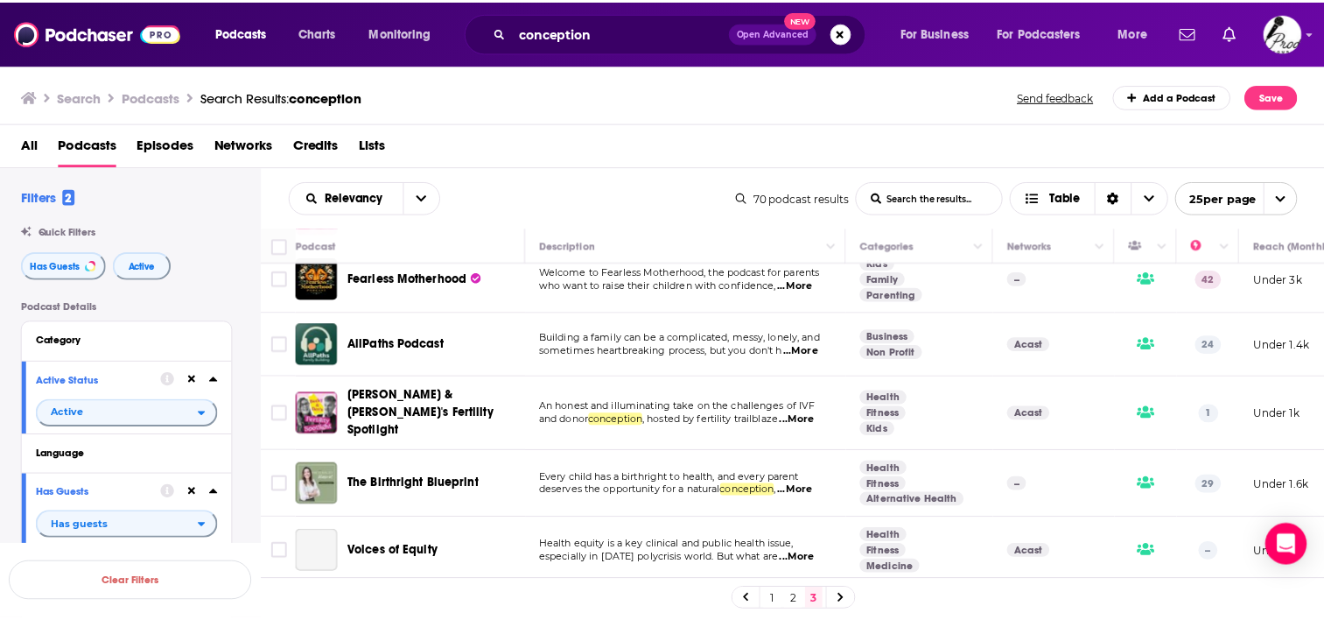
scroll to position [175, 0]
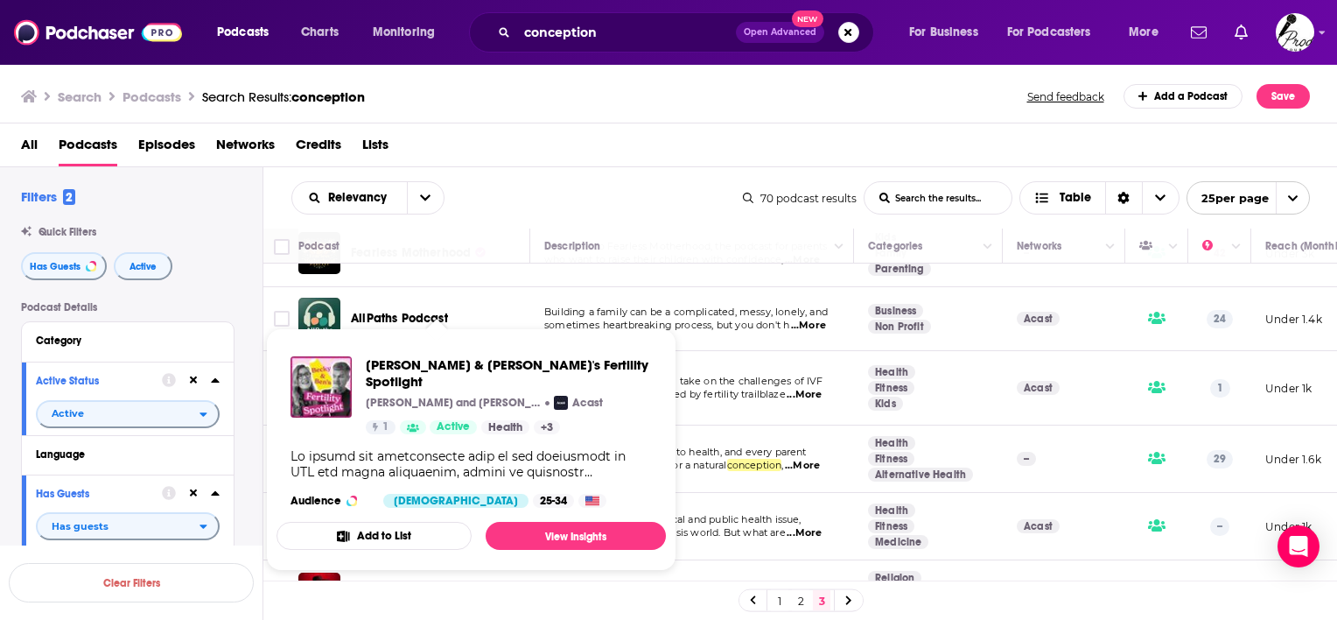
click at [465, 375] on div "[PERSON_NAME] & [PERSON_NAME]'s Fertility Spotlight [PERSON_NAME] and [PERSON_N…" at bounding box center [509, 395] width 286 height 78
click at [476, 363] on span "[PERSON_NAME] & [PERSON_NAME]'s Fertility Spotlight" at bounding box center [509, 372] width 286 height 33
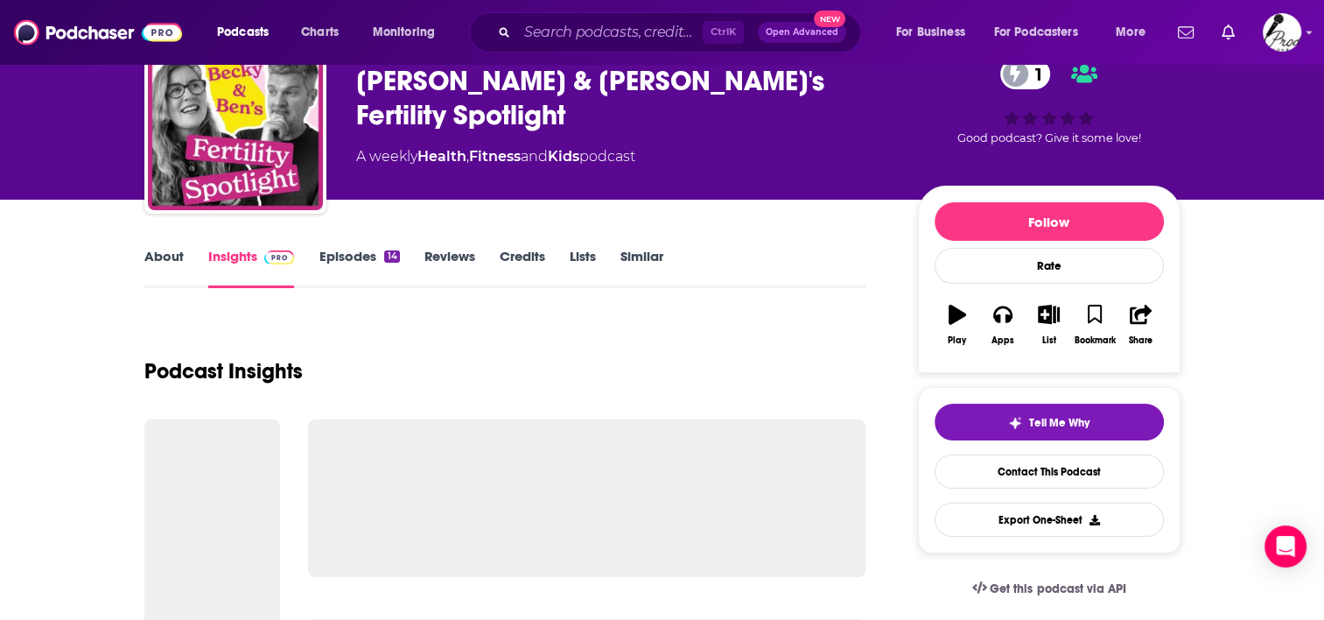
scroll to position [88, 0]
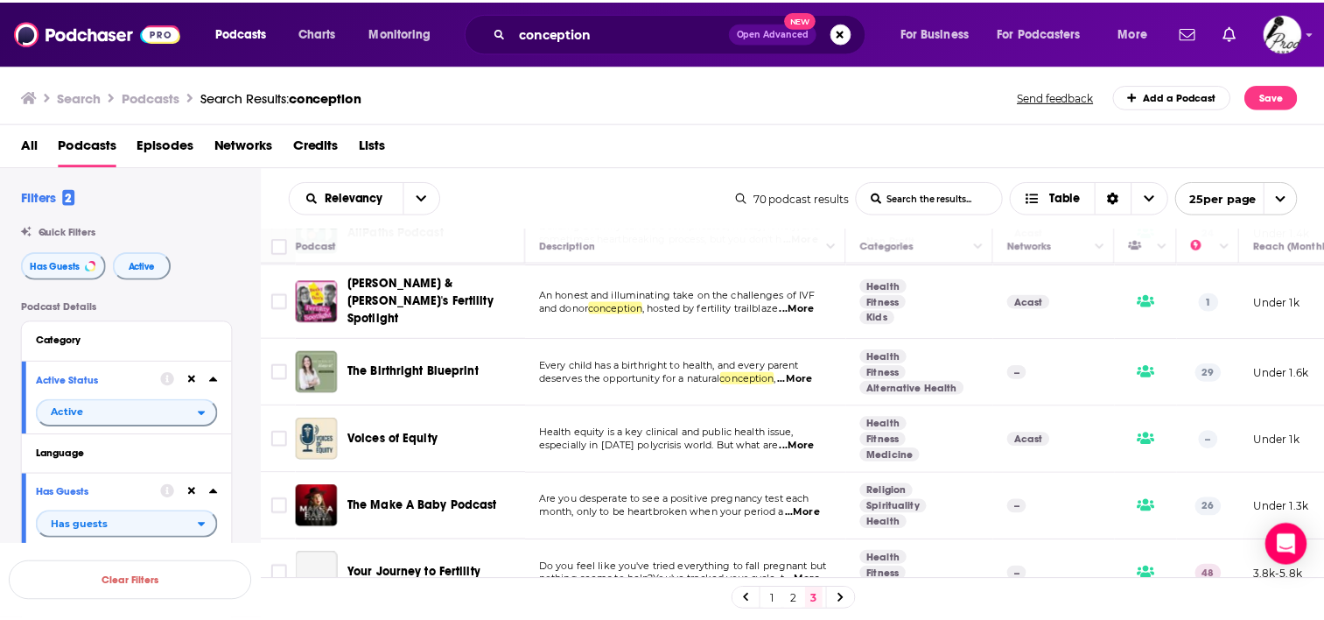
scroll to position [263, 0]
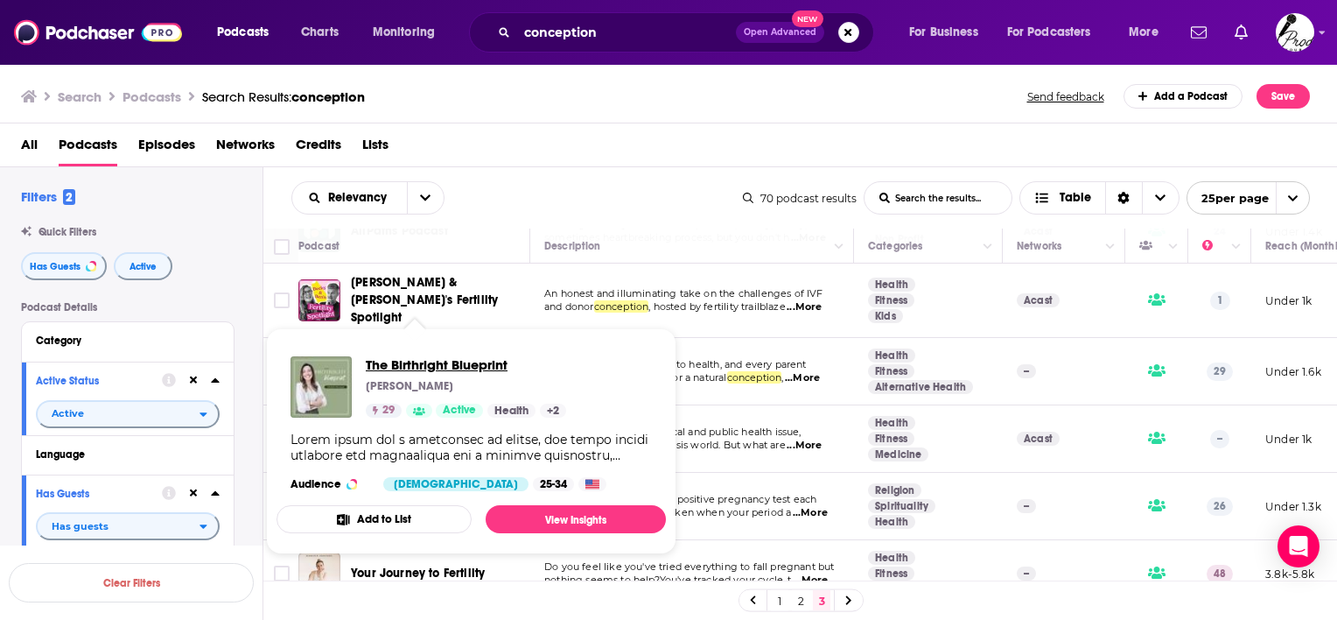
click at [467, 359] on span "The Birthright Blueprint" at bounding box center [466, 364] width 200 height 17
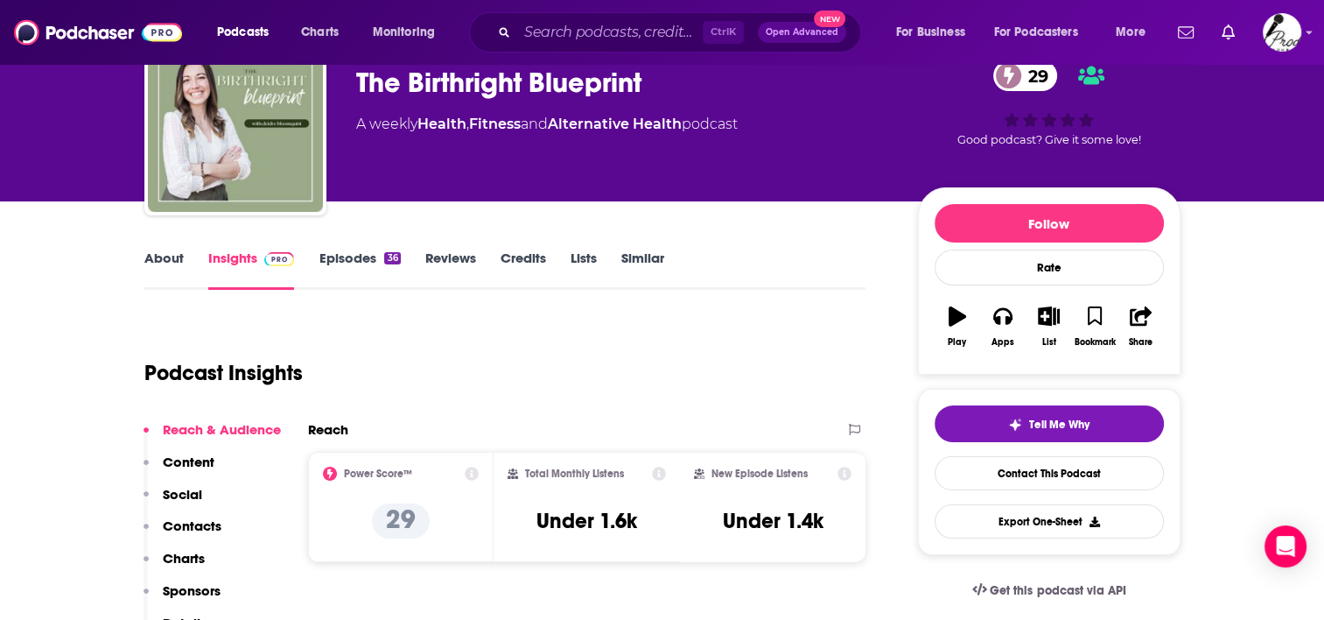
scroll to position [88, 0]
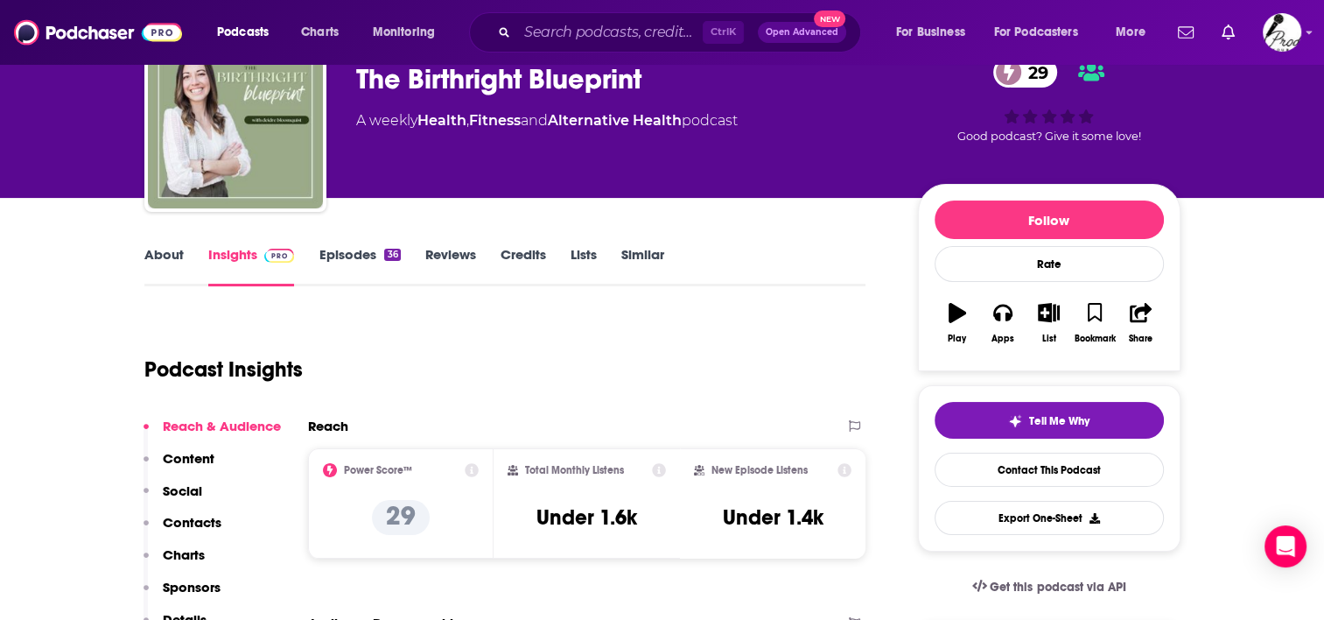
click at [179, 254] on link "About" at bounding box center [163, 266] width 39 height 40
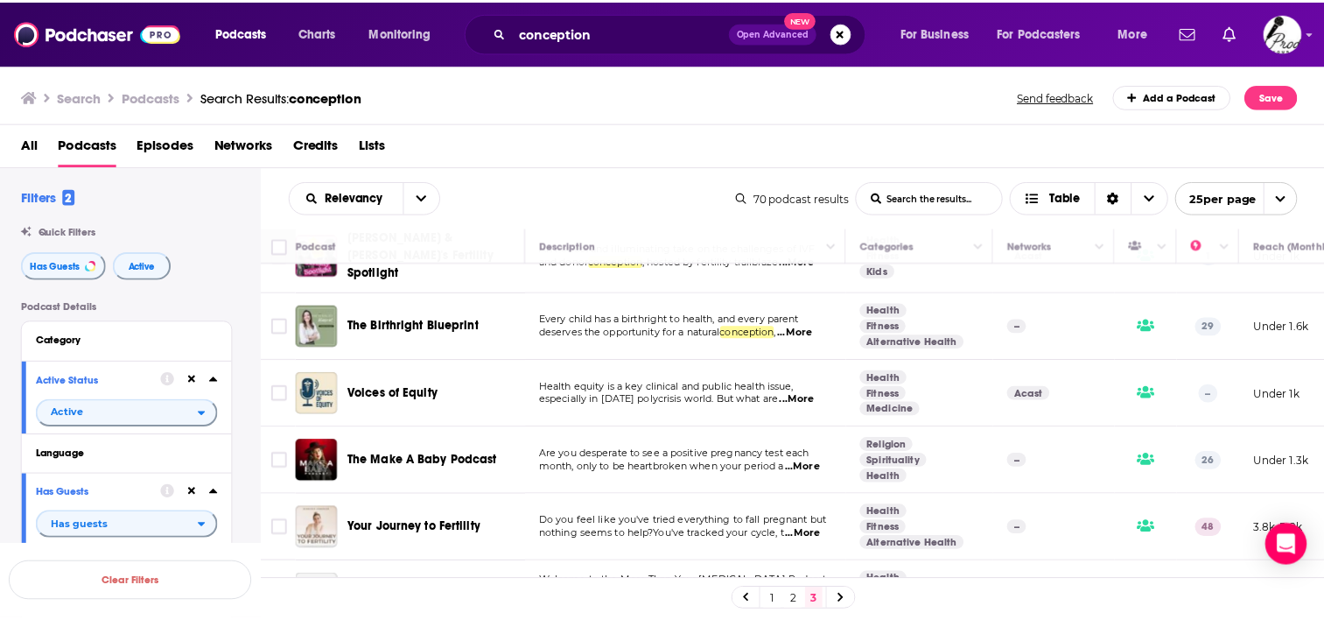
scroll to position [350, 0]
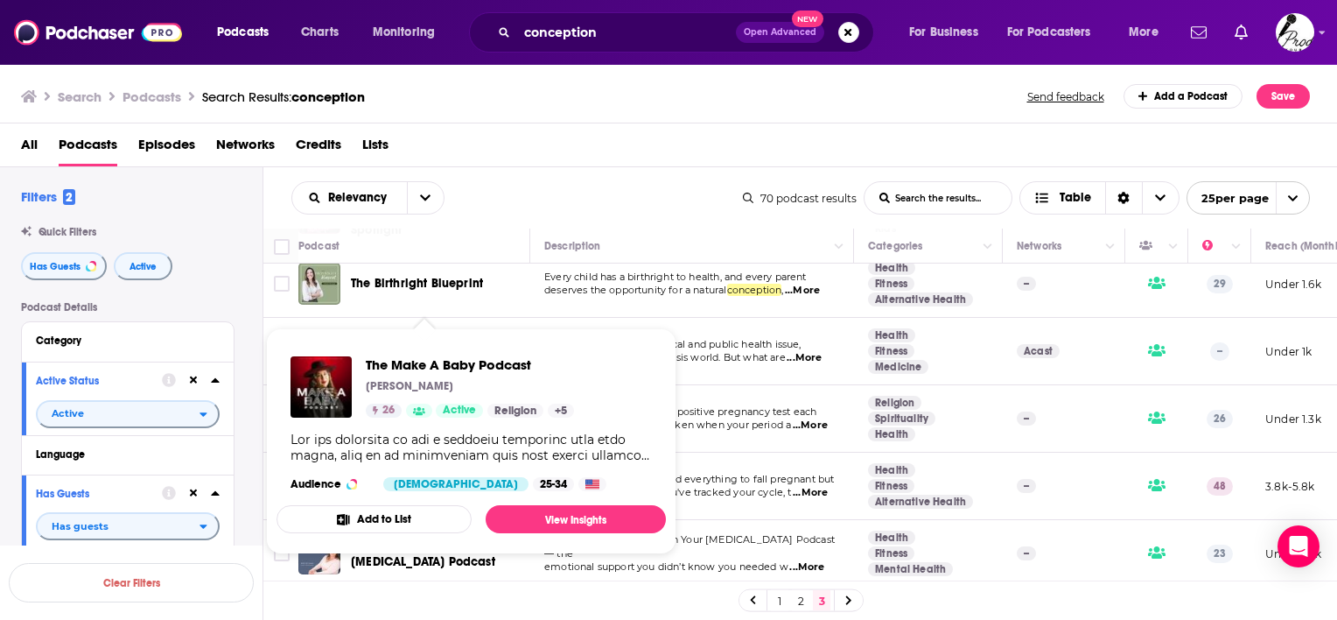
click at [430, 410] on link "Show Podcast Details" at bounding box center [419, 410] width 26 height 14
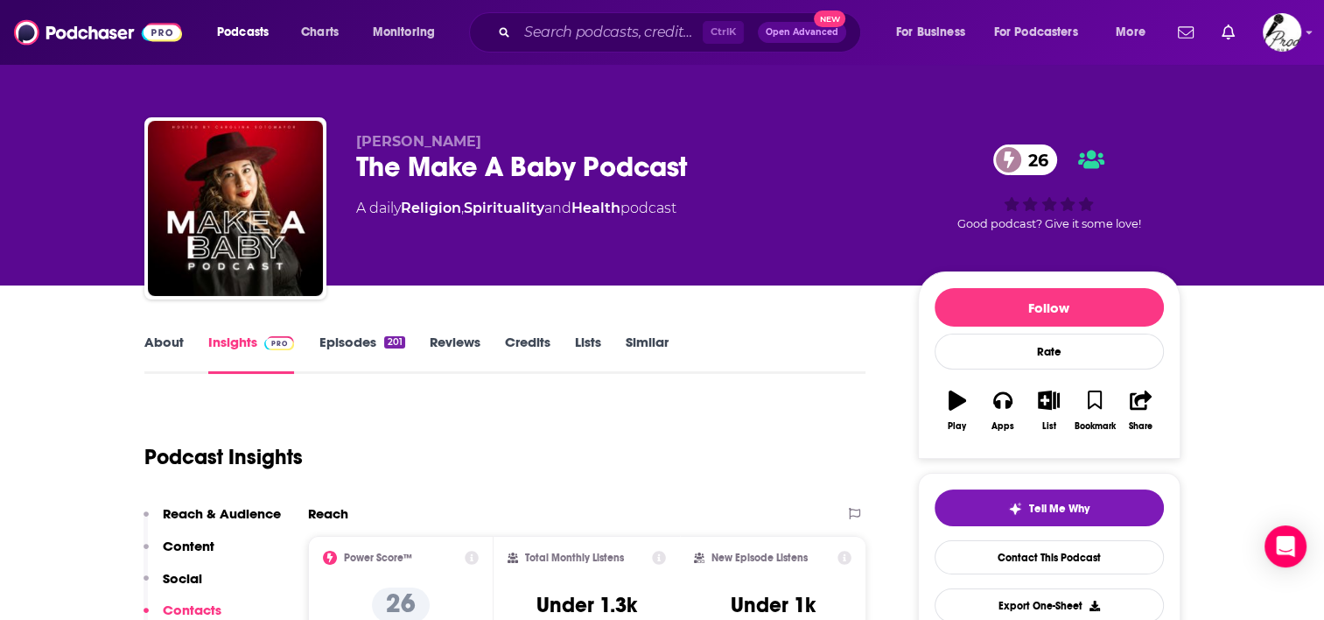
click at [165, 340] on link "About" at bounding box center [163, 353] width 39 height 40
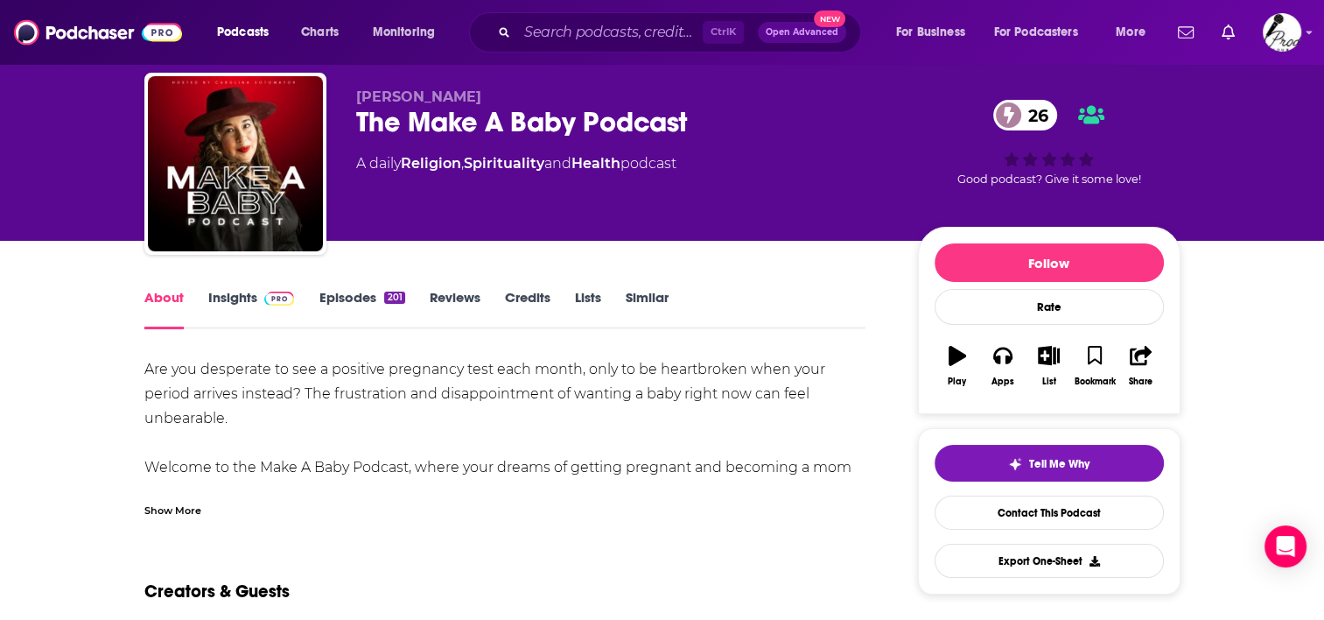
scroll to position [88, 0]
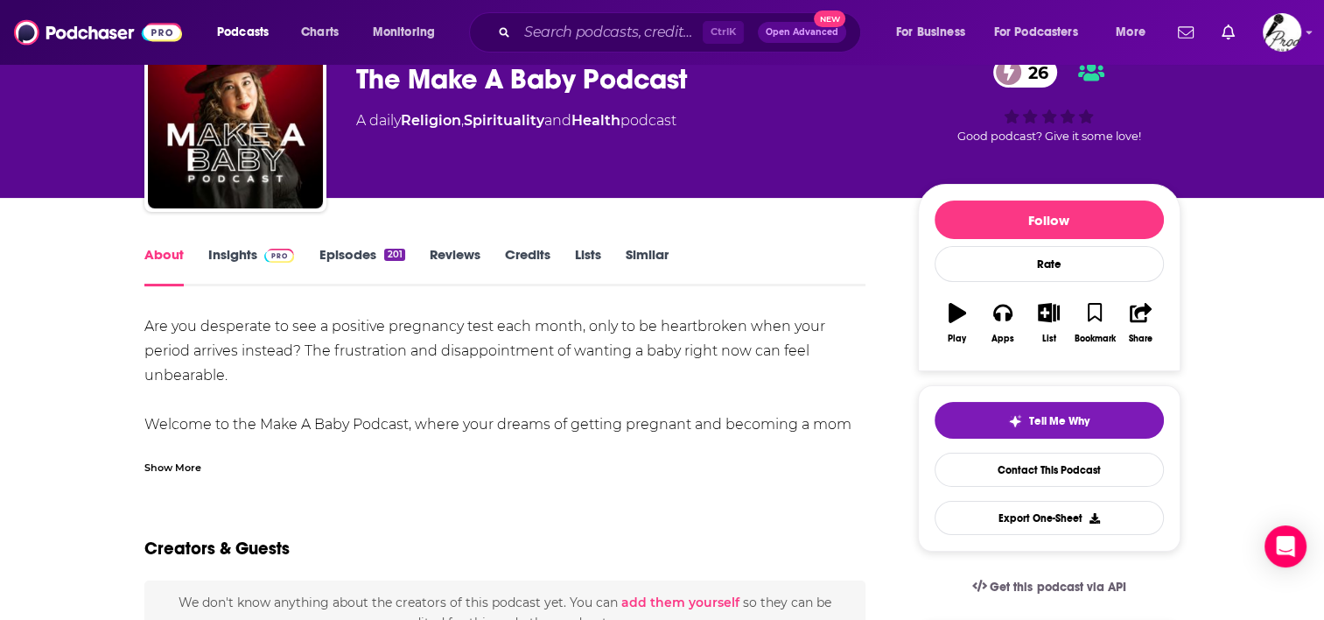
click at [173, 467] on div "Show More" at bounding box center [172, 466] width 57 height 17
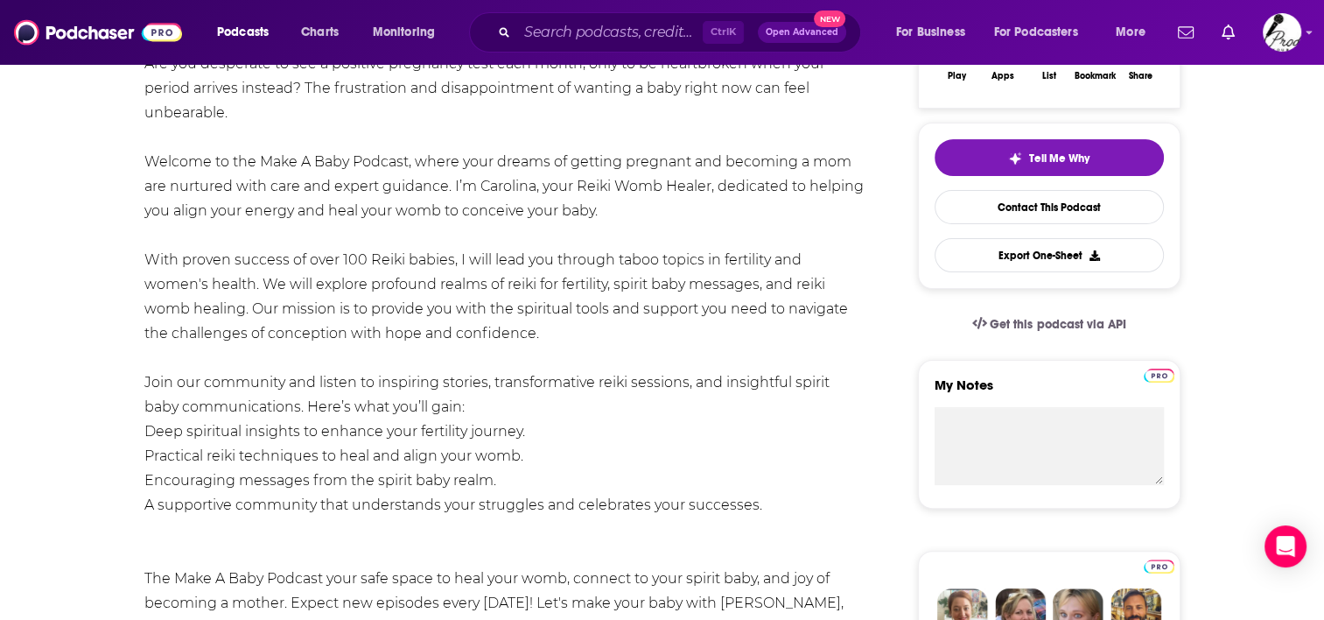
scroll to position [438, 0]
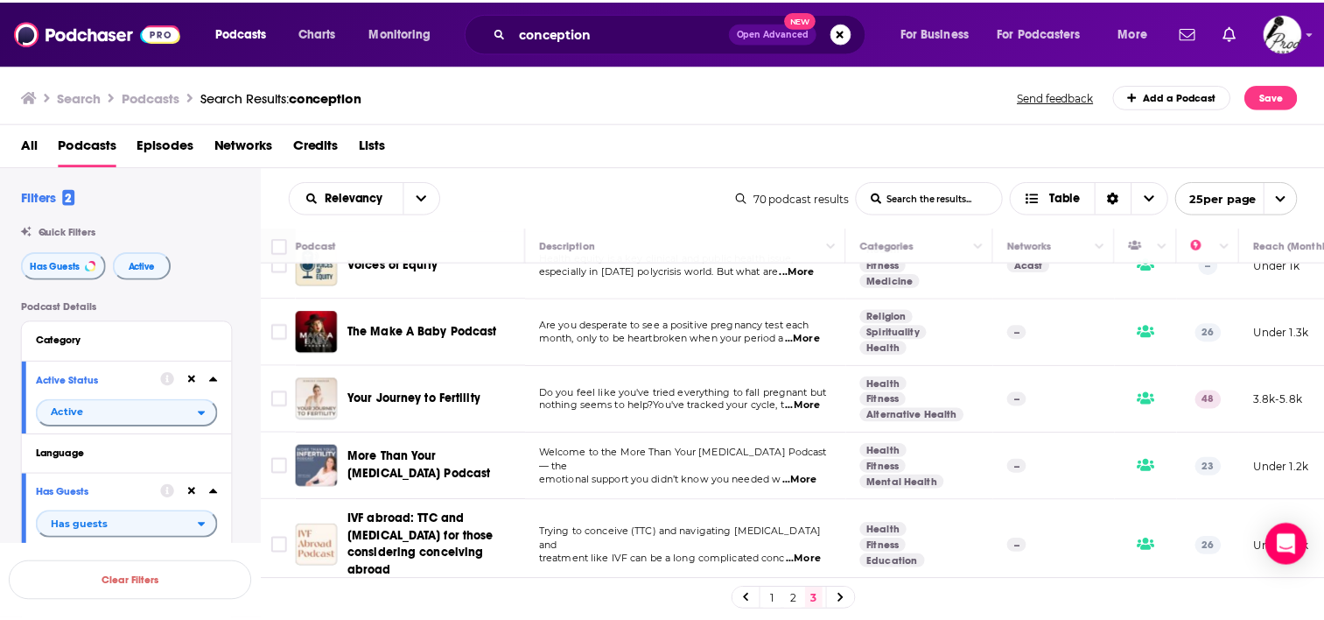
scroll to position [438, 0]
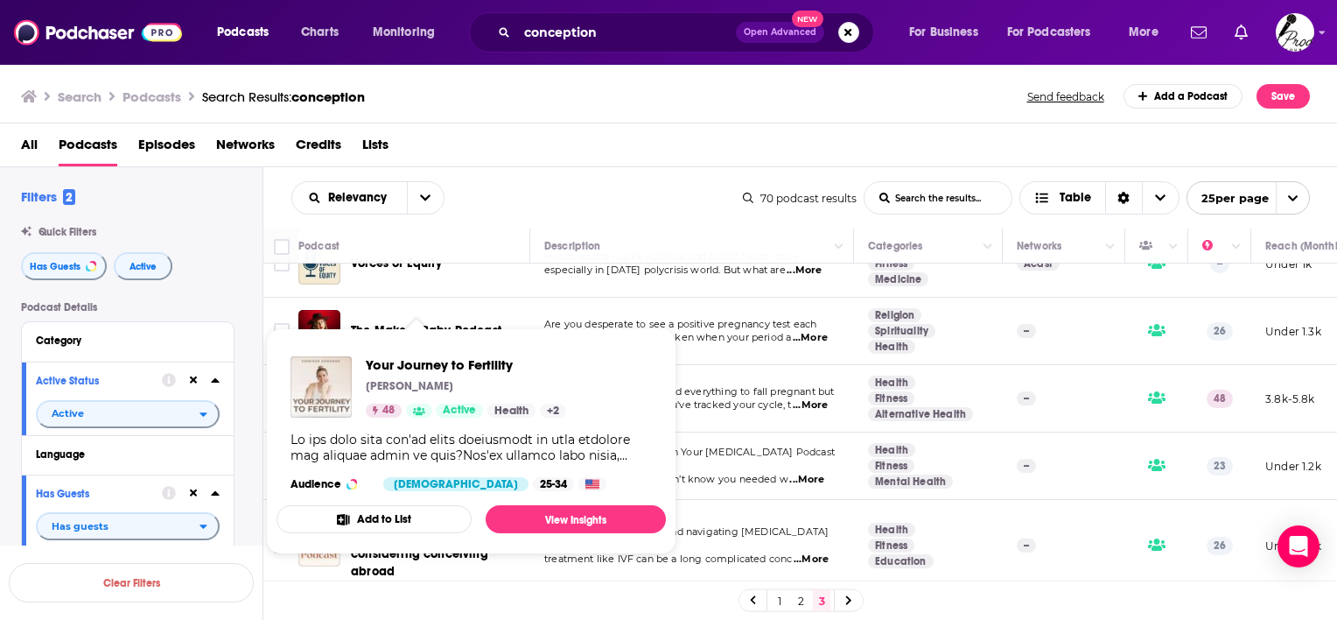
click at [459, 392] on div "[PERSON_NAME]" at bounding box center [466, 386] width 200 height 14
click at [469, 368] on span "Your Journey to Fertility" at bounding box center [466, 364] width 200 height 17
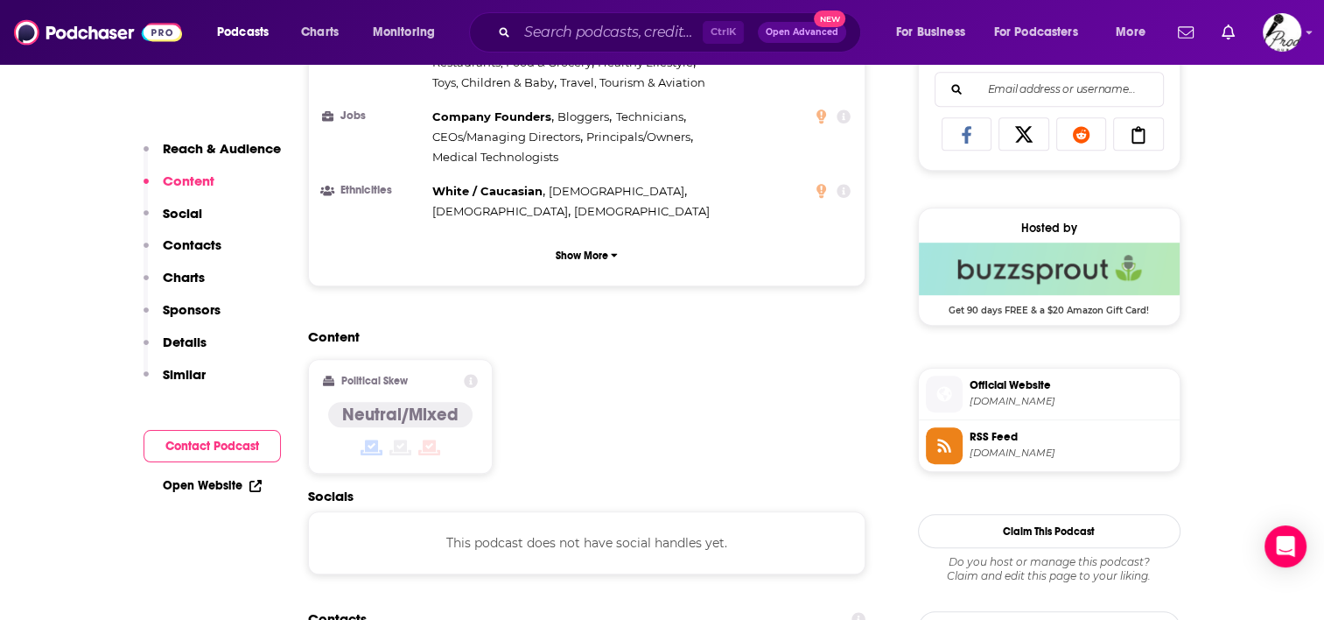
scroll to position [1313, 0]
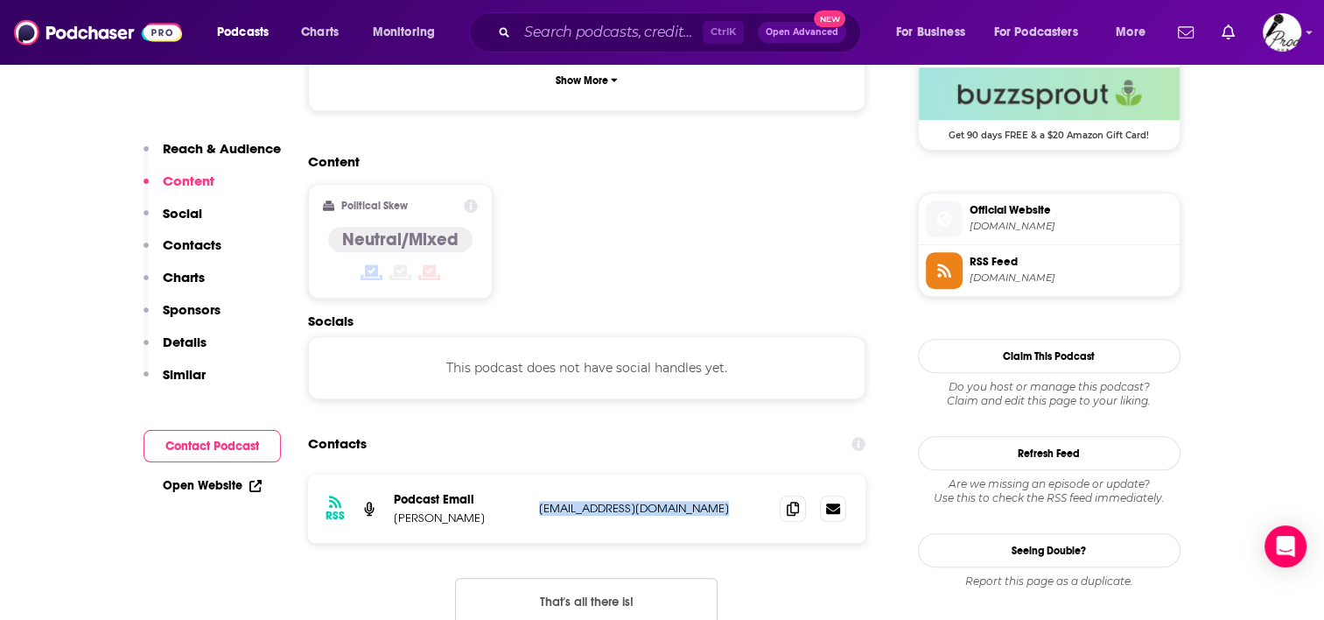
drag, startPoint x: 726, startPoint y: 443, endPoint x: 538, endPoint y: 442, distance: 187.3
click at [539, 501] on p "[EMAIL_ADDRESS][DOMAIN_NAME]" at bounding box center [653, 508] width 228 height 15
copy p "[EMAIL_ADDRESS][DOMAIN_NAME]"
click at [1038, 221] on span "[DOMAIN_NAME]" at bounding box center [1071, 226] width 203 height 13
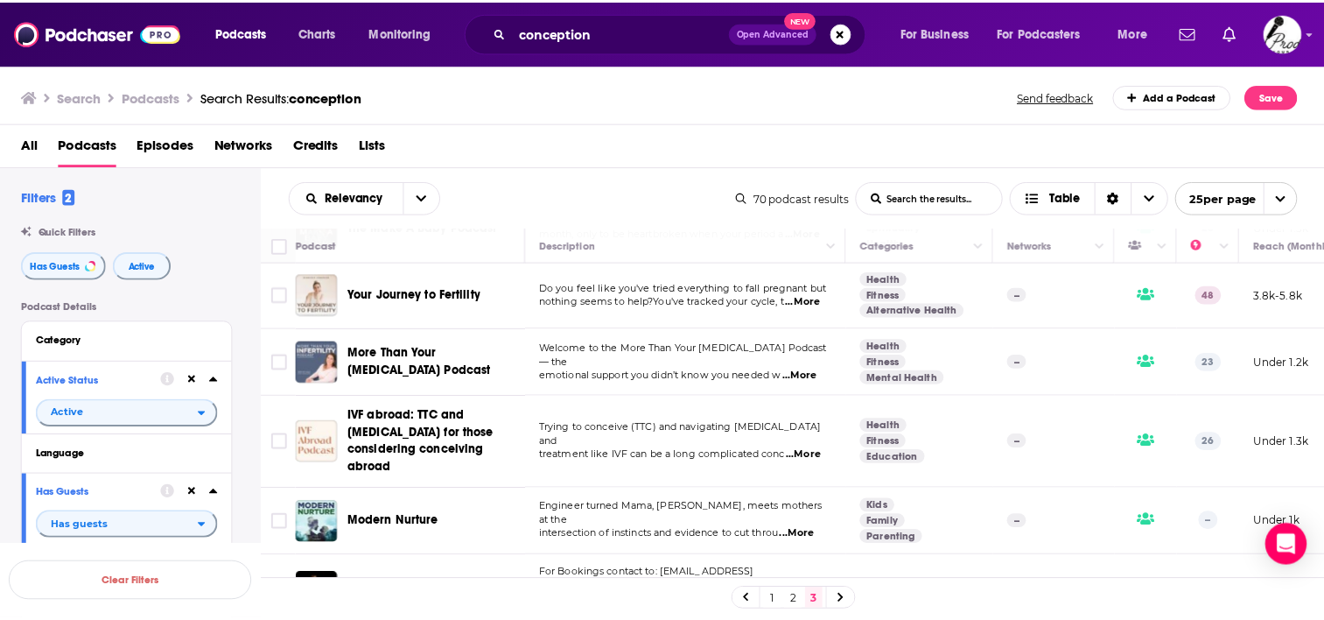
scroll to position [585, 0]
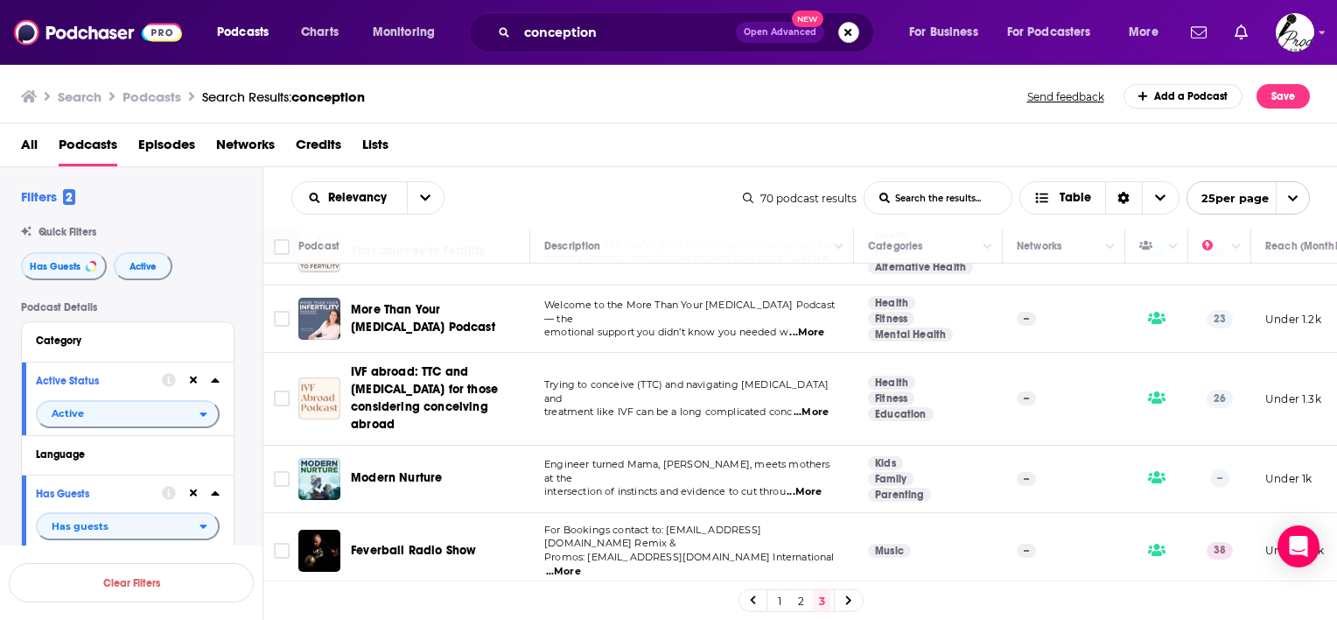
click at [840, 31] on button "Search podcasts, credits, & more..." at bounding box center [848, 32] width 21 height 21
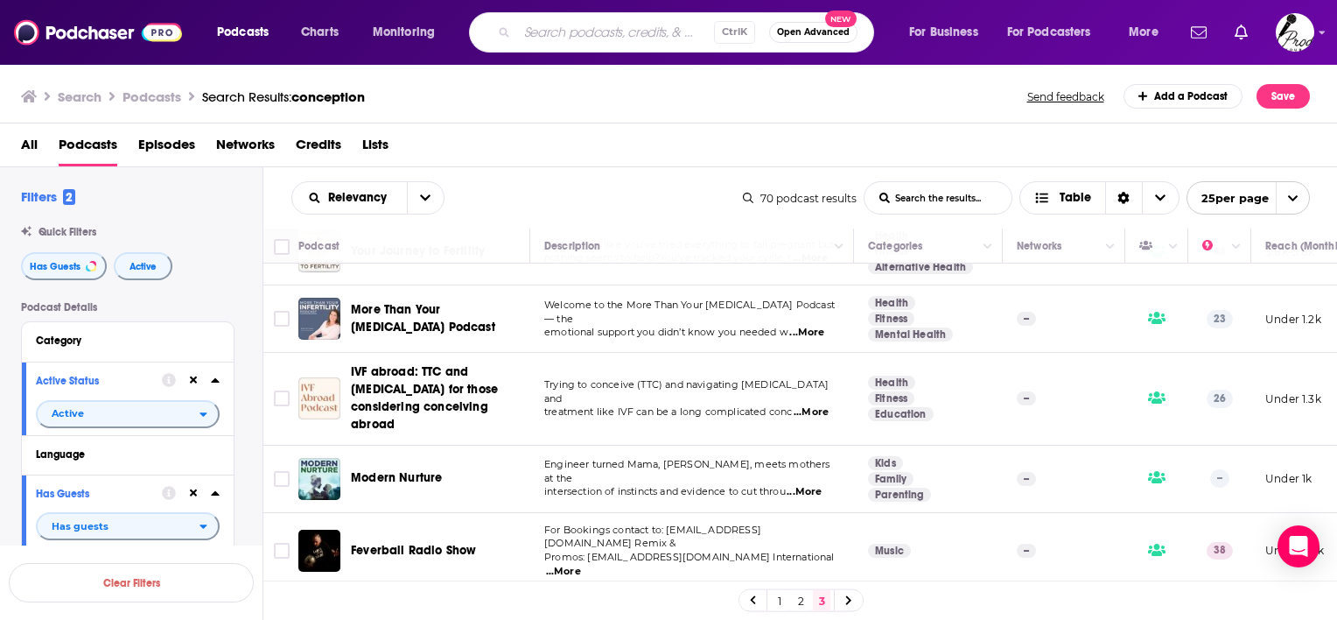
click at [593, 22] on input "Search podcasts, credits, & more..." at bounding box center [615, 32] width 197 height 28
type input "[DEMOGRAPHIC_DATA] families"
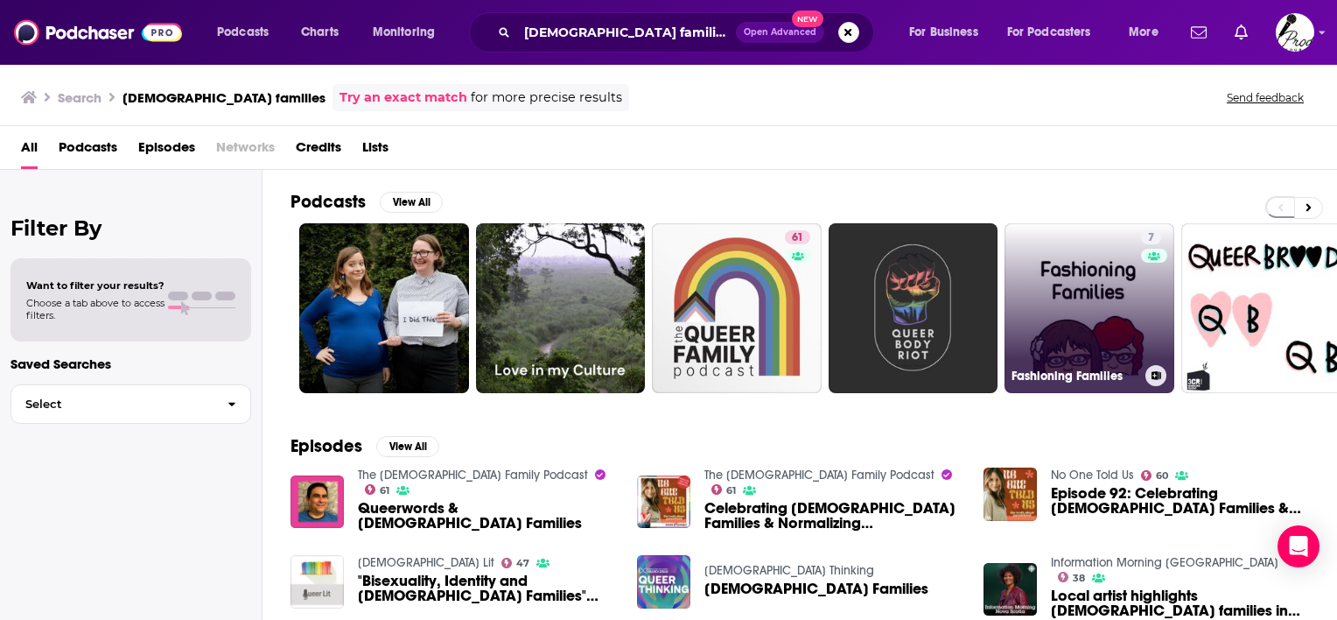
click at [1113, 315] on link "7 Fashioning Families" at bounding box center [1090, 308] width 170 height 170
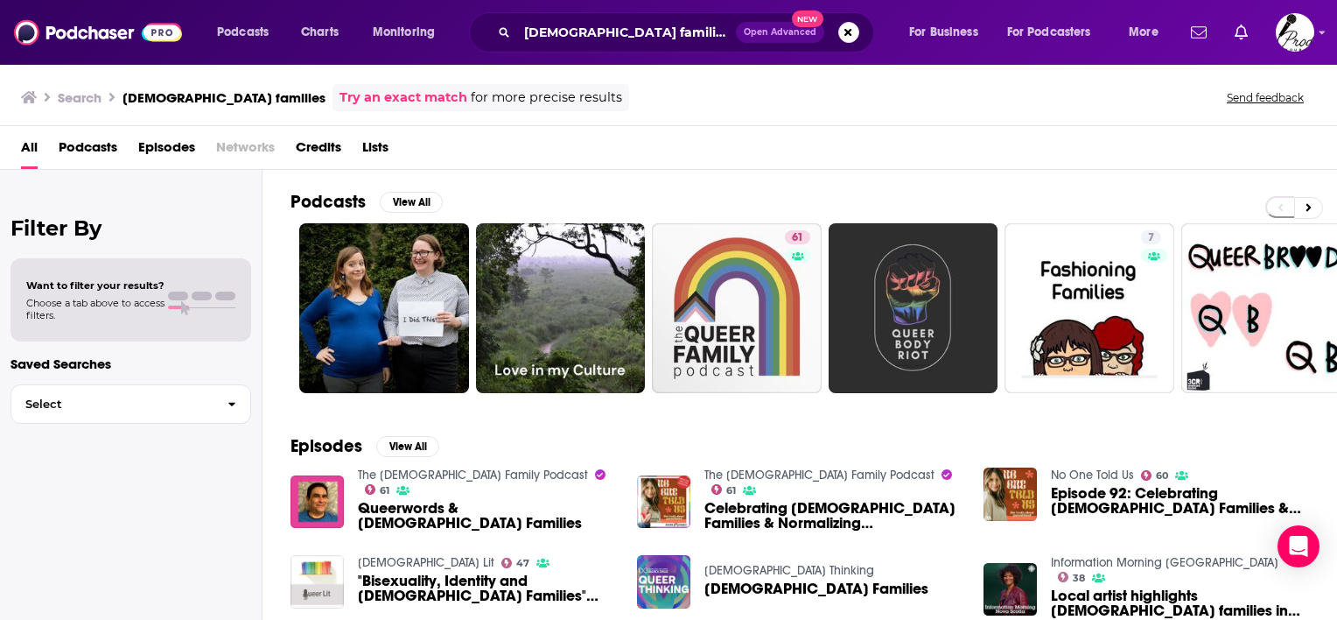
click at [90, 137] on span "Podcasts" at bounding box center [88, 151] width 59 height 36
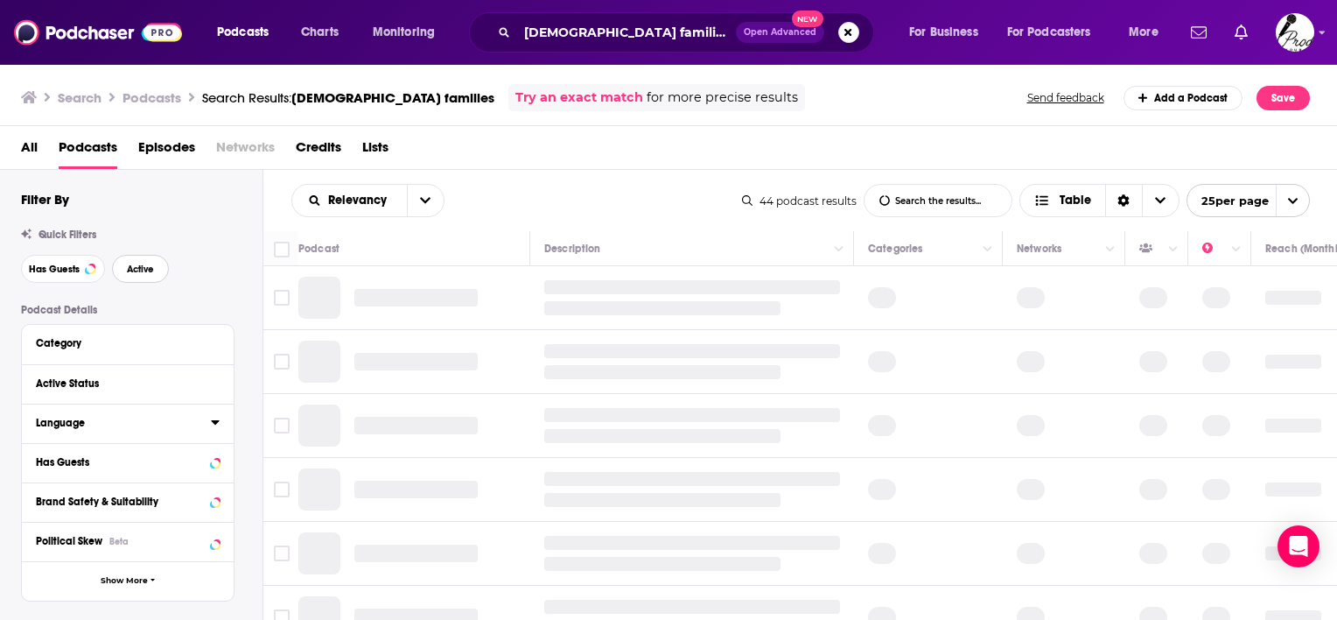
click at [137, 269] on span "Active" at bounding box center [140, 269] width 27 height 10
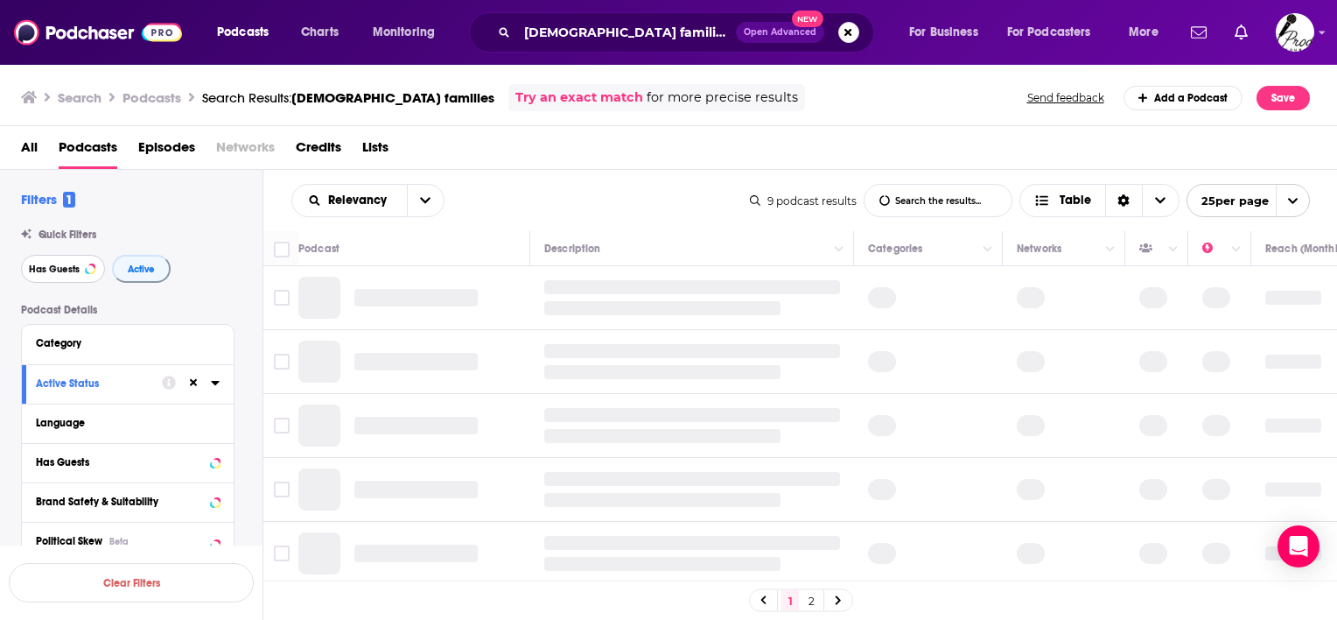
click at [50, 269] on span "Has Guests" at bounding box center [54, 269] width 51 height 10
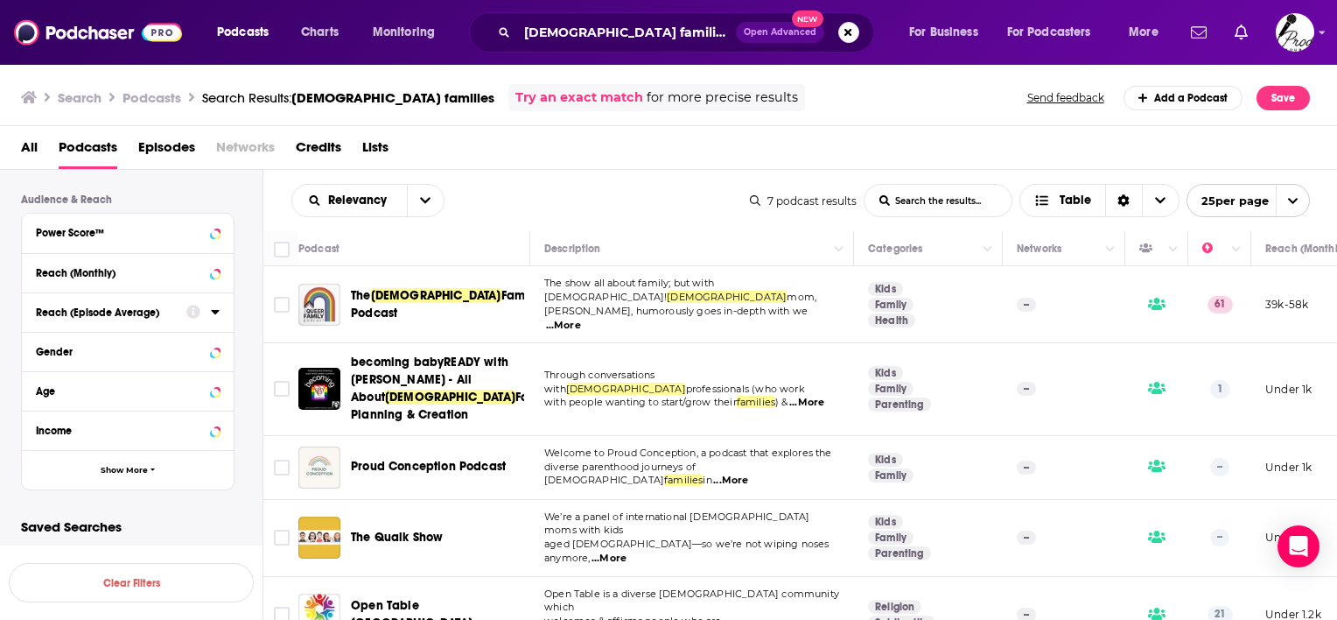
scroll to position [438, 0]
click at [218, 270] on icon at bounding box center [215, 270] width 9 height 14
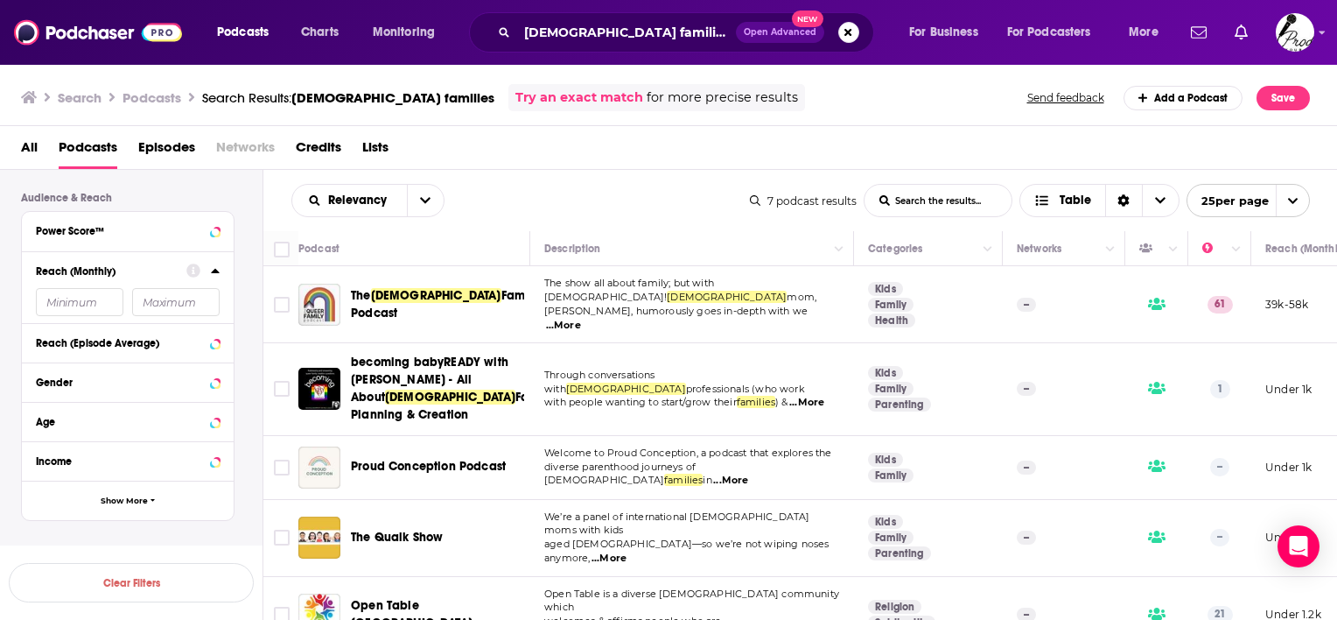
click at [89, 308] on input "number" at bounding box center [80, 302] width 88 height 28
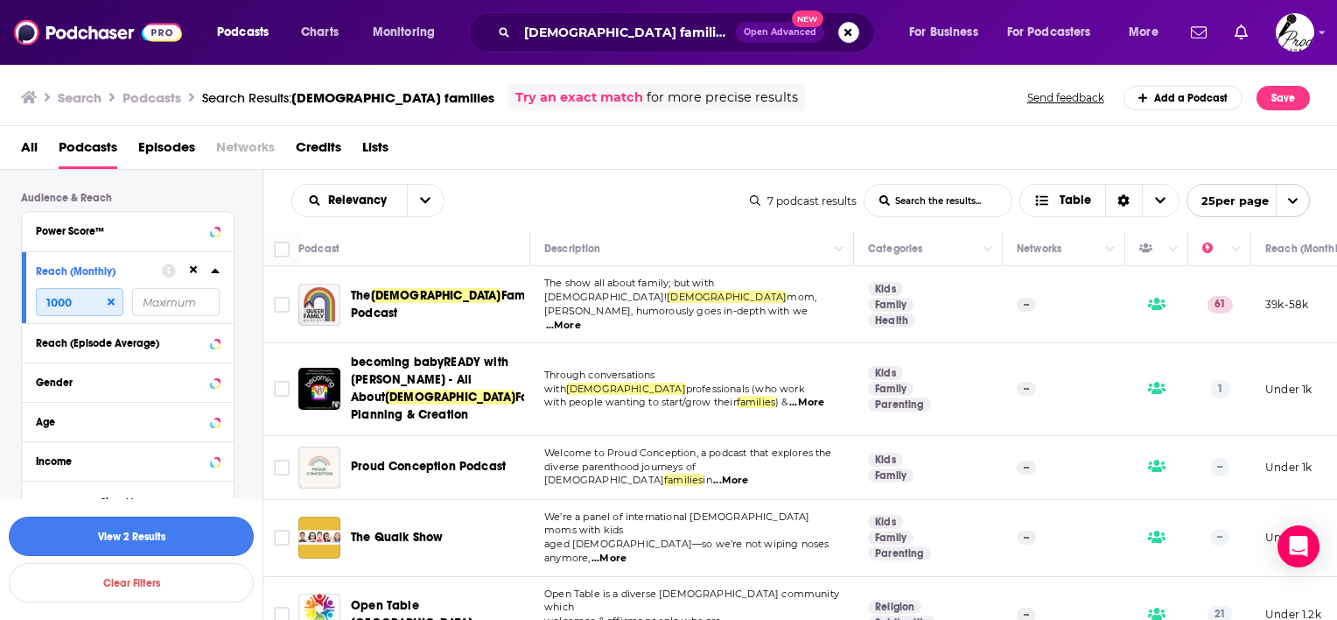
type input "1000"
click at [123, 538] on button "View 2 Results" at bounding box center [131, 535] width 245 height 39
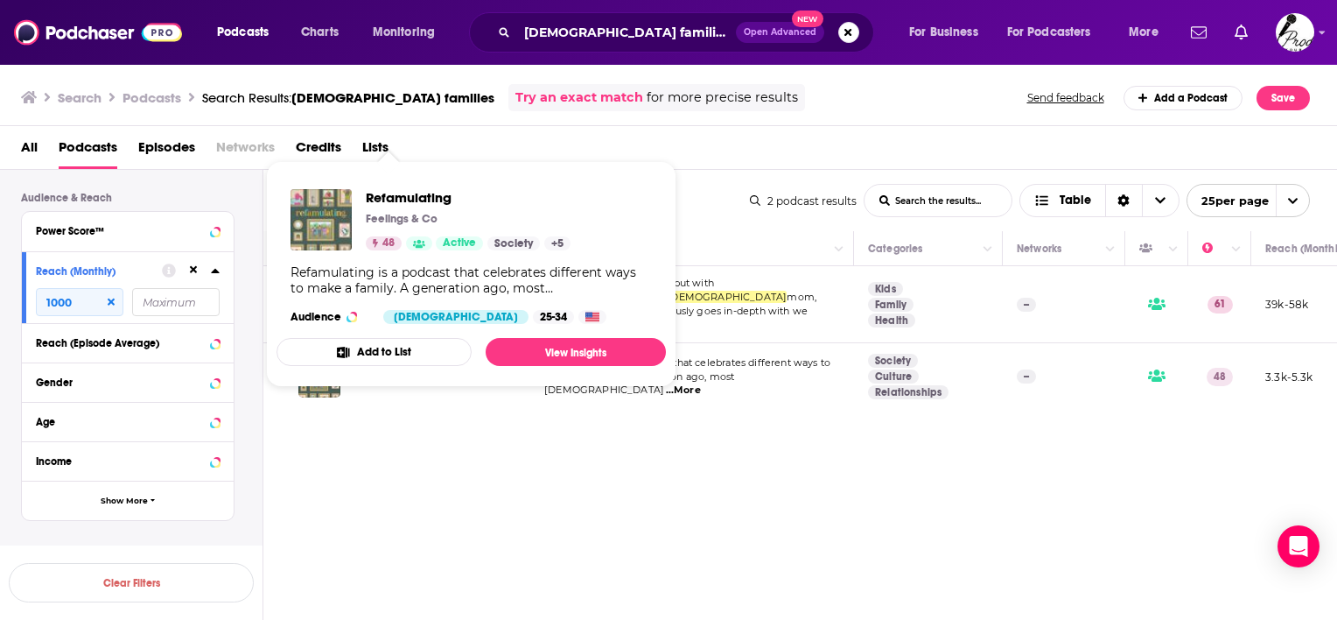
click at [389, 363] on button "Add to List" at bounding box center [374, 352] width 195 height 28
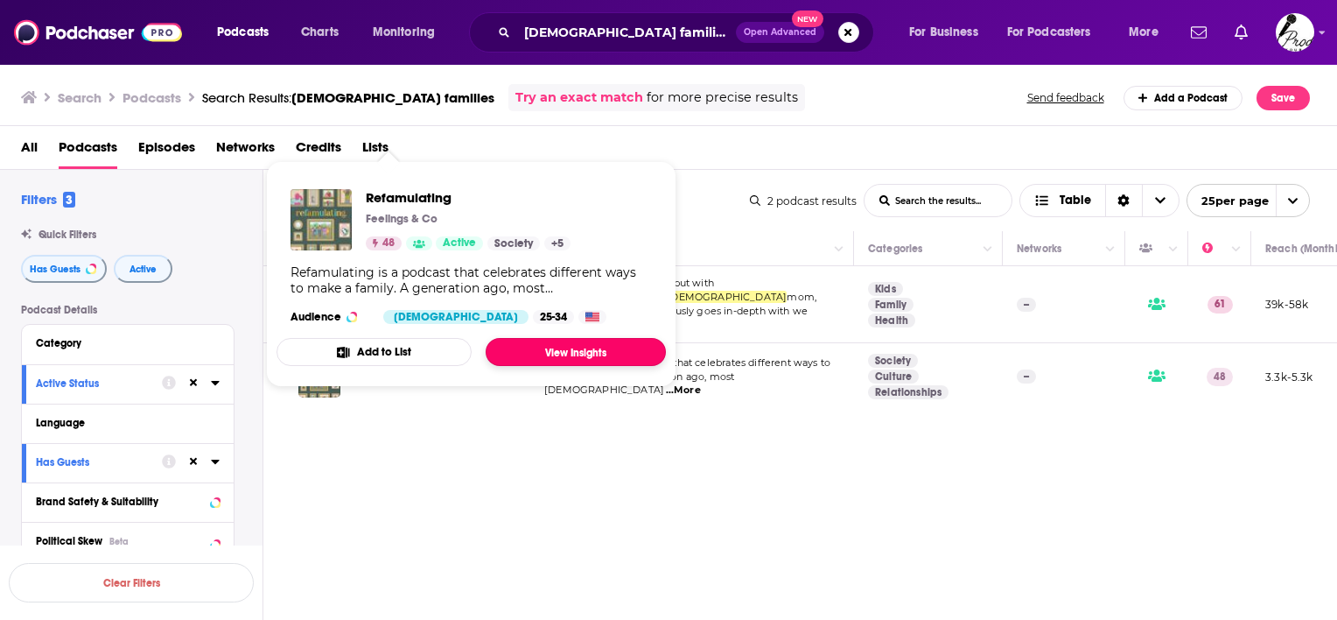
click at [553, 340] on link "View Insights" at bounding box center [576, 352] width 180 height 28
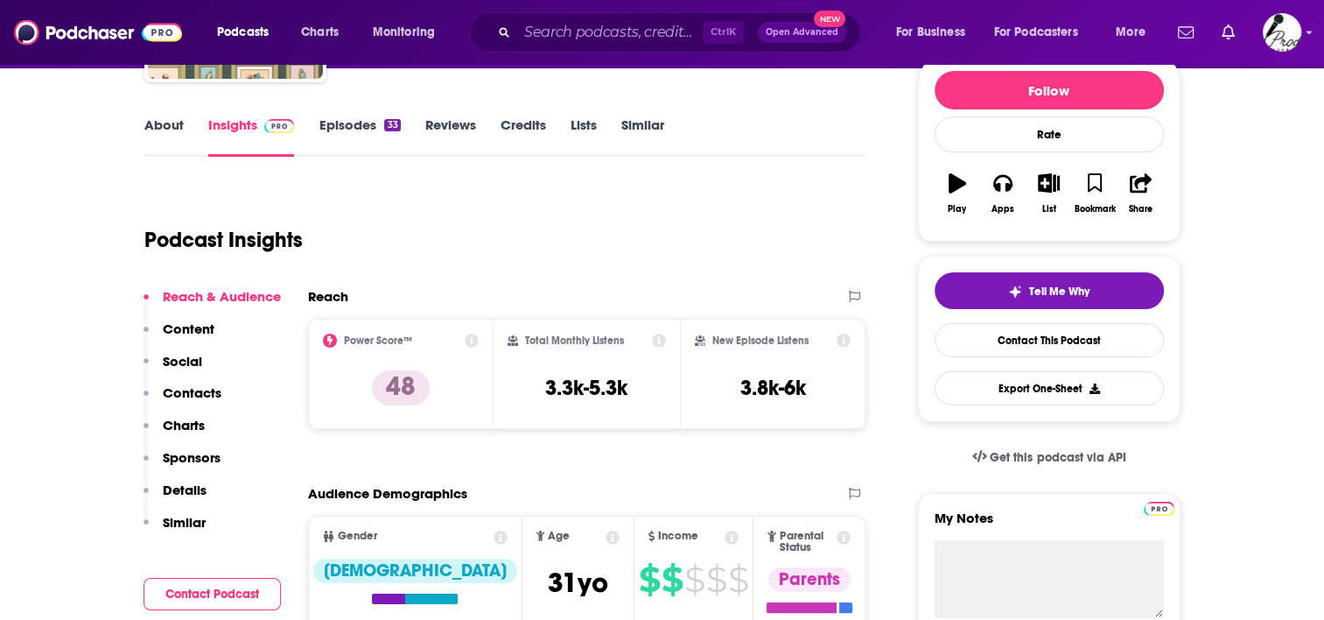
scroll to position [175, 0]
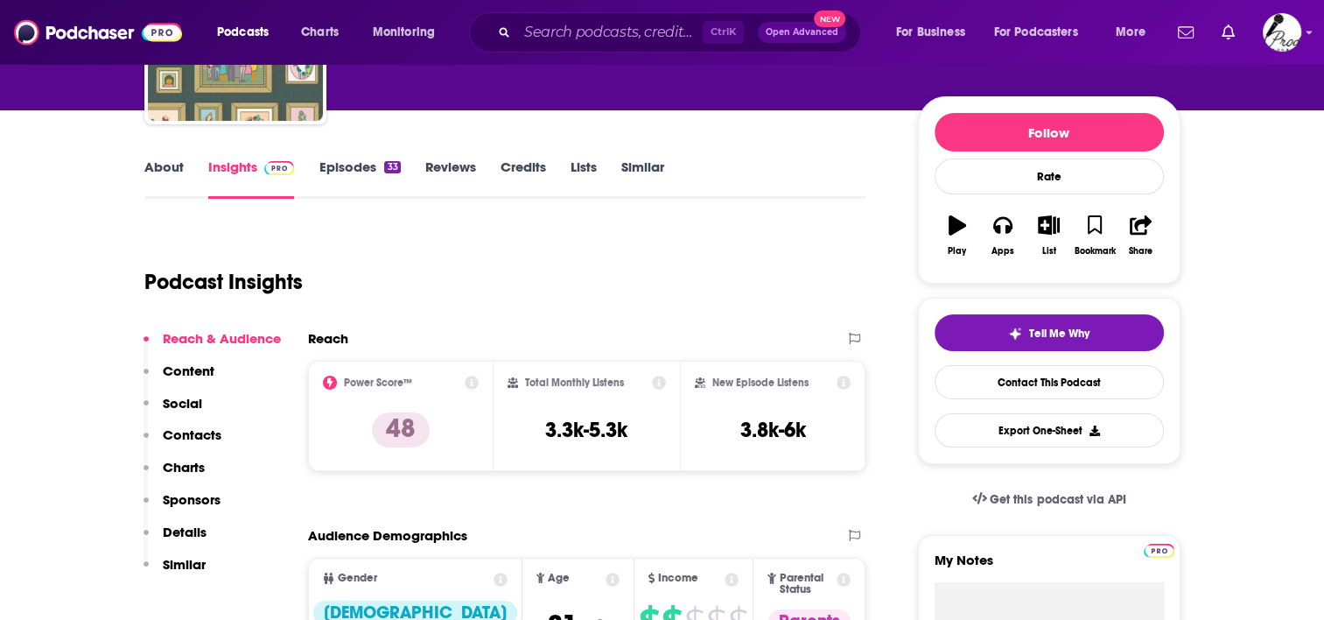
click at [172, 169] on link "About" at bounding box center [163, 178] width 39 height 40
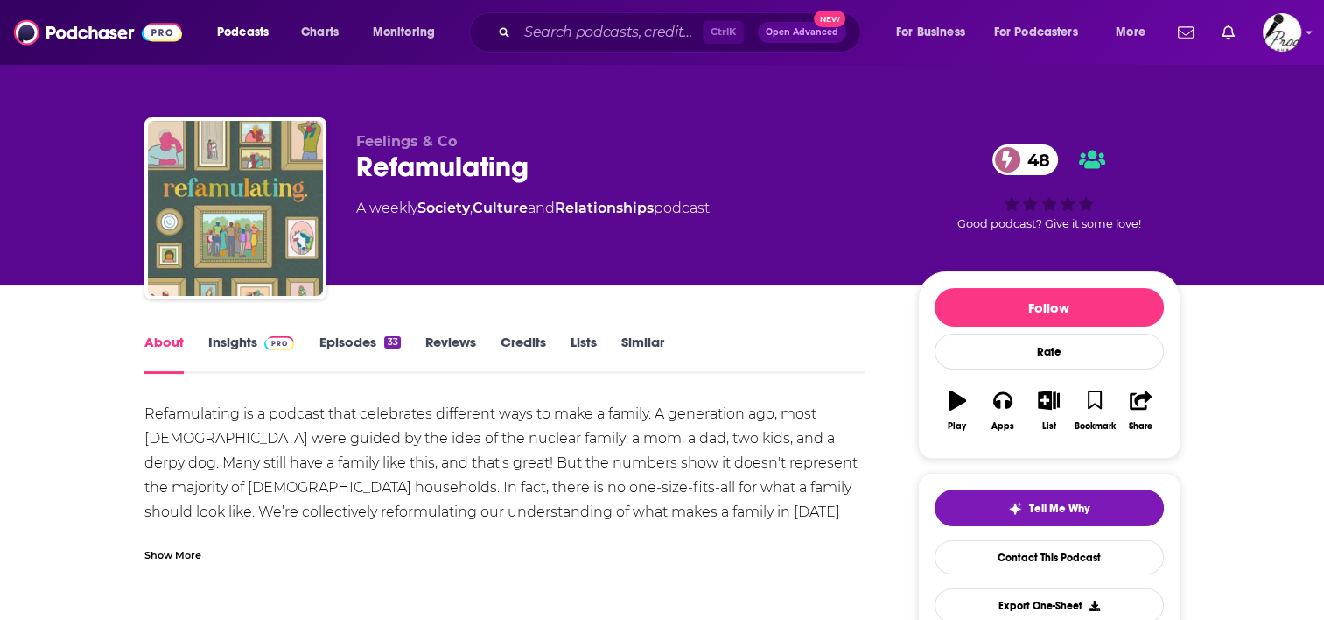
click at [184, 552] on div "Show More" at bounding box center [172, 553] width 57 height 17
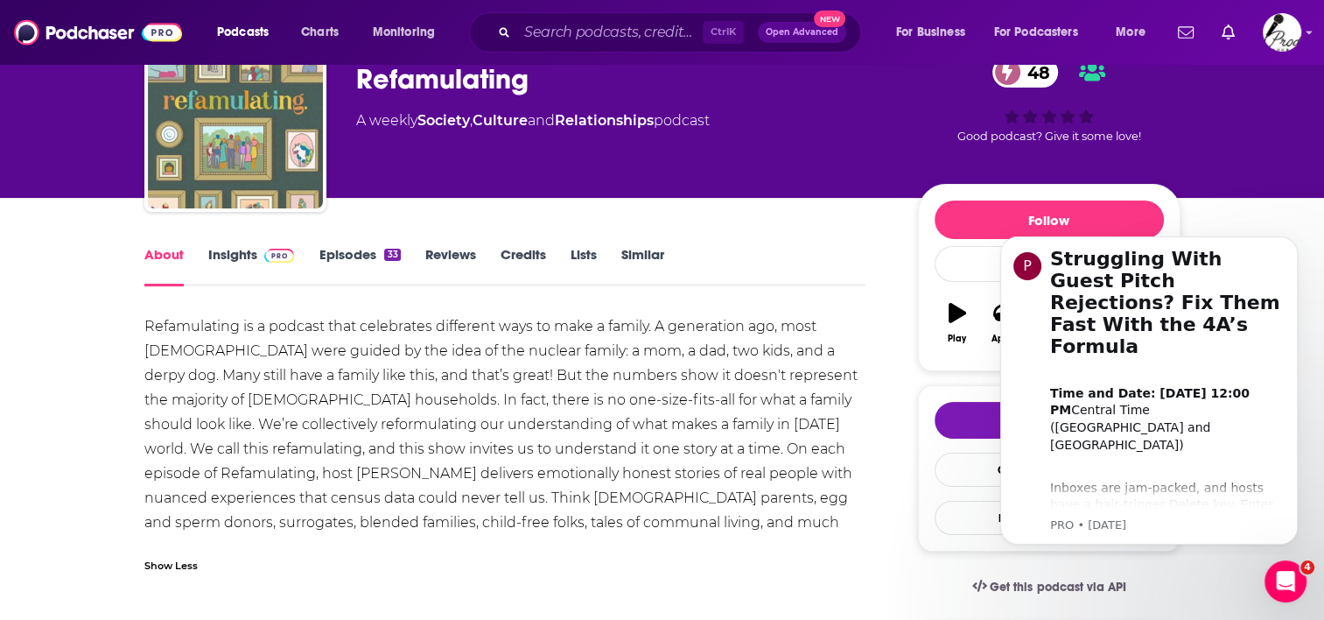
click at [234, 249] on link "Insights" at bounding box center [251, 266] width 87 height 40
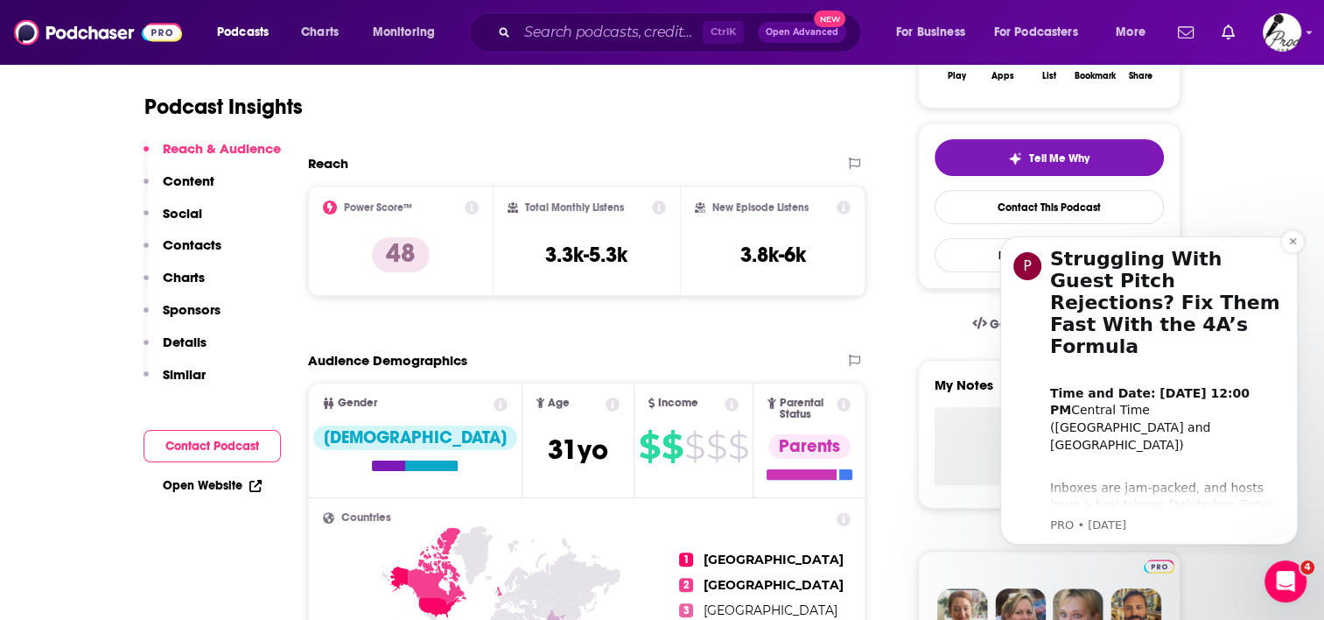
scroll to position [438, 0]
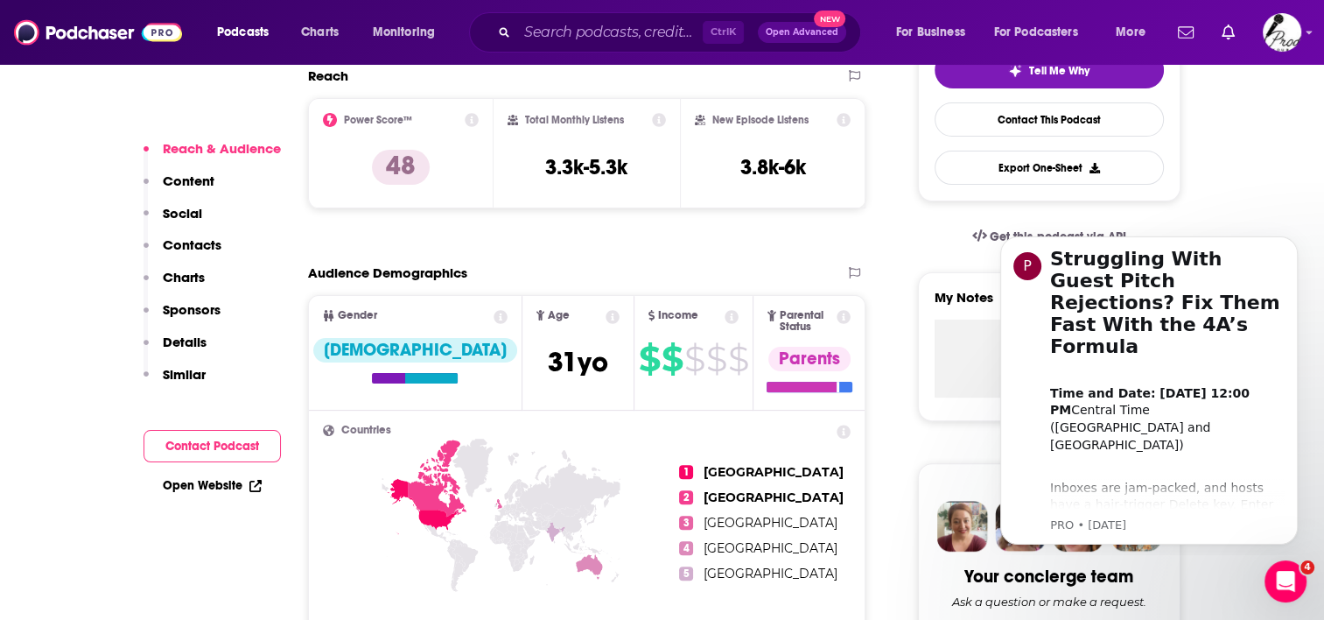
click at [1289, 238] on icon "Dismiss notification" at bounding box center [1293, 241] width 10 height 10
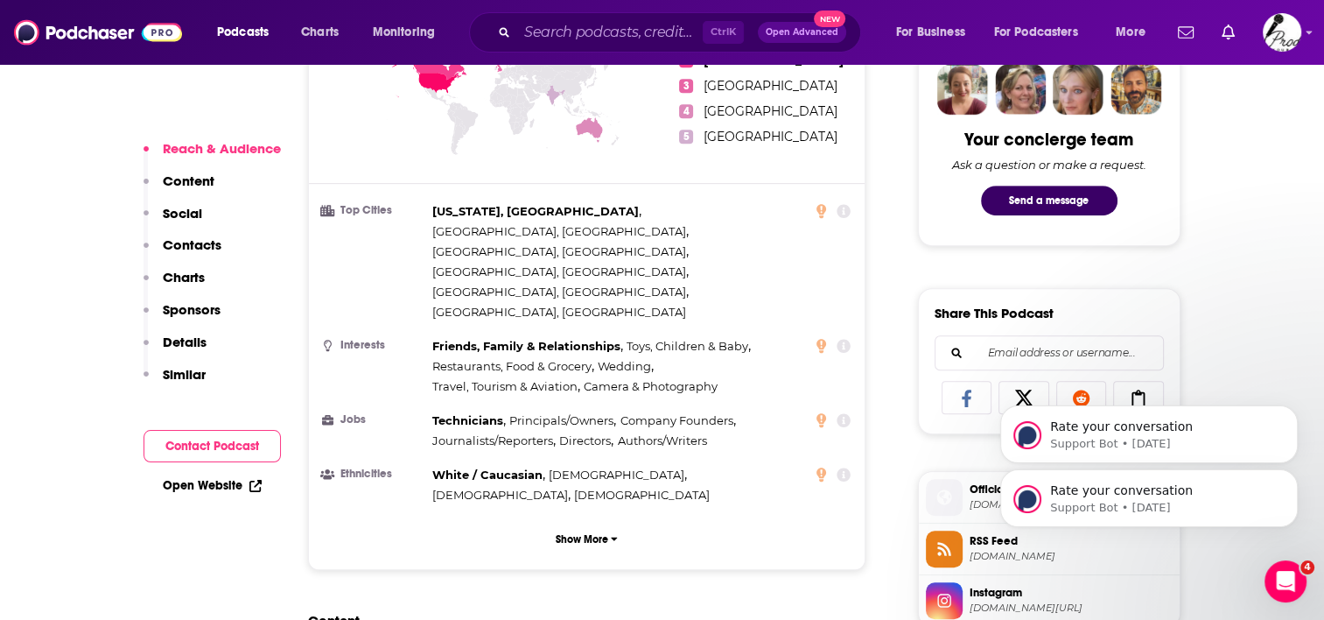
scroll to position [875, 0]
click at [1292, 473] on icon "Dismiss notification" at bounding box center [1292, 474] width 6 height 6
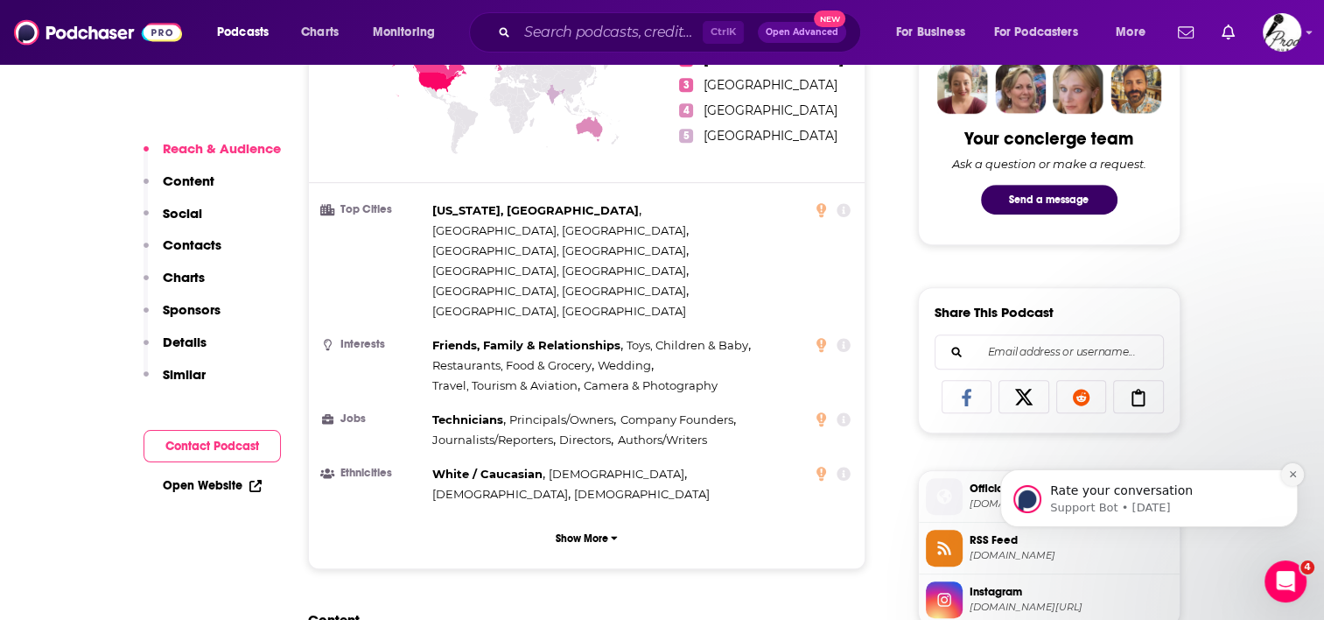
click at [1284, 474] on button "Dismiss notification" at bounding box center [1292, 474] width 23 height 23
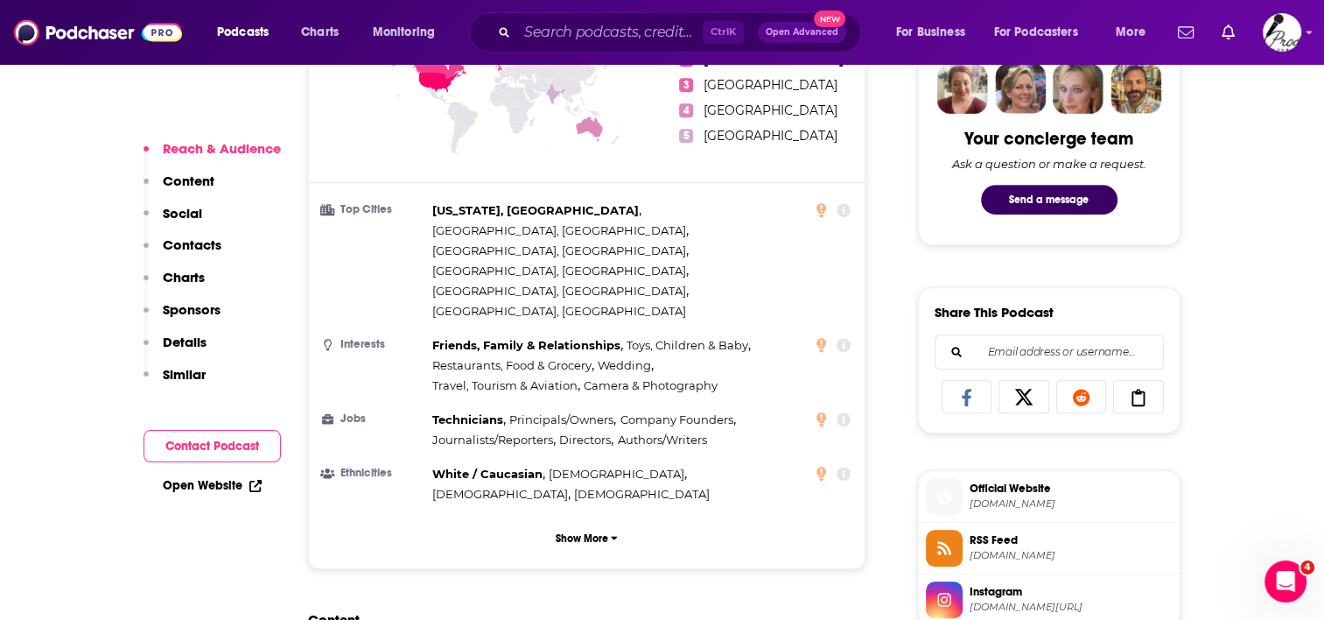
click at [986, 497] on span "refamulating.com" at bounding box center [1071, 503] width 203 height 13
click at [193, 247] on p "Contacts" at bounding box center [192, 244] width 59 height 17
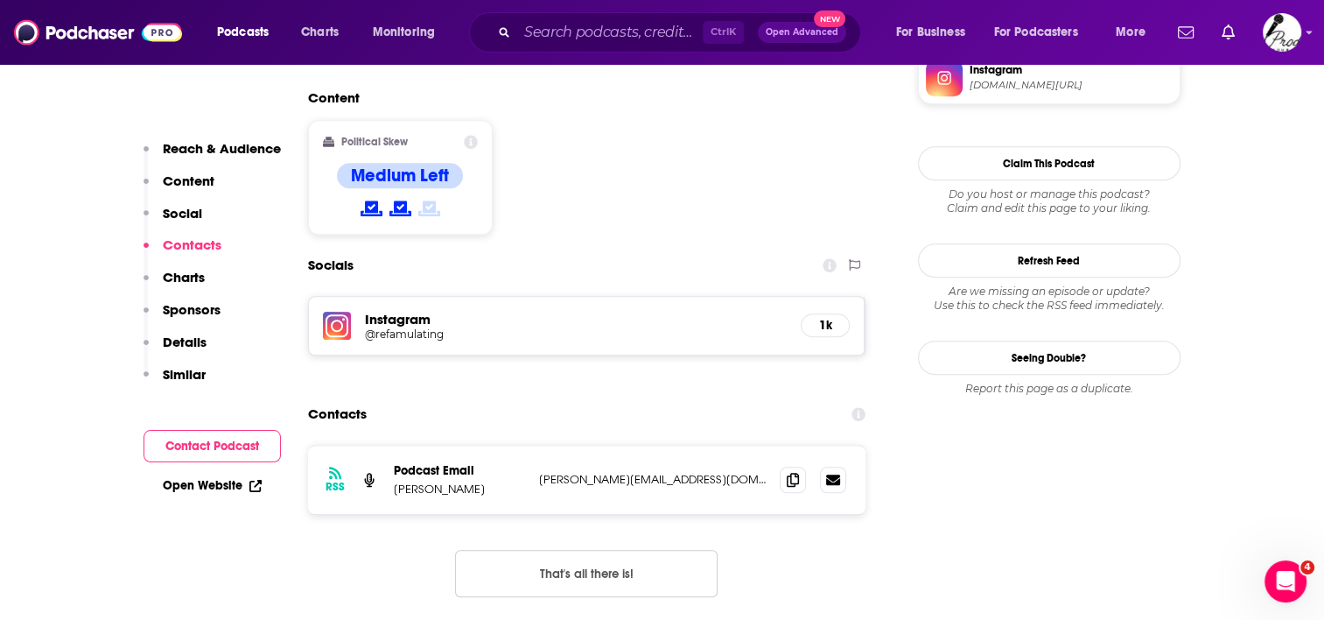
scroll to position [1442, 0]
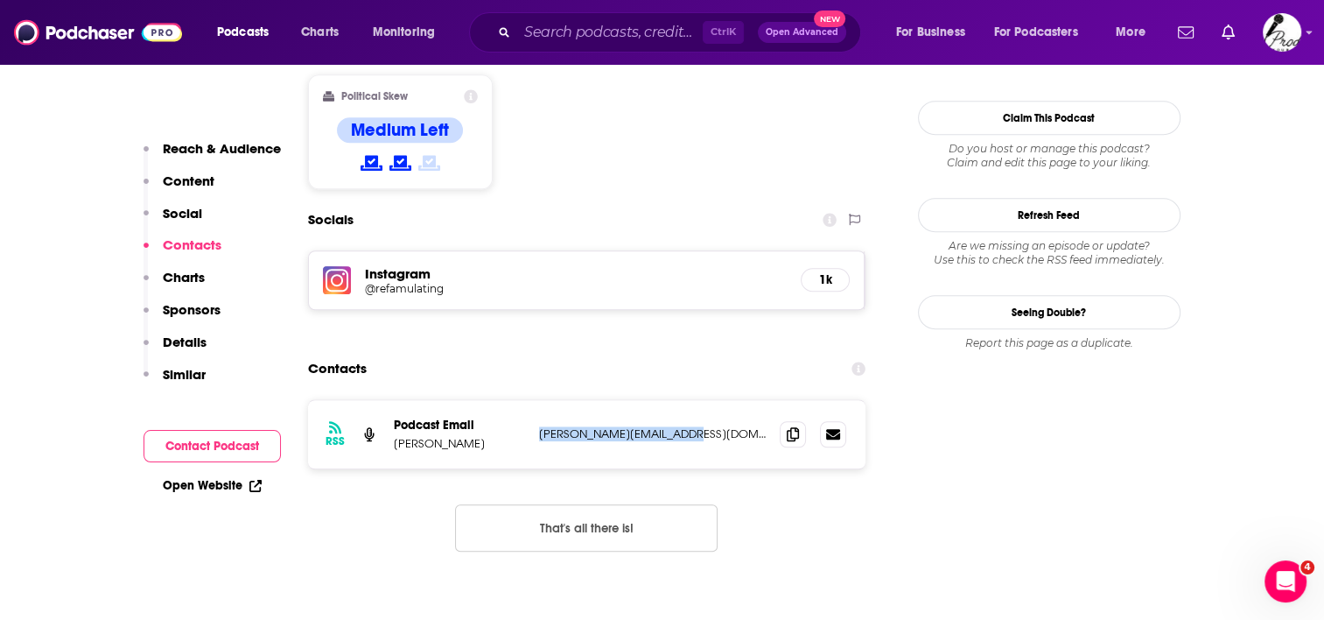
drag, startPoint x: 730, startPoint y: 326, endPoint x: 543, endPoint y: 319, distance: 187.5
click at [543, 426] on p "matthew@noraborealis.com" at bounding box center [653, 433] width 228 height 15
copy p "matthew@noraborealis.com"
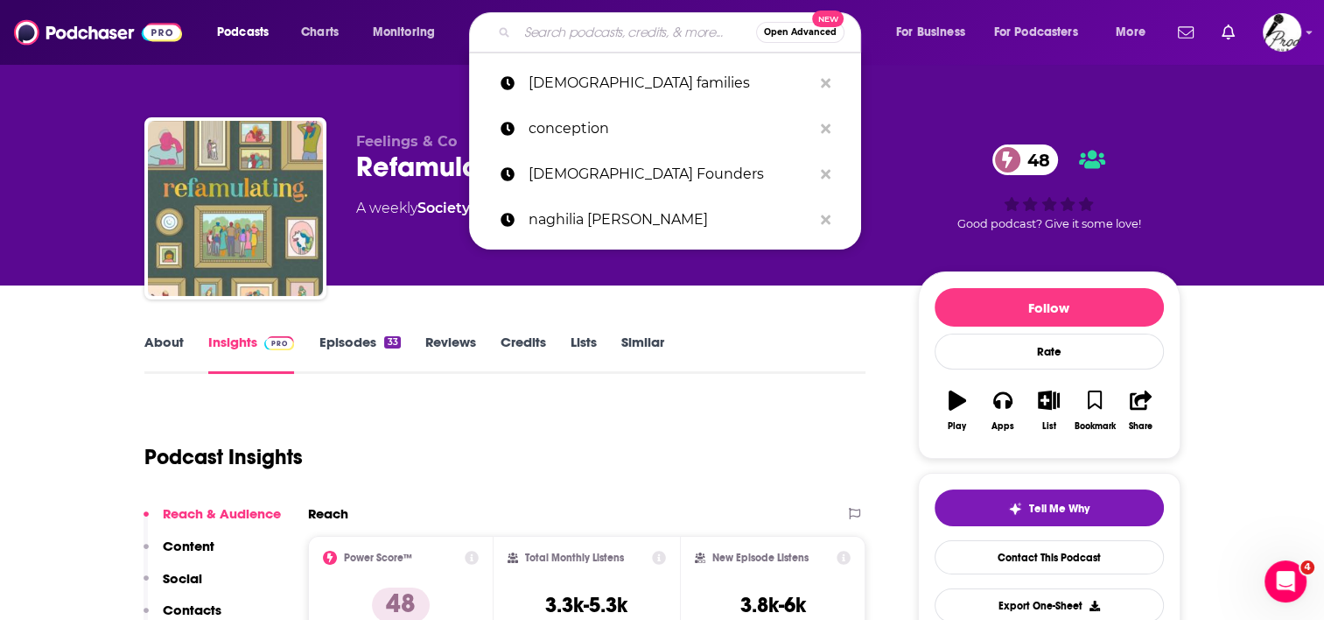
click at [603, 37] on input "Search podcasts, credits, & more..." at bounding box center [636, 32] width 239 height 28
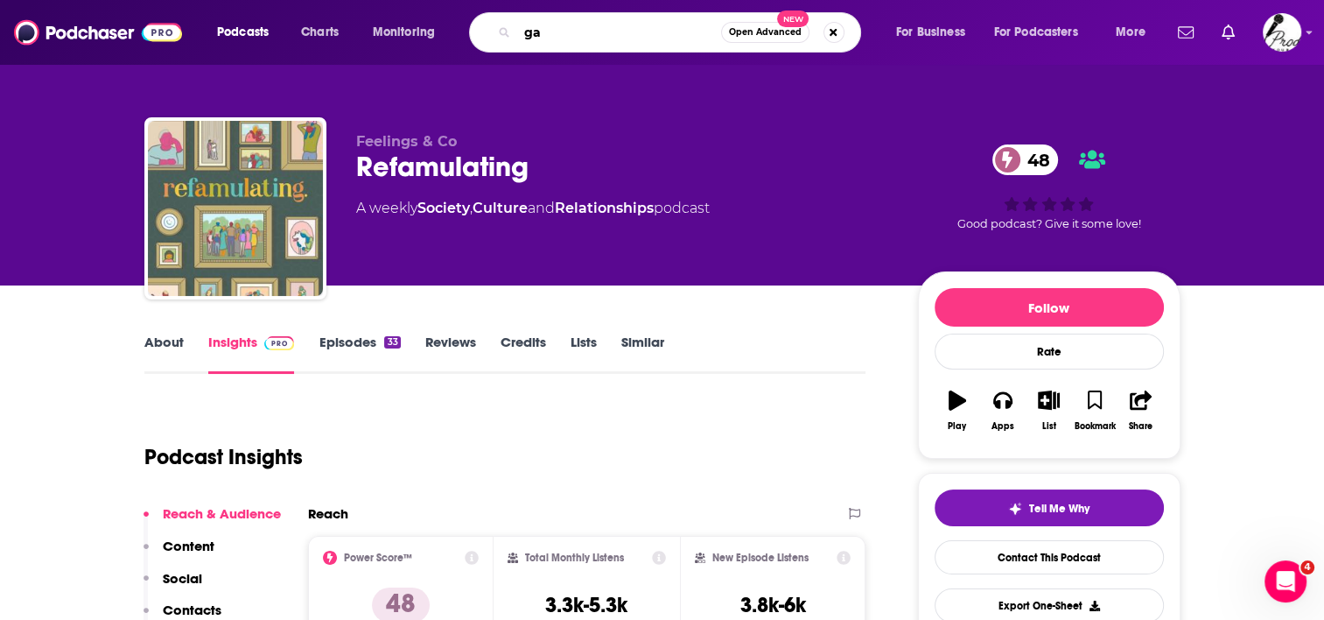
type input "g"
type input "queer parenting"
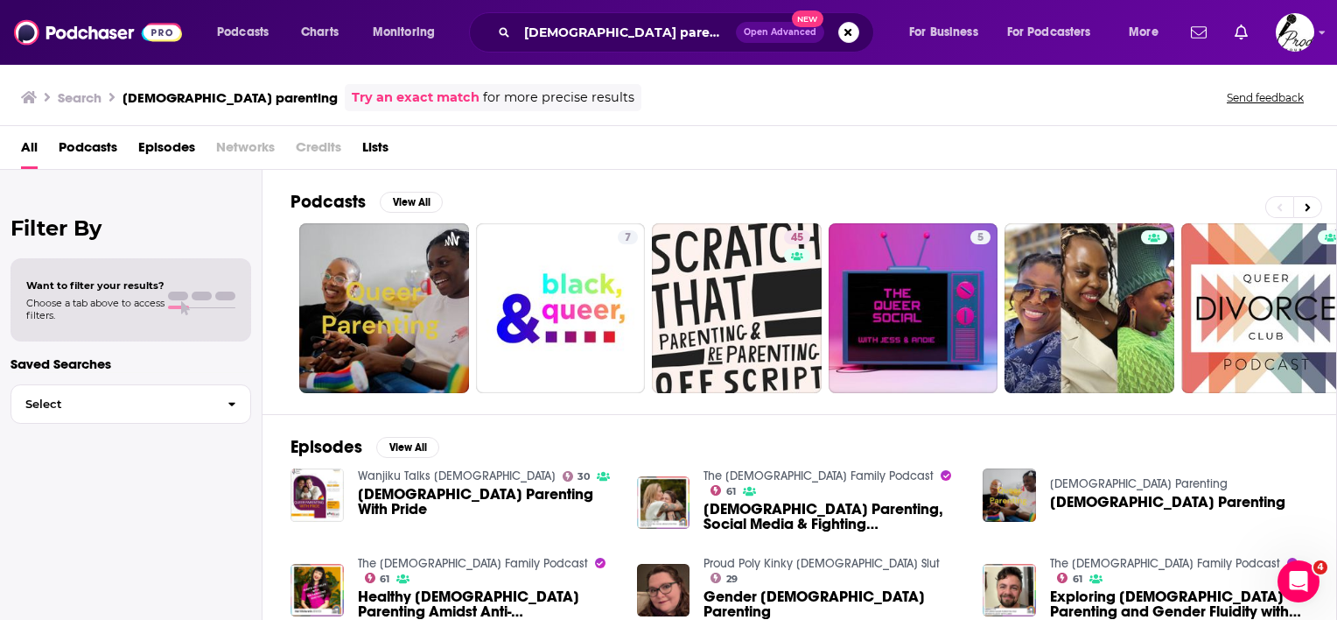
click at [71, 143] on span "Podcasts" at bounding box center [88, 151] width 59 height 36
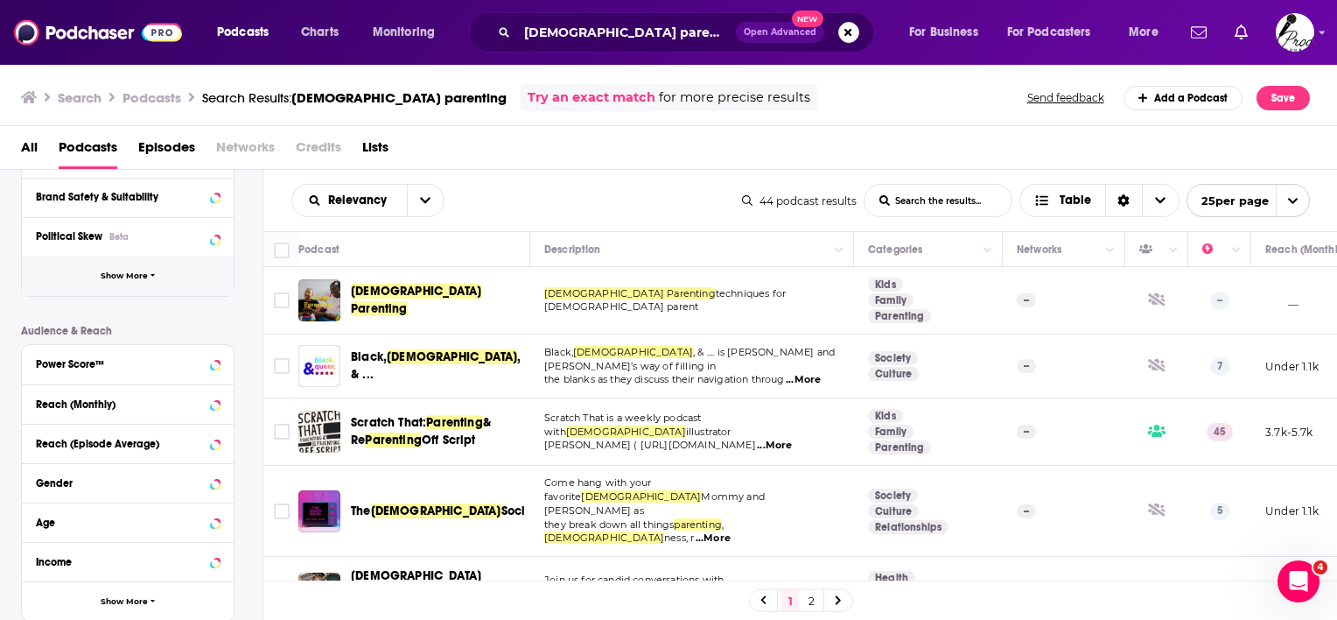
scroll to position [350, 0]
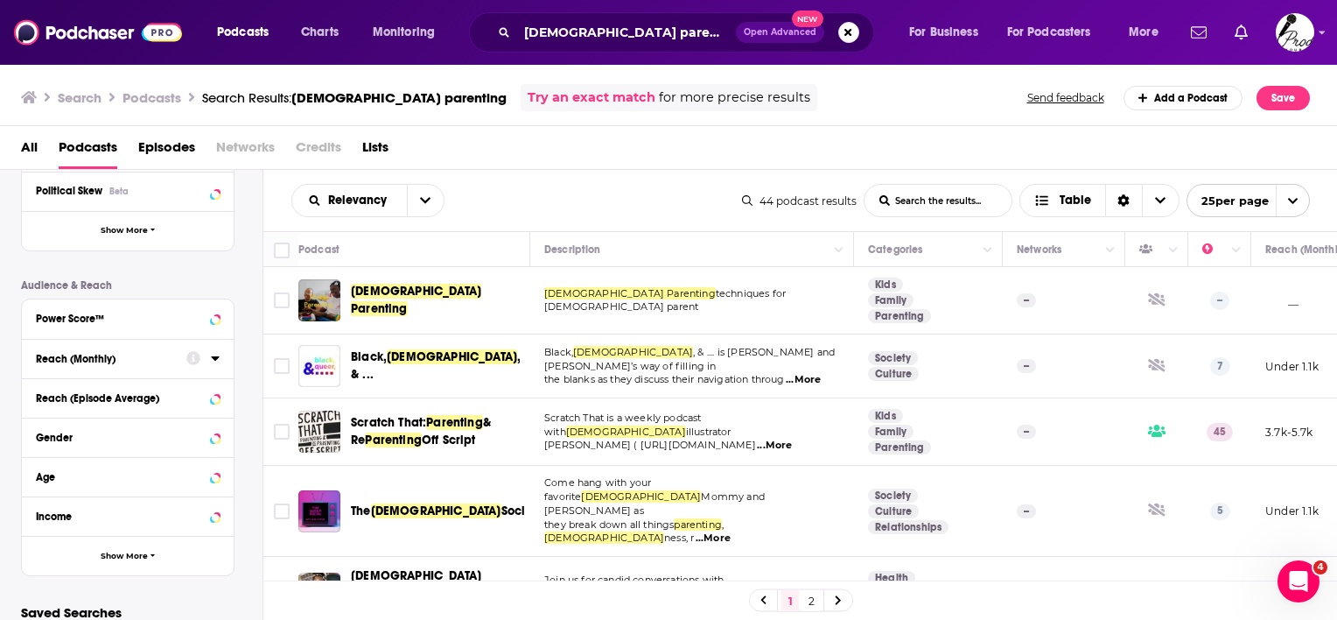
click at [207, 359] on div at bounding box center [202, 358] width 33 height 22
click at [218, 357] on icon at bounding box center [215, 358] width 9 height 14
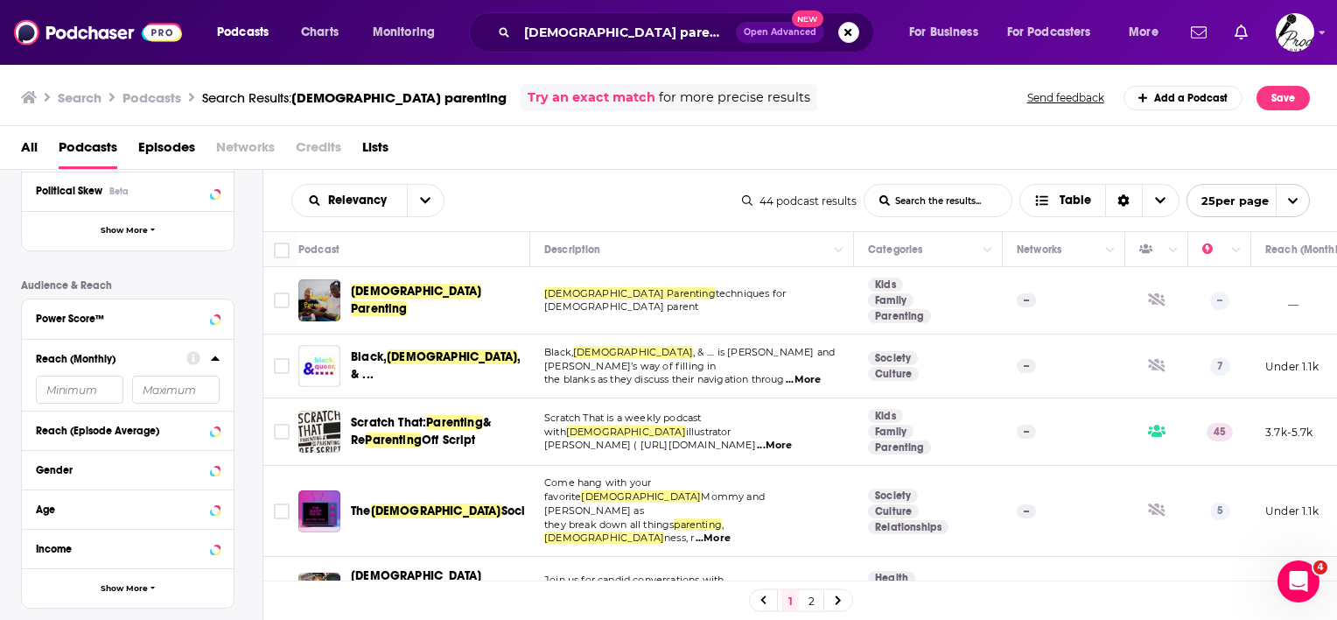
click at [101, 391] on input "number" at bounding box center [80, 389] width 88 height 28
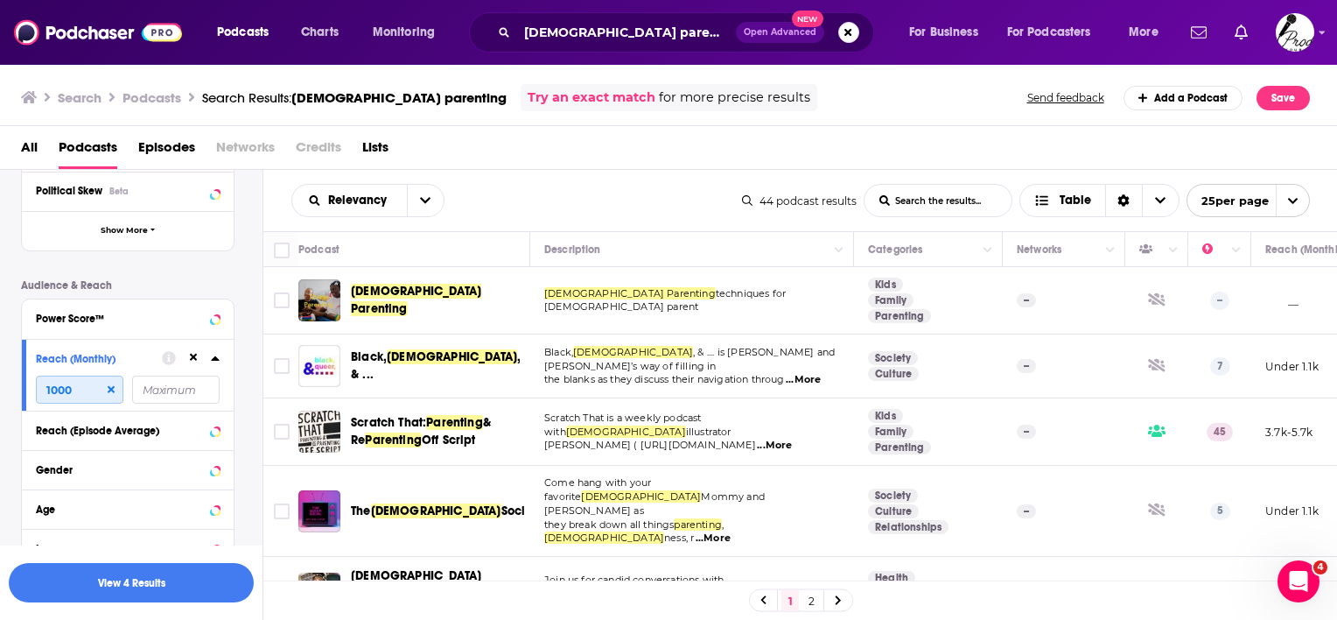
type input "1000"
click at [140, 280] on p "Audience & Reach" at bounding box center [128, 285] width 214 height 12
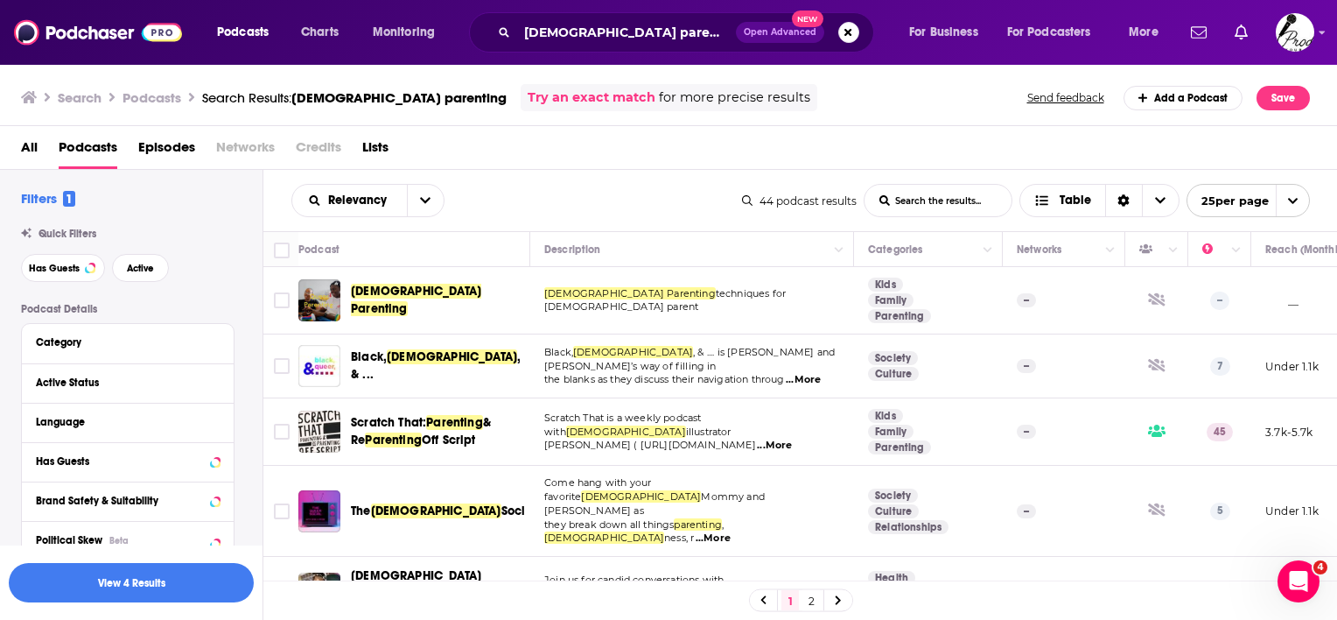
scroll to position [0, 0]
click at [70, 272] on span "Has Guests" at bounding box center [54, 269] width 51 height 10
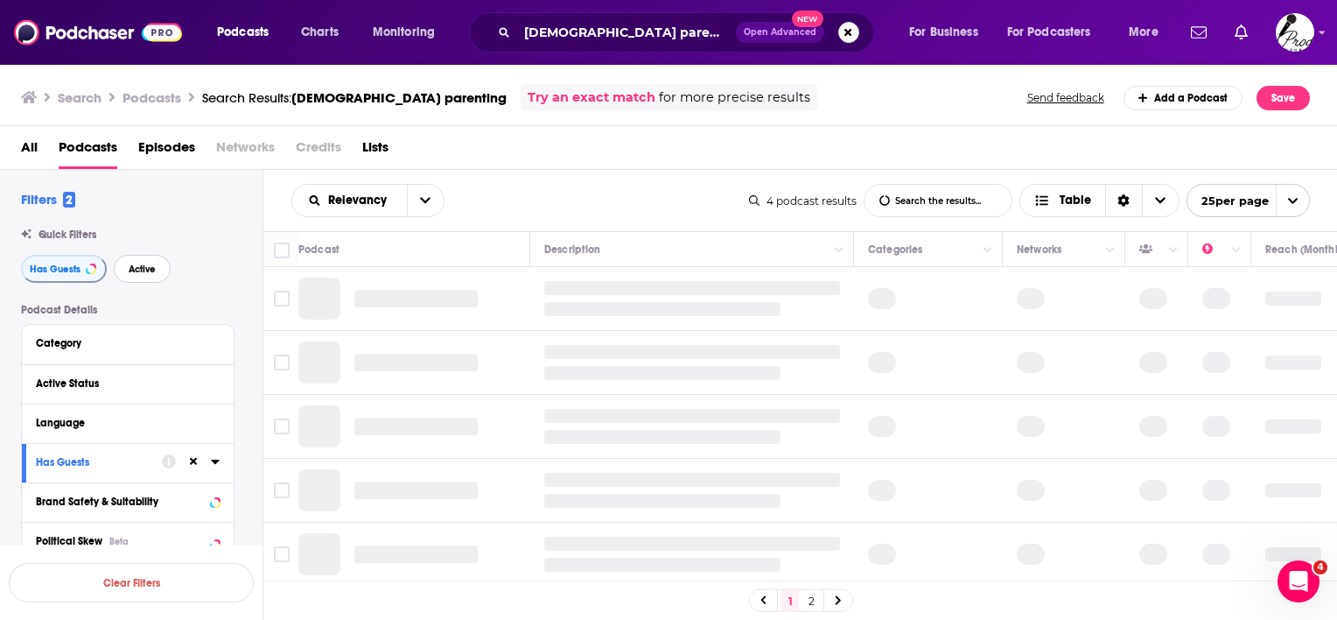
click at [135, 270] on span "Active" at bounding box center [142, 269] width 27 height 10
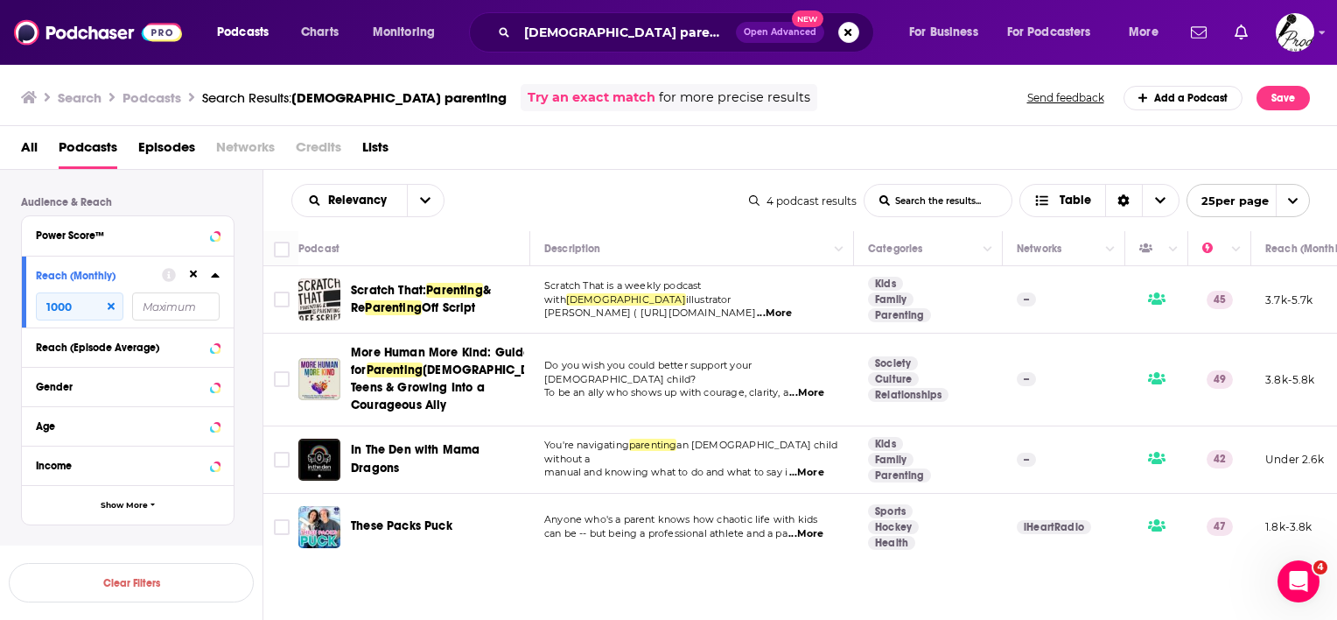
scroll to position [438, 0]
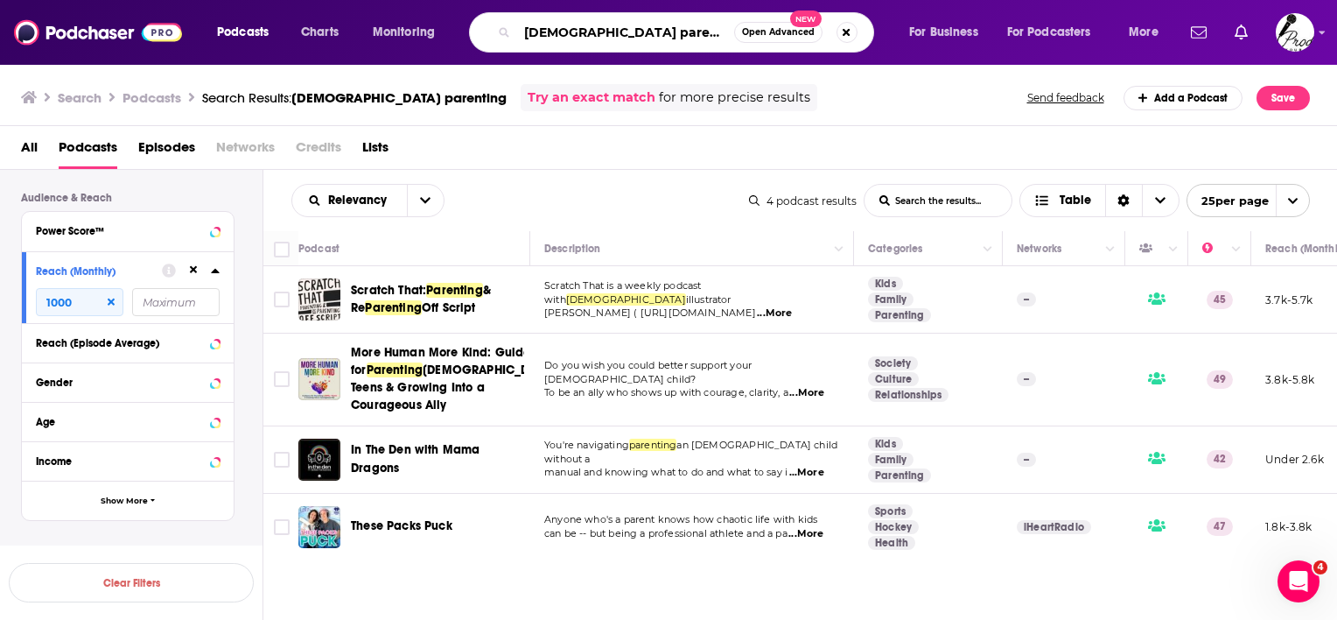
drag, startPoint x: 684, startPoint y: 39, endPoint x: 607, endPoint y: 43, distance: 77.1
click at [607, 43] on input "queer parenting" at bounding box center [625, 32] width 217 height 28
type input "queer parents"
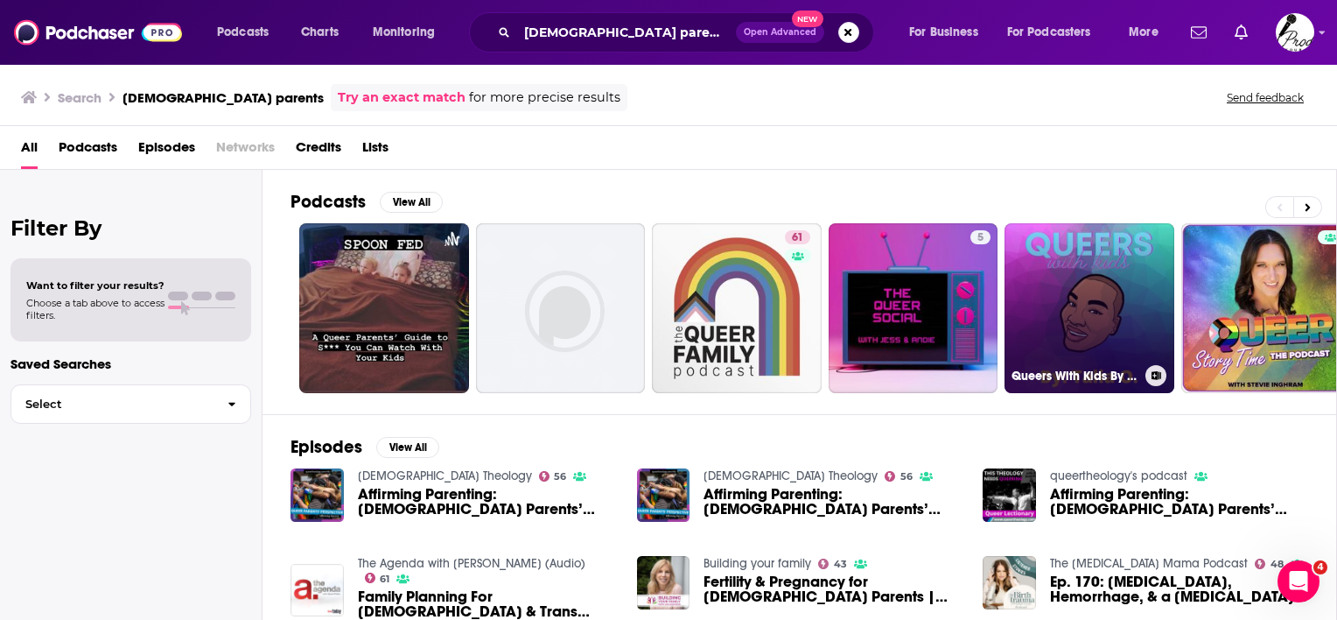
click at [1087, 300] on link "Queers With Kids By Talia O." at bounding box center [1090, 308] width 170 height 170
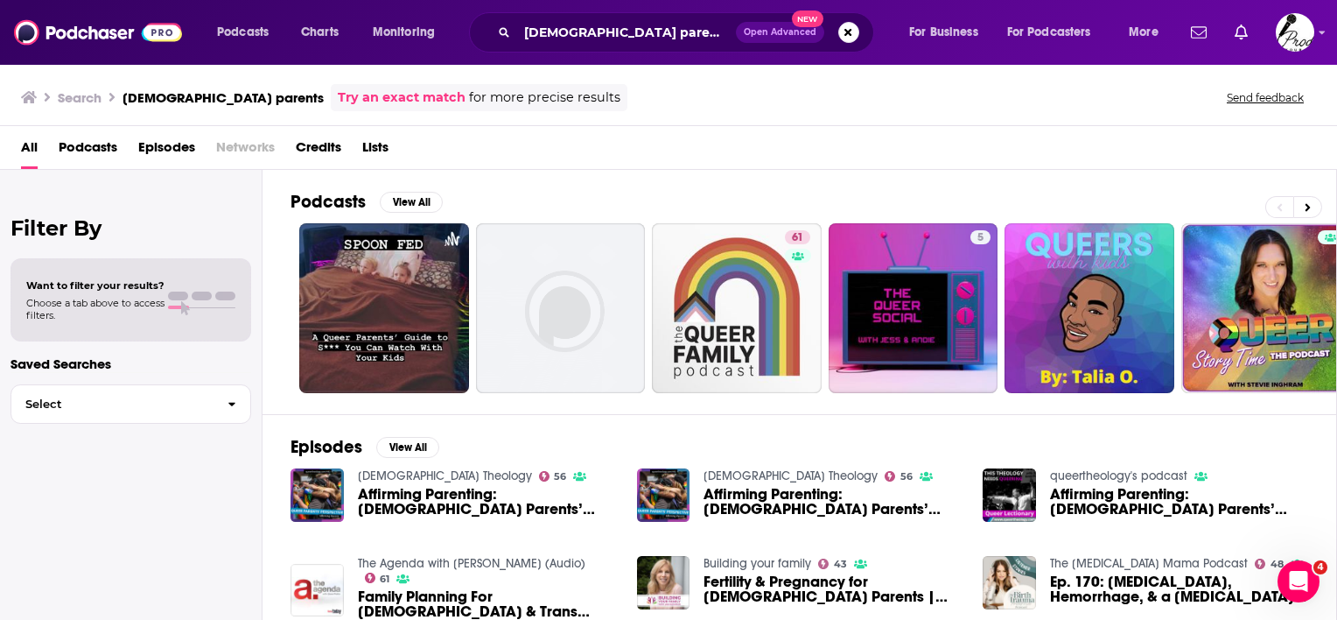
click at [79, 139] on span "Podcasts" at bounding box center [88, 151] width 59 height 36
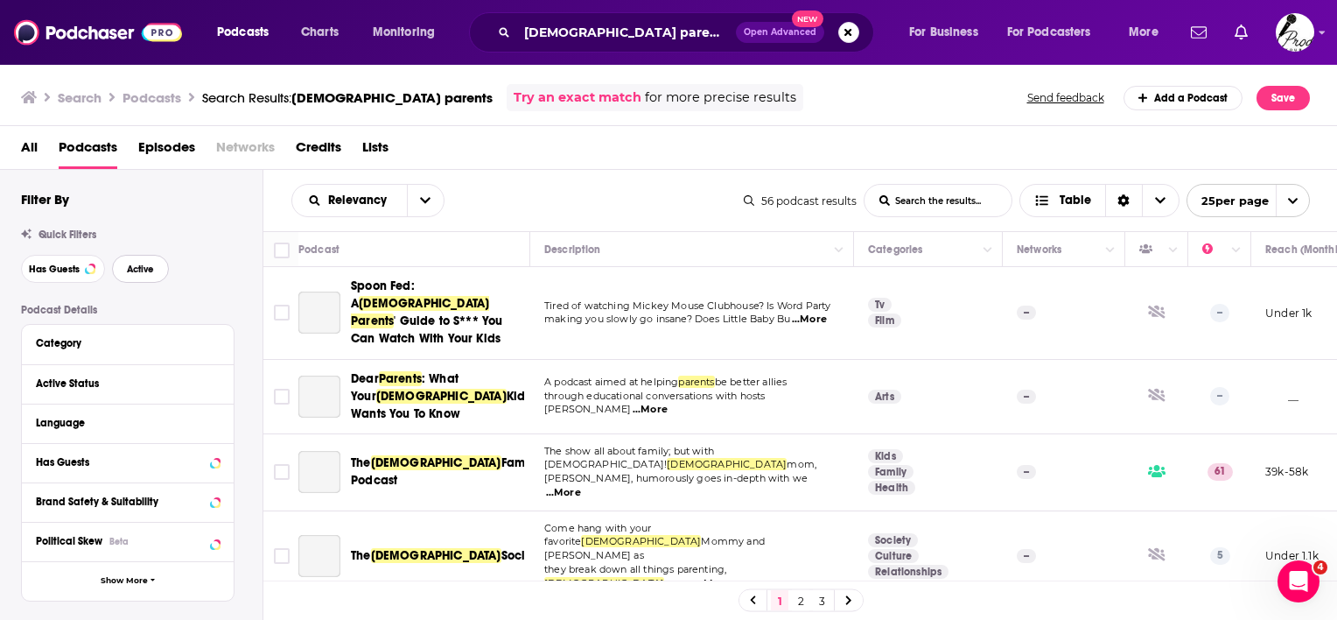
click at [137, 266] on span "Active" at bounding box center [140, 269] width 27 height 10
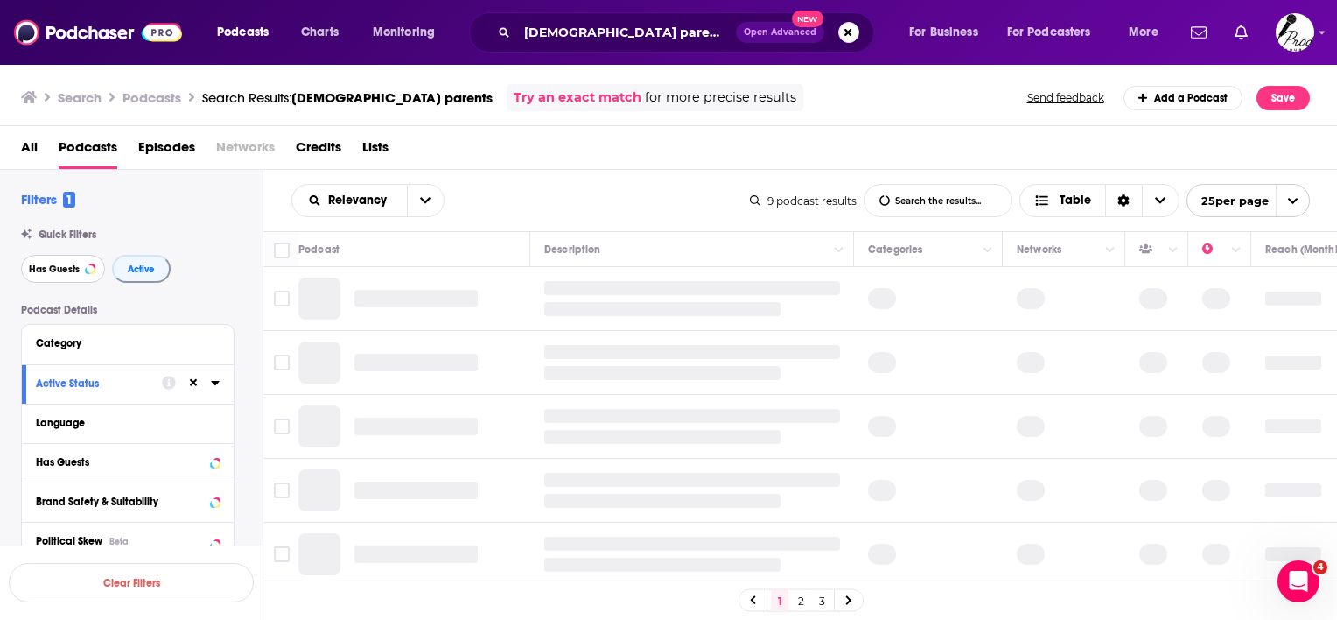
click at [69, 269] on span "Has Guests" at bounding box center [54, 269] width 51 height 10
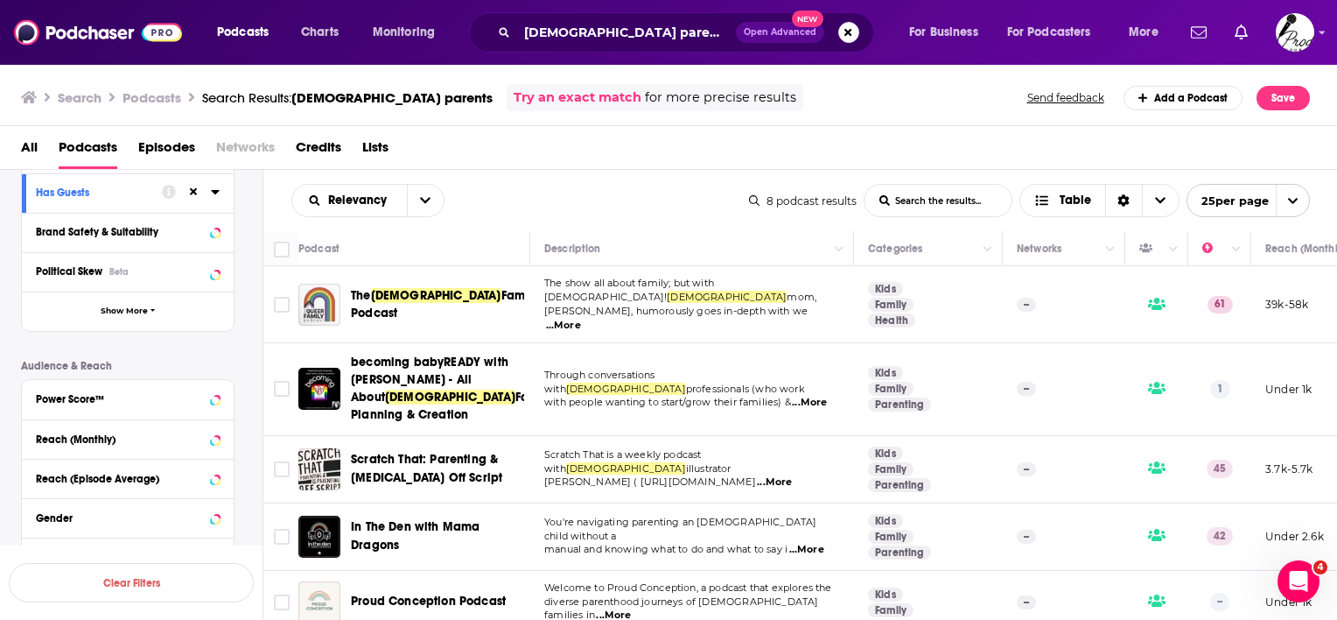
scroll to position [350, 0]
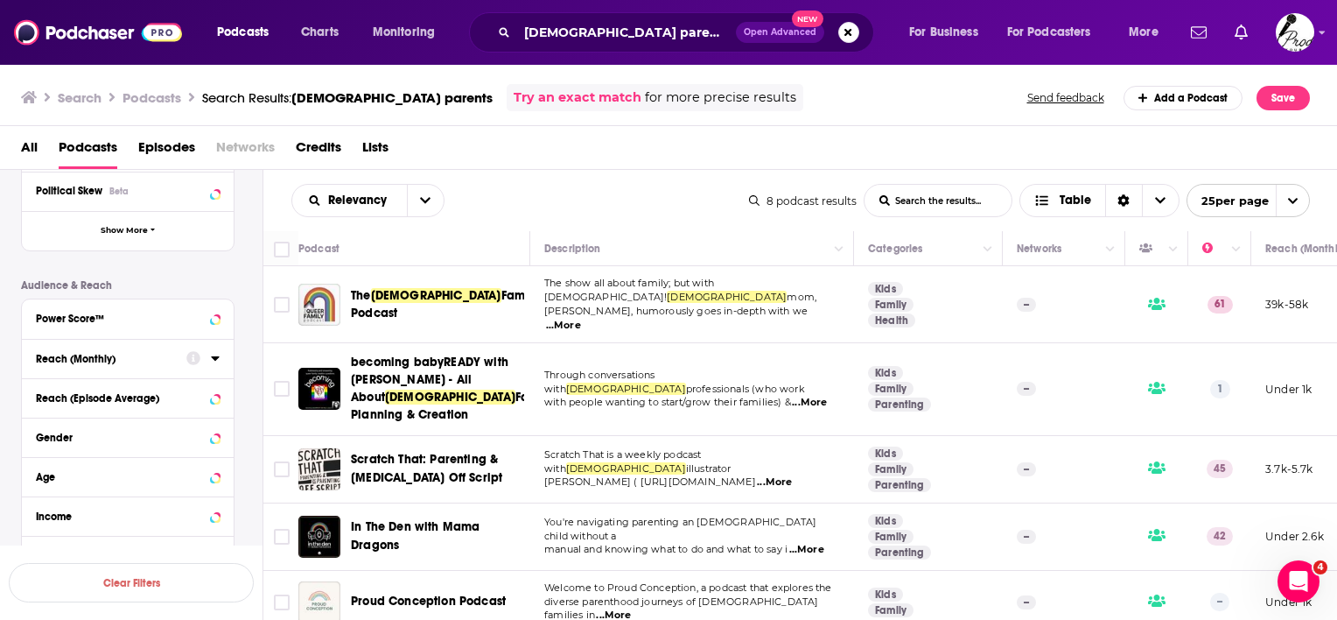
click at [207, 359] on div at bounding box center [202, 358] width 33 height 22
click at [220, 357] on div "Reach (Monthly)" at bounding box center [128, 358] width 212 height 39
click at [214, 362] on icon at bounding box center [215, 358] width 9 height 14
click at [83, 386] on input "number" at bounding box center [80, 389] width 88 height 28
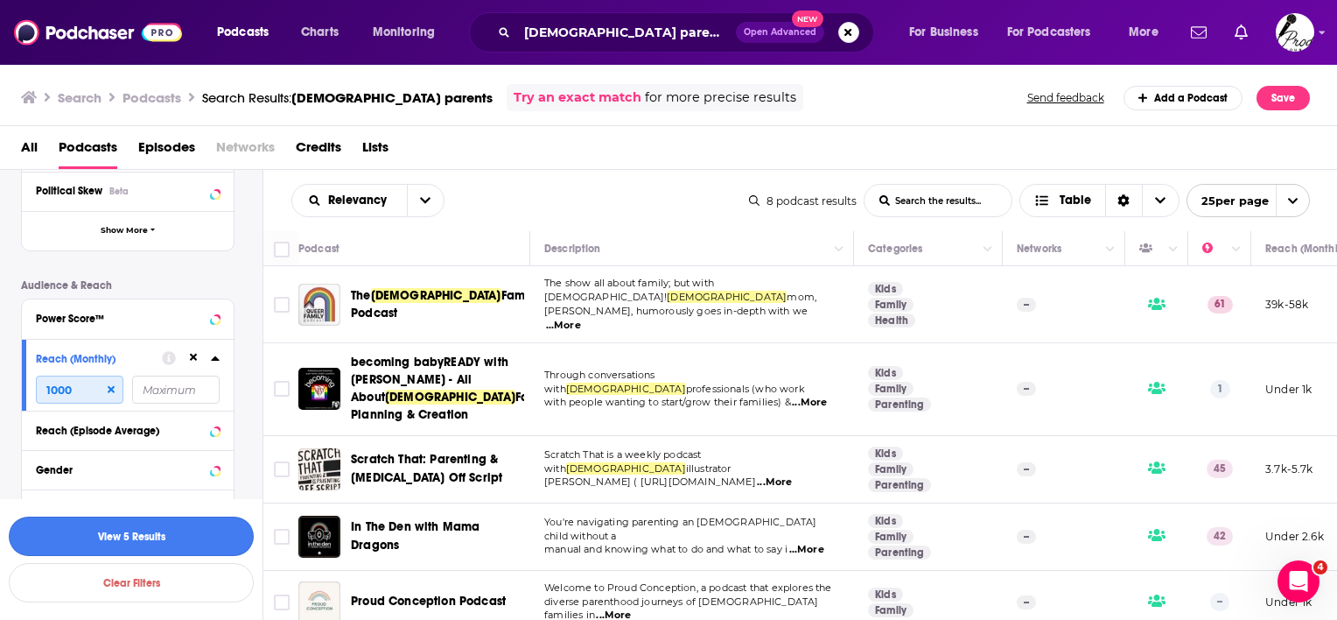
type input "1000"
click at [68, 535] on button "View 5 Results" at bounding box center [131, 535] width 245 height 39
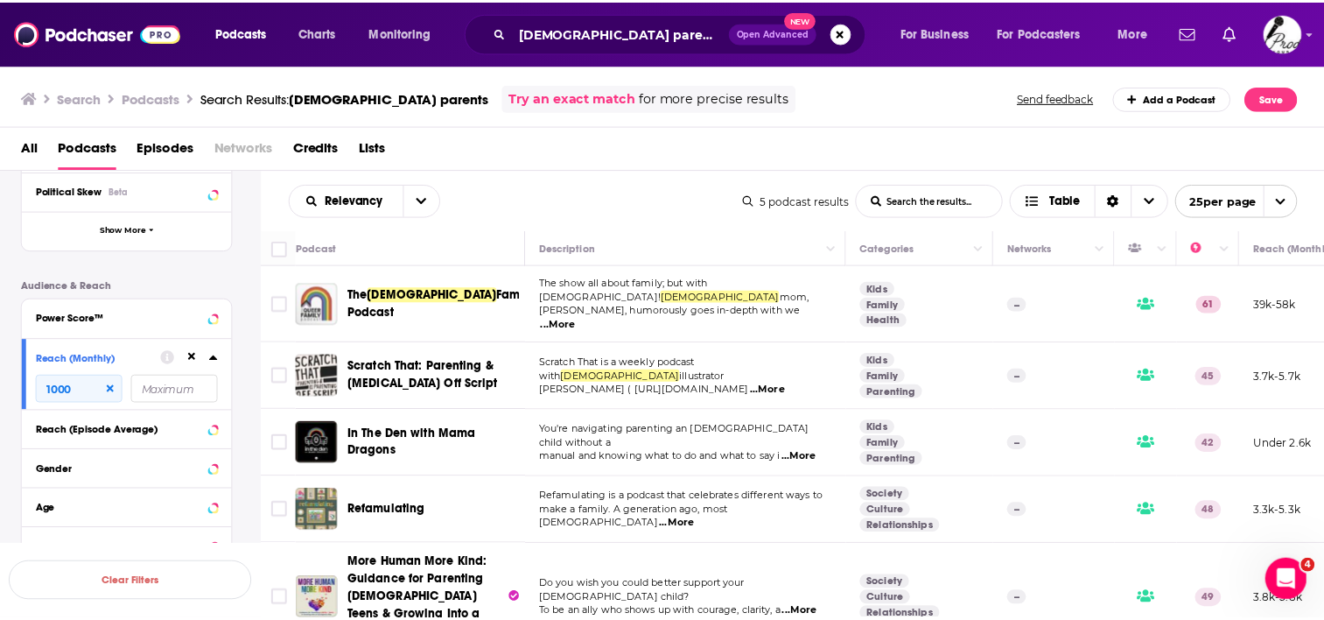
scroll to position [17, 0]
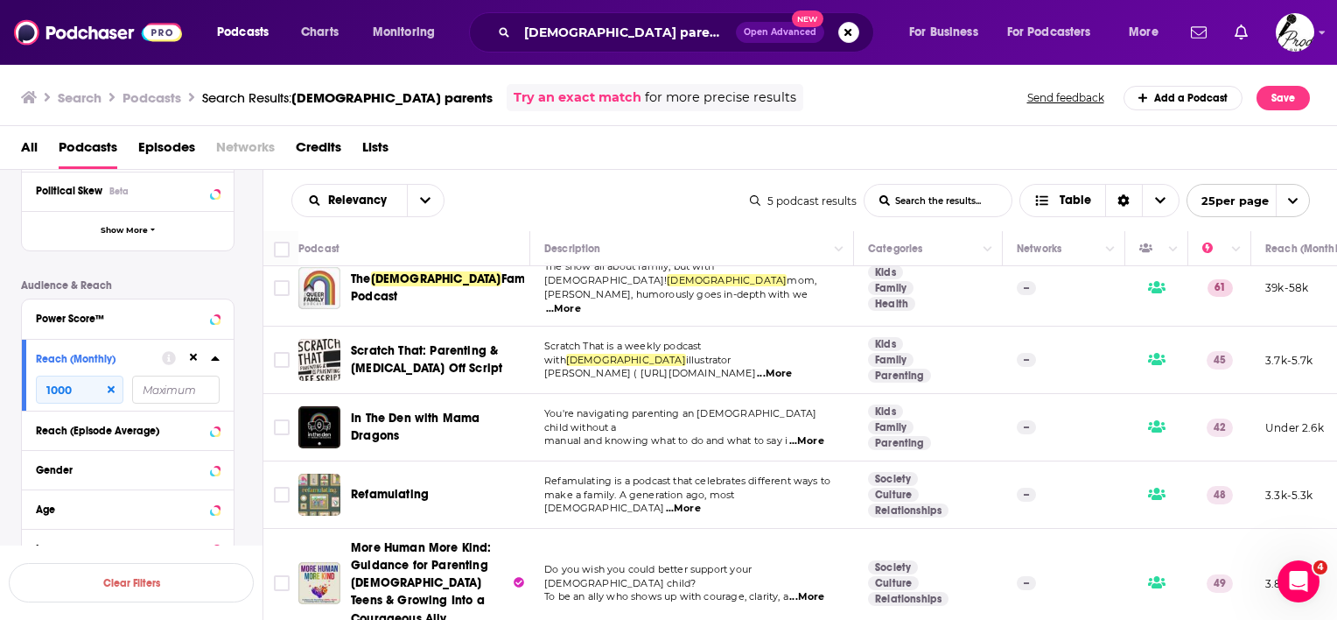
click at [792, 367] on span "...More" at bounding box center [774, 374] width 35 height 14
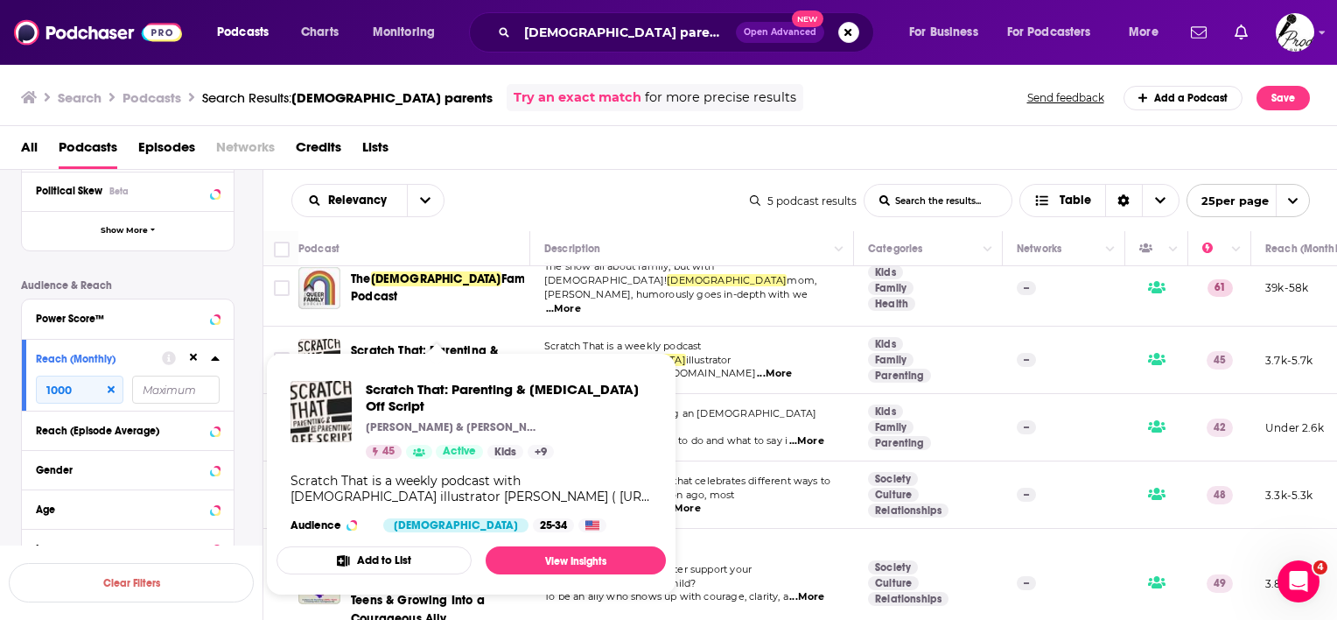
click at [403, 343] on span "Scratch That: Parenting & ReParenting Off Script" at bounding box center [426, 359] width 151 height 32
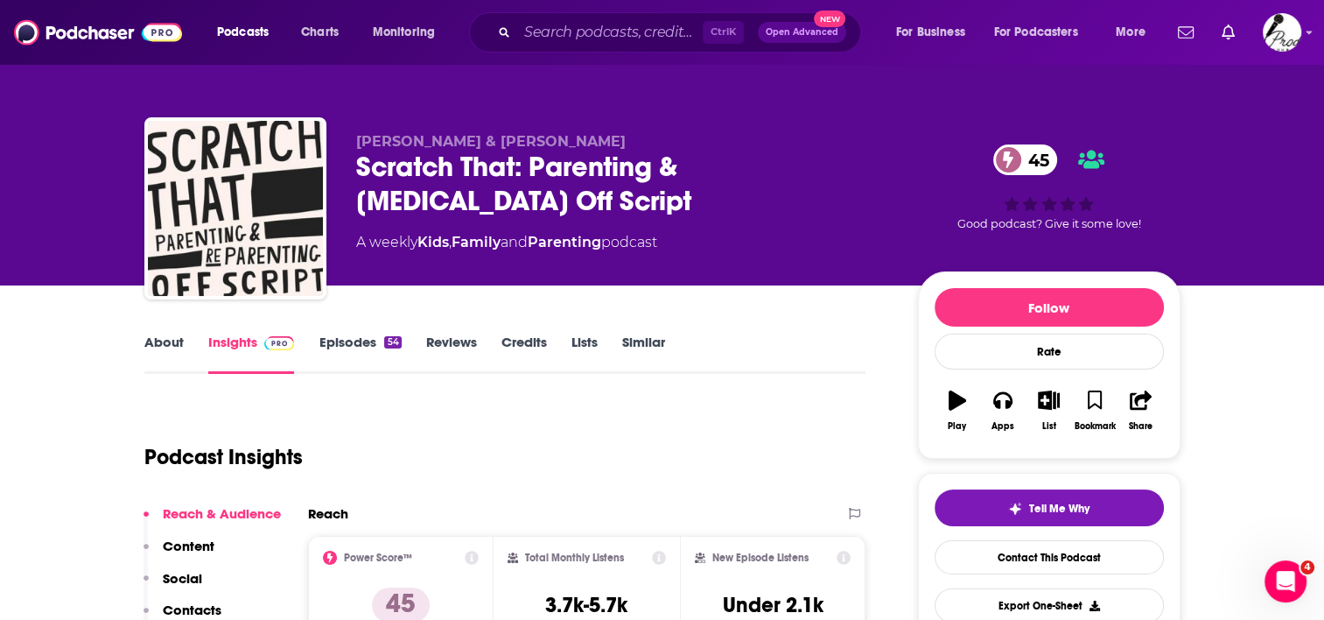
click at [340, 340] on link "Episodes 54" at bounding box center [360, 353] width 82 height 40
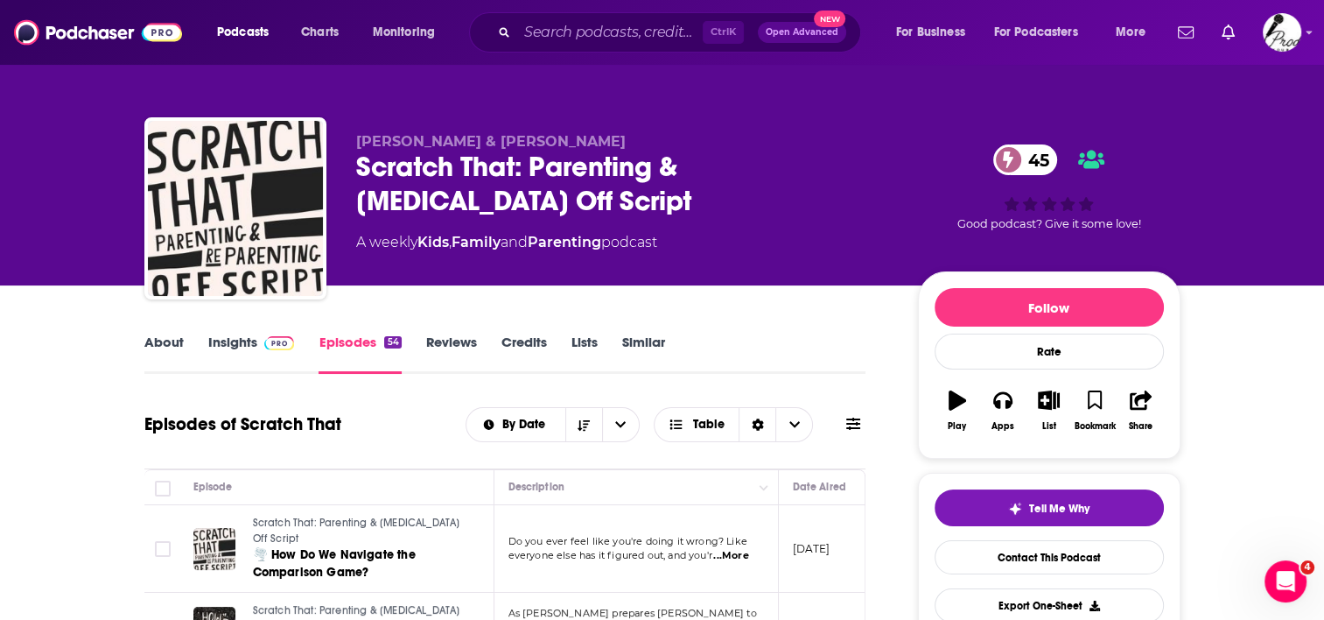
click at [170, 336] on link "About" at bounding box center [163, 353] width 39 height 40
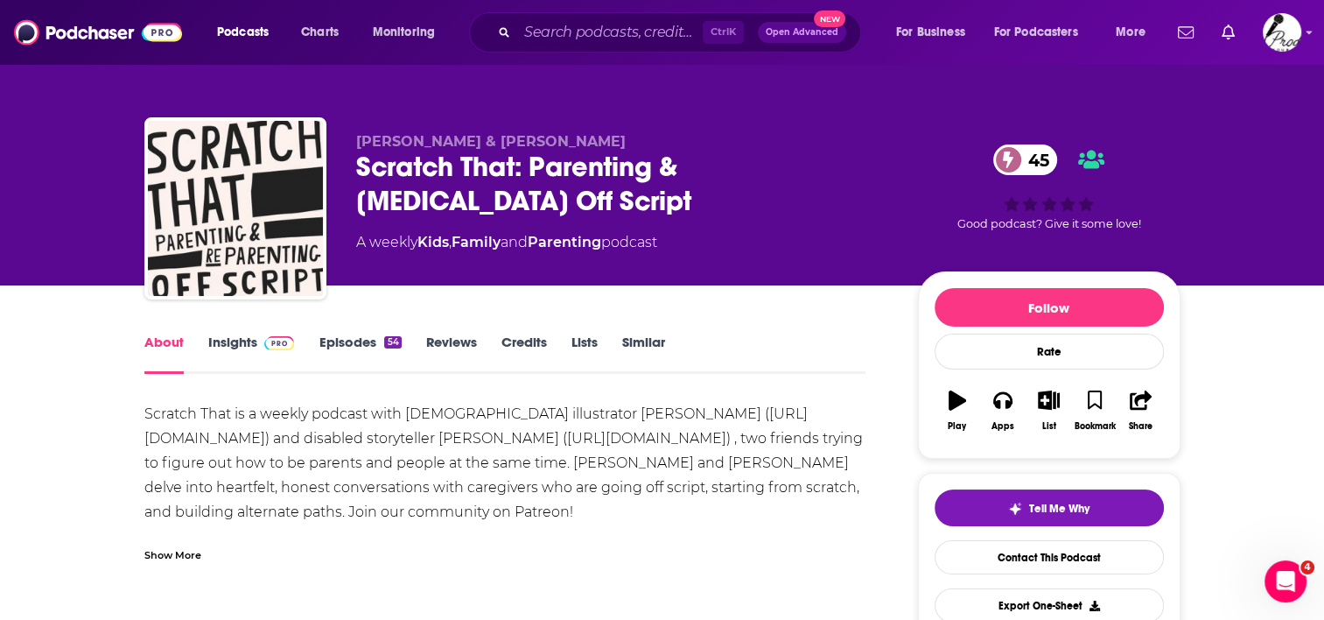
click at [226, 340] on link "Insights" at bounding box center [251, 353] width 87 height 40
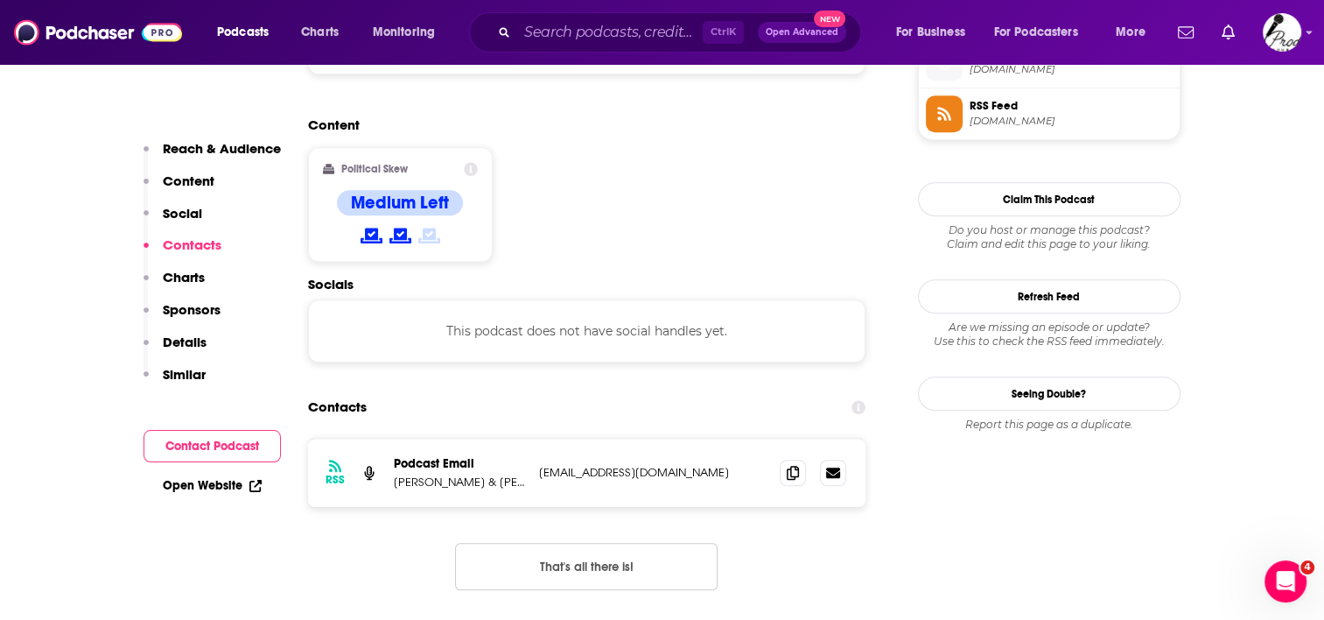
scroll to position [1313, 0]
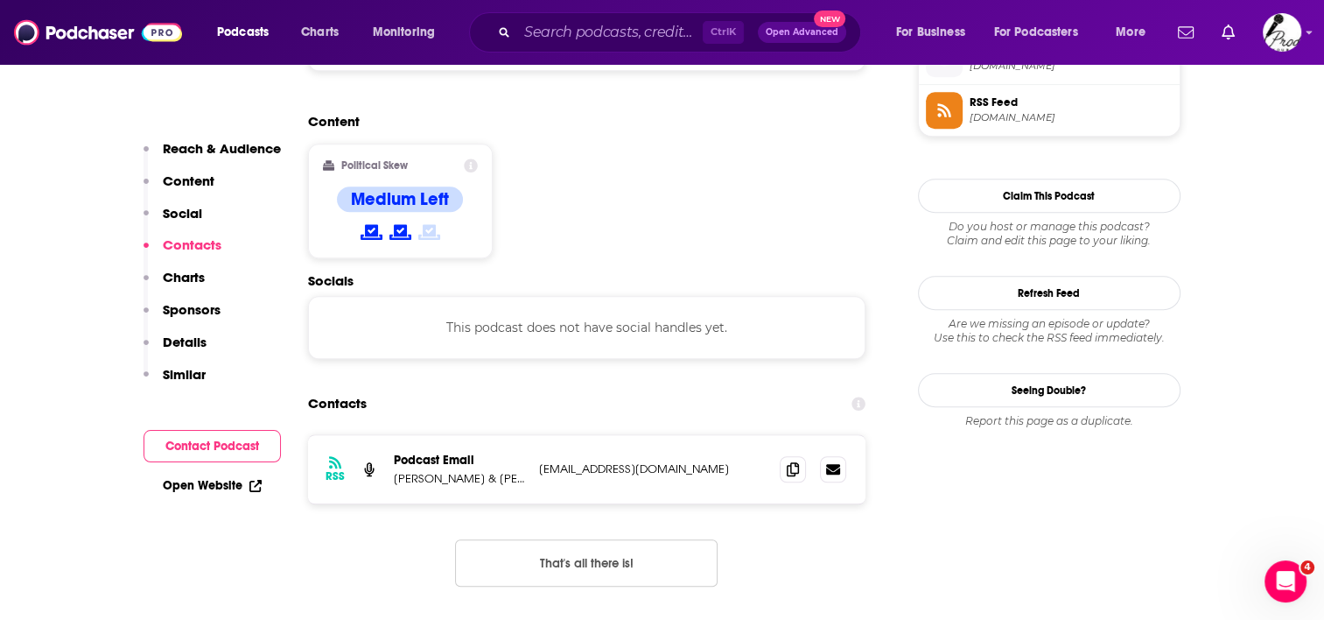
drag, startPoint x: 753, startPoint y: 383, endPoint x: 540, endPoint y: 382, distance: 212.7
click at [540, 461] on p "scratchthatparentingpod@gmail.com" at bounding box center [653, 468] width 228 height 15
copy p "scratchthatparentingpod@gmail.com"
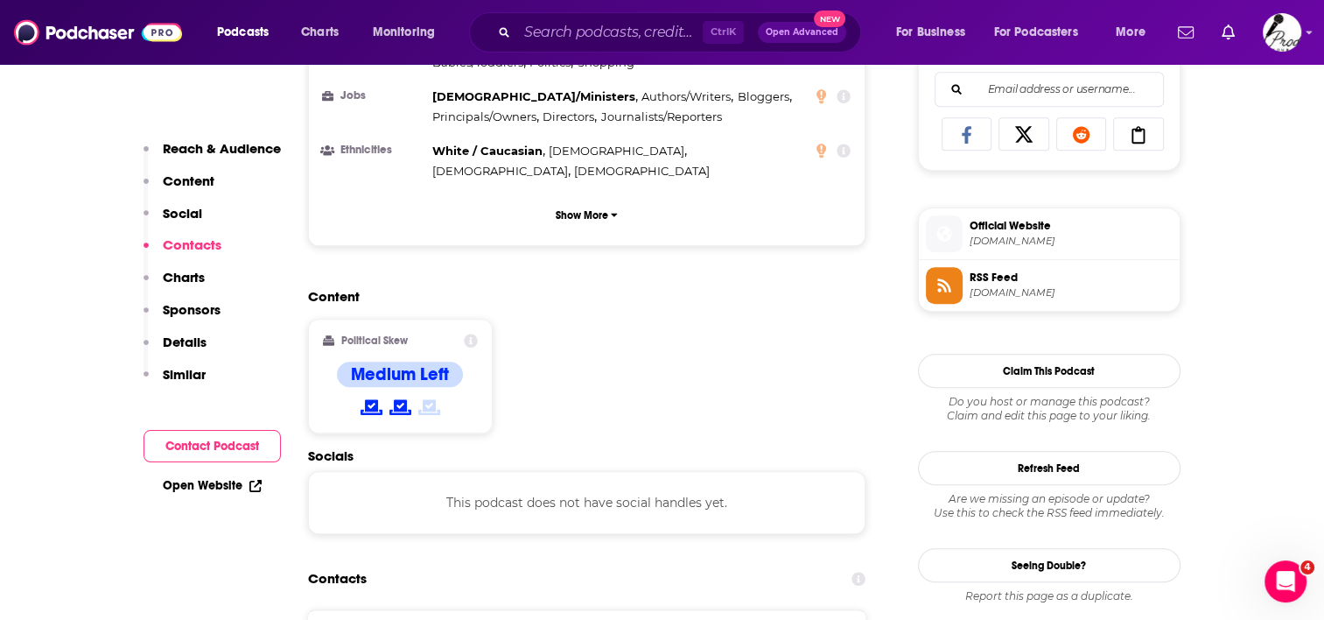
scroll to position [1138, 0]
click at [1009, 236] on span "redcircle.com" at bounding box center [1071, 241] width 203 height 13
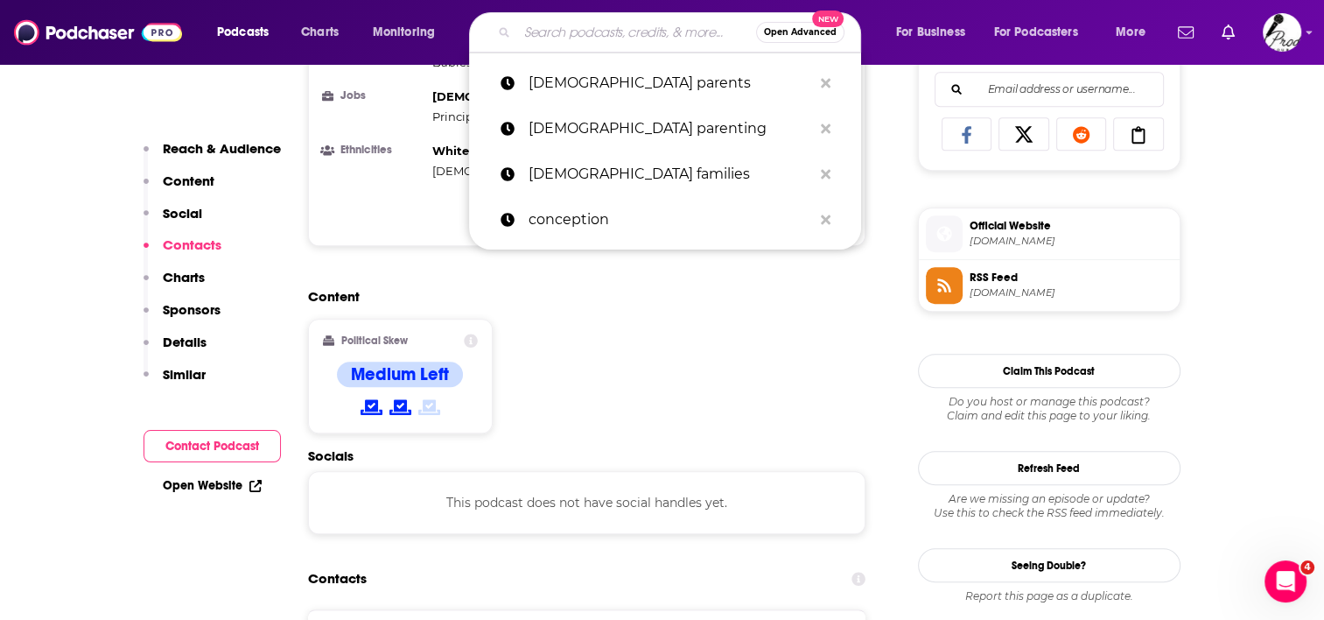
click at [629, 34] on input "Search podcasts, credits, & more..." at bounding box center [636, 32] width 239 height 28
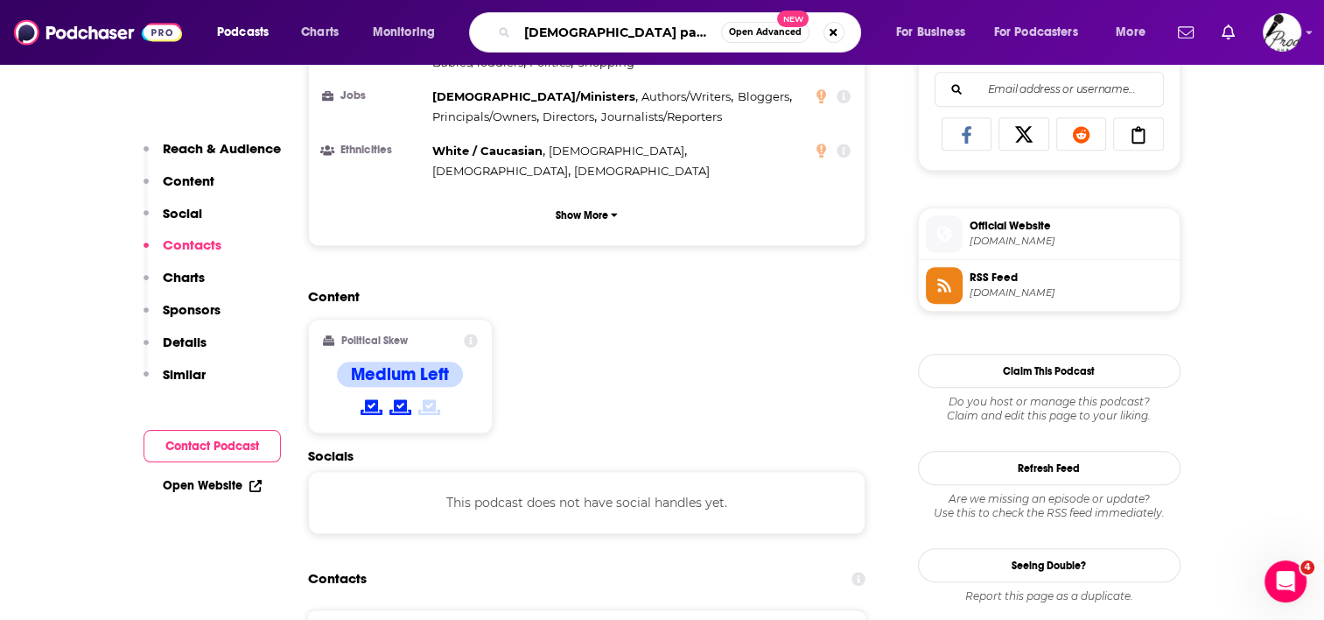
type input "gay parents"
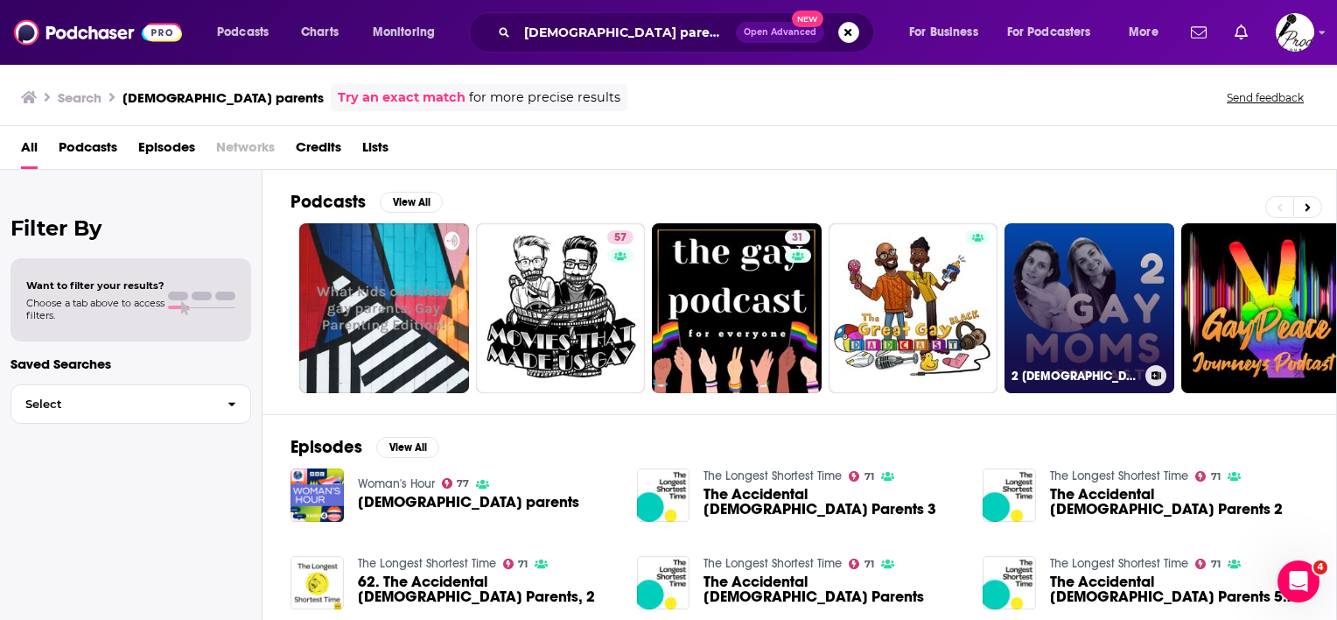
click at [1049, 284] on link "2 Gay Moms" at bounding box center [1090, 308] width 170 height 170
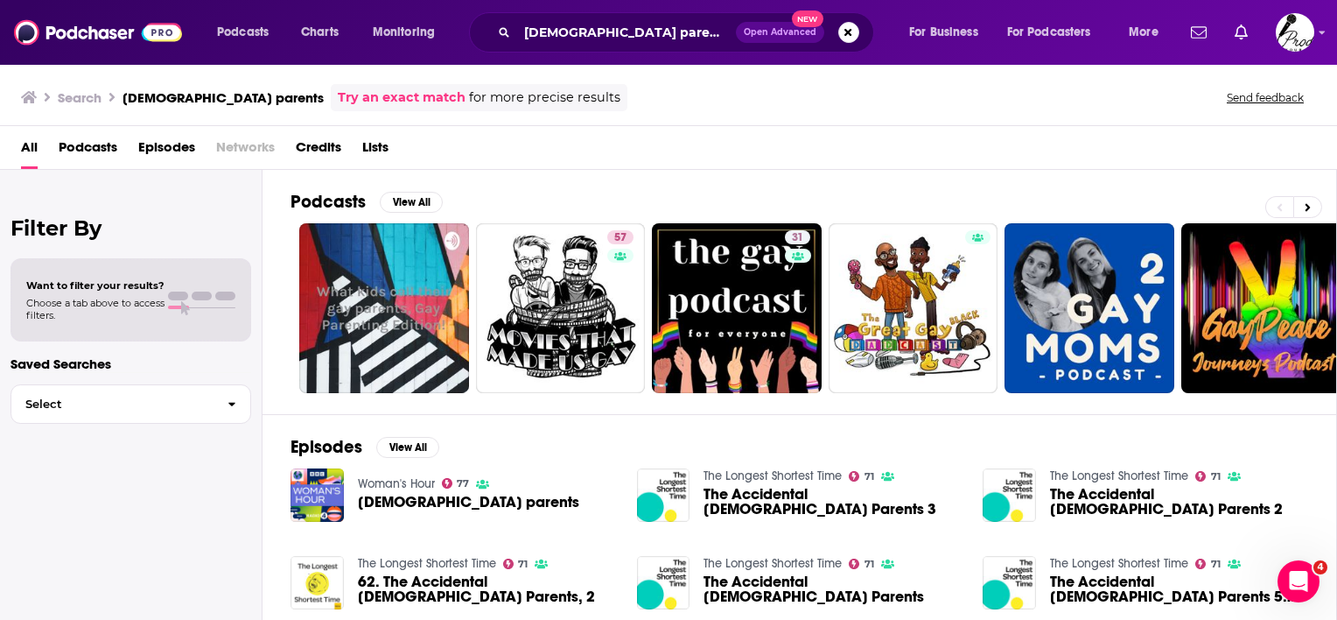
click at [74, 130] on div "All Podcasts Episodes Networks Credits Lists" at bounding box center [668, 148] width 1337 height 44
click at [75, 146] on span "Podcasts" at bounding box center [88, 151] width 59 height 36
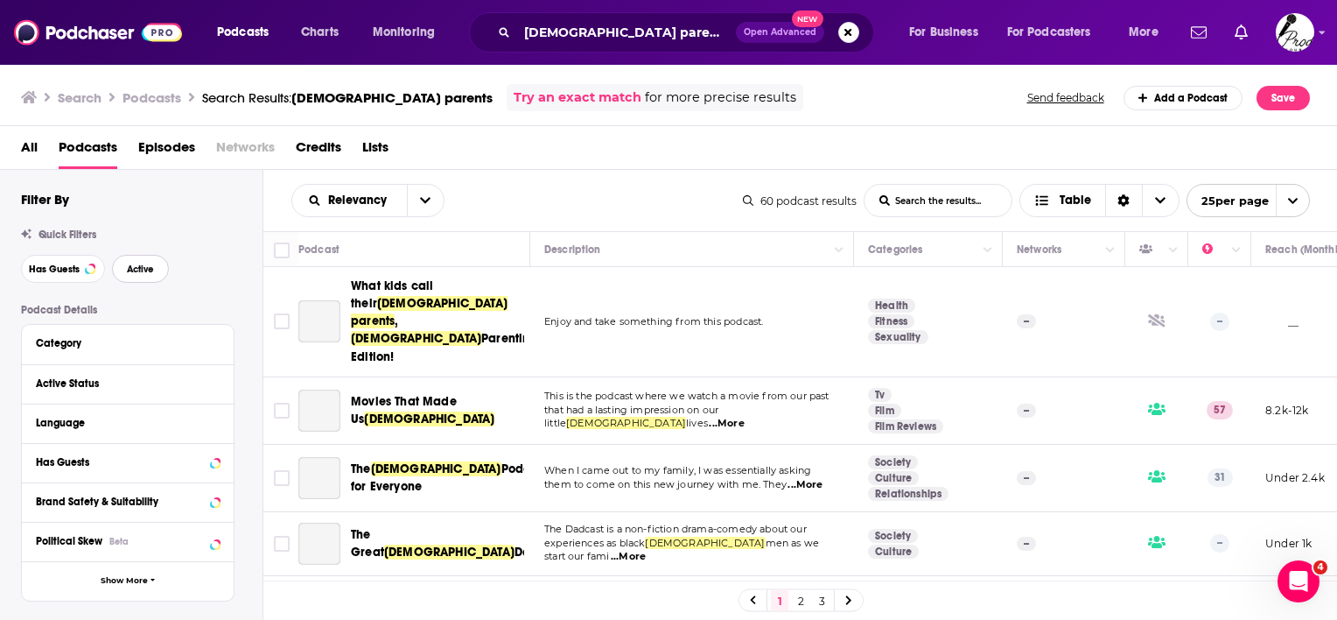
click at [123, 269] on button "Active" at bounding box center [140, 269] width 57 height 28
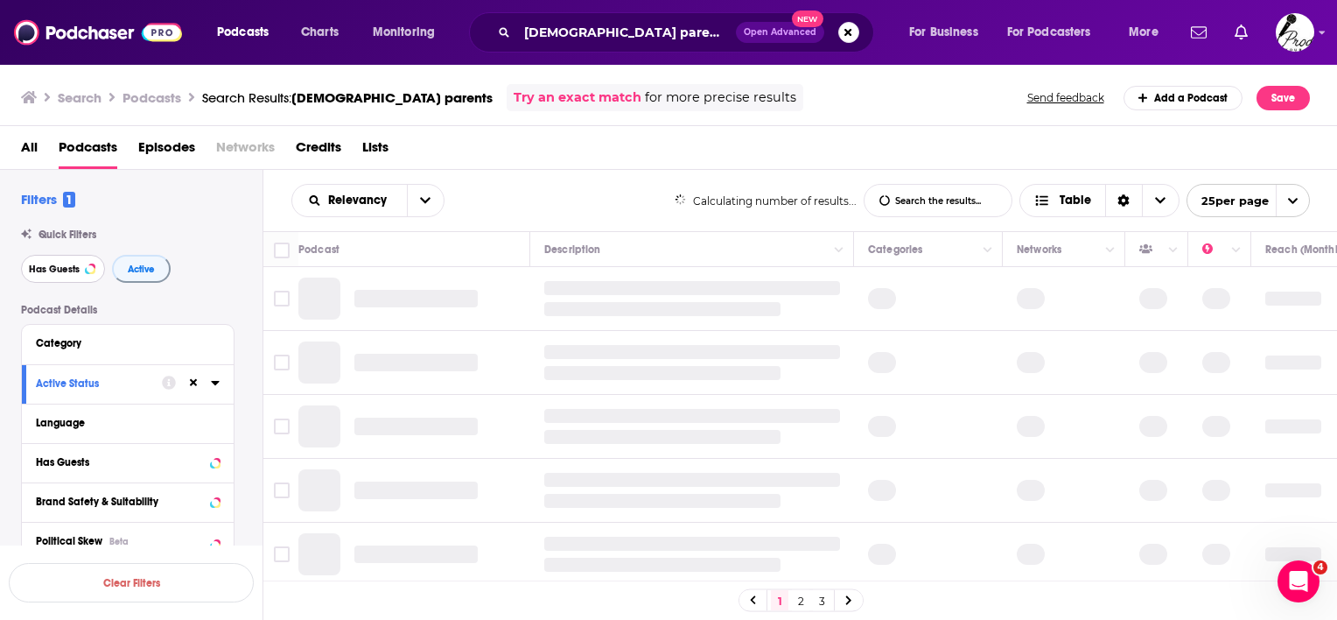
click at [59, 269] on span "Has Guests" at bounding box center [54, 269] width 51 height 10
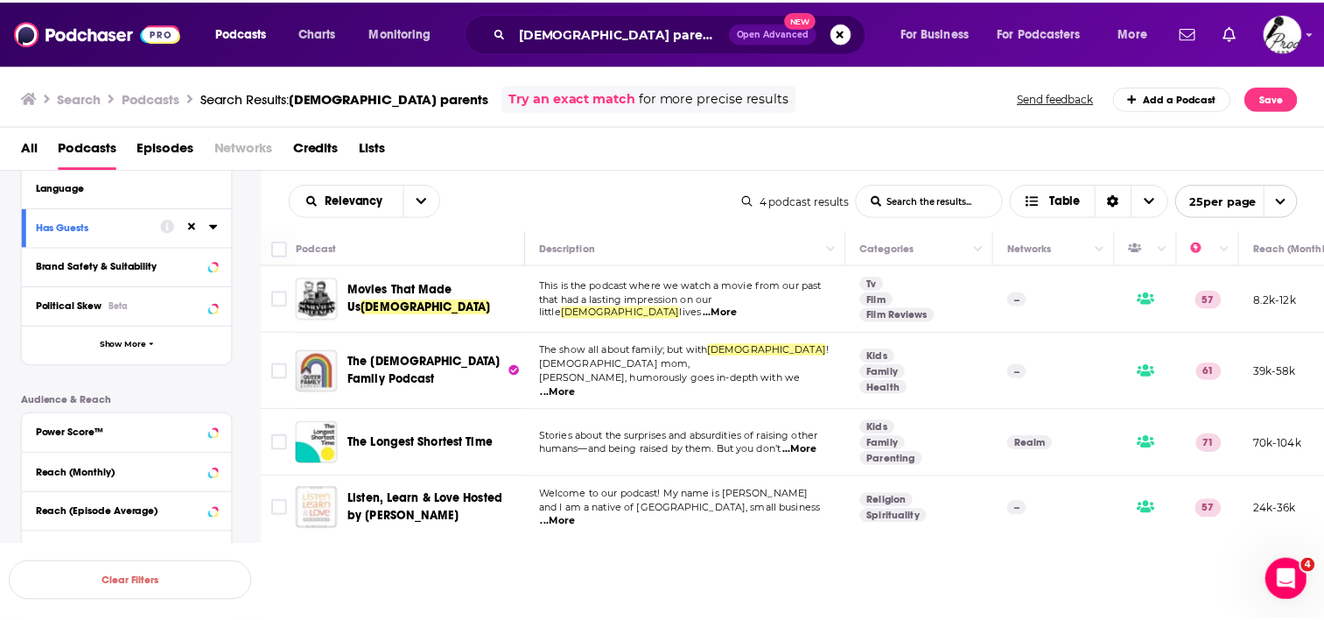
scroll to position [350, 0]
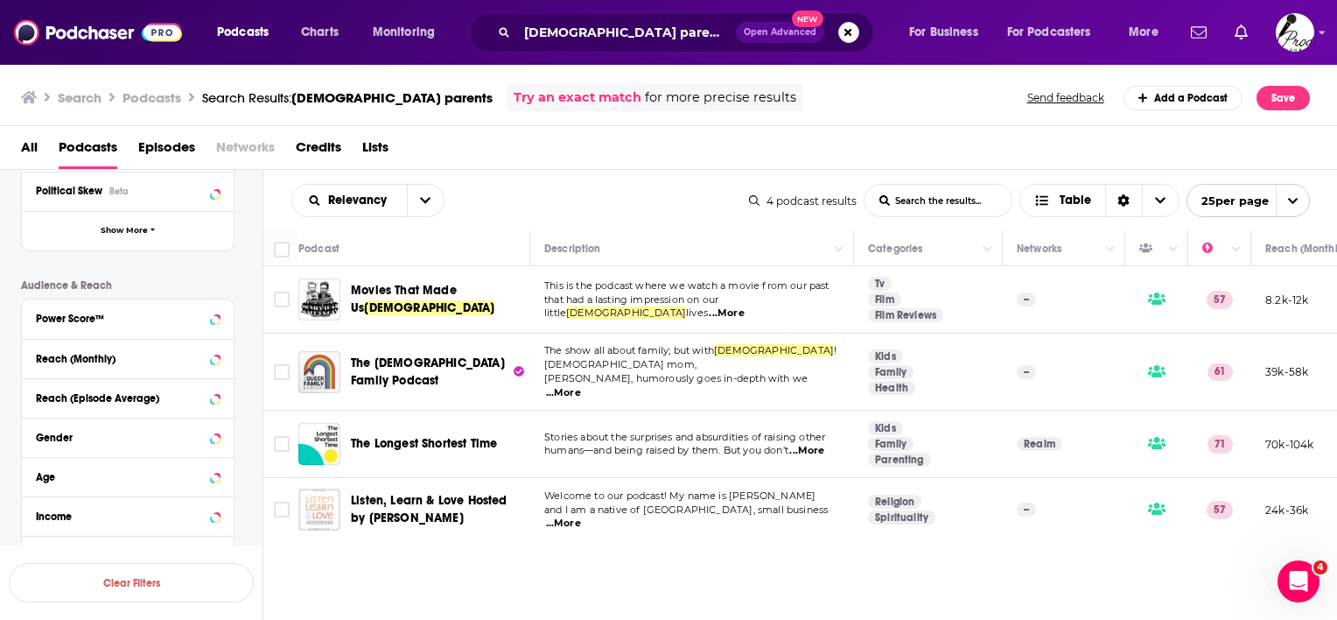
click at [220, 356] on div "Reach (Monthly)" at bounding box center [128, 358] width 212 height 39
click at [147, 361] on div "Reach (Monthly)" at bounding box center [105, 359] width 139 height 12
click at [109, 380] on input "number" at bounding box center [80, 389] width 88 height 28
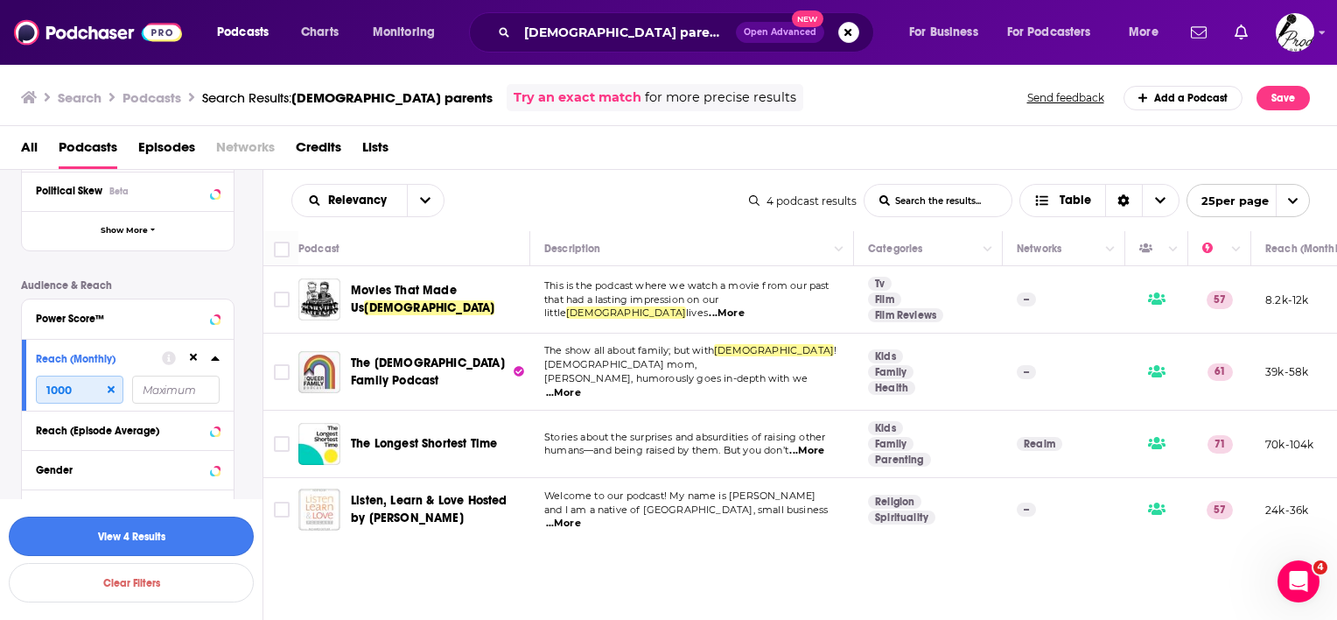
type input "1000"
click at [108, 529] on button "View 4 Results" at bounding box center [131, 535] width 245 height 39
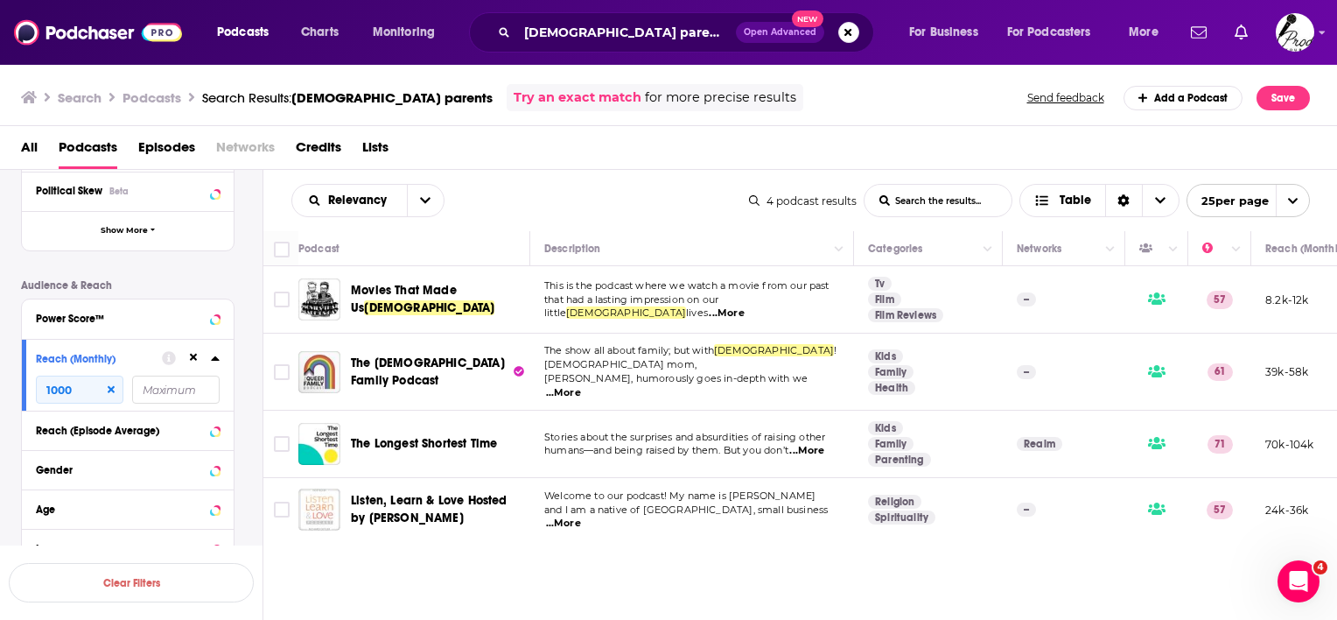
click at [811, 444] on span "...More" at bounding box center [806, 451] width 35 height 14
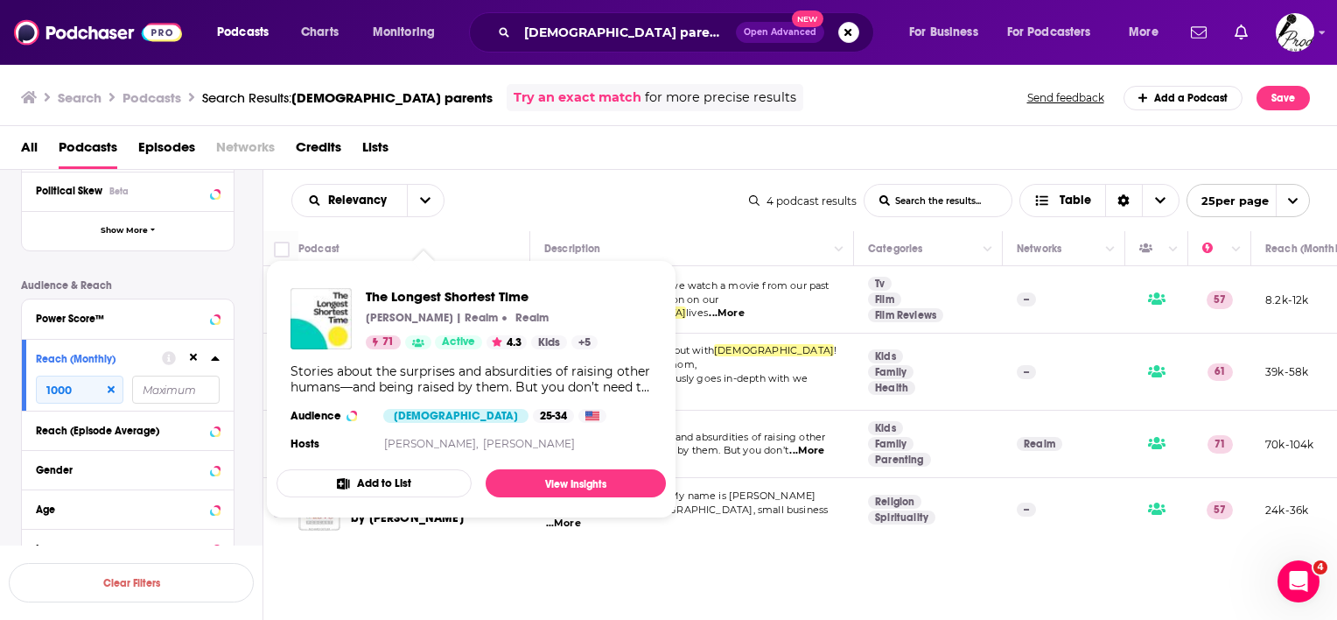
click at [434, 431] on div "The Longest Shortest Time Hillary Frank | Realm Realm 71 Active 4.3 Kids + 5 St…" at bounding box center [471, 371] width 389 height 195
click at [469, 304] on span "The Longest Shortest Time" at bounding box center [482, 296] width 232 height 17
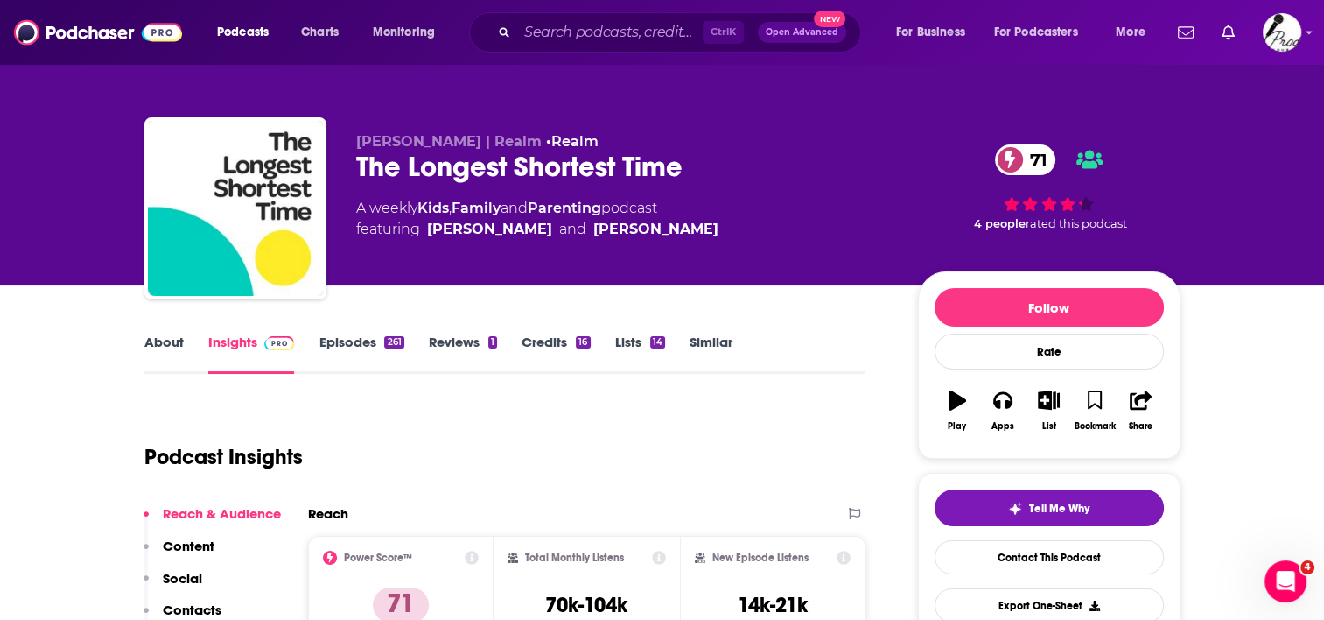
click at [165, 340] on link "About" at bounding box center [163, 353] width 39 height 40
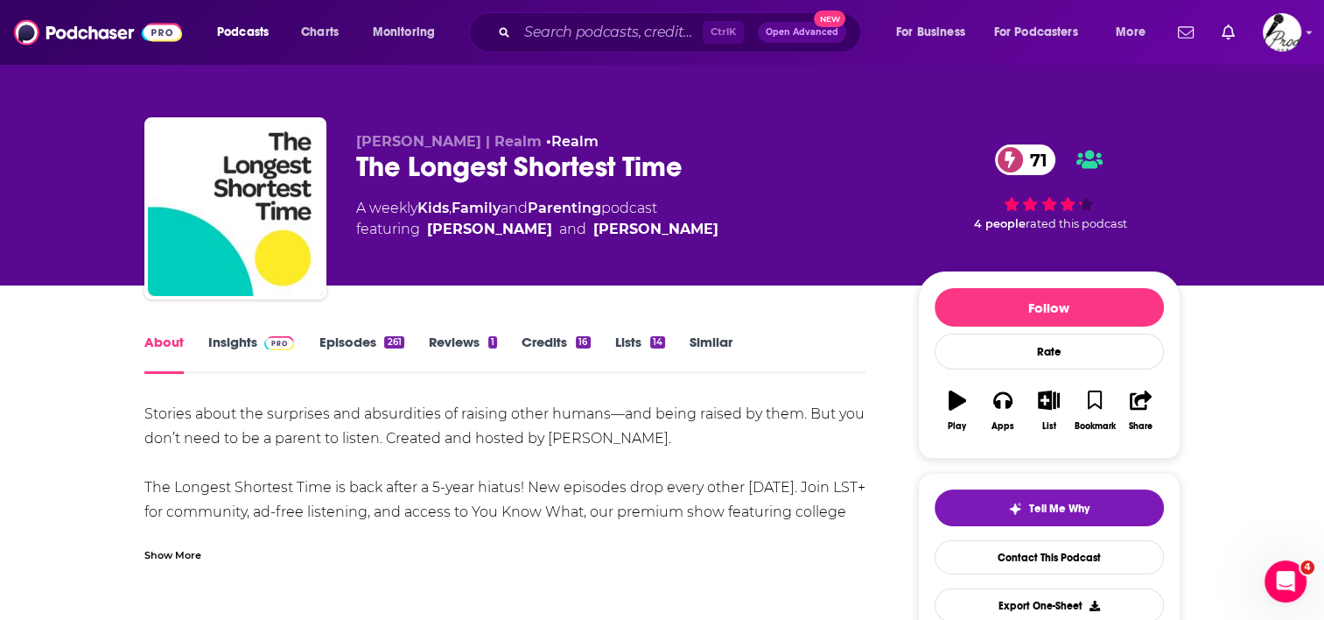
click at [332, 339] on link "Episodes 261" at bounding box center [361, 353] width 85 height 40
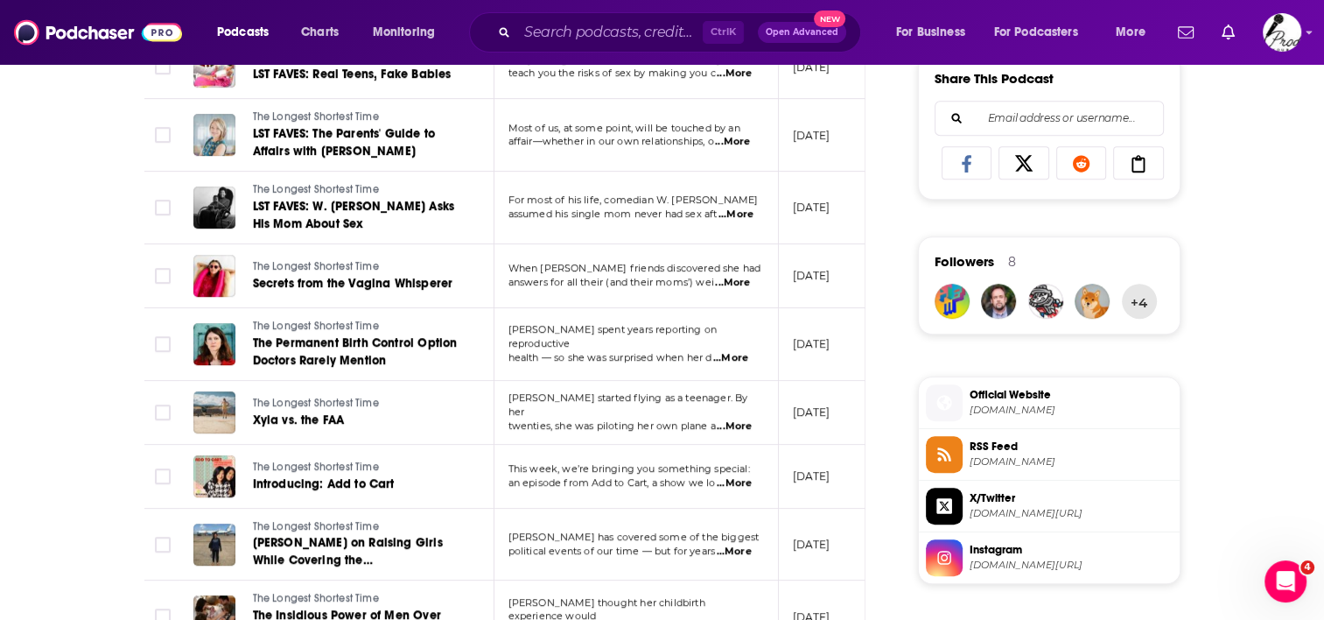
scroll to position [1138, 0]
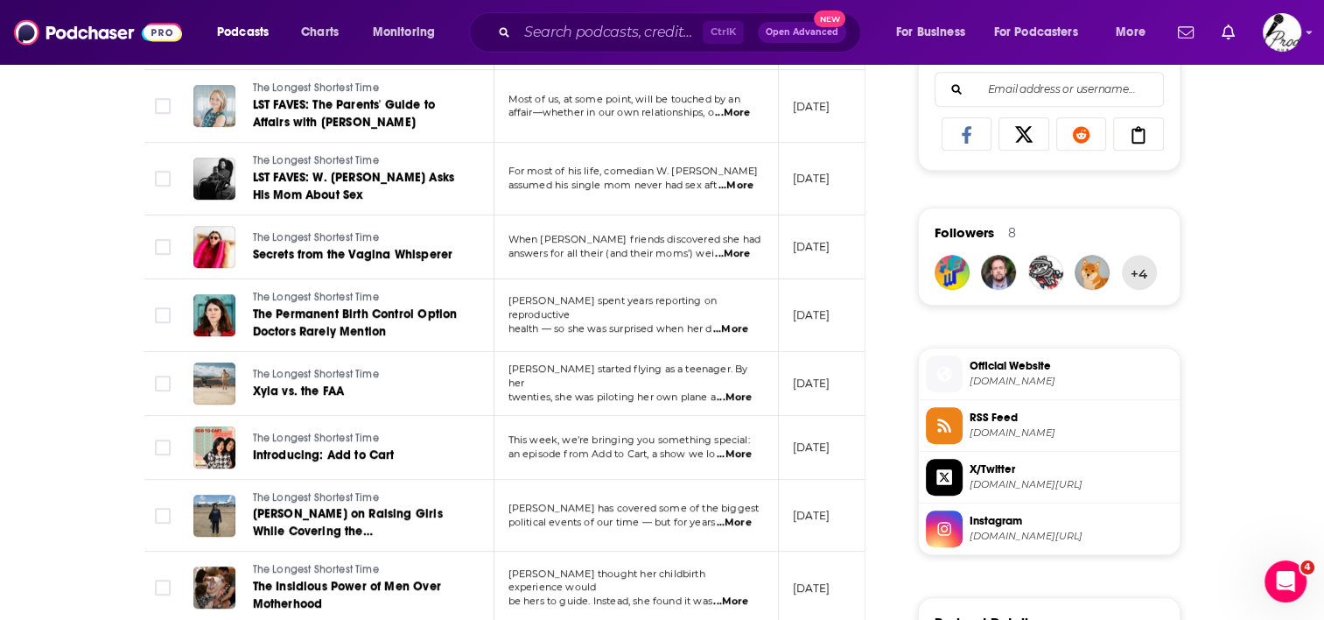
click at [1082, 378] on span "longestshortesttime.com" at bounding box center [1071, 381] width 203 height 13
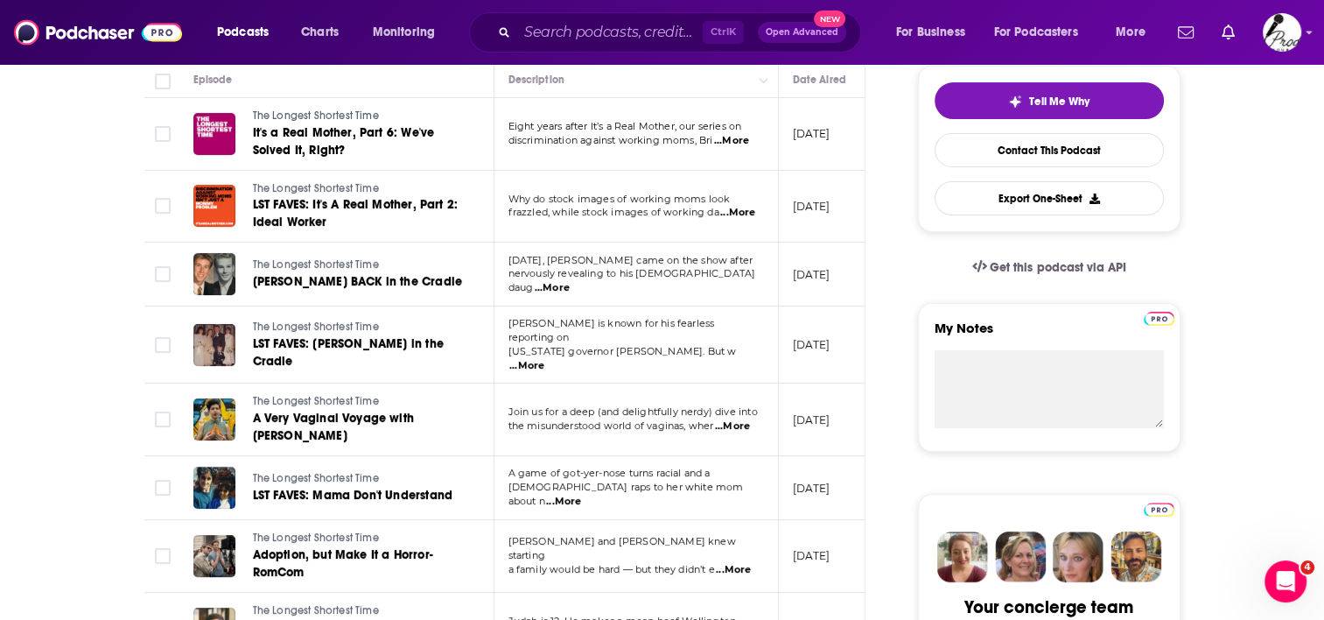
scroll to position [0, 0]
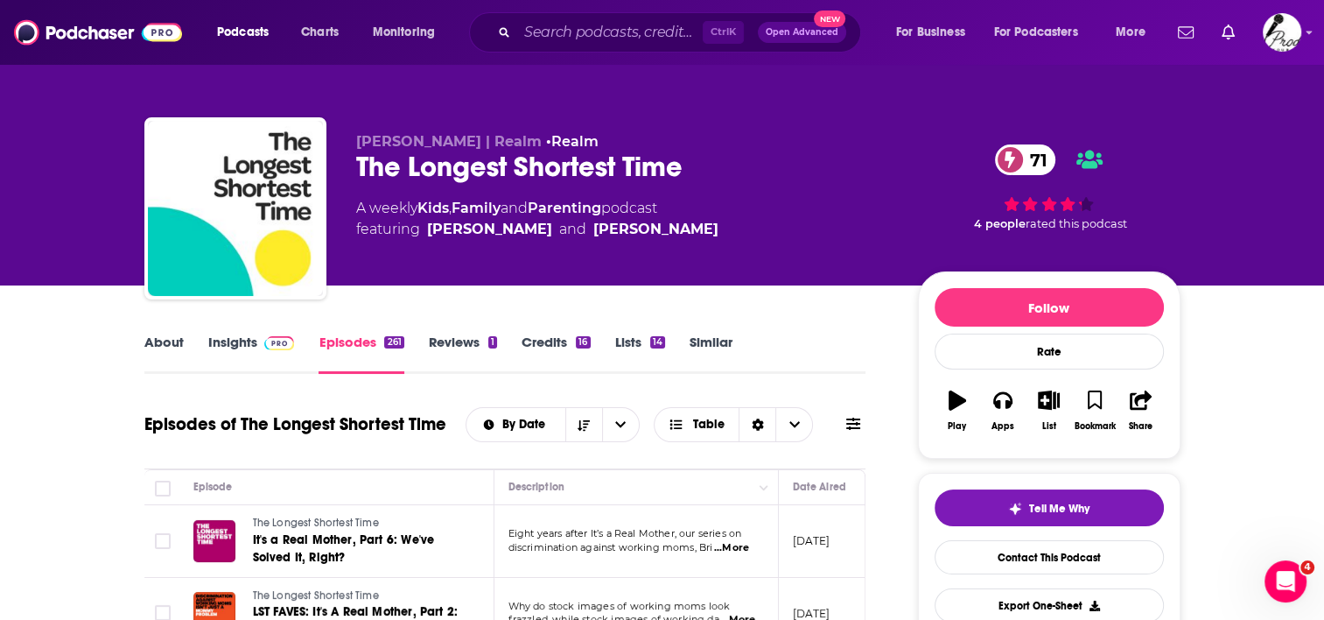
click at [247, 342] on link "Insights" at bounding box center [251, 353] width 87 height 40
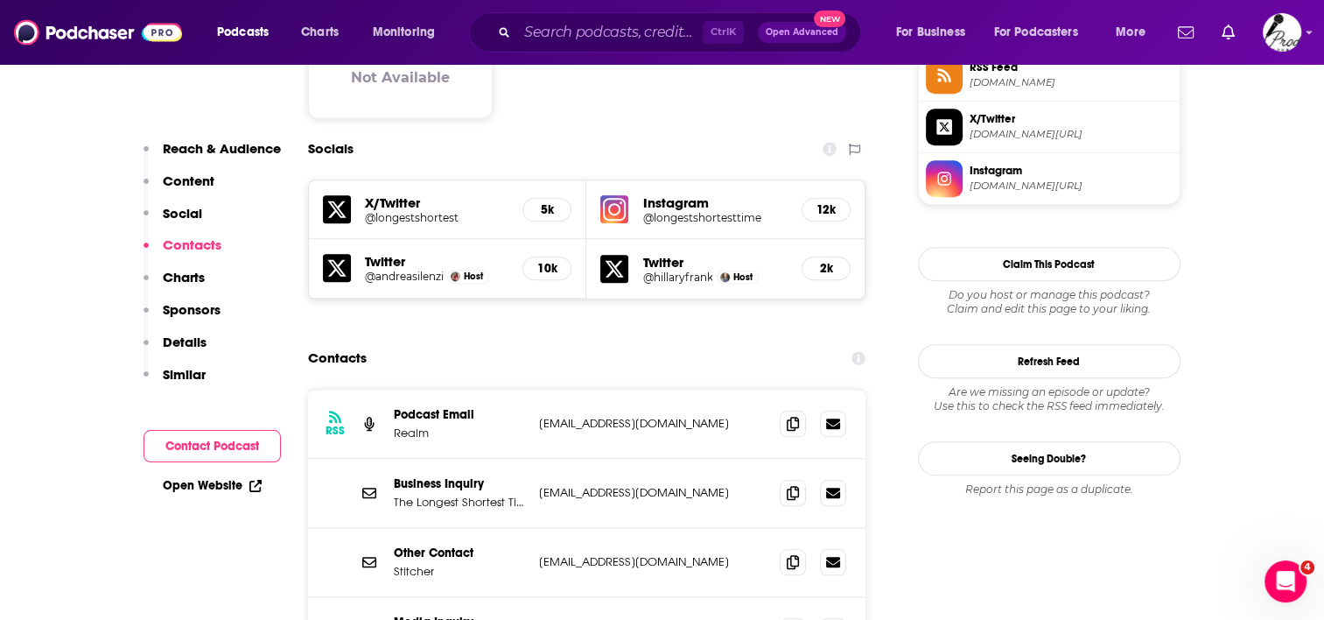
scroll to position [1575, 0]
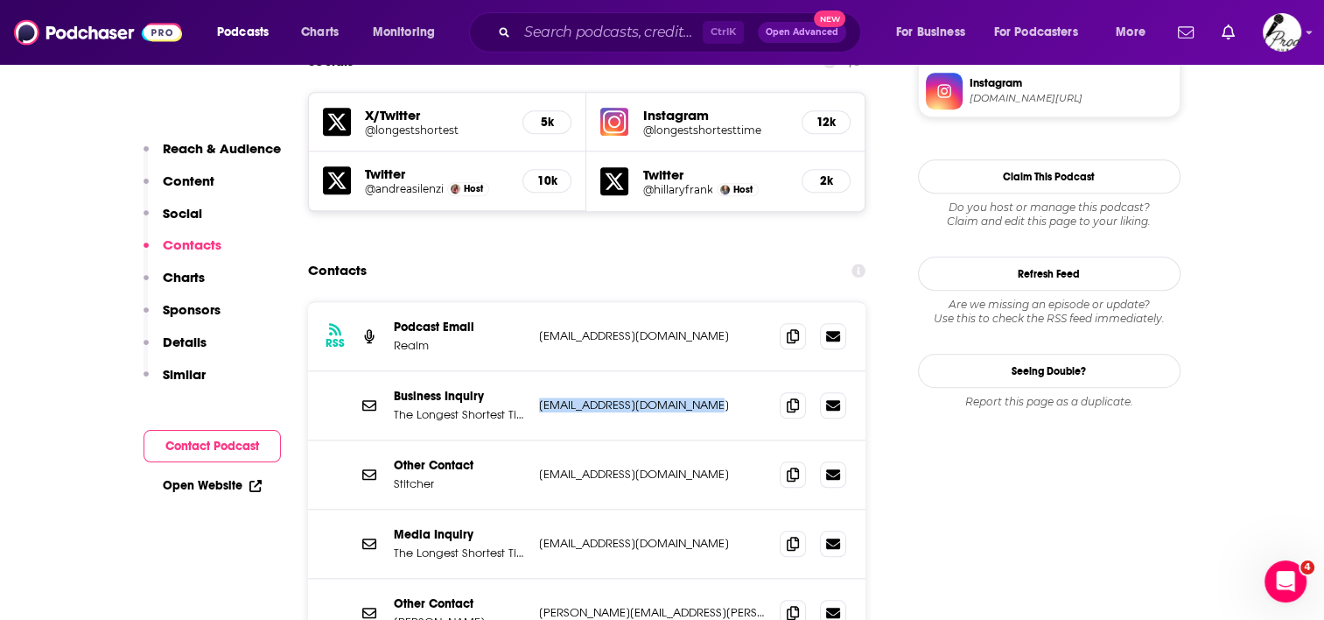
drag, startPoint x: 731, startPoint y: 312, endPoint x: 538, endPoint y: 322, distance: 192.8
click at [539, 397] on p "biz@longestshortesttime.com" at bounding box center [653, 404] width 228 height 15
copy p "biz@longestshortesttime.com"
click at [693, 440] on div "Other Contact Stitcher hello@longestshortesttime.com hello@longestshortesttime.…" at bounding box center [587, 474] width 558 height 69
drag, startPoint x: 726, startPoint y: 385, endPoint x: 528, endPoint y: 389, distance: 197.8
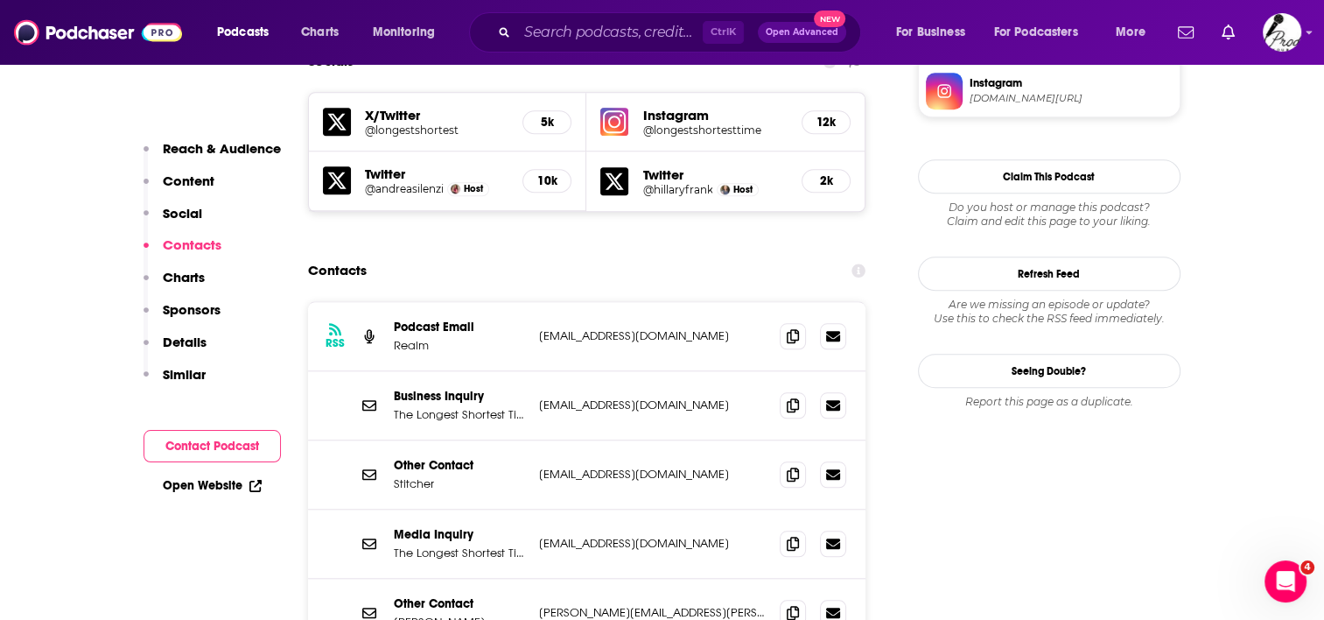
click at [528, 440] on div "Other Contact Stitcher hello@longestshortesttime.com hello@longestshortesttime.…" at bounding box center [587, 474] width 558 height 69
copy div "hello@longestshortesttime.com"
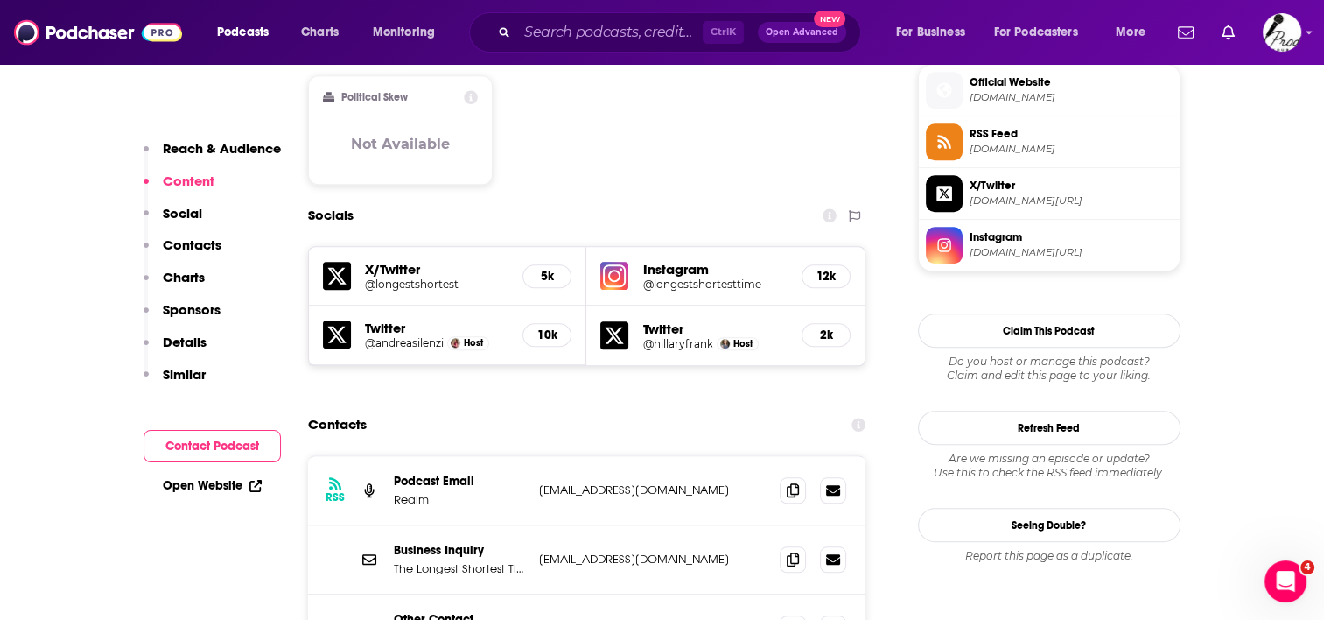
scroll to position [1138, 0]
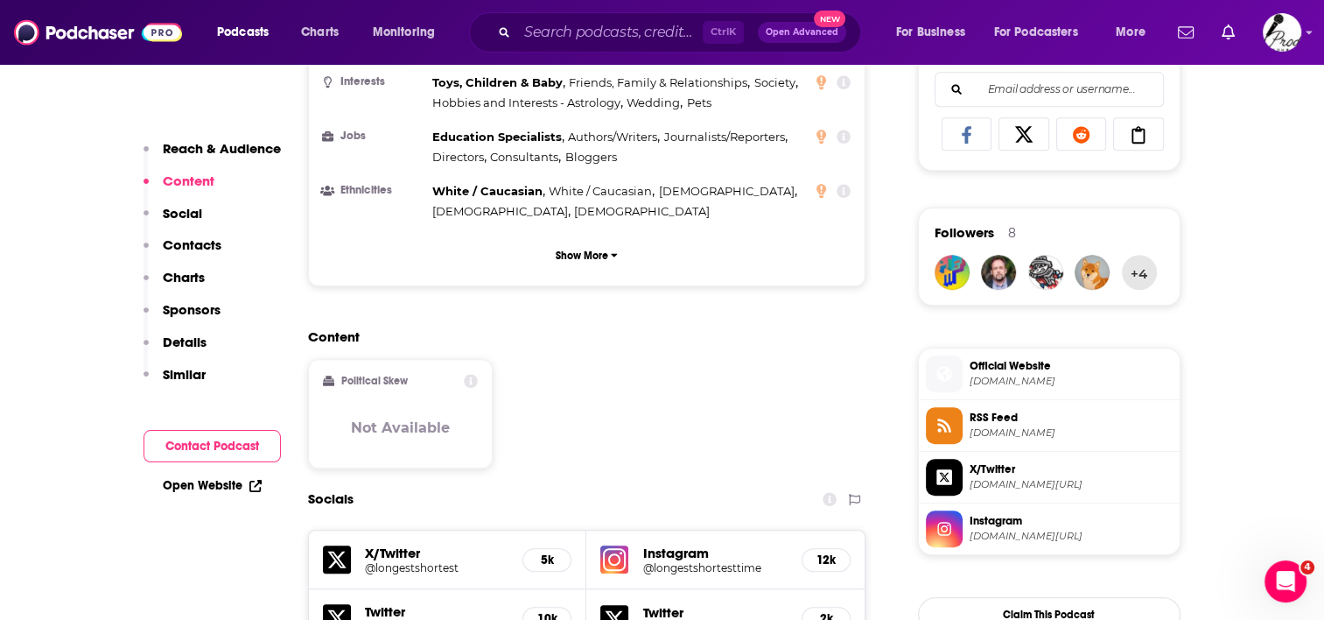
click at [1016, 518] on span "Instagram" at bounding box center [1071, 521] width 203 height 16
click at [1033, 478] on span "twitter.com/longestshortest" at bounding box center [1071, 484] width 203 height 13
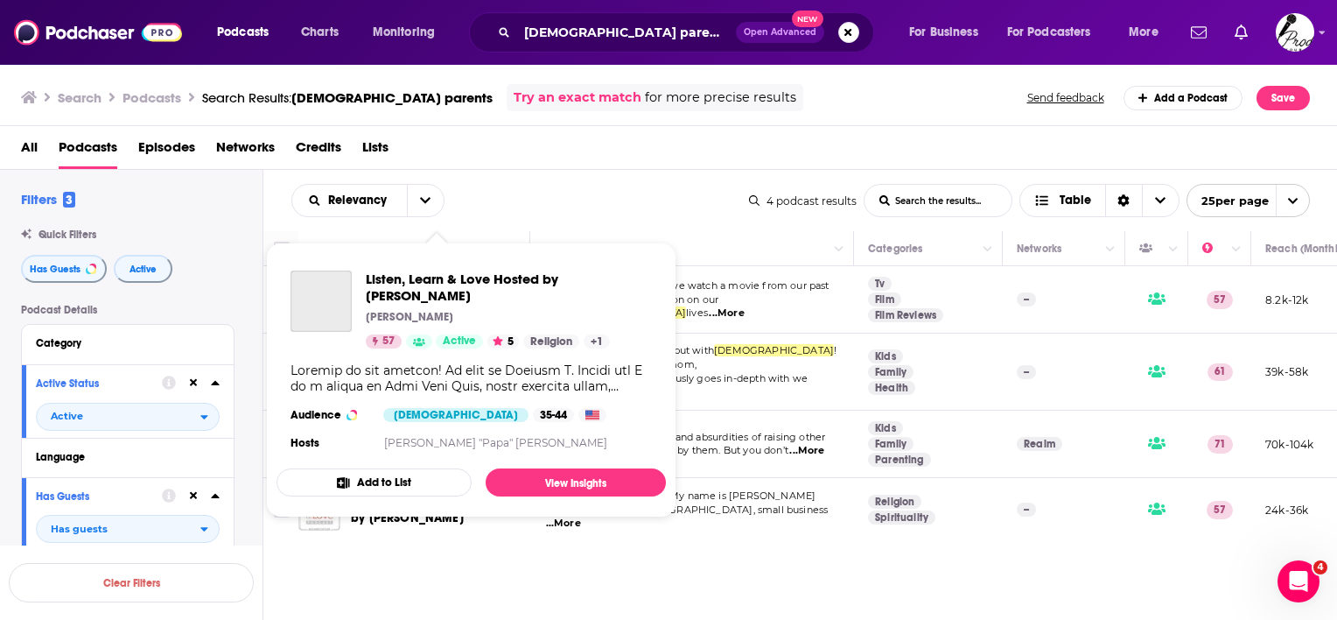
click at [399, 490] on div "Podcasts Charts Monitoring gay parents Open Advanced New For Business For Podca…" at bounding box center [668, 310] width 1337 height 620
click at [528, 483] on link "View Insights" at bounding box center [576, 482] width 180 height 28
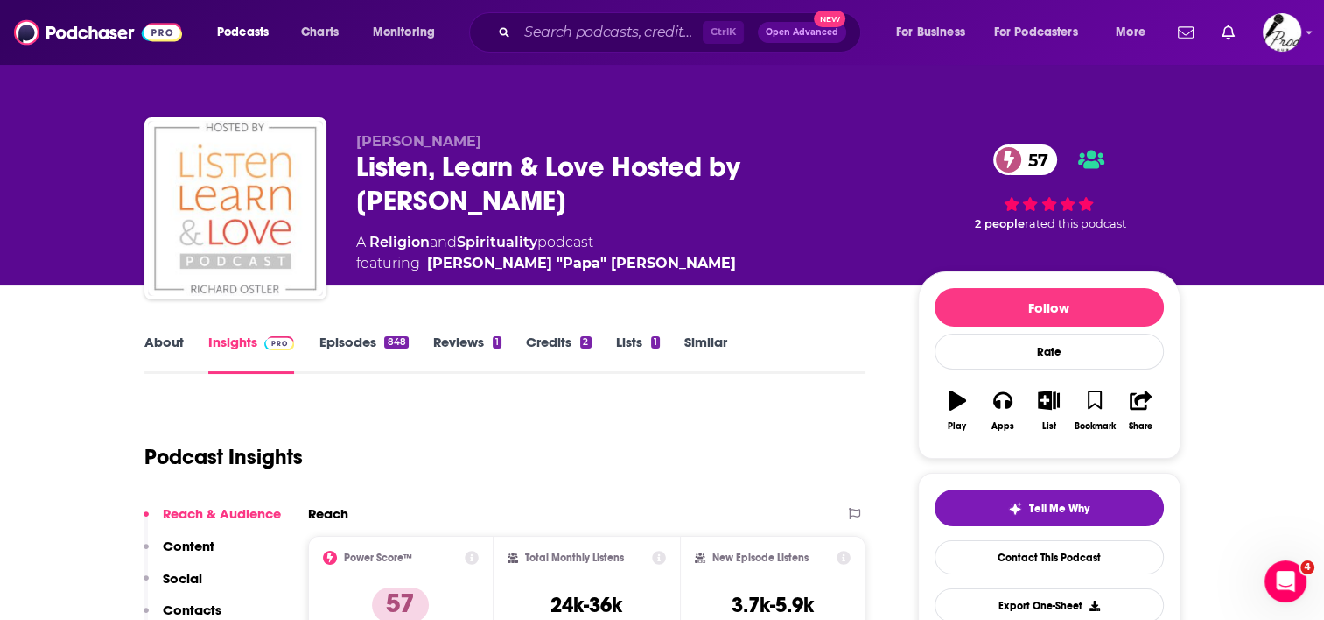
click at [172, 342] on link "About" at bounding box center [163, 353] width 39 height 40
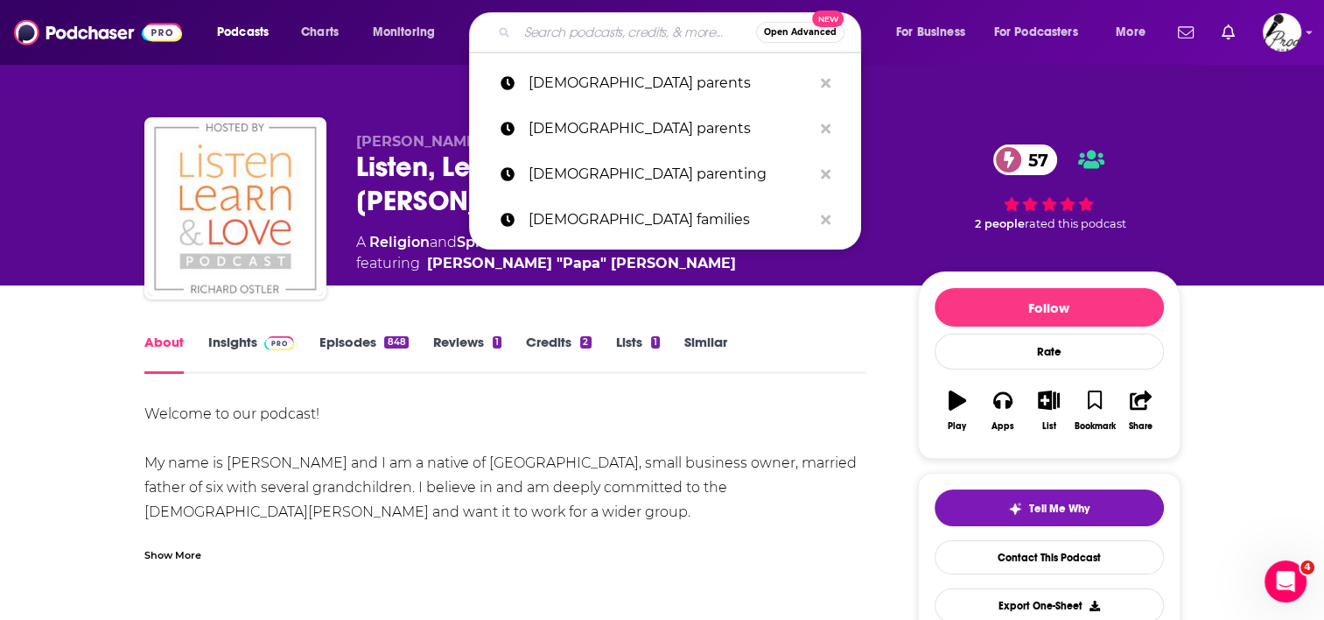
click at [621, 25] on input "Search podcasts, credits, & more..." at bounding box center [636, 32] width 239 height 28
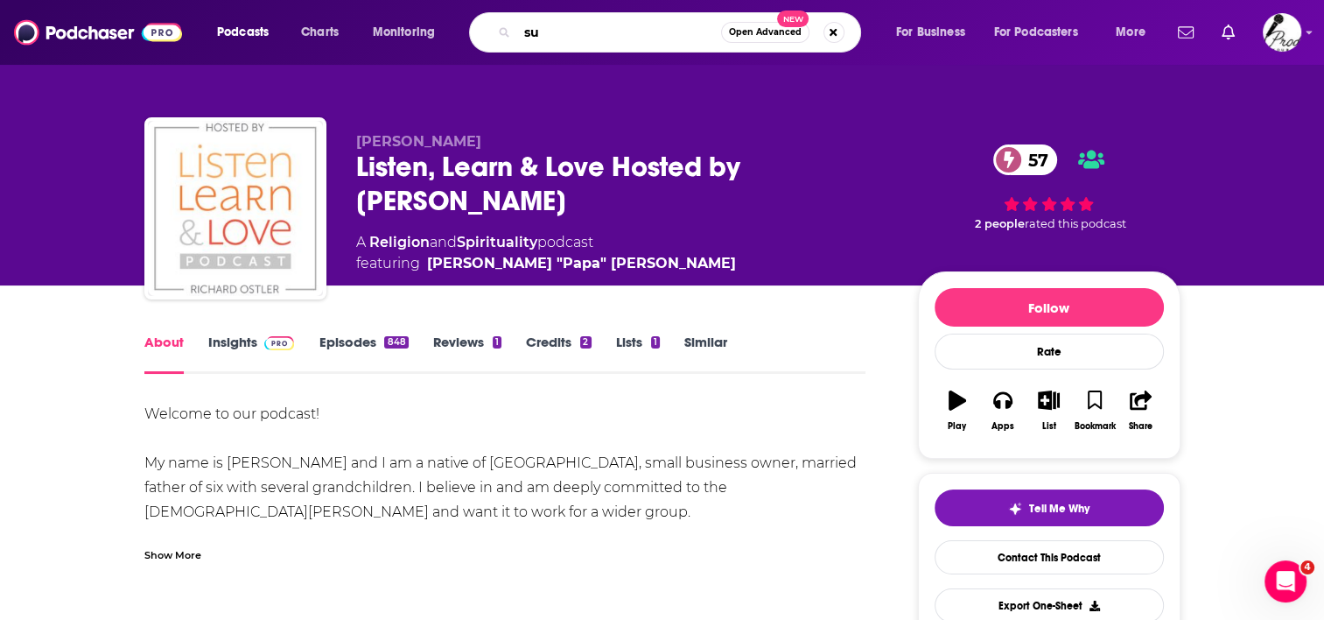
type input "s"
type input "egg donation"
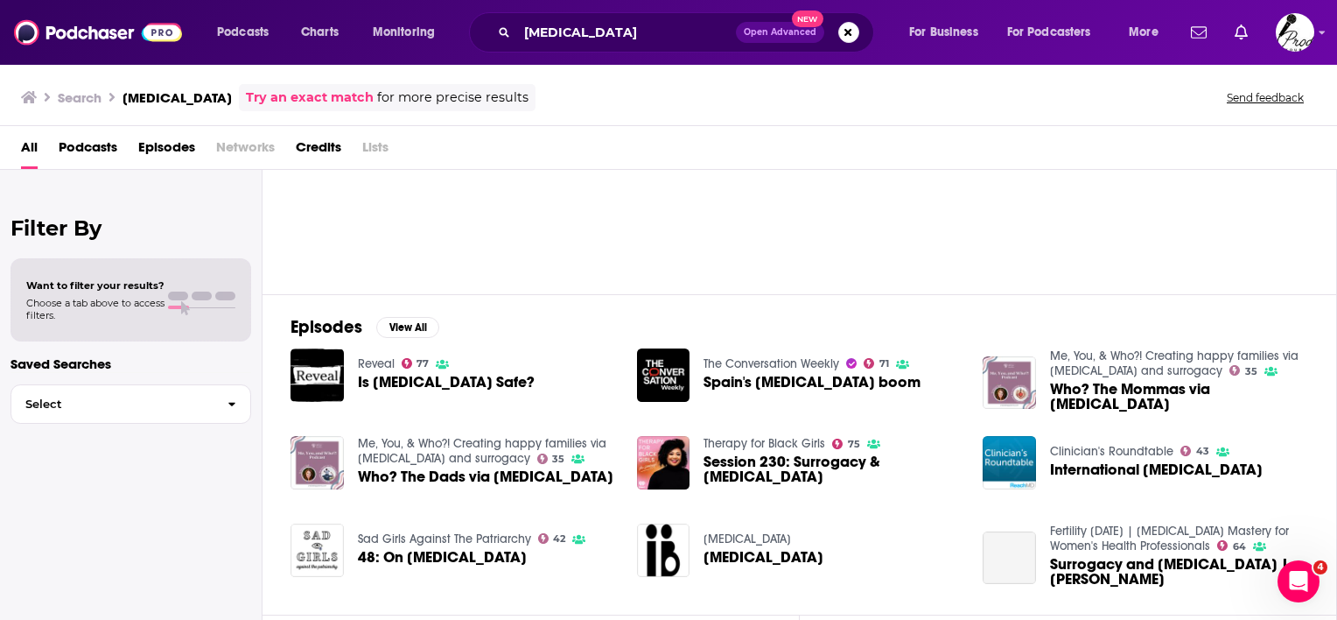
scroll to position [175, 0]
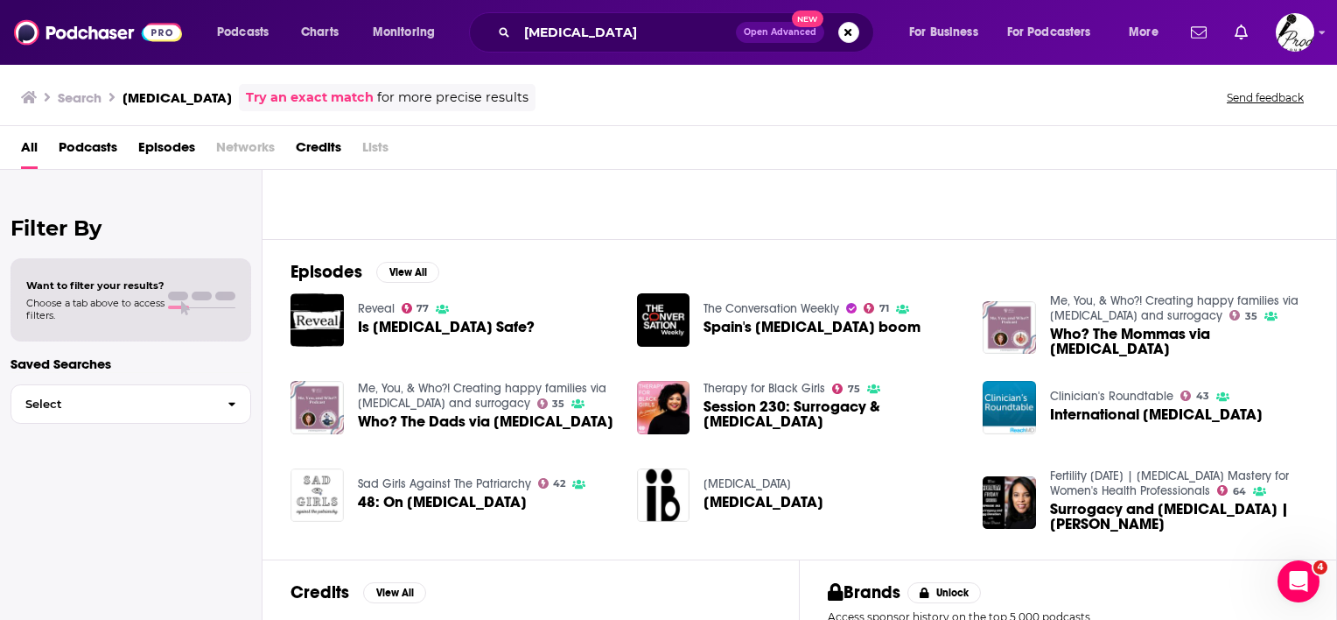
click at [309, 488] on img "48: On Egg Donation" at bounding box center [317, 494] width 53 height 53
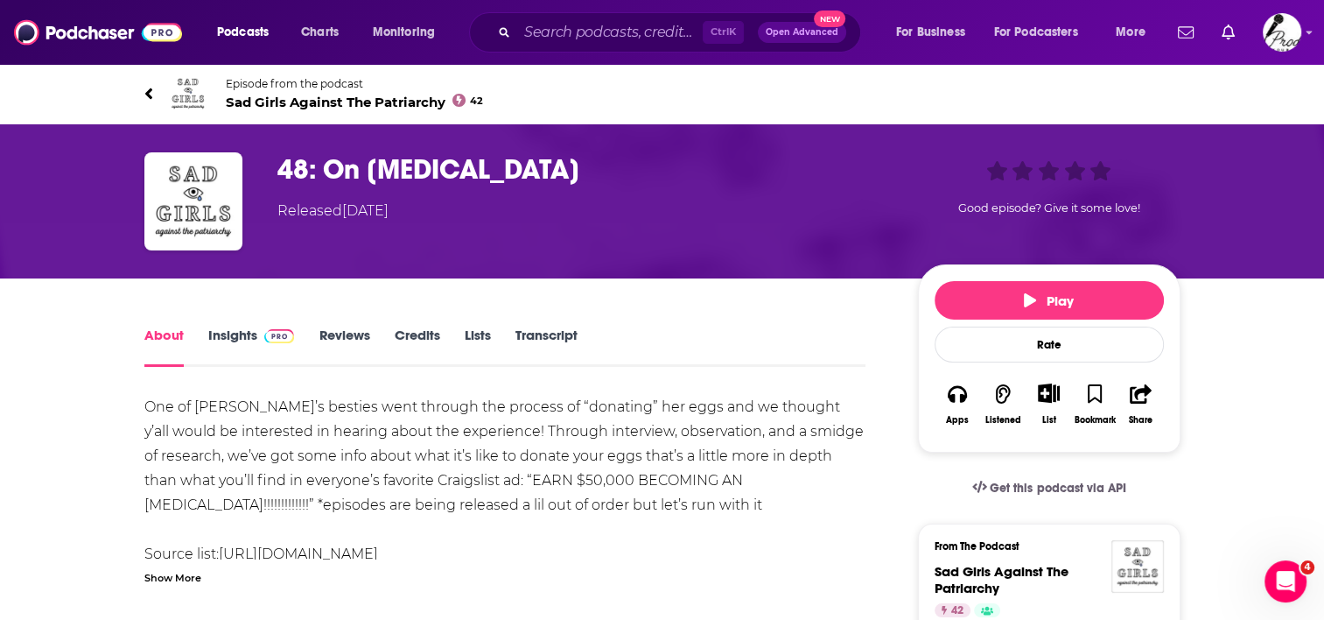
click at [151, 88] on icon at bounding box center [147, 93] width 7 height 11
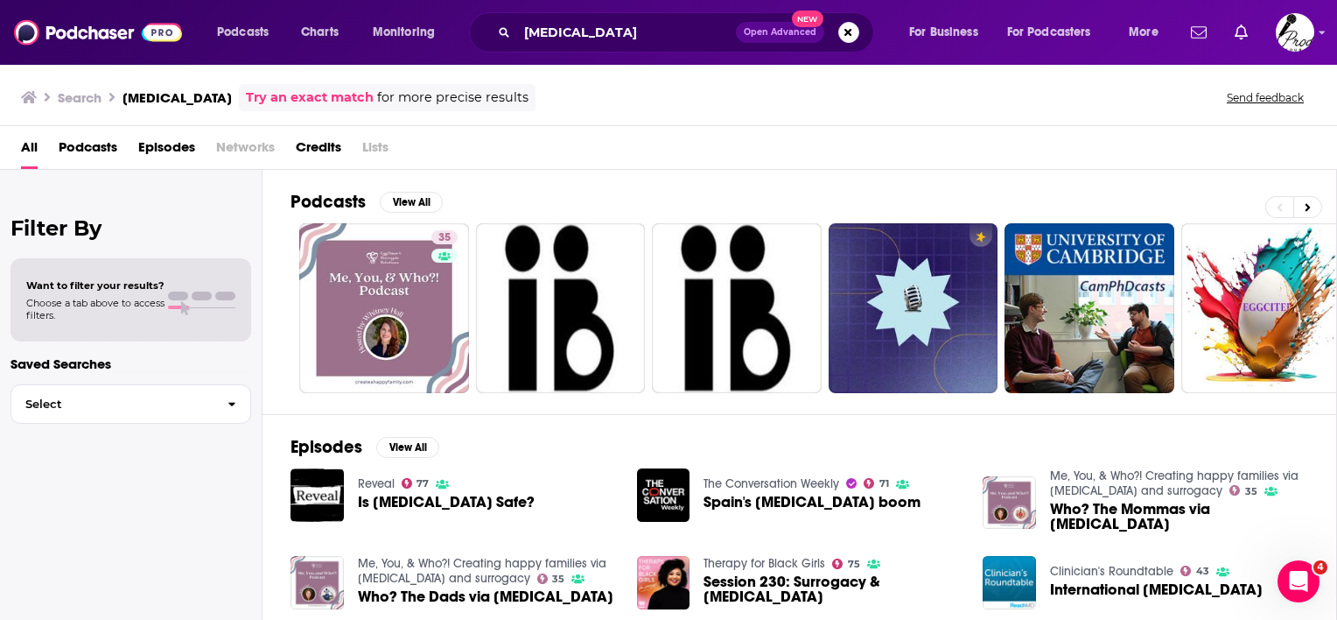
click at [85, 147] on span "Podcasts" at bounding box center [88, 151] width 59 height 36
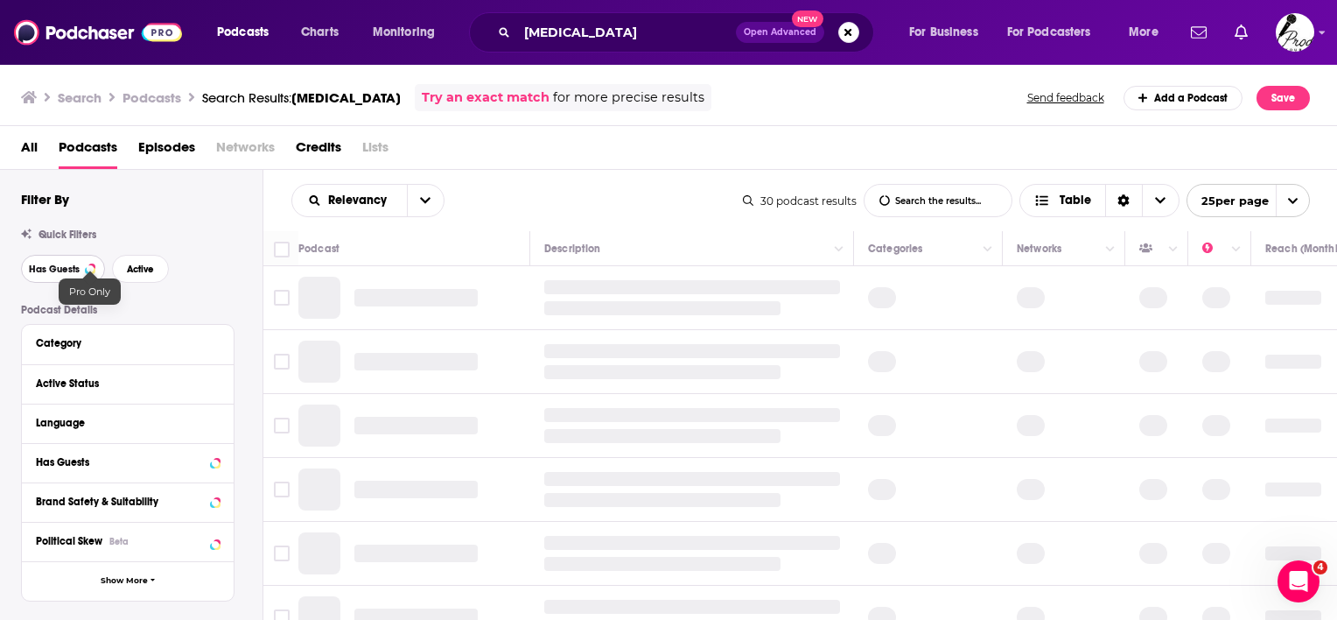
click at [52, 269] on span "Has Guests" at bounding box center [54, 269] width 51 height 10
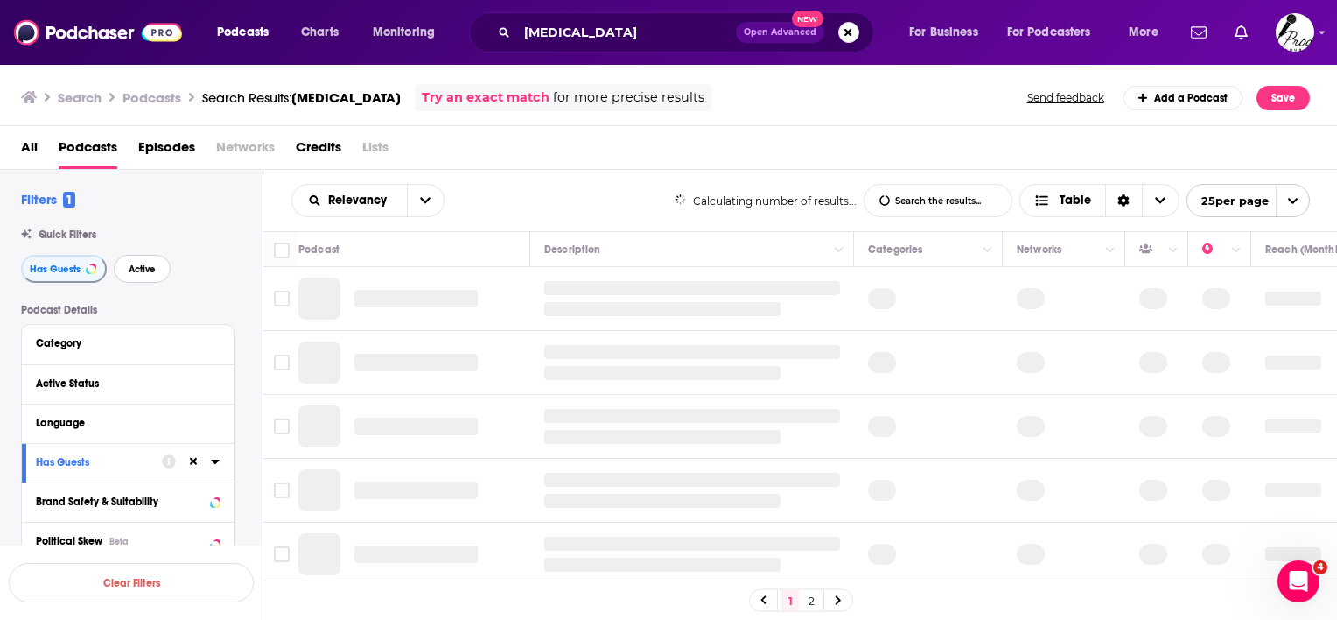
click at [122, 265] on button "Active" at bounding box center [142, 269] width 57 height 28
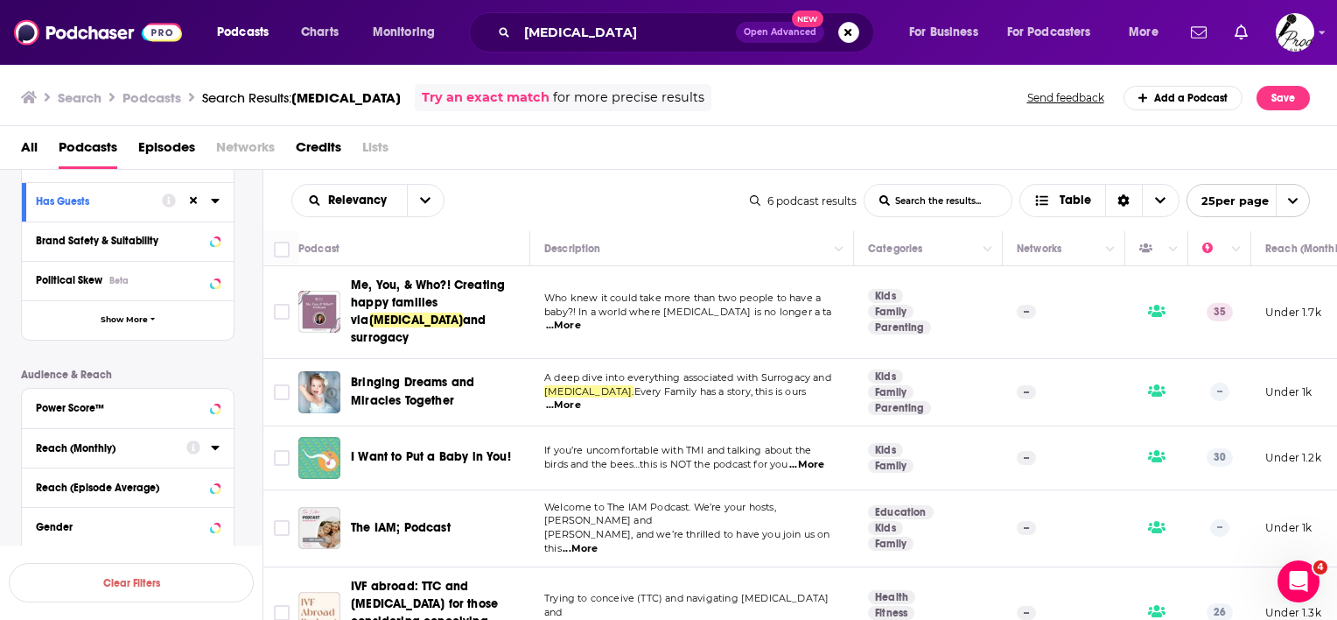
scroll to position [263, 0]
click at [195, 446] on icon at bounding box center [193, 445] width 14 height 14
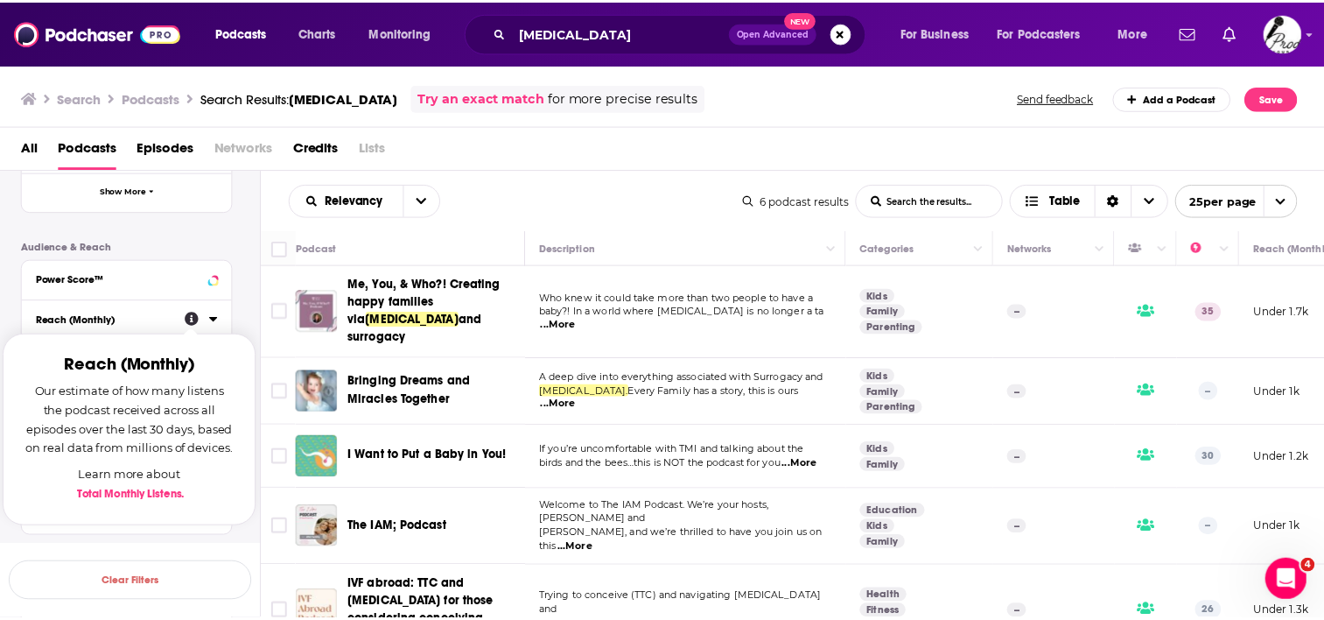
scroll to position [438, 0]
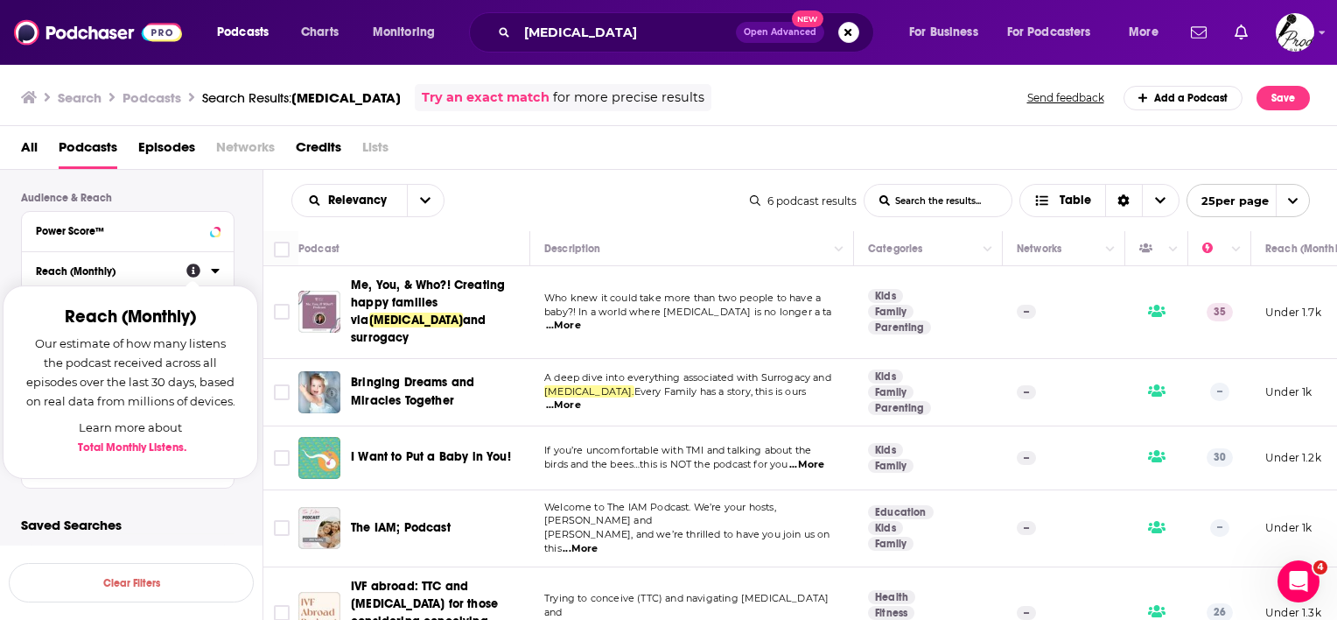
click at [158, 497] on div "Filters 2 Quick Filters Has Guests Active Podcast Details Category Active Statu…" at bounding box center [142, 134] width 242 height 763
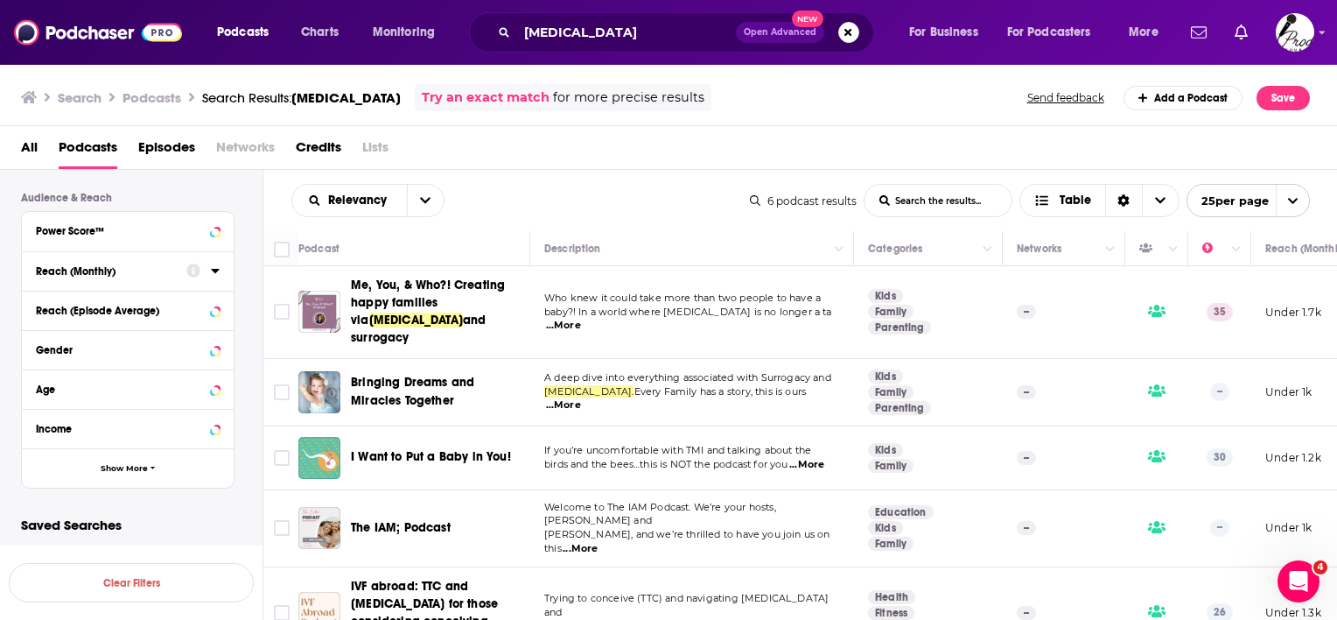
click at [218, 269] on icon at bounding box center [215, 271] width 8 height 4
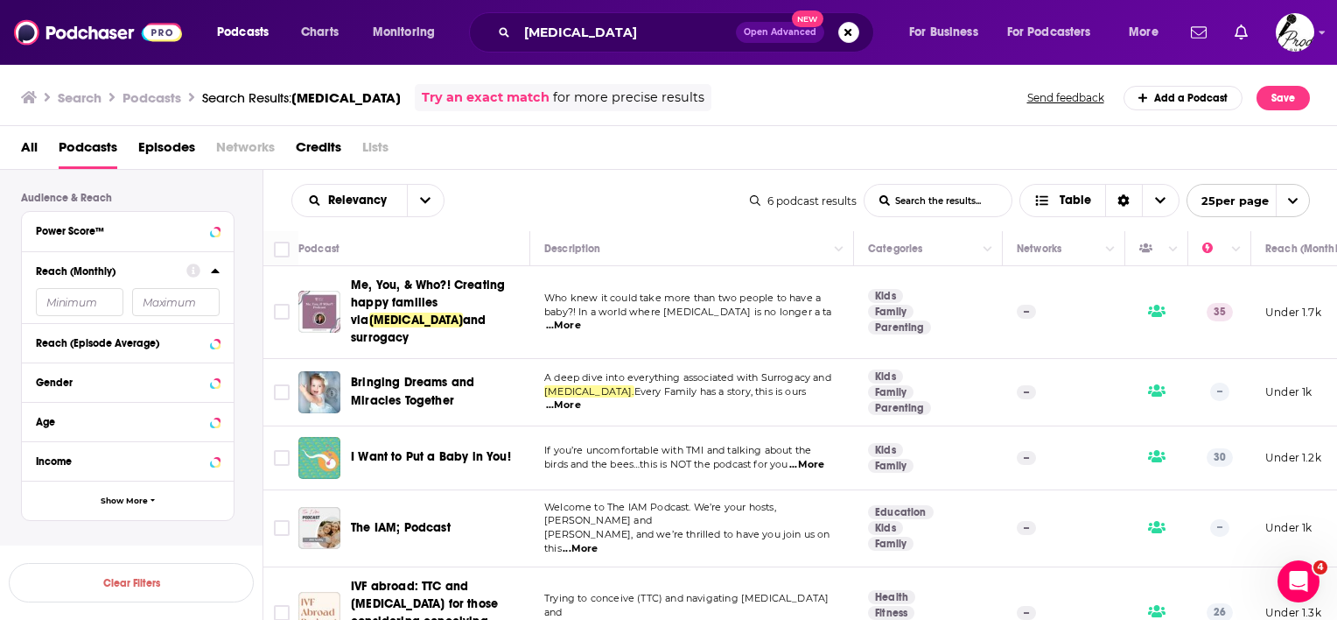
click at [87, 305] on input "number" at bounding box center [80, 302] width 88 height 28
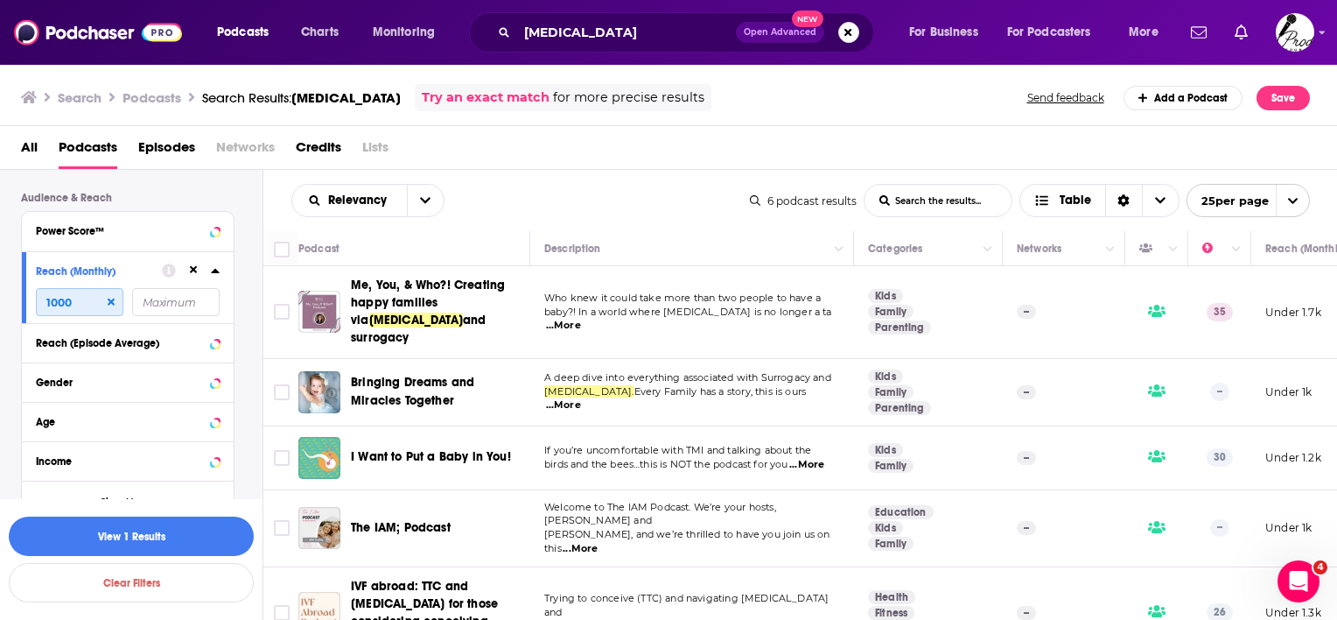
type input "1000"
click at [176, 537] on button "View 1 Results" at bounding box center [131, 535] width 245 height 39
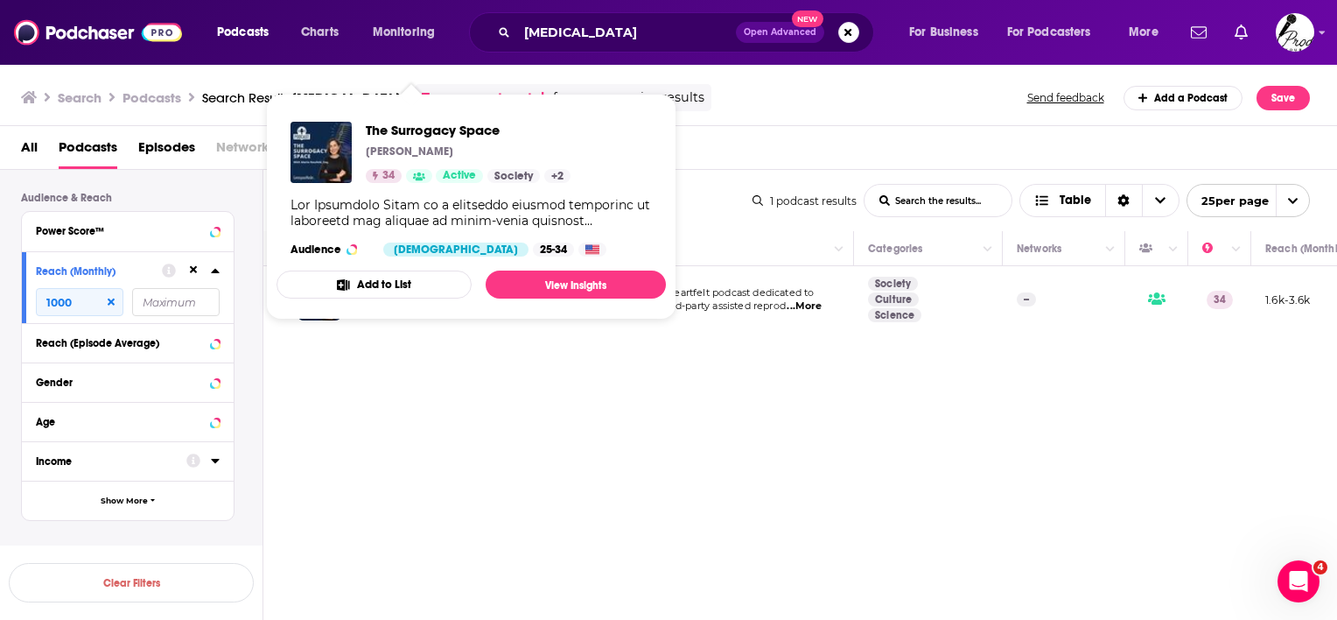
click at [453, 298] on span "The Surrogacy Space Marla Neufeld 34 Active Society + 2 Audience Female 25-34 A…" at bounding box center [471, 207] width 389 height 198
click at [553, 285] on link "View Insights" at bounding box center [576, 284] width 180 height 28
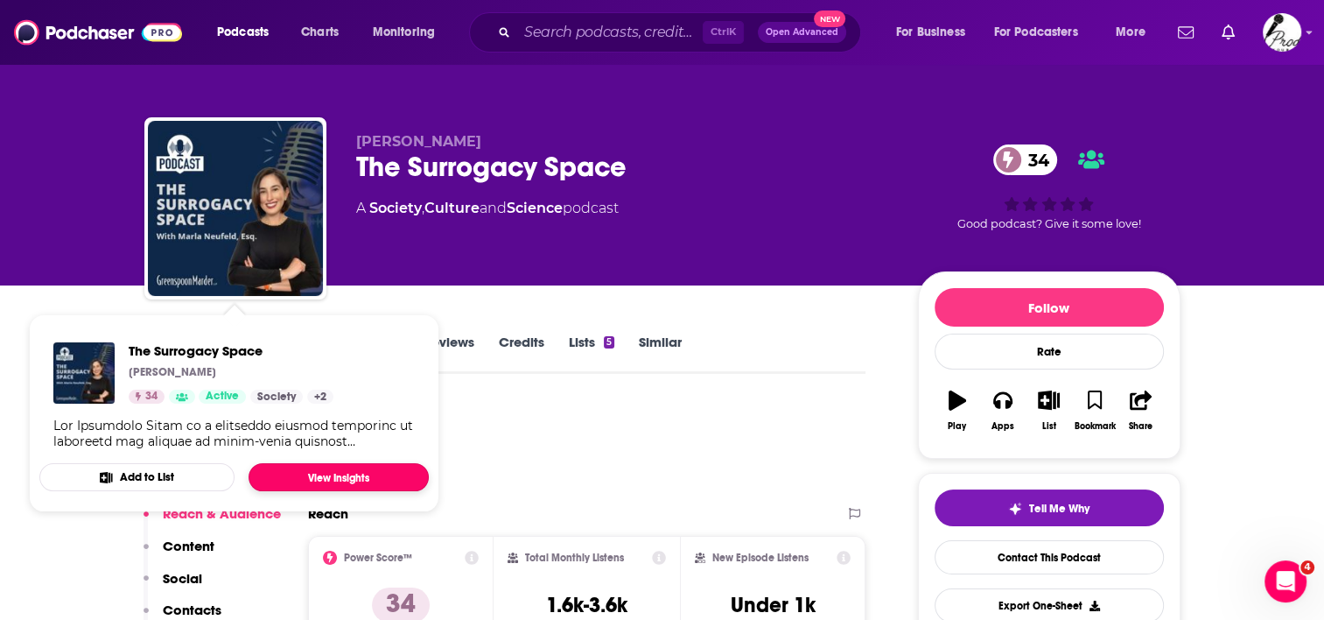
click at [330, 472] on link "View Insights" at bounding box center [339, 477] width 180 height 28
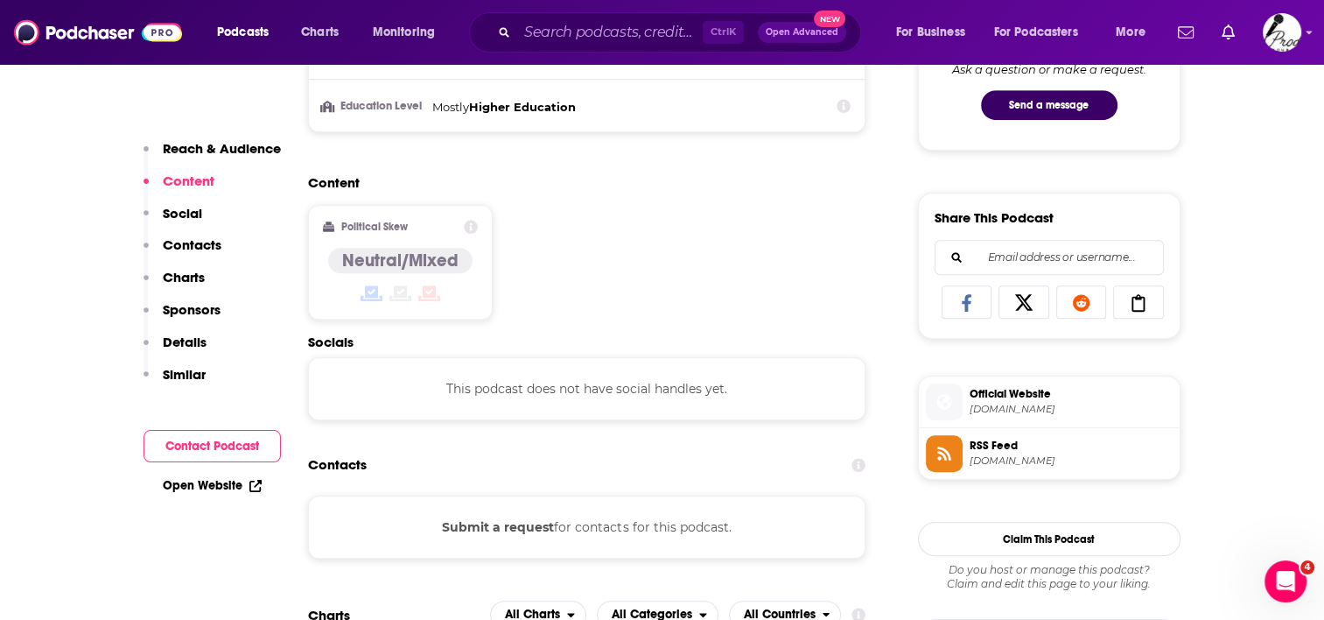
scroll to position [1050, 0]
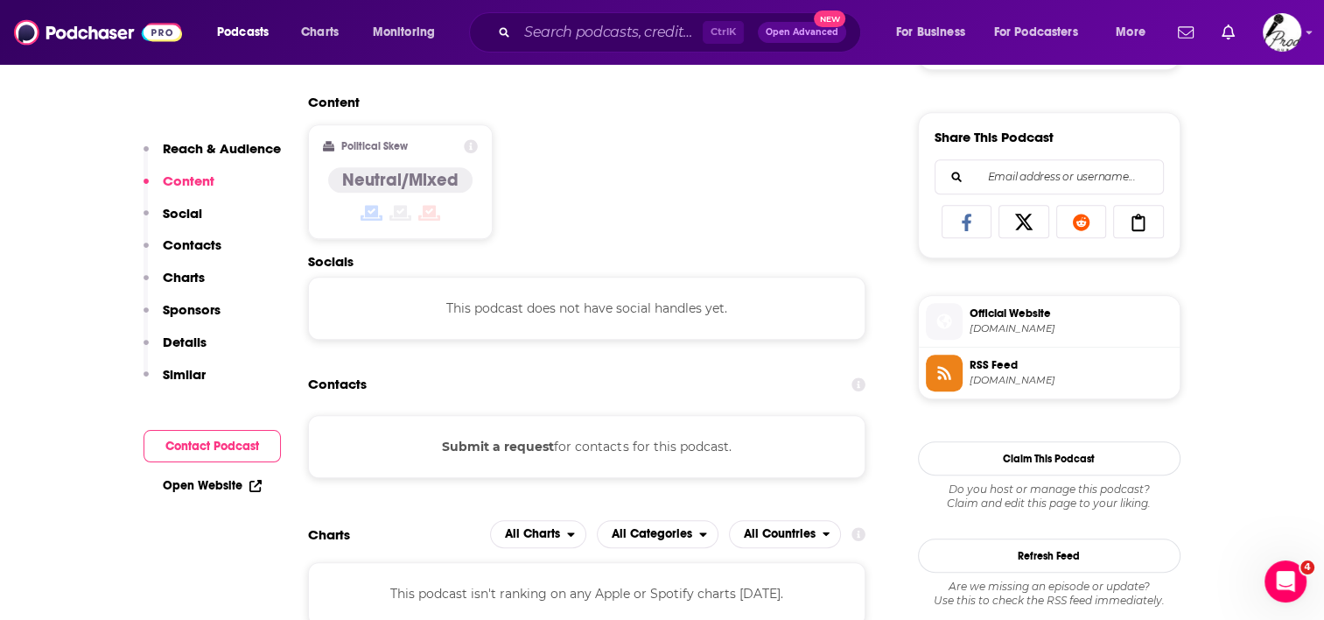
click at [1024, 318] on span "Official Website" at bounding box center [1071, 313] width 203 height 16
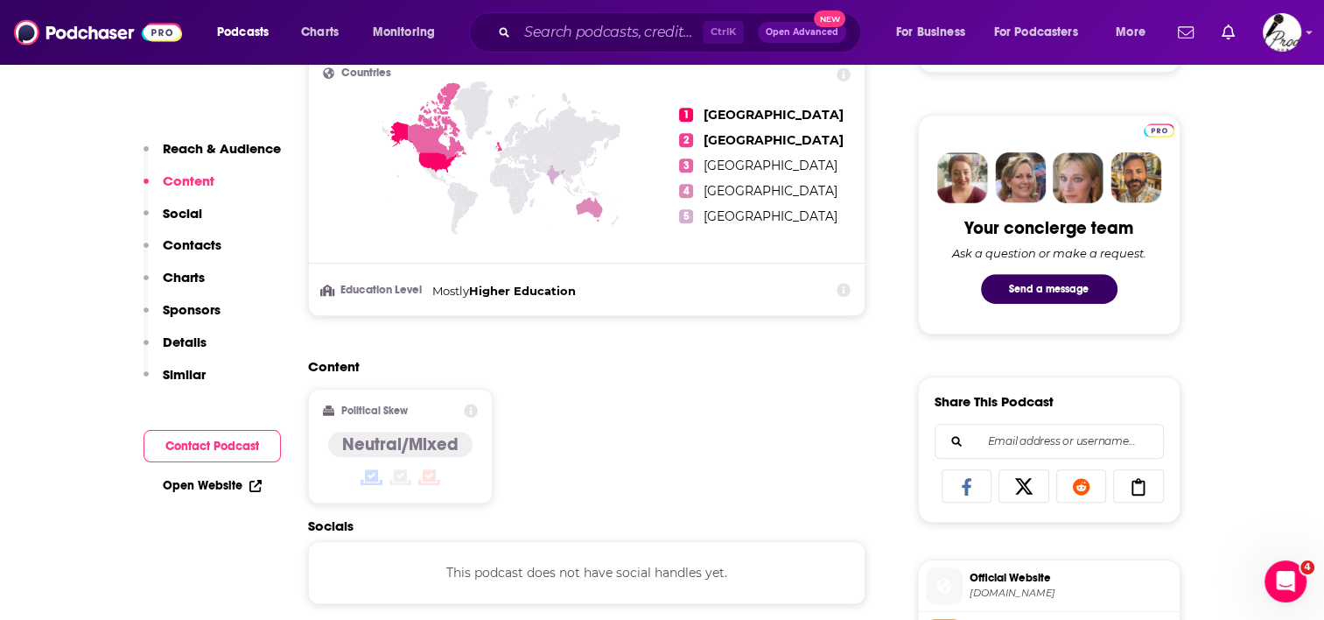
scroll to position [1750, 0]
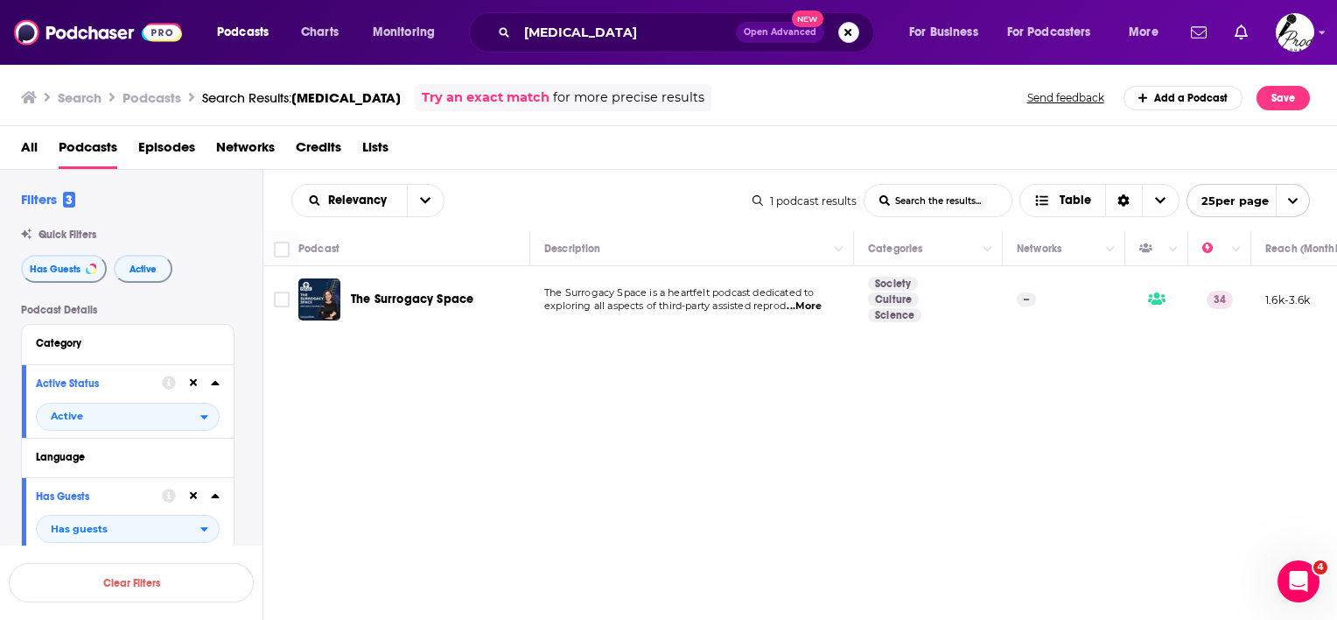
click at [844, 30] on button "Search podcasts, credits, & more..." at bounding box center [848, 32] width 21 height 21
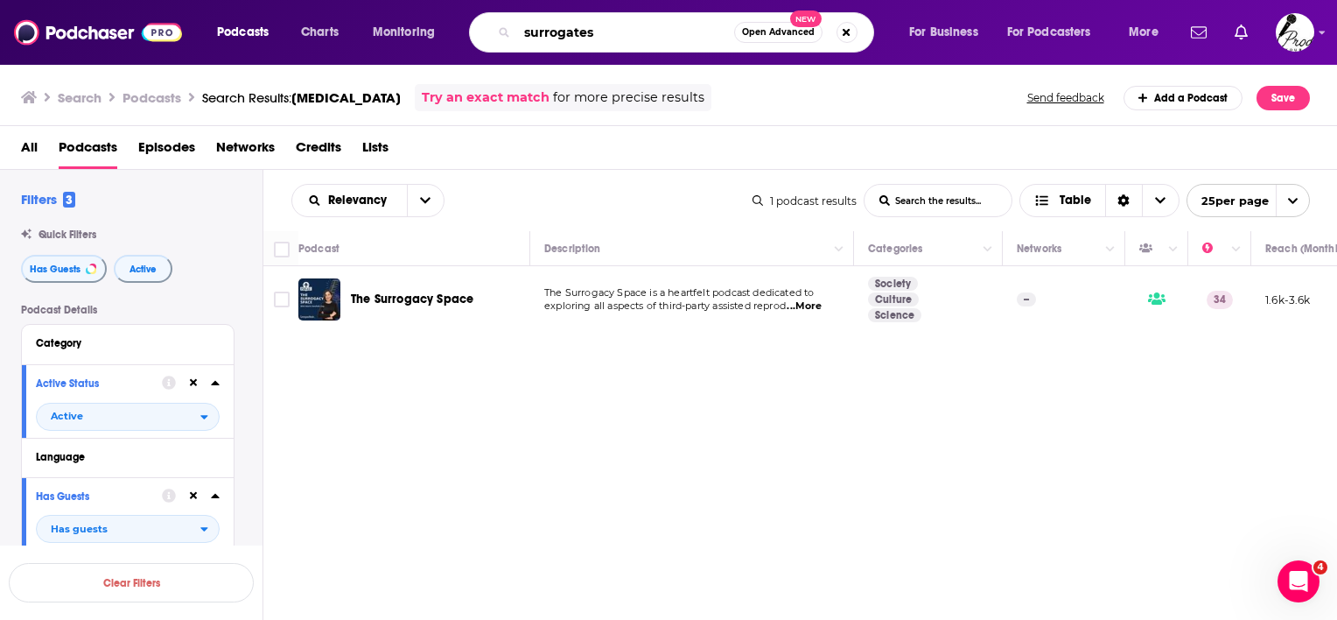
type input "surrogates"
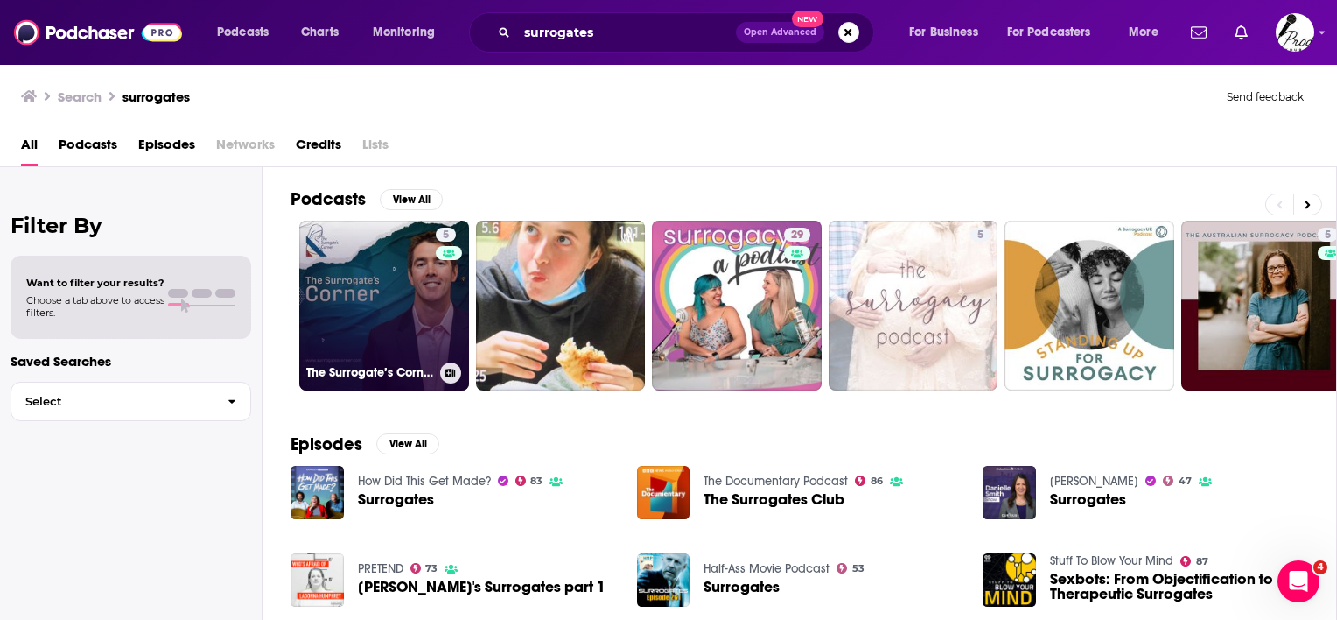
click at [319, 292] on link "5 The Surrogate’s Corner Podcast" at bounding box center [384, 306] width 170 height 170
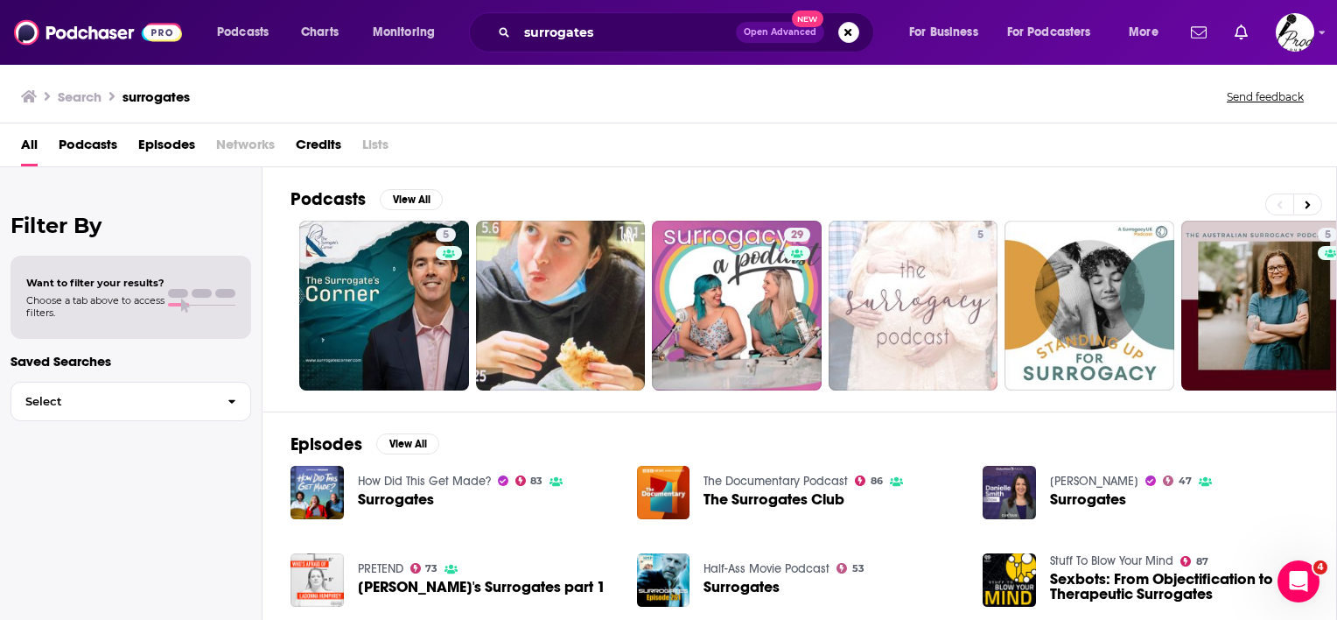
click at [91, 147] on span "Podcasts" at bounding box center [88, 148] width 59 height 36
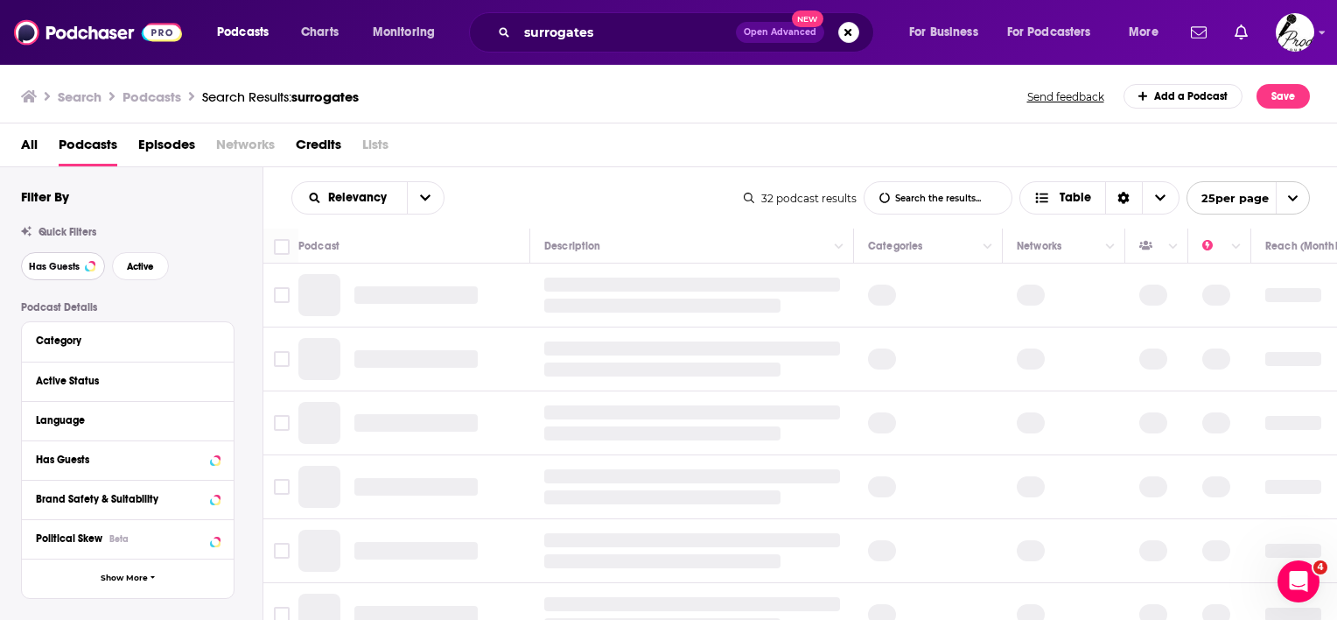
click at [69, 270] on span "Has Guests" at bounding box center [54, 267] width 51 height 10
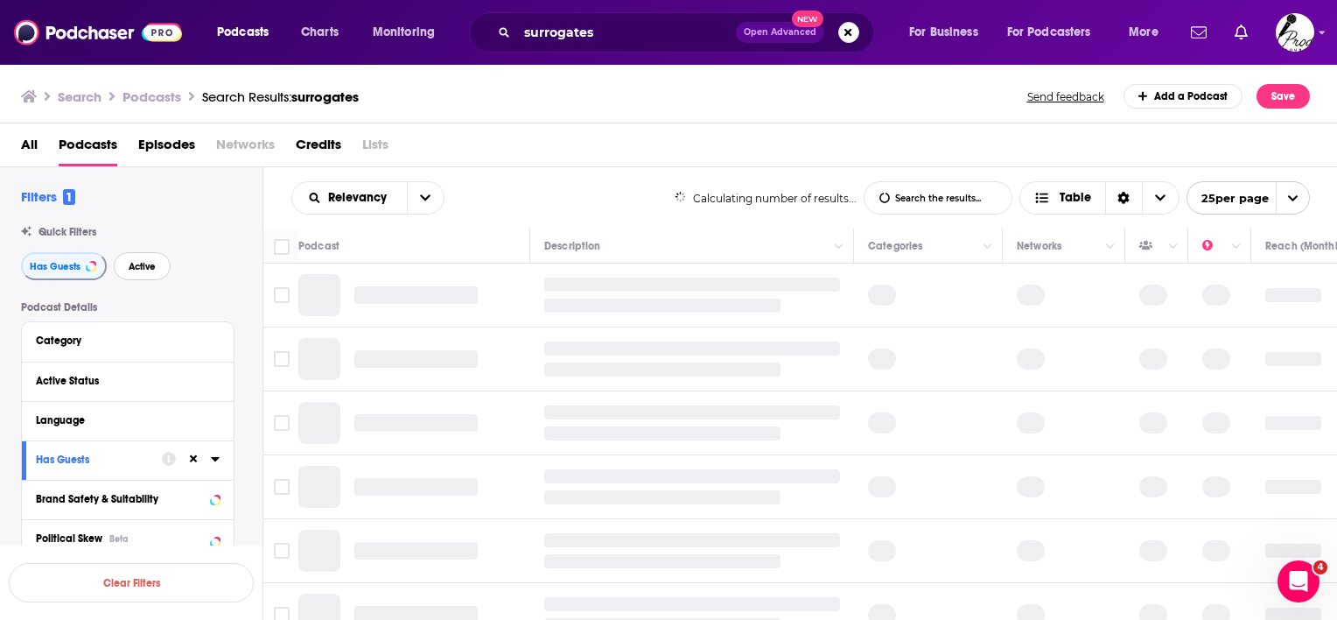
click at [133, 266] on span "Active" at bounding box center [142, 267] width 27 height 10
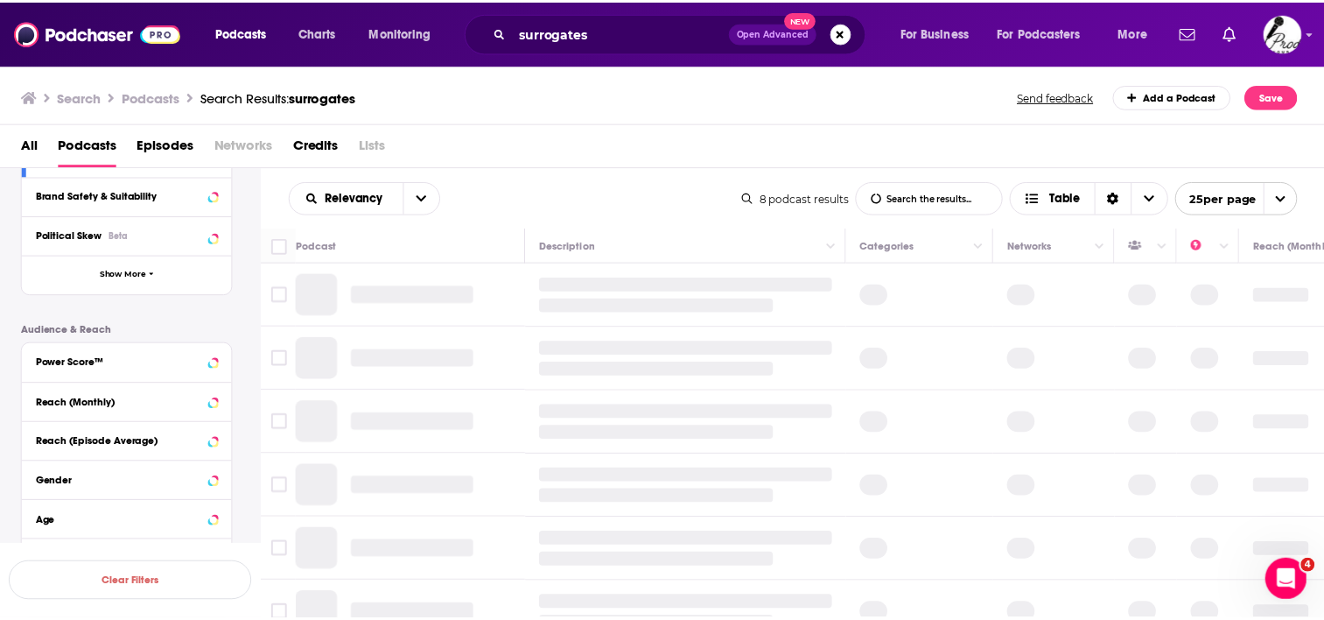
scroll to position [350, 0]
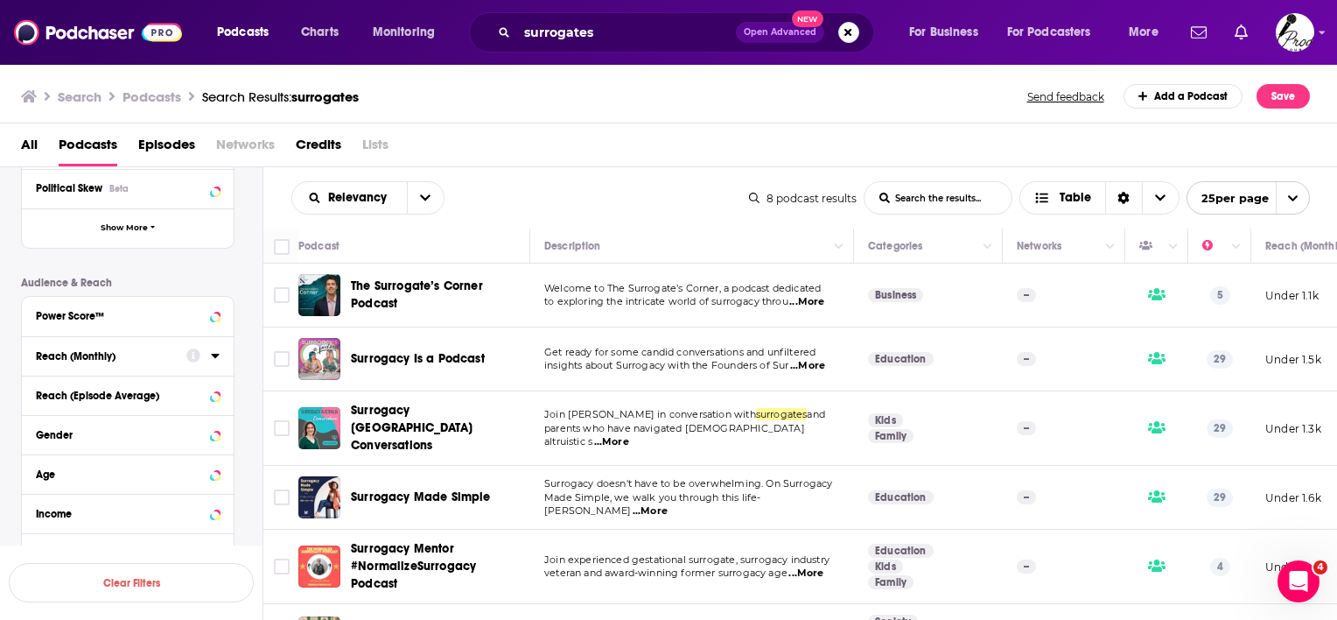
click at [214, 356] on icon at bounding box center [215, 355] width 9 height 14
click at [90, 397] on input "number" at bounding box center [80, 387] width 88 height 28
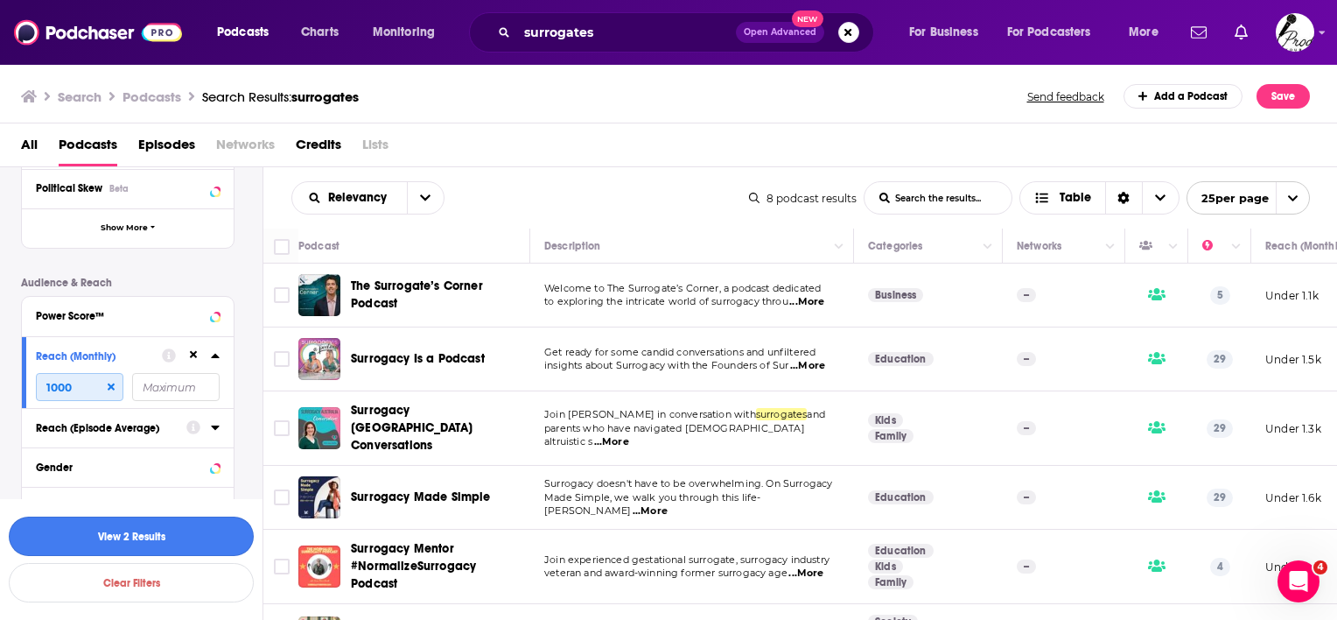
type input "1000"
click at [82, 527] on button "View 2 Results" at bounding box center [131, 535] width 245 height 39
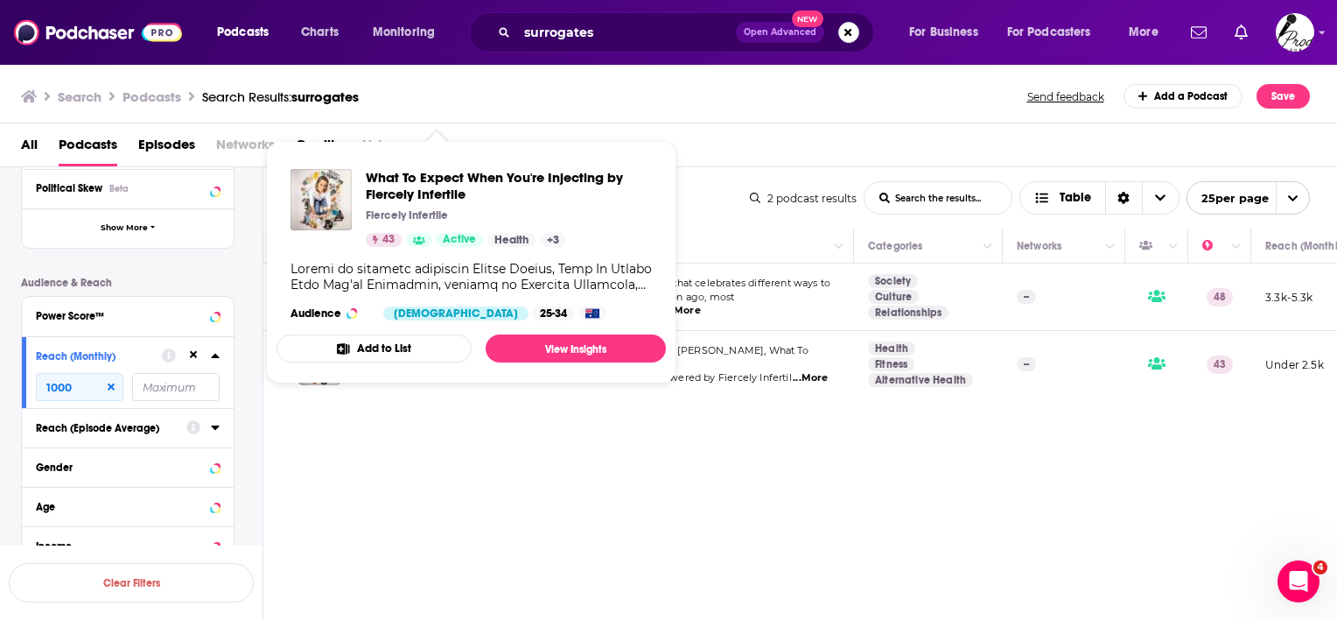
click at [388, 363] on span "What To Expect When You're Injecting by Fiercely Infertile Fiercely Infertile 4…" at bounding box center [471, 262] width 389 height 214
click at [557, 346] on link "View Insights" at bounding box center [576, 348] width 180 height 28
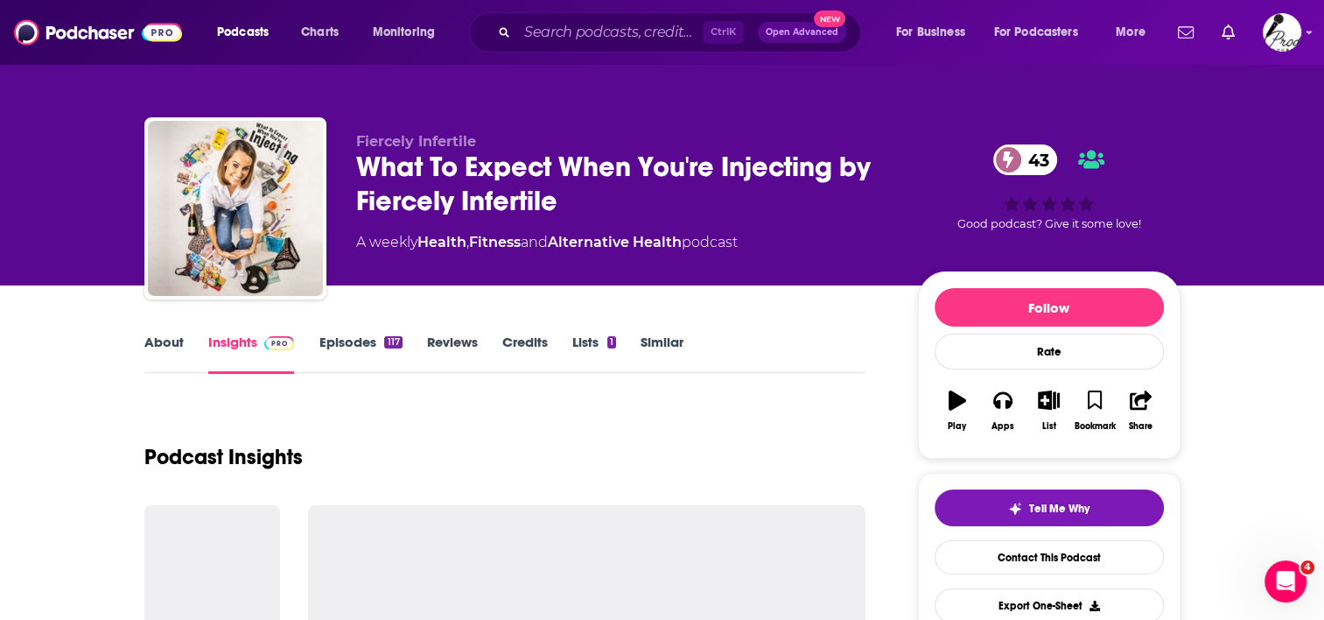
click at [163, 333] on div "About Insights Episodes 117 Reviews Credits Lists 1 Similar" at bounding box center [505, 352] width 722 height 43
click at [168, 336] on link "About" at bounding box center [163, 353] width 39 height 40
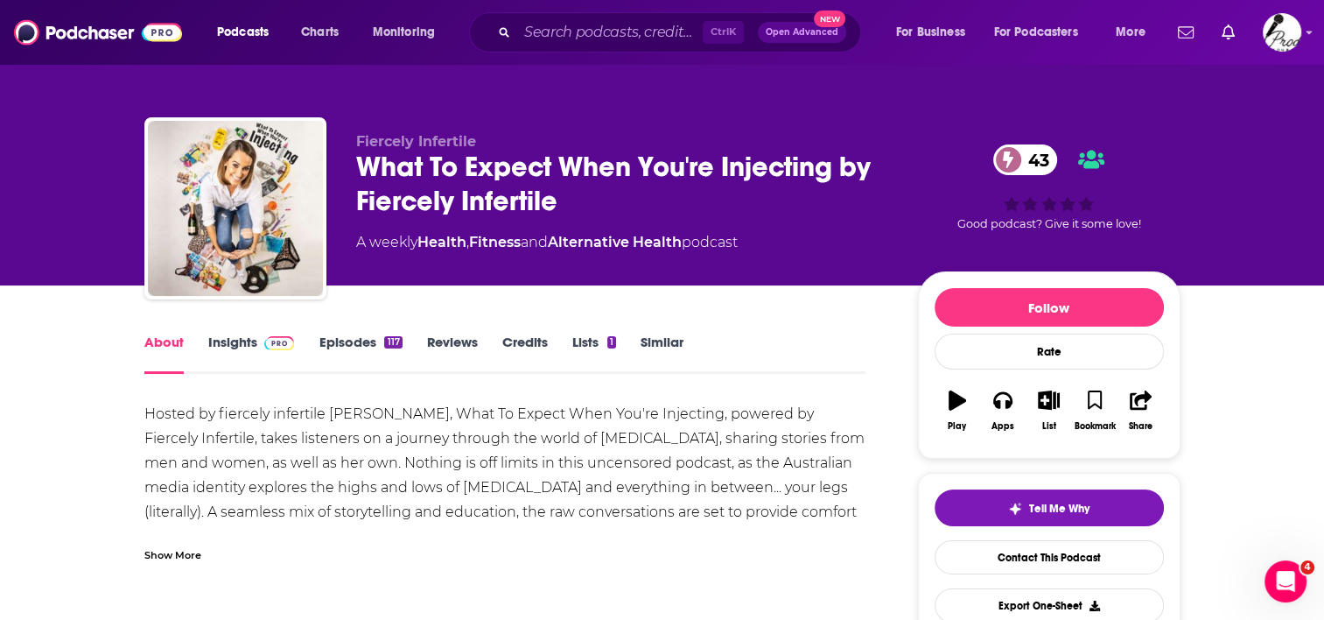
scroll to position [88, 0]
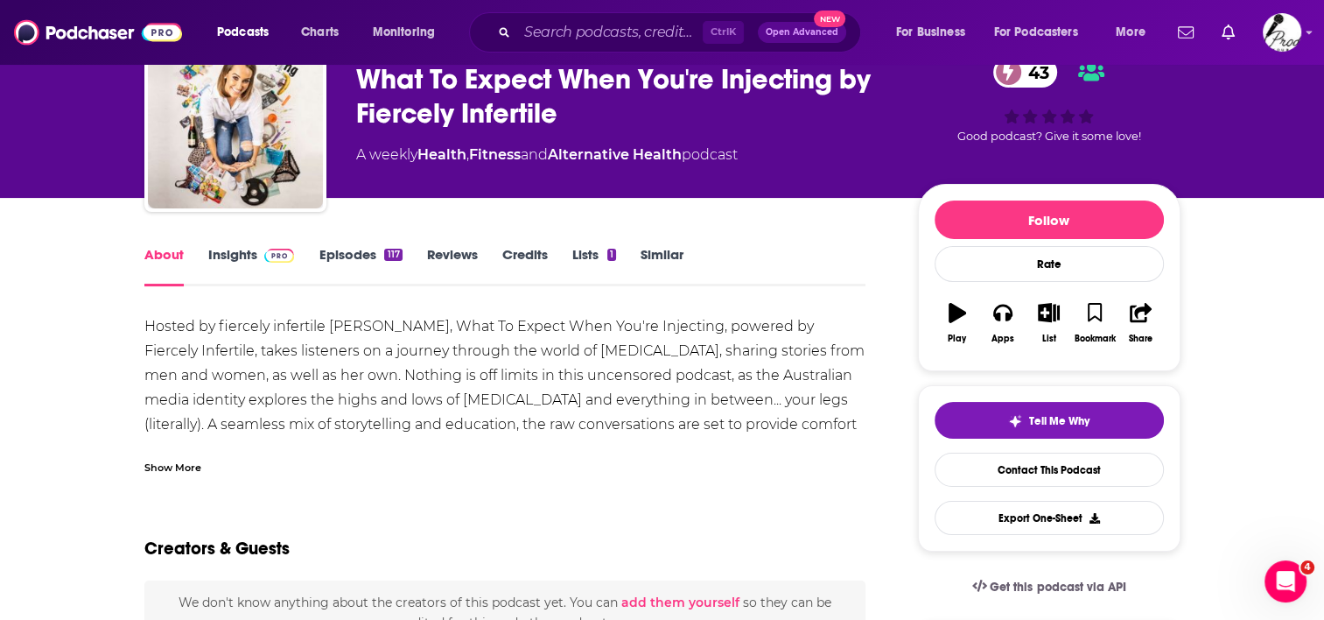
click at [163, 465] on div "Show More" at bounding box center [172, 466] width 57 height 17
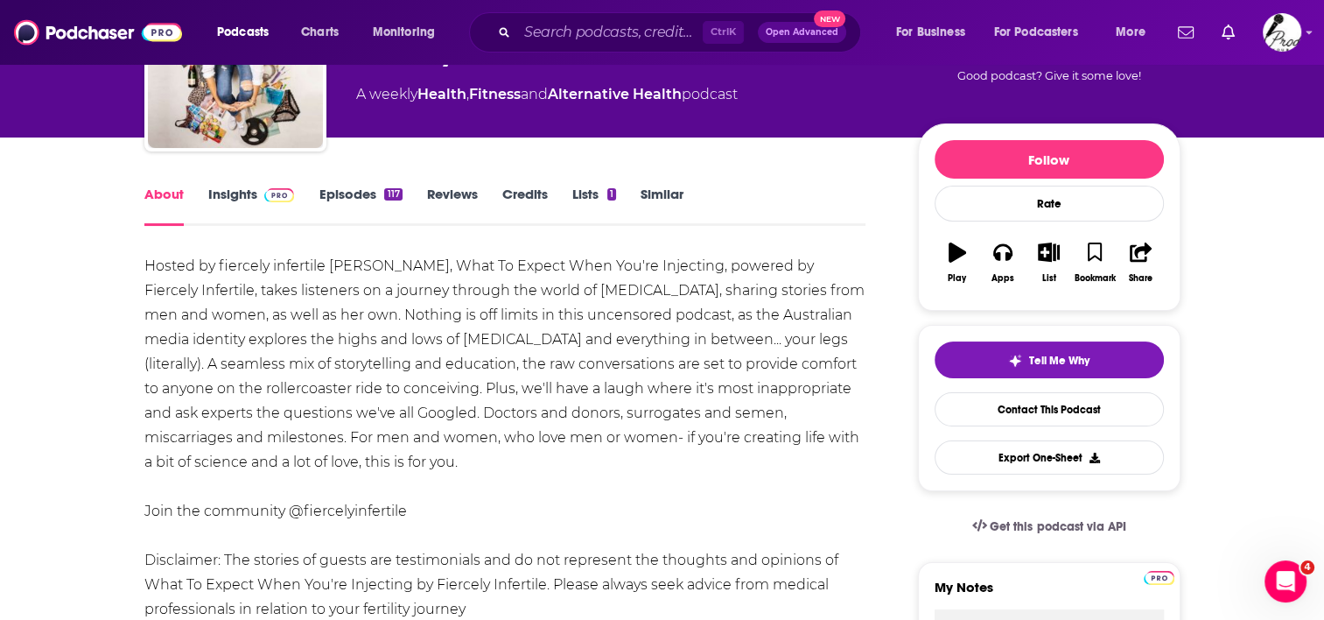
scroll to position [175, 0]
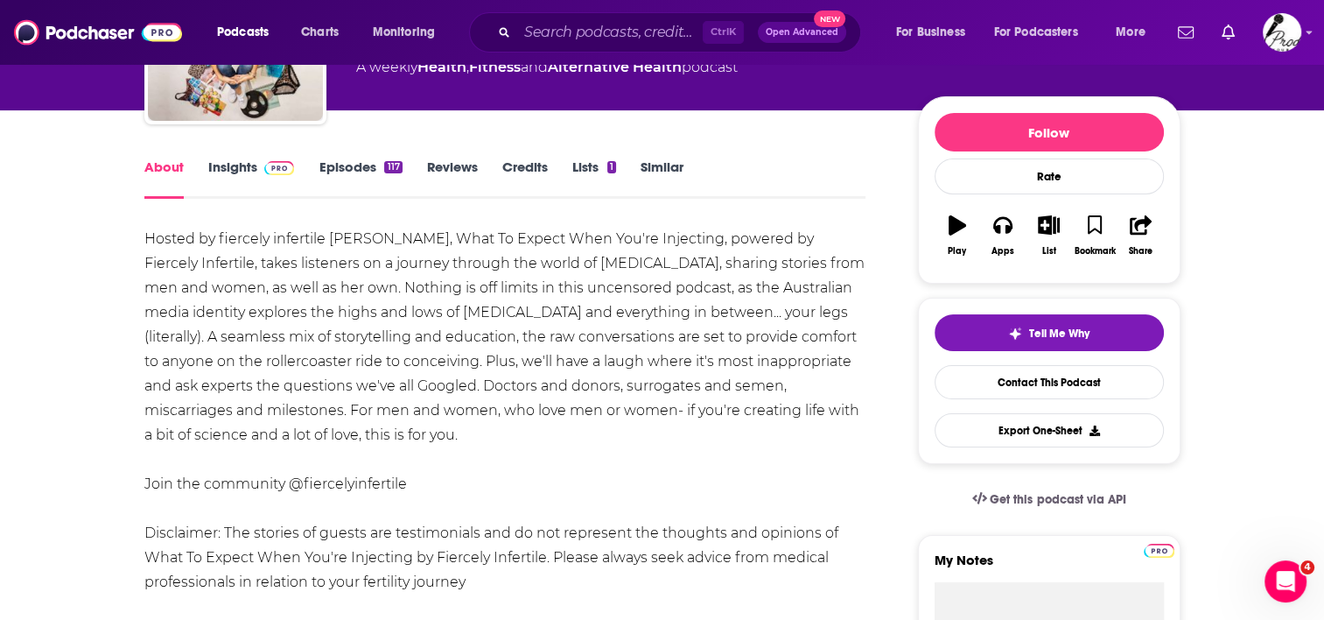
click at [232, 162] on link "Insights" at bounding box center [251, 178] width 87 height 40
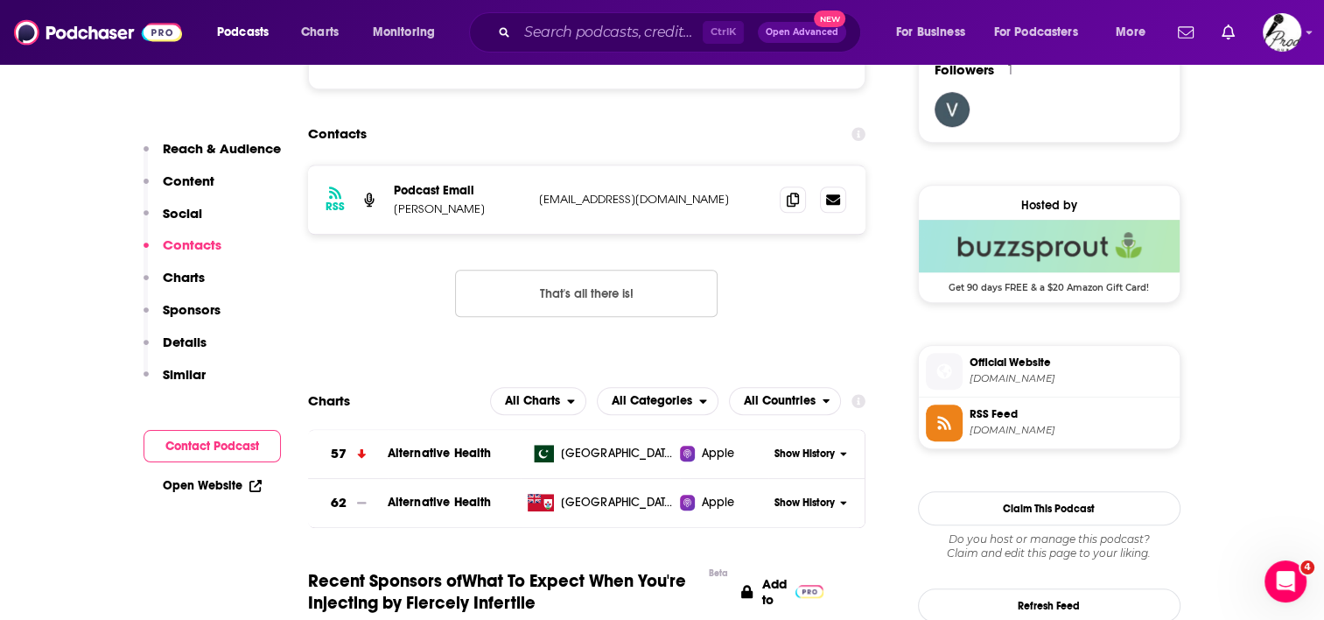
scroll to position [1313, 0]
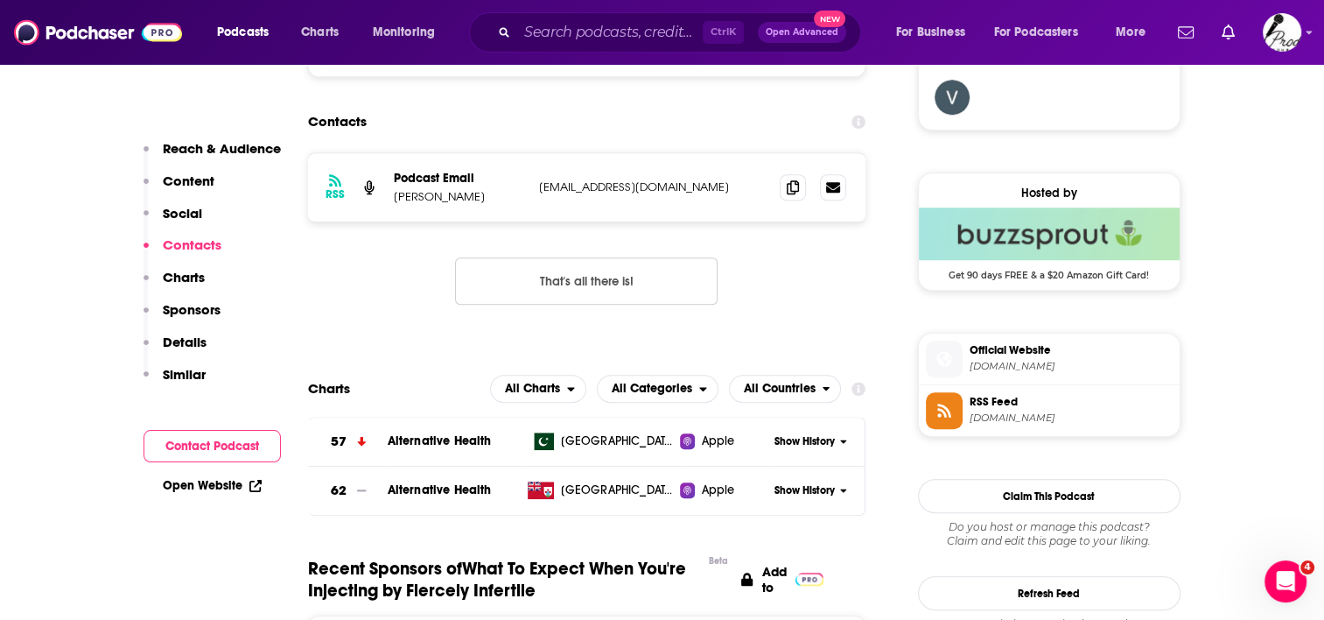
click at [1118, 364] on span "whattoexpectwhenyoureinjecting.buzzsprout.com" at bounding box center [1071, 366] width 203 height 13
drag, startPoint x: 725, startPoint y: 186, endPoint x: 542, endPoint y: 188, distance: 182.9
click at [542, 188] on p "cassie@silverliningandco.com" at bounding box center [653, 186] width 228 height 15
copy p "cassie@silverliningandco.com"
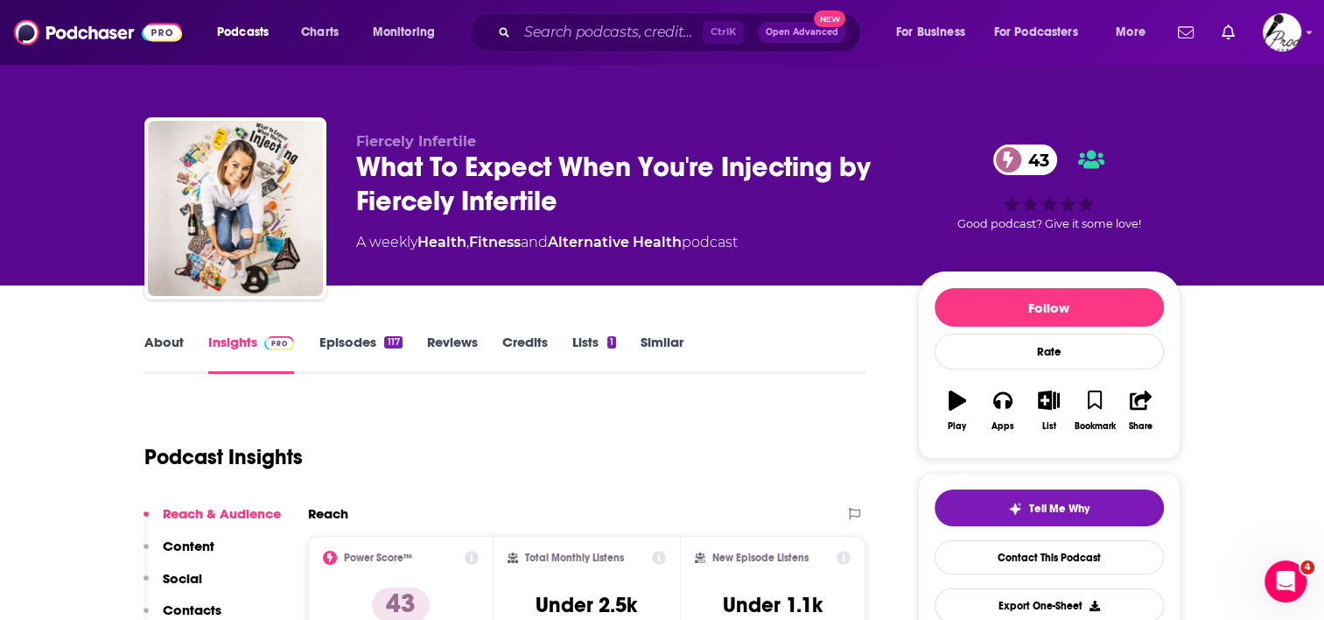
scroll to position [0, 0]
click at [326, 340] on link "Episodes 117" at bounding box center [360, 353] width 83 height 40
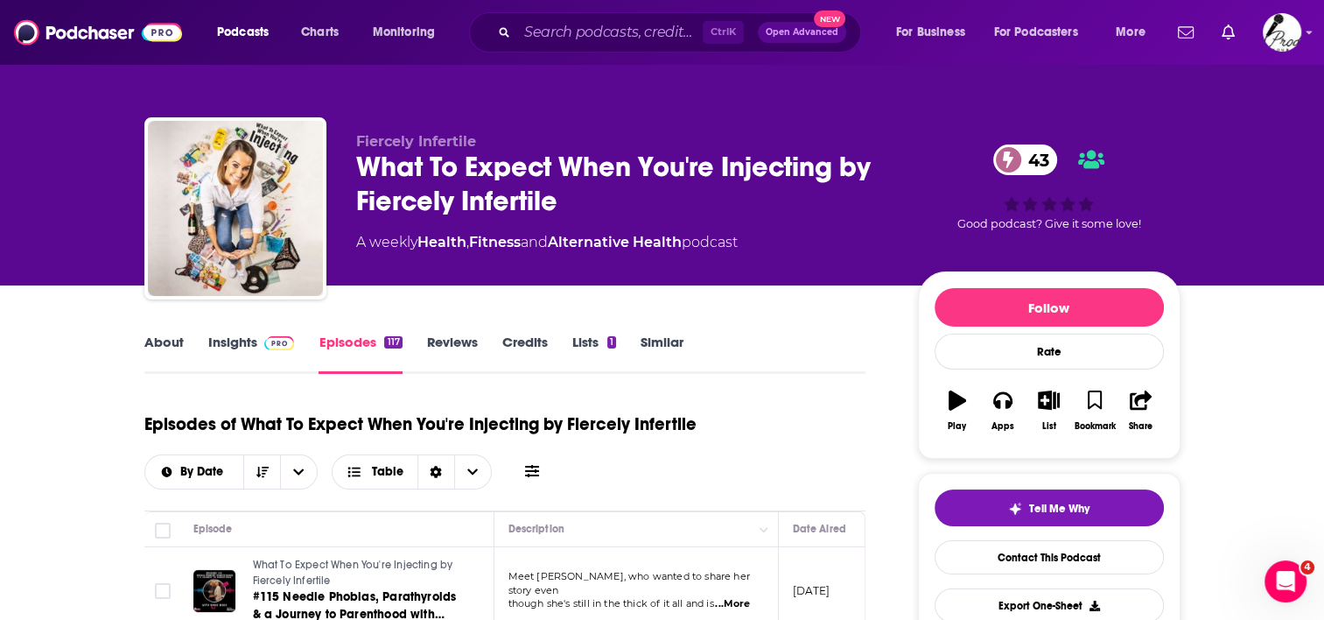
click at [245, 337] on link "Insights" at bounding box center [251, 353] width 87 height 40
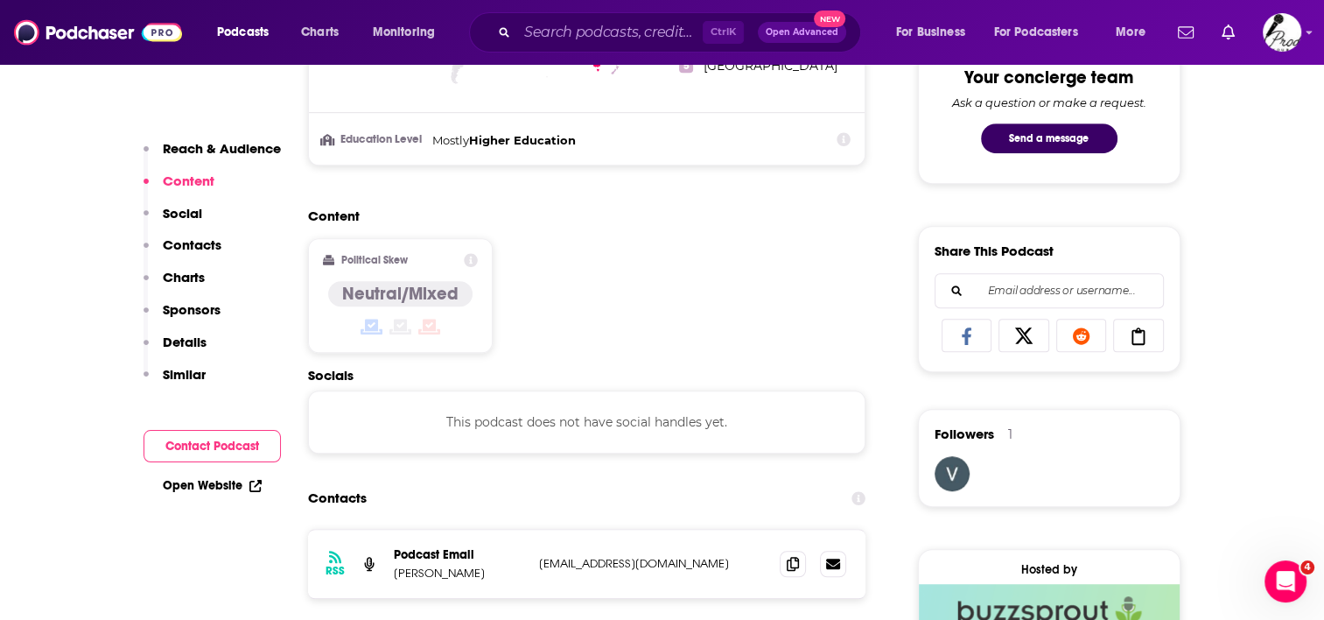
scroll to position [963, 0]
